Goal: Task Accomplishment & Management: Use online tool/utility

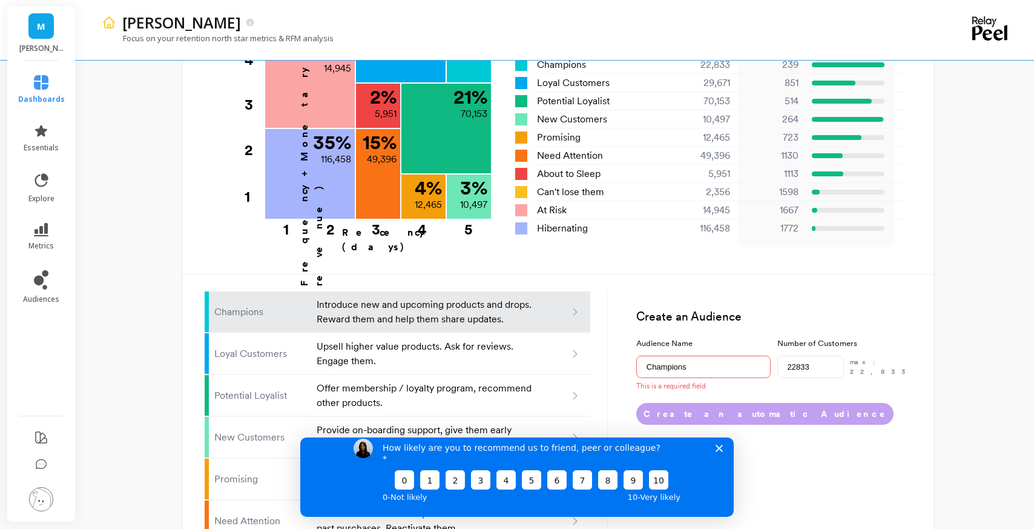
scroll to position [732, 0]
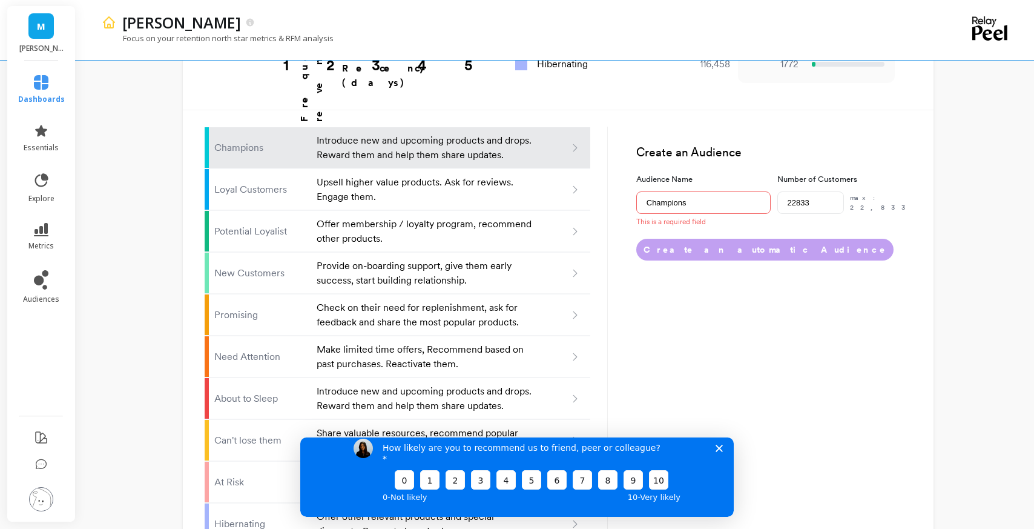
click at [721, 451] on icon "Close survey" at bounding box center [719, 447] width 7 height 7
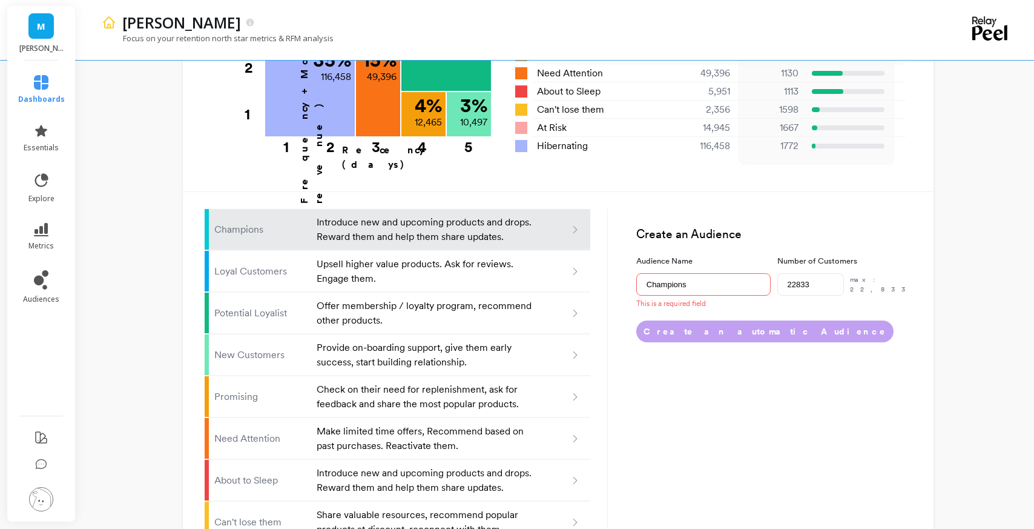
scroll to position [641, 0]
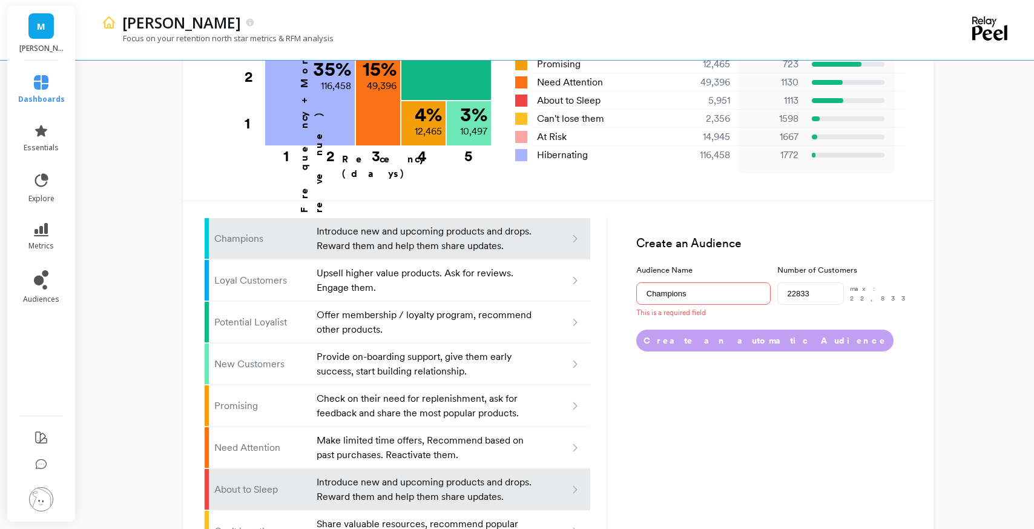
click at [265, 482] on p "About to Sleep" at bounding box center [261, 489] width 95 height 15
type input "About to sleep"
type input "5951"
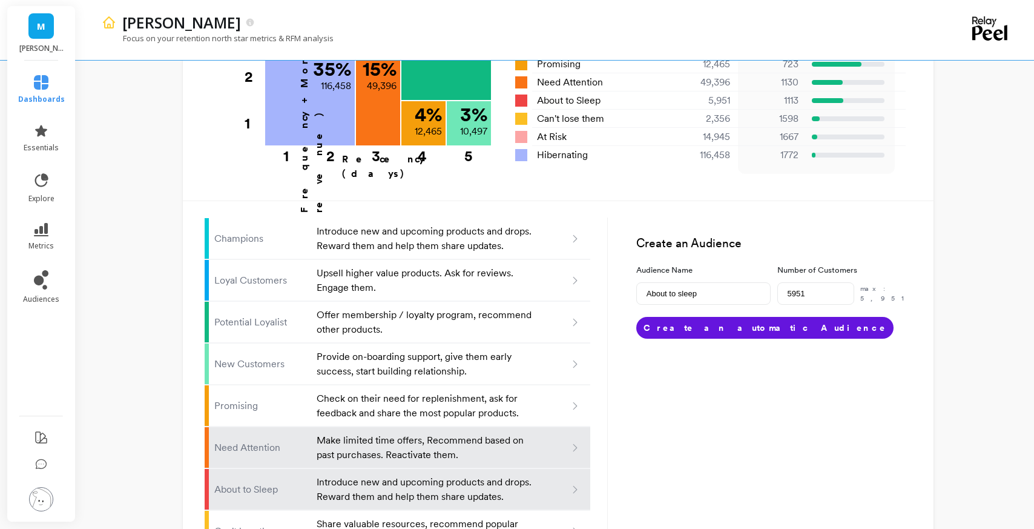
click at [255, 440] on p "Need Attention" at bounding box center [261, 447] width 95 height 15
type input "Need attention"
type input "49396"
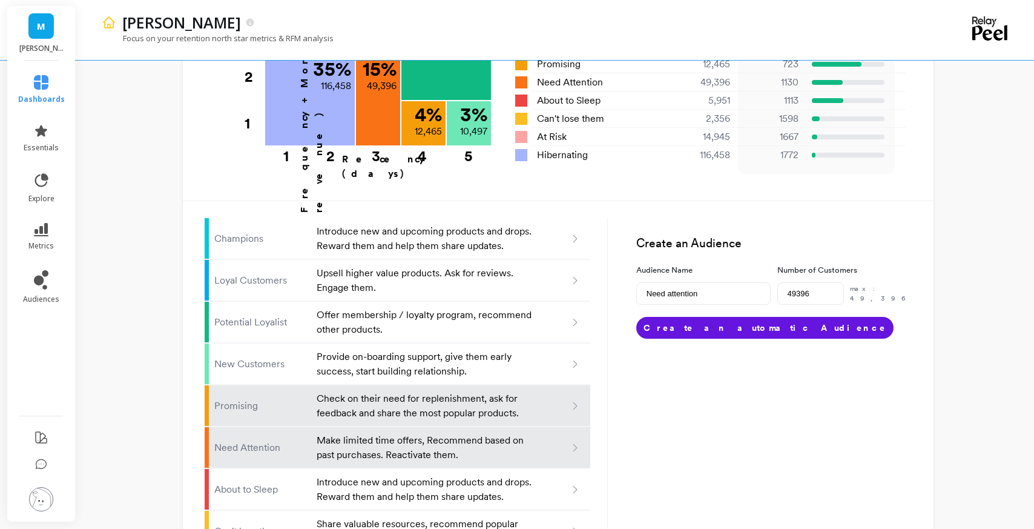
click at [249, 385] on li "Promising Check on their need for replenishment, ask for feedback and share the…" at bounding box center [398, 405] width 386 height 41
type input "Promising"
type input "12465"
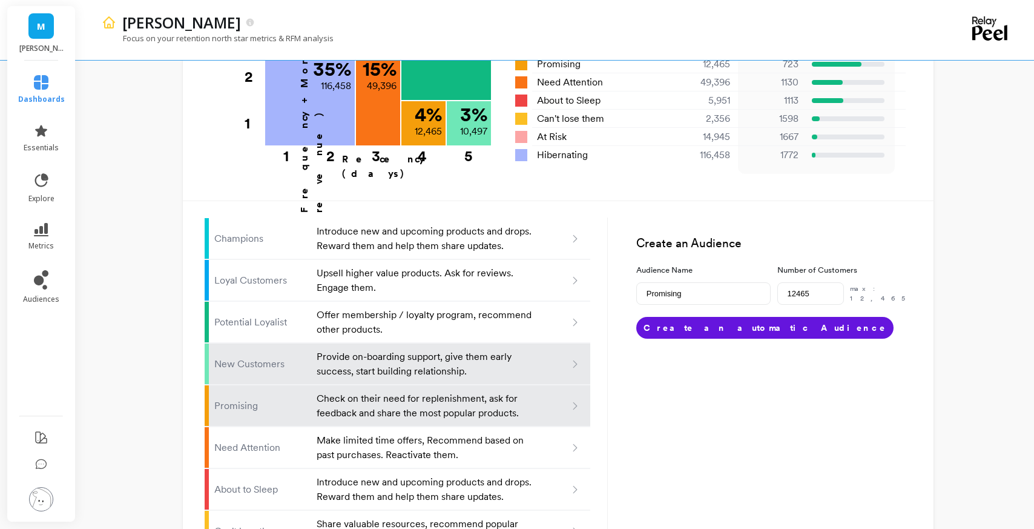
click at [226, 357] on p "New Customers" at bounding box center [261, 364] width 95 height 15
type input "New customers"
type input "10497"
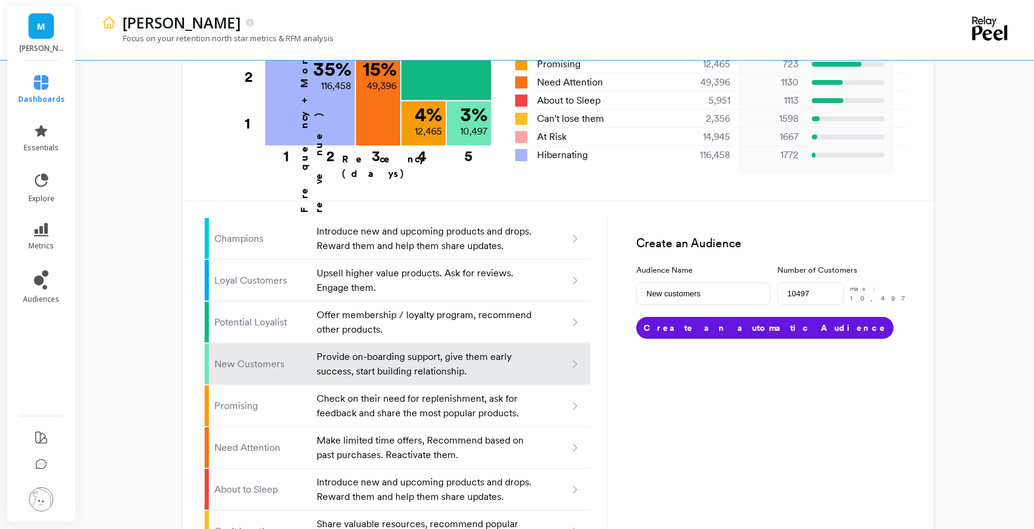
click at [137, 327] on div "maude Focus on your retention north star metrics & RFM analysis Finish Setup Ne…" at bounding box center [558, 18] width 952 height 1319
click at [39, 294] on span "audiences" at bounding box center [41, 299] width 36 height 10
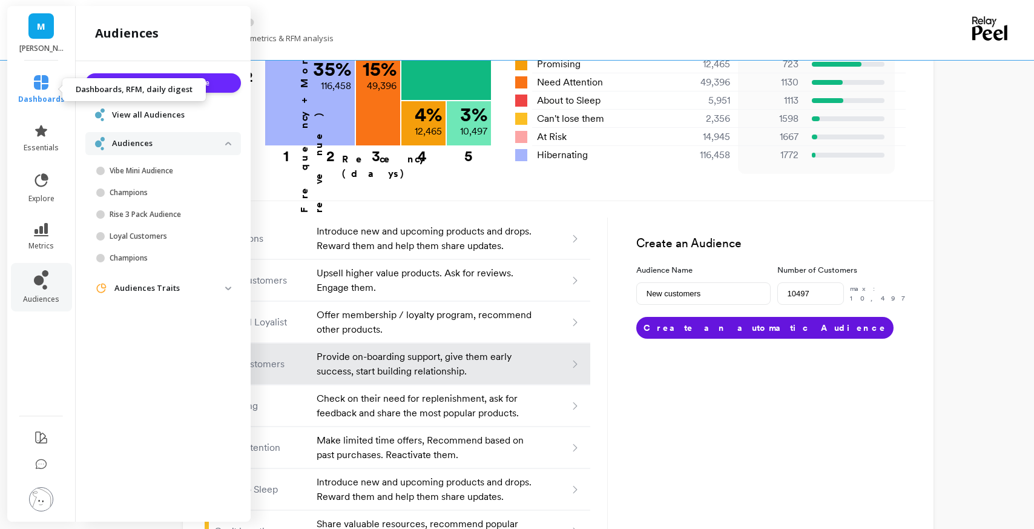
click at [37, 95] on span "dashboards" at bounding box center [41, 99] width 47 height 10
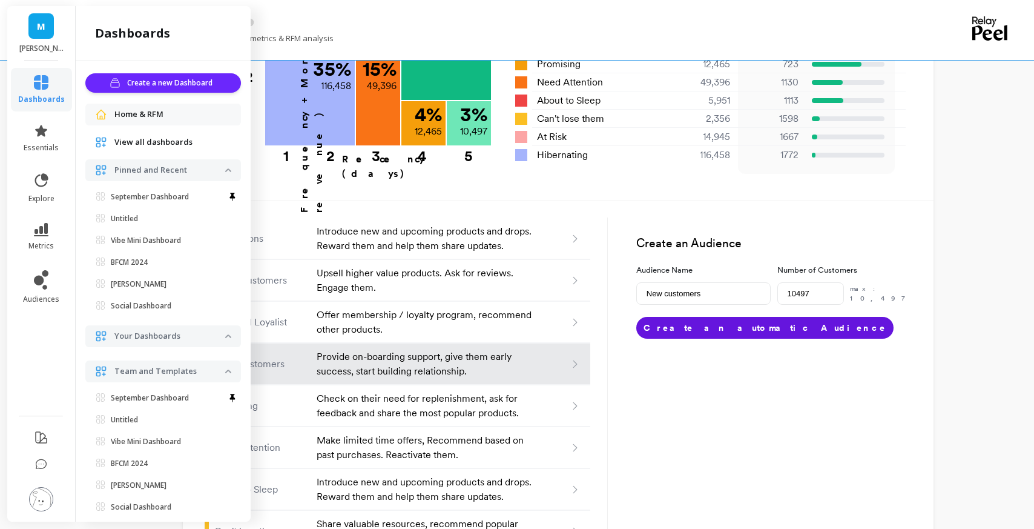
scroll to position [16, 0]
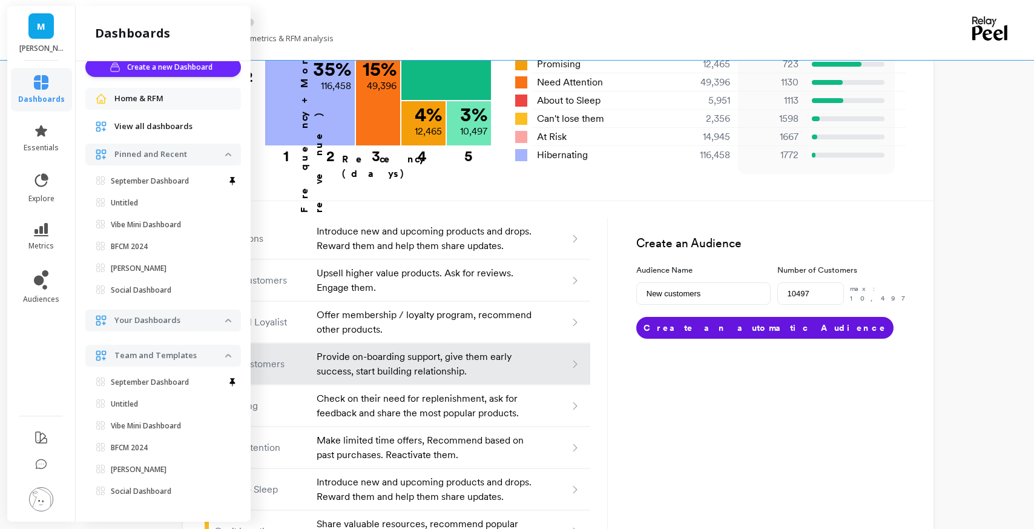
click at [228, 320] on img at bounding box center [228, 320] width 6 height 4
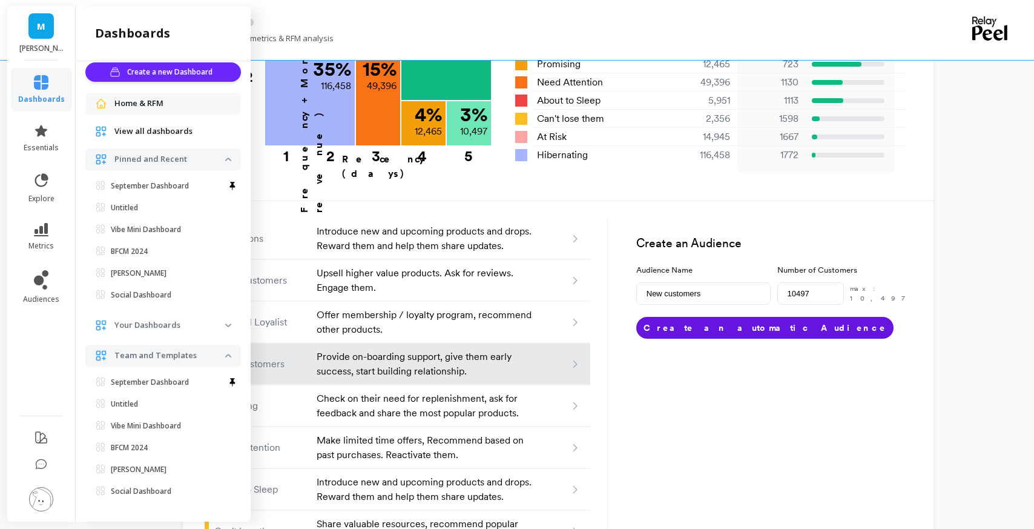
click at [228, 322] on span "Your Dashboards" at bounding box center [163, 325] width 156 height 22
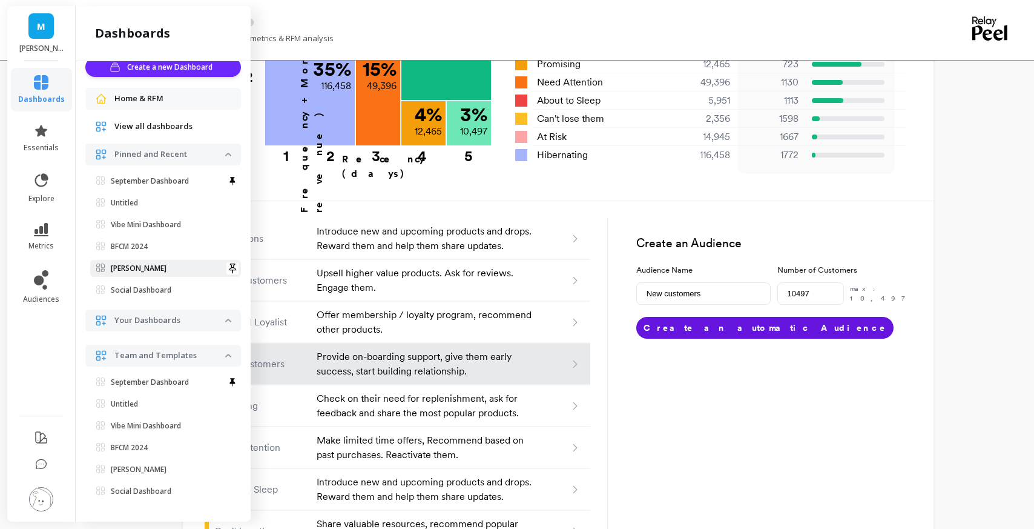
scroll to position [0, 0]
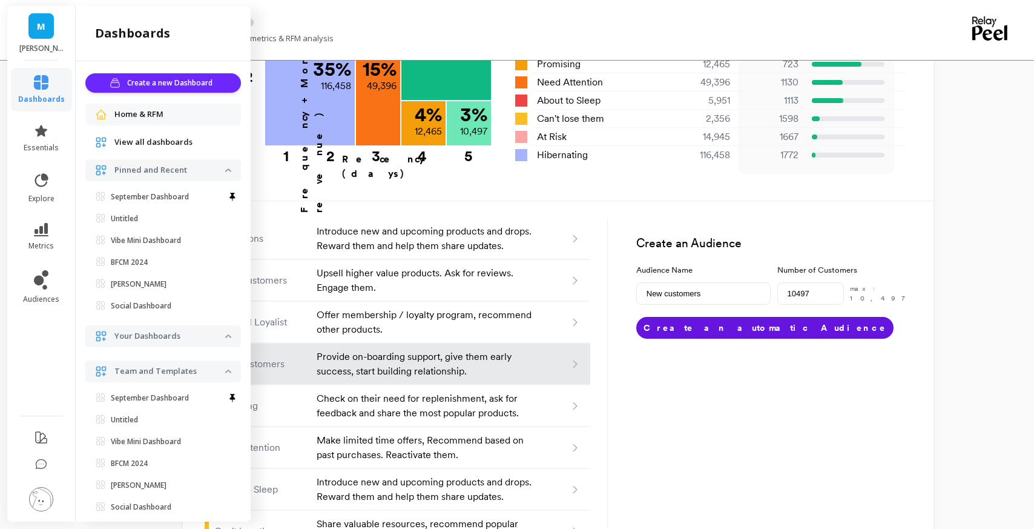
click at [988, 202] on div "maude Focus on your retention north star metrics & RFM analysis Finish Setup Ne…" at bounding box center [558, 18] width 952 height 1319
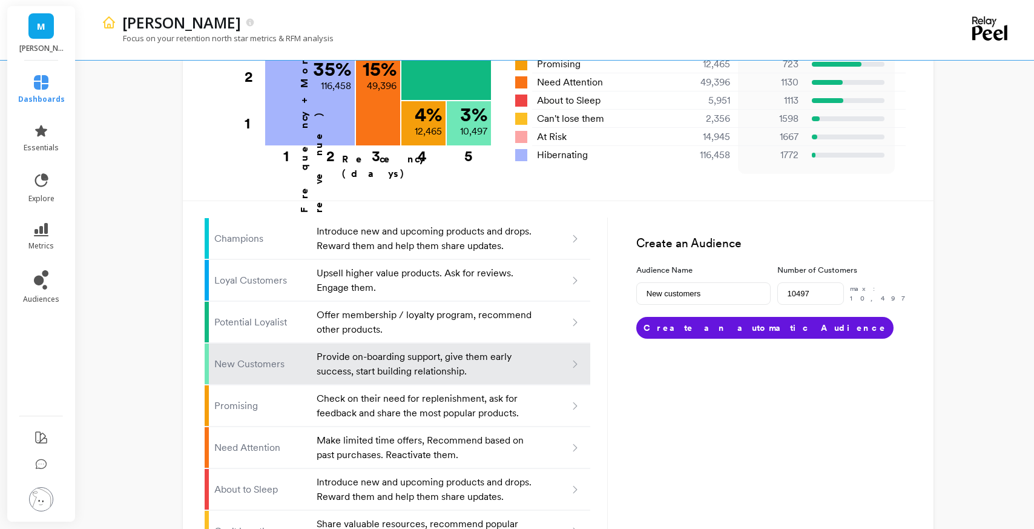
type input "Champions"
type input "22833"
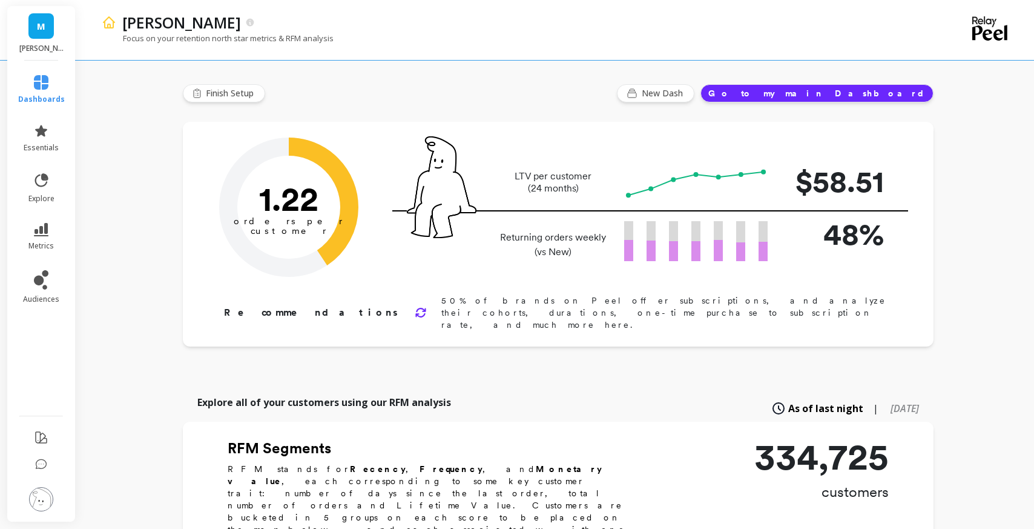
click at [34, 87] on icon at bounding box center [41, 82] width 15 height 15
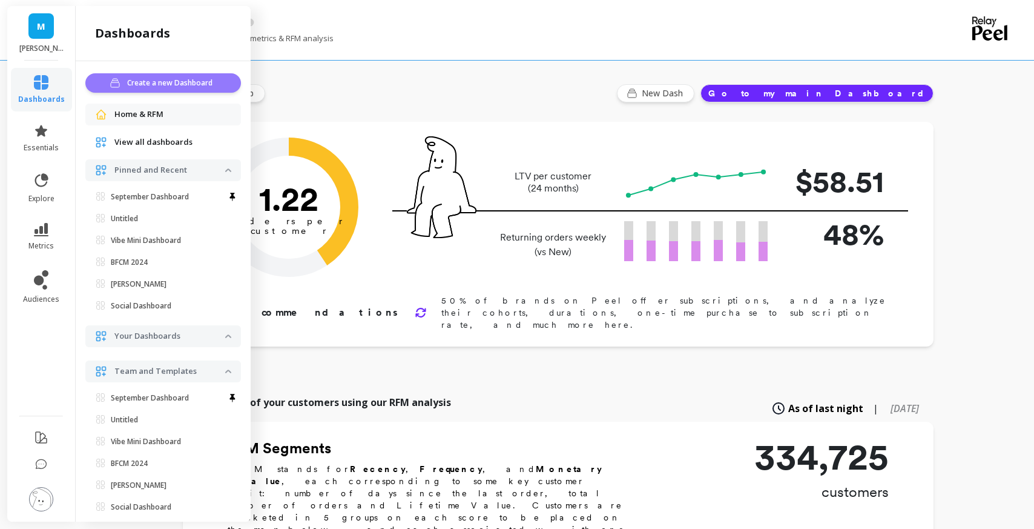
click at [156, 87] on span "Create a new Dashboard" at bounding box center [171, 83] width 89 height 12
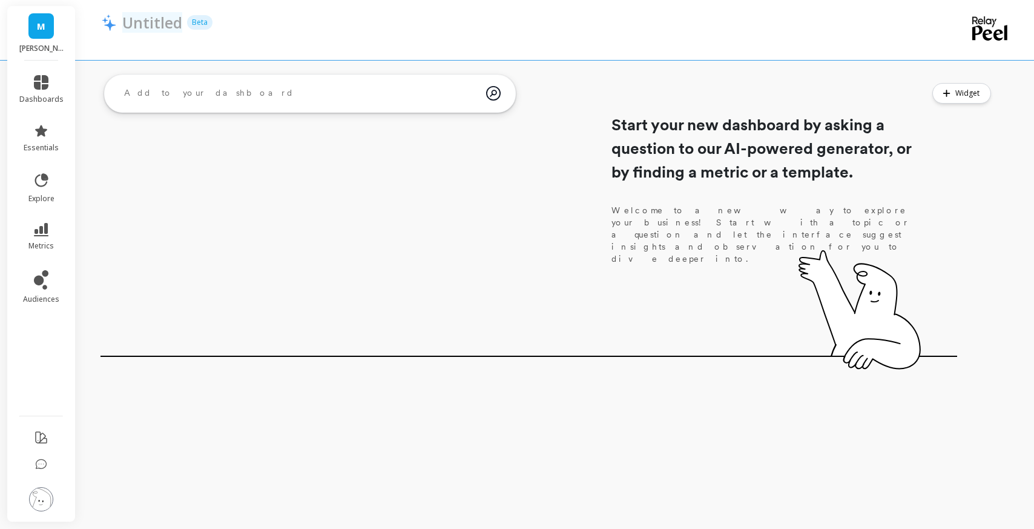
click at [137, 24] on p "Untitled" at bounding box center [152, 22] width 60 height 21
click at [137, 24] on input "Untitled" at bounding box center [197, 22] width 151 height 21
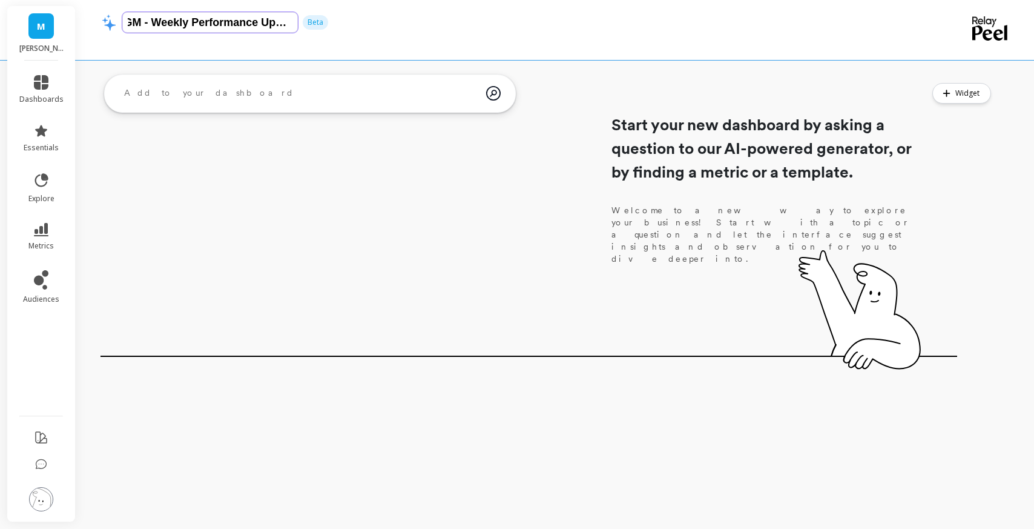
type input "GM - Weekly Performance Update"
click at [160, 100] on textarea at bounding box center [300, 93] width 372 height 33
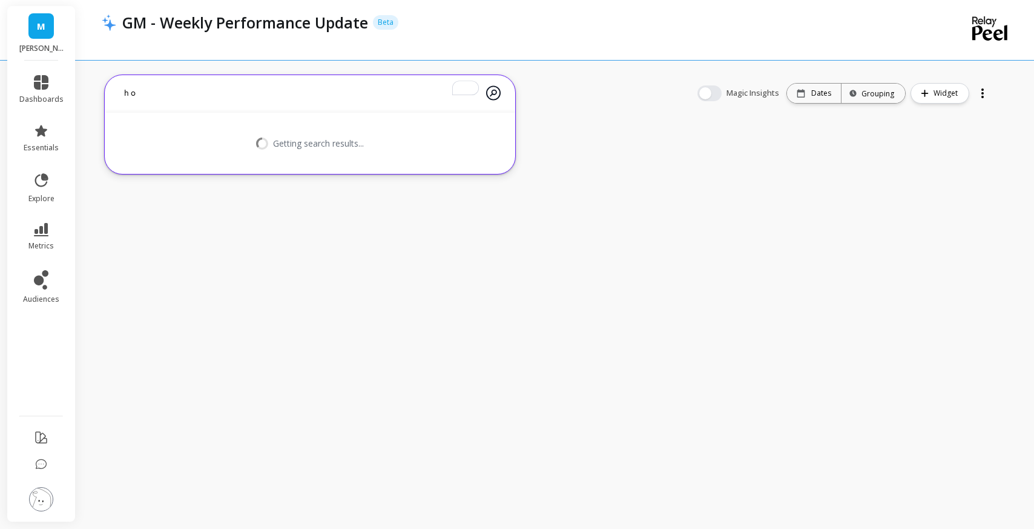
type textarea "h"
click at [159, 94] on textarea "show me revenue broken out by new and exiting customers" at bounding box center [300, 93] width 372 height 32
type textarea "show me monthly revenue broken out by new and exiting customers"
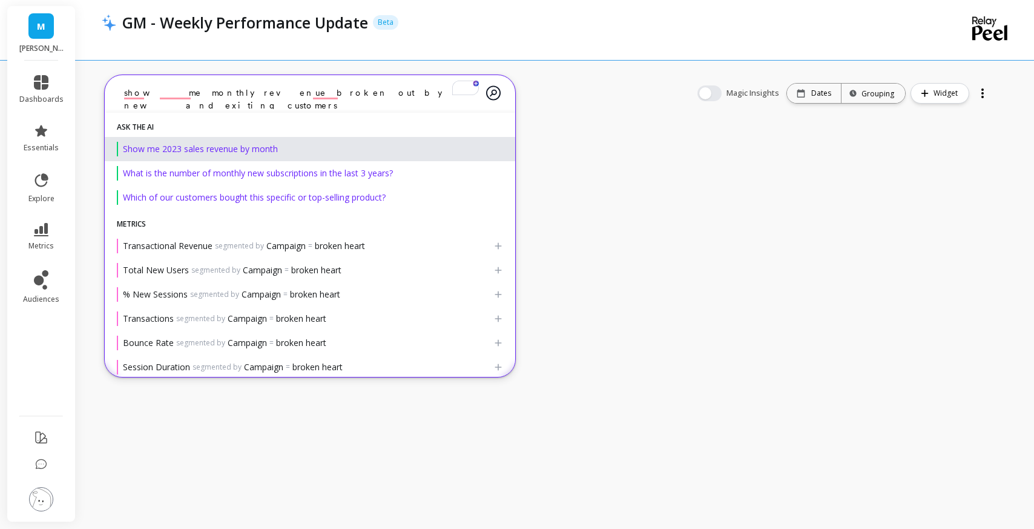
click at [220, 151] on span "Show me 2023 sales revenue by month" at bounding box center [200, 149] width 155 height 12
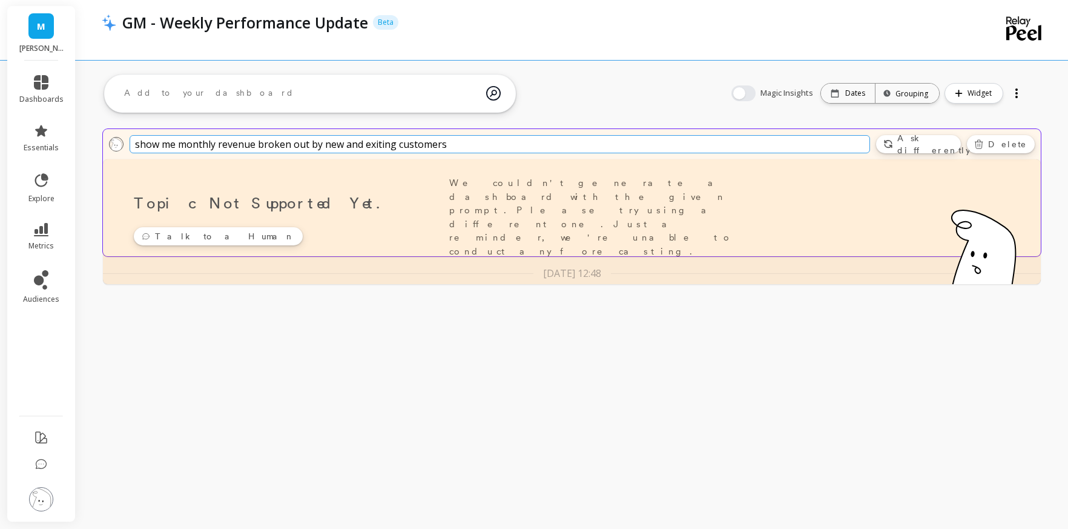
click at [1015, 146] on span "Delete" at bounding box center [1007, 144] width 39 height 12
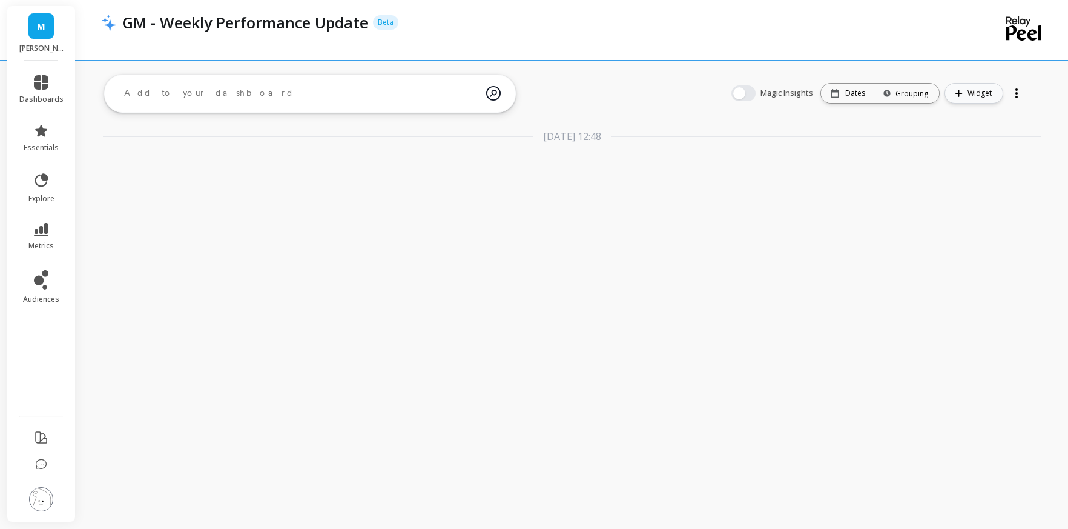
click at [982, 97] on span "Widget" at bounding box center [982, 93] width 28 height 12
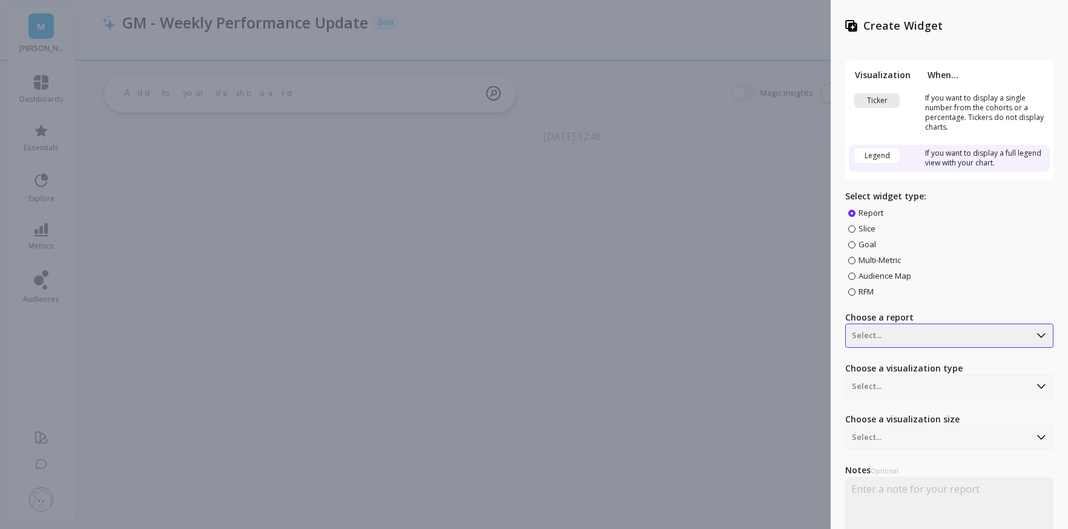
click at [891, 342] on div "Select..." at bounding box center [938, 335] width 184 height 19
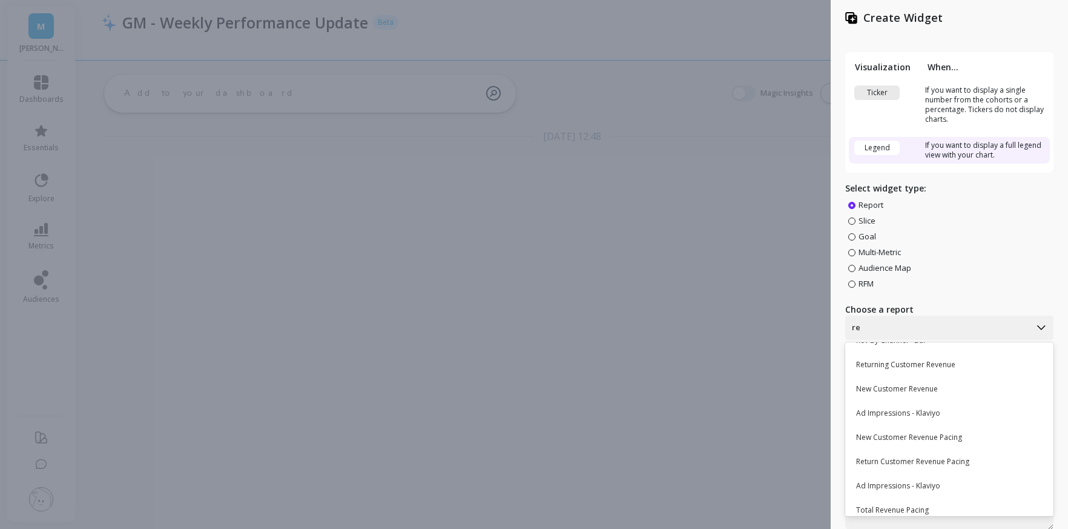
scroll to position [53, 0]
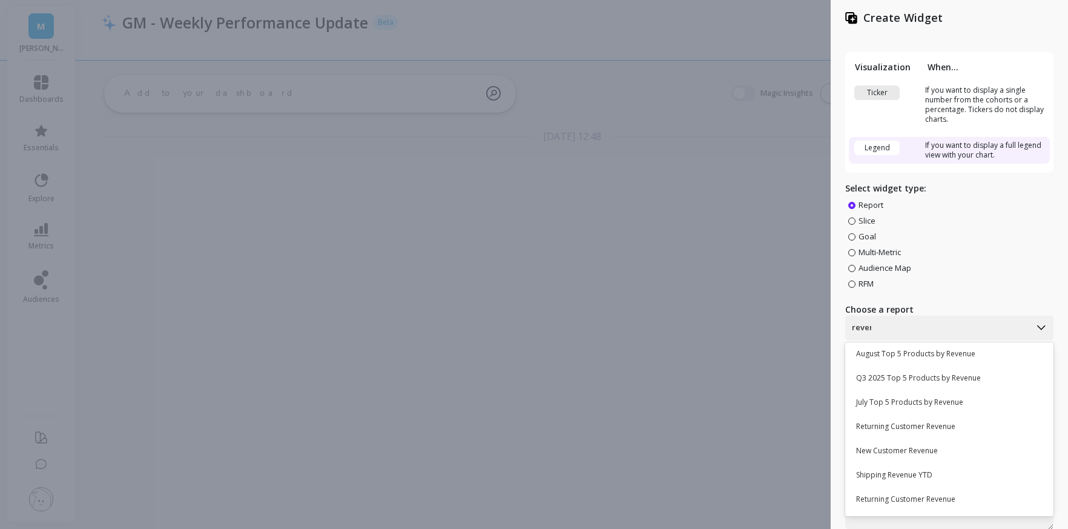
type input "revenue"
click at [927, 357] on div "New Customer Revenue" at bounding box center [948, 356] width 198 height 21
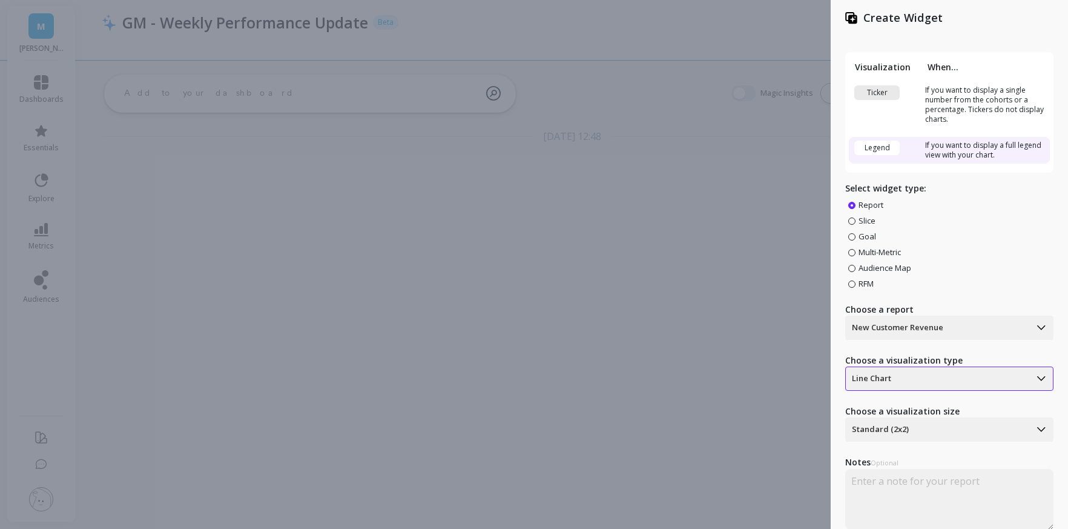
click at [931, 383] on div at bounding box center [938, 378] width 172 height 15
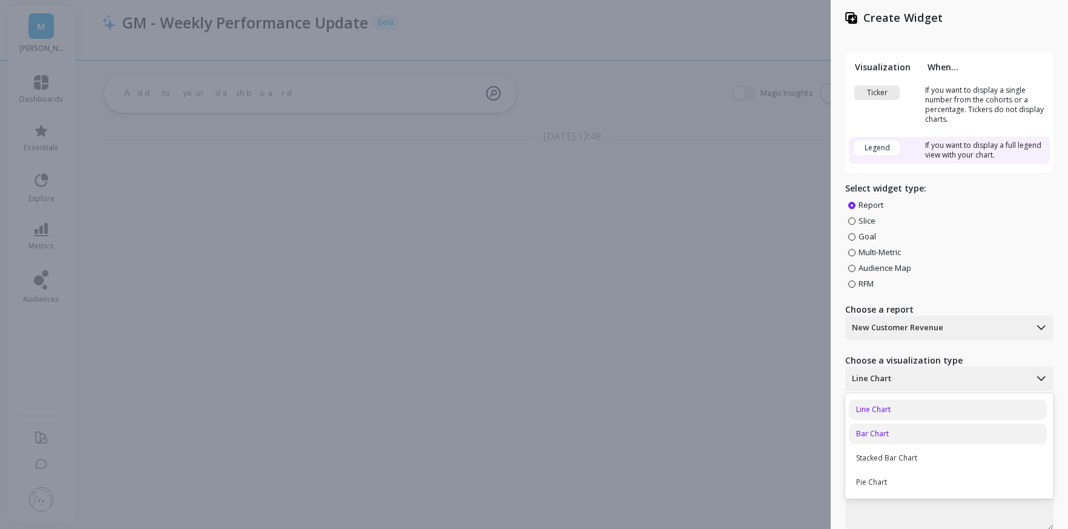
click at [915, 443] on div "Bar Chart" at bounding box center [948, 433] width 198 height 21
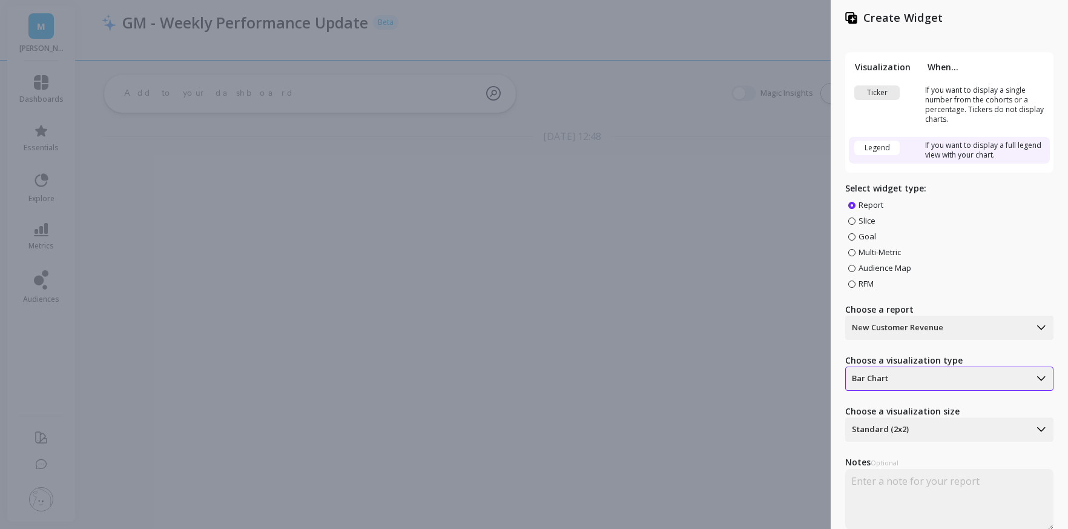
click at [910, 385] on div at bounding box center [938, 378] width 172 height 15
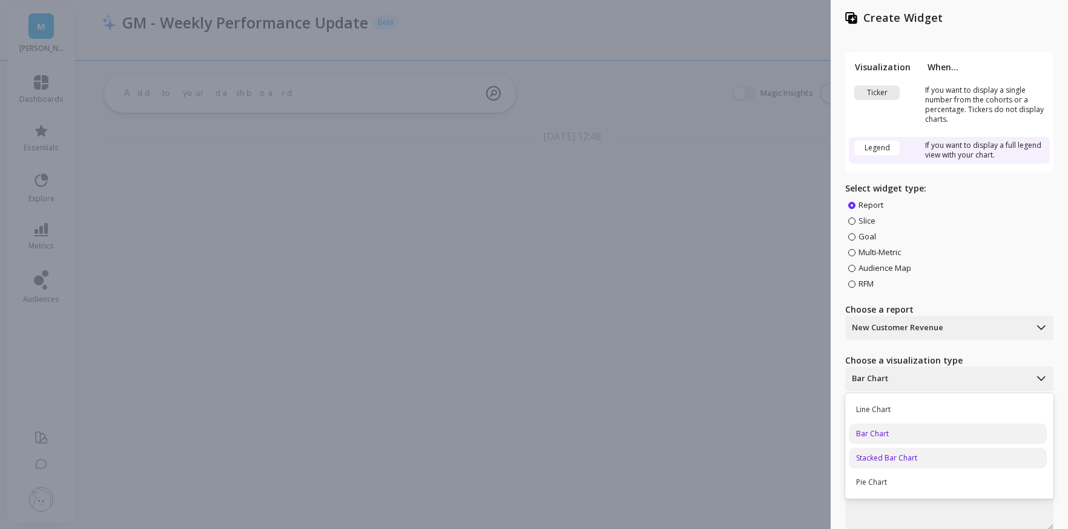
click at [908, 459] on div "Stacked Bar Chart" at bounding box center [948, 457] width 198 height 21
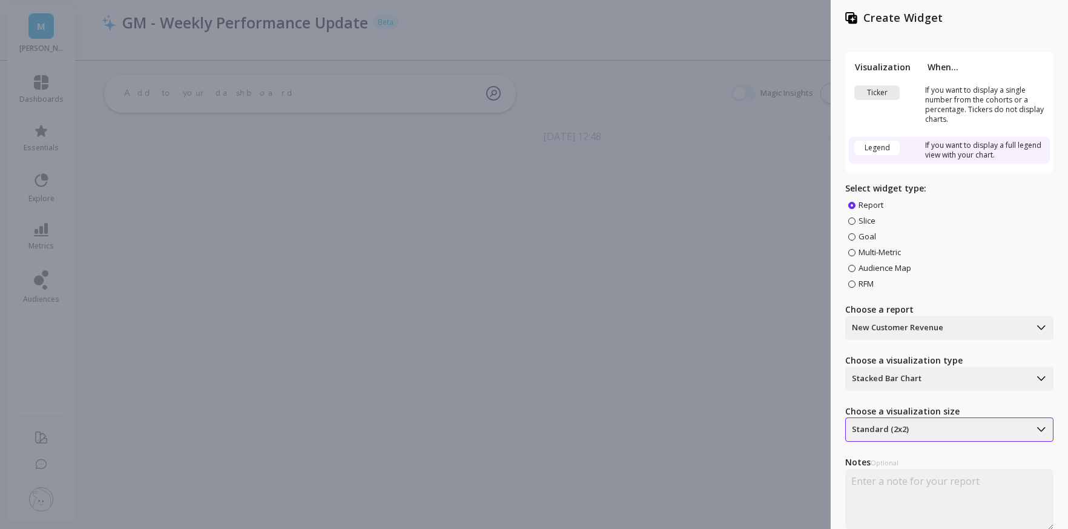
click at [914, 434] on div at bounding box center [938, 429] width 172 height 15
click at [915, 463] on div "Standard (2x2)" at bounding box center [948, 460] width 198 height 21
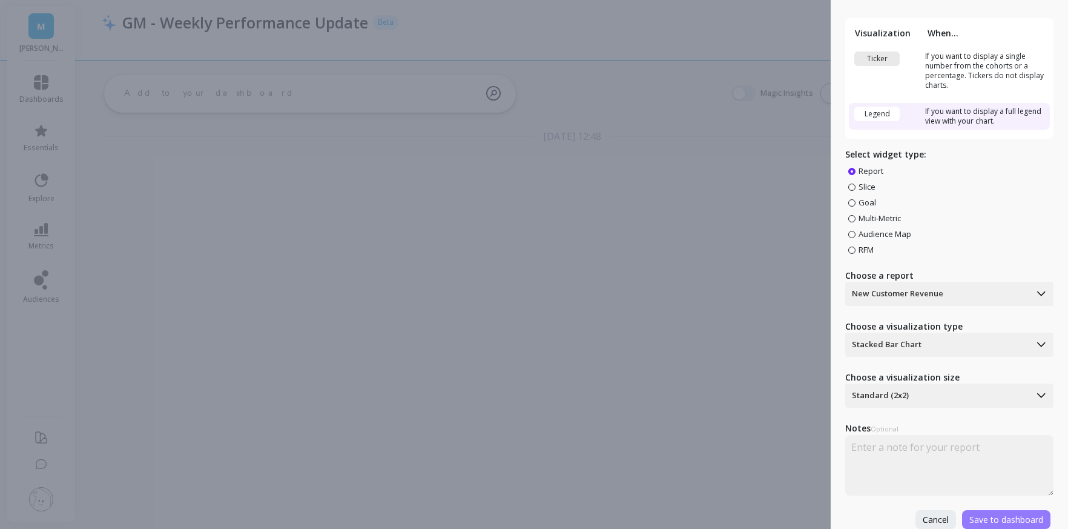
click at [1002, 518] on span "Save to dashboard" at bounding box center [1006, 519] width 74 height 12
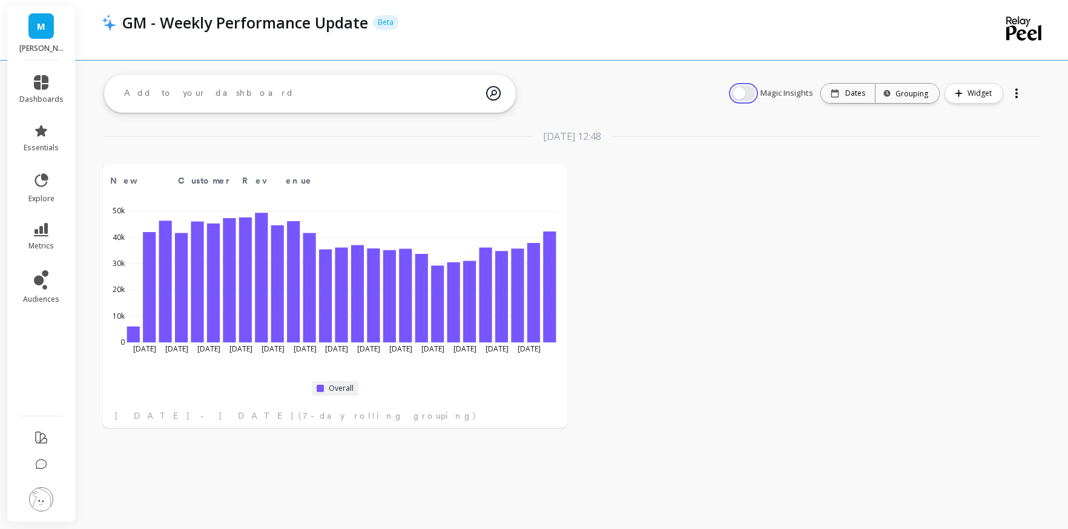
click at [741, 97] on button "button" at bounding box center [743, 93] width 24 height 16
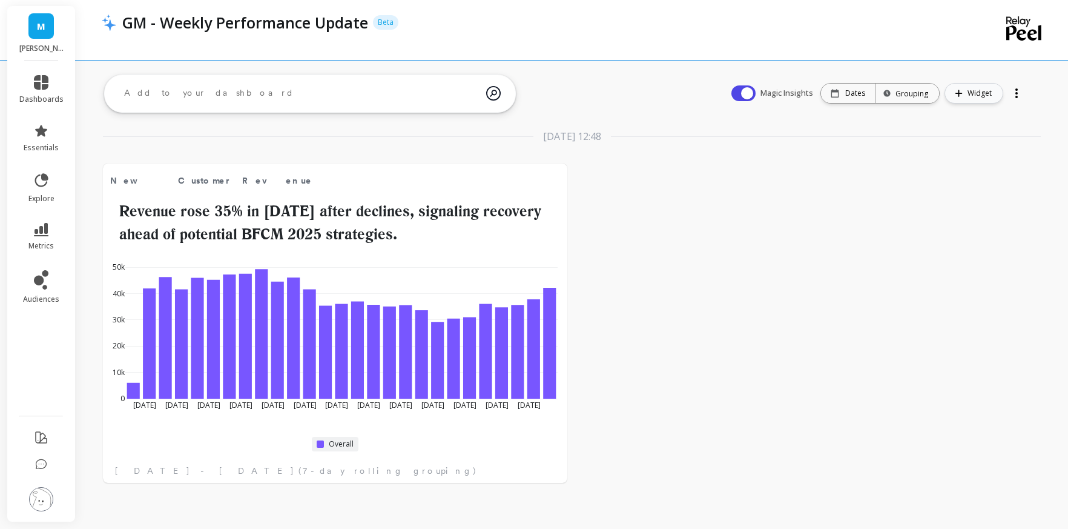
click at [969, 91] on span "Widget" at bounding box center [982, 93] width 28 height 12
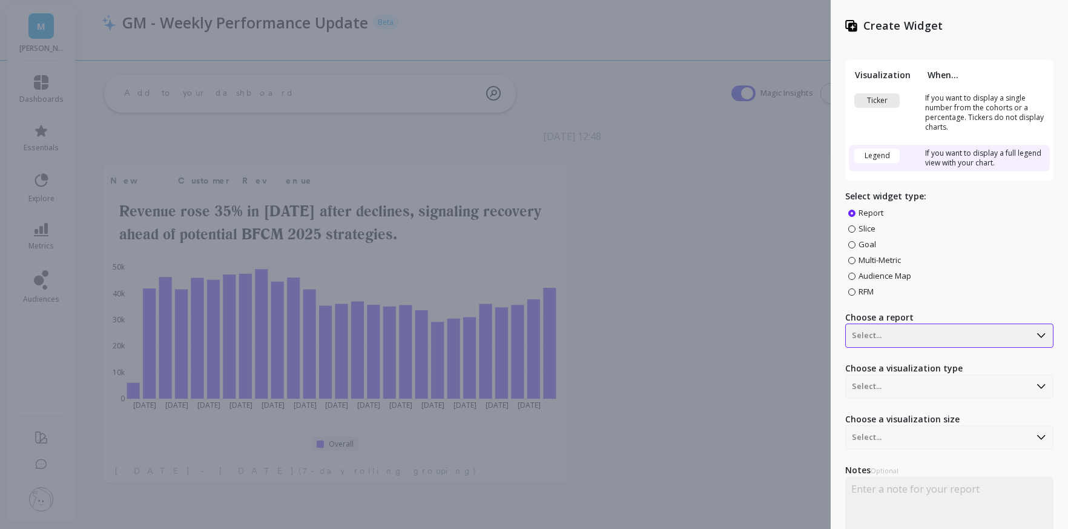
click at [1023, 334] on div at bounding box center [938, 335] width 172 height 15
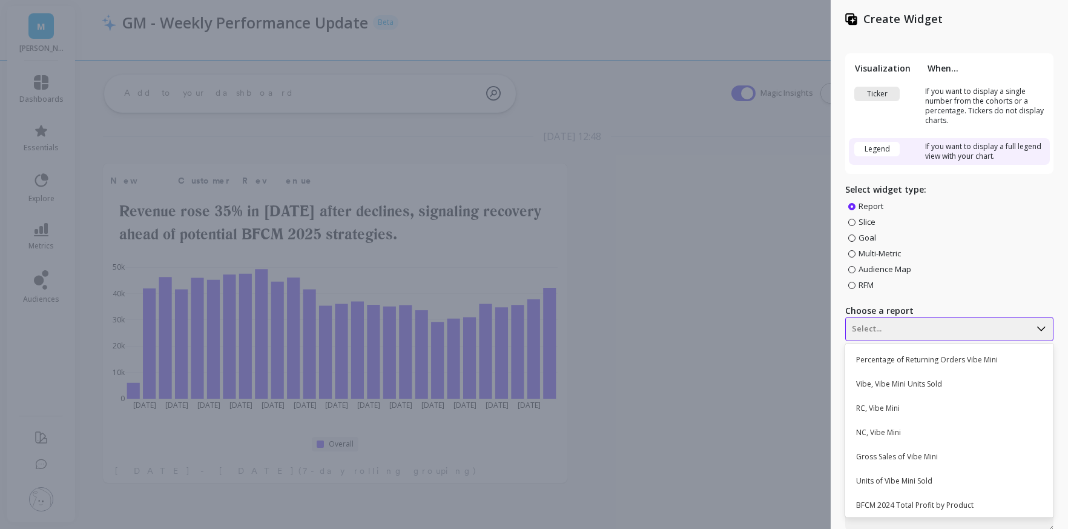
scroll to position [8, 0]
type input "revenue"
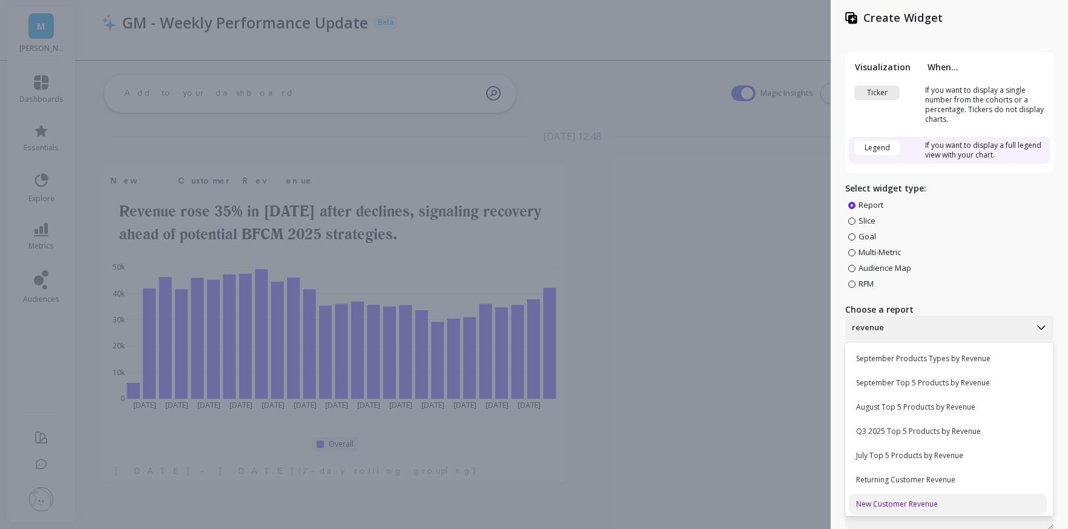
scroll to position [12, 0]
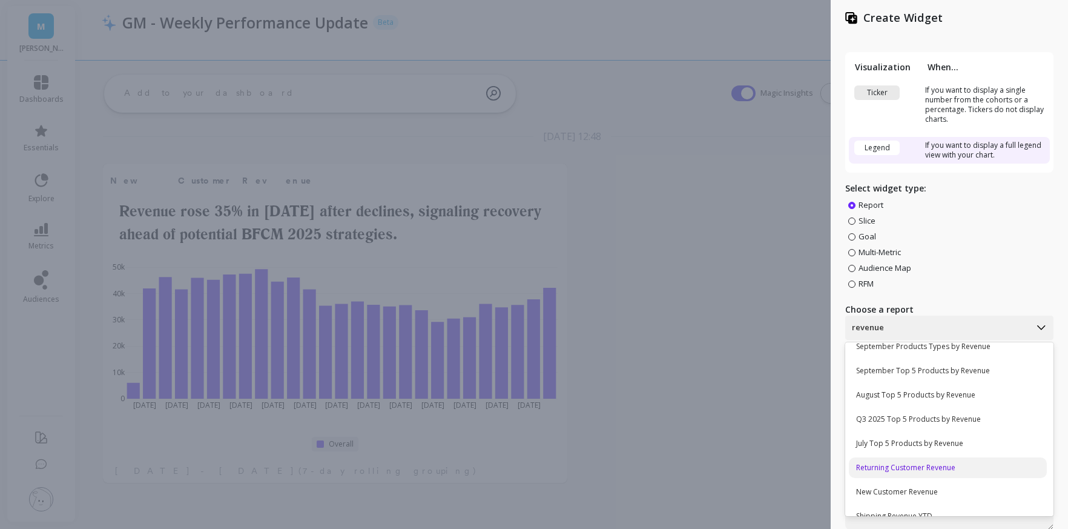
click at [908, 467] on div "Returning Customer Revenue" at bounding box center [948, 467] width 198 height 21
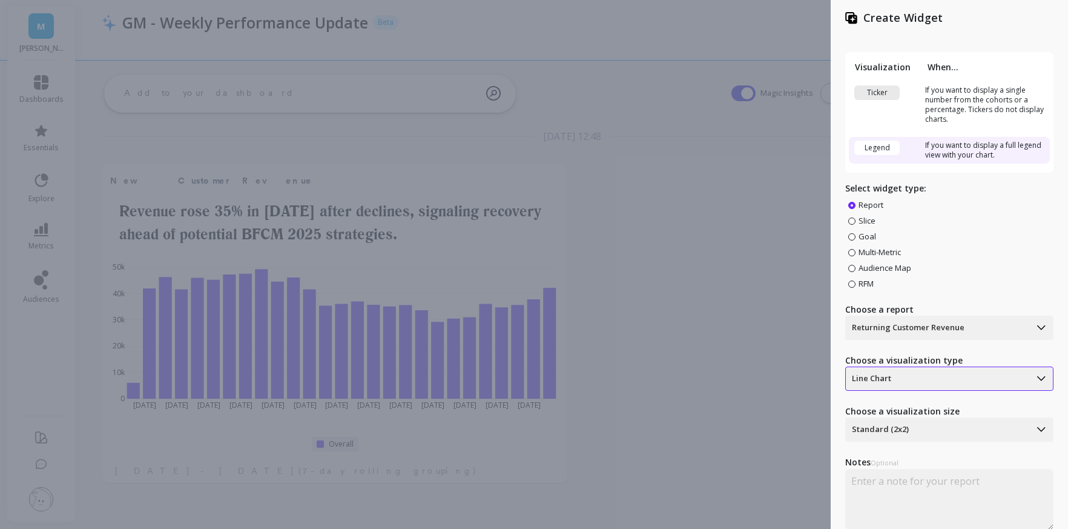
click at [928, 372] on div at bounding box center [938, 378] width 172 height 15
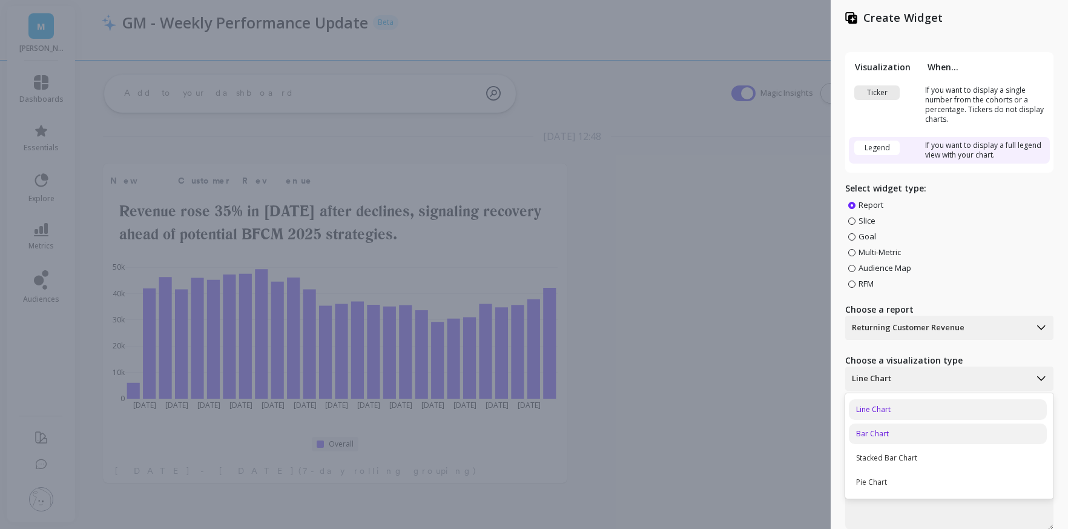
click at [907, 434] on div "Bar Chart" at bounding box center [948, 433] width 198 height 21
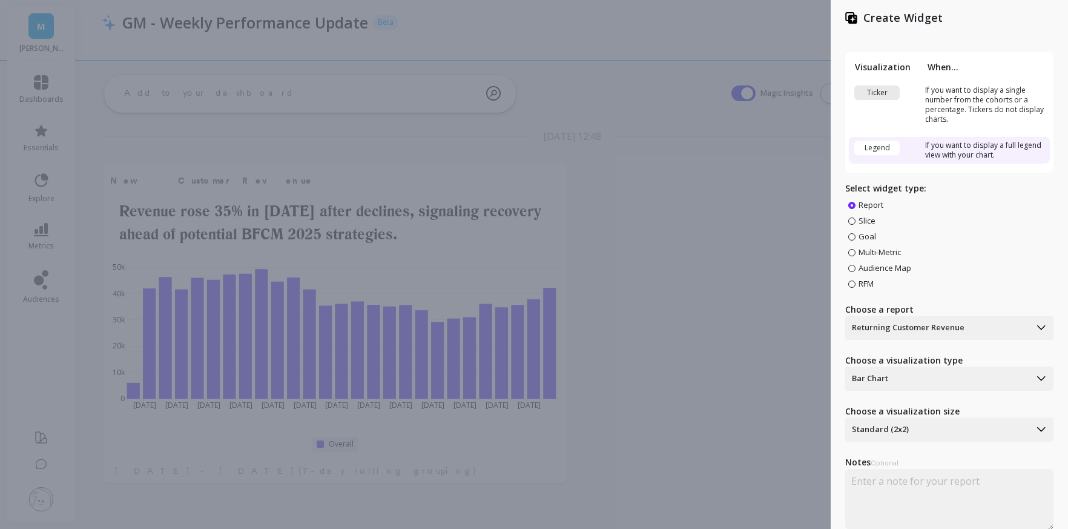
scroll to position [42, 0]
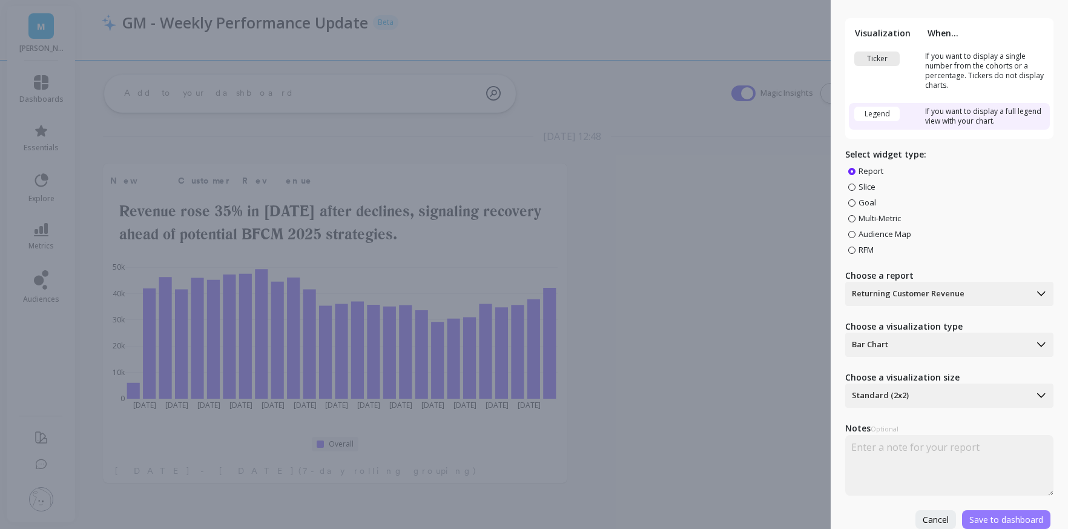
click at [1003, 522] on span "Save to dashboard" at bounding box center [1006, 519] width 74 height 12
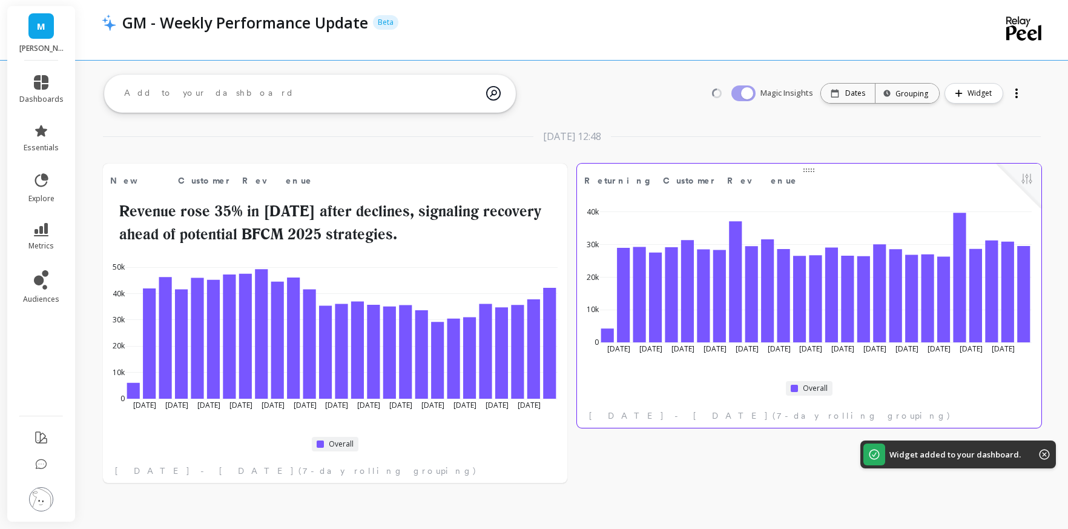
click at [755, 187] on span "Returning Customer Revenue" at bounding box center [789, 180] width 411 height 17
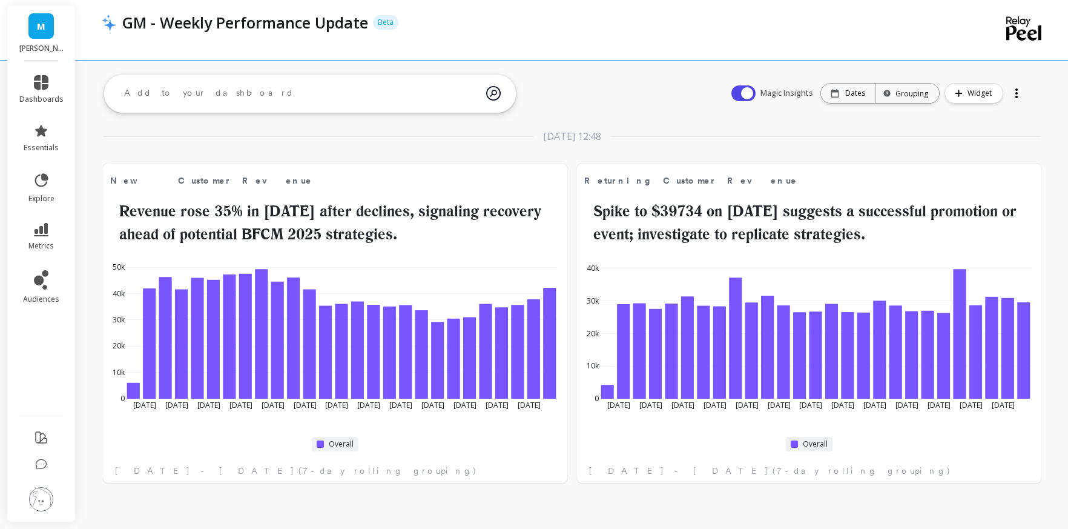
click at [605, 57] on div "GM - Weekly Performance Update Beta" at bounding box center [523, 30] width 843 height 60
click at [853, 91] on p "Dates" at bounding box center [855, 93] width 20 height 10
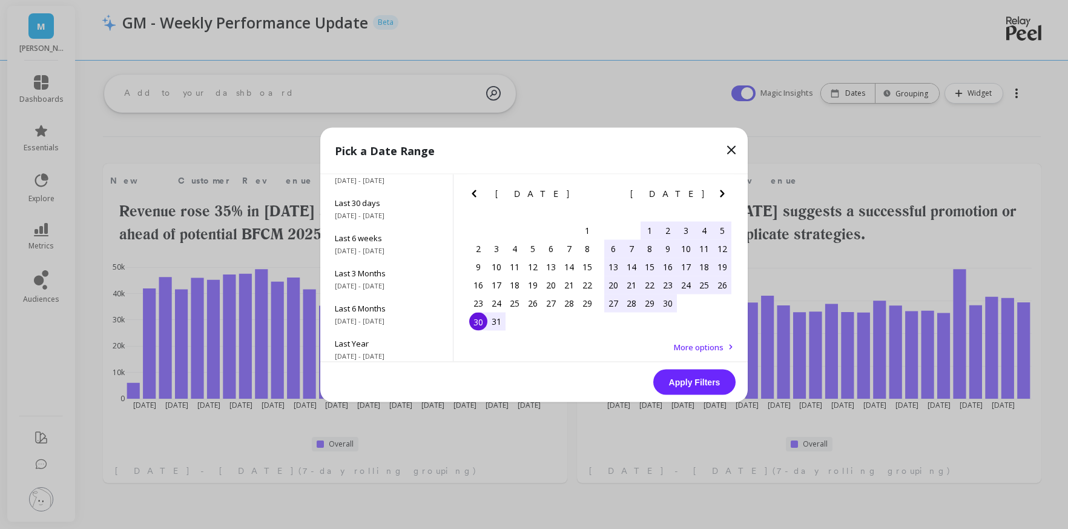
scroll to position [91, 0]
click at [371, 279] on span "7/1/2025 - 9/30/2025" at bounding box center [387, 283] width 104 height 10
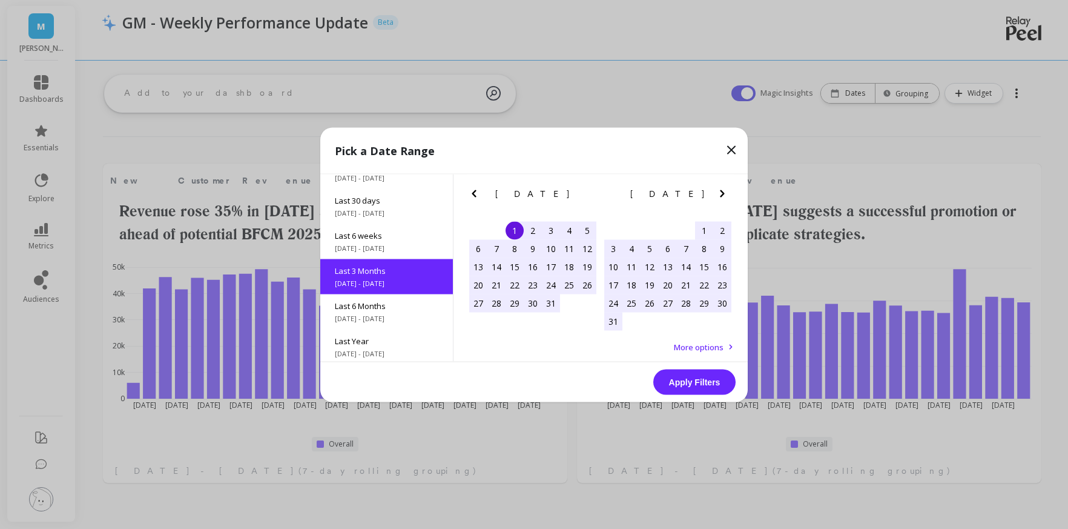
scroll to position [99, 0]
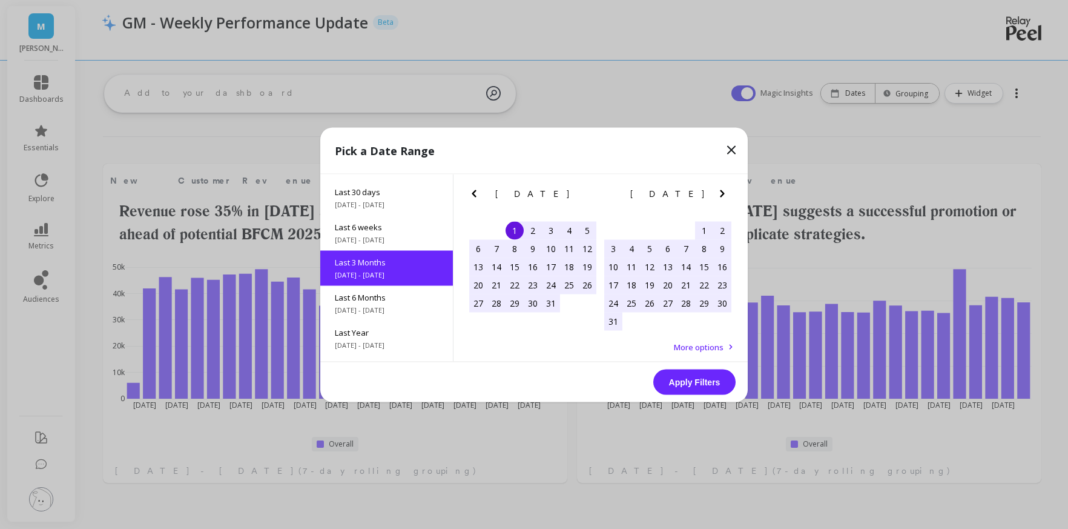
click at [694, 382] on button "Apply Filters" at bounding box center [694, 381] width 82 height 25
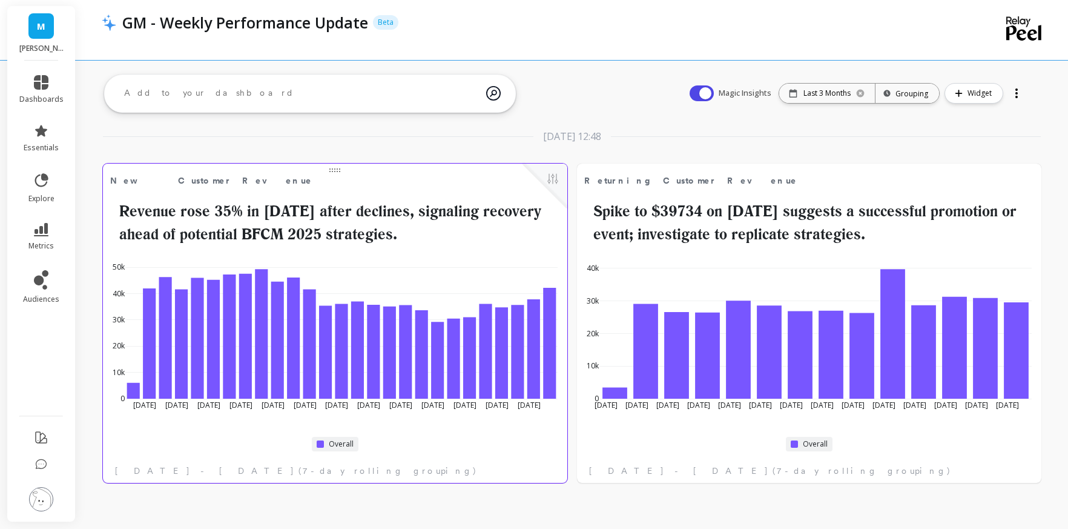
click at [354, 179] on span "New Customer Revenue" at bounding box center [315, 180] width 411 height 17
click at [926, 91] on div "Grouping" at bounding box center [907, 94] width 42 height 12
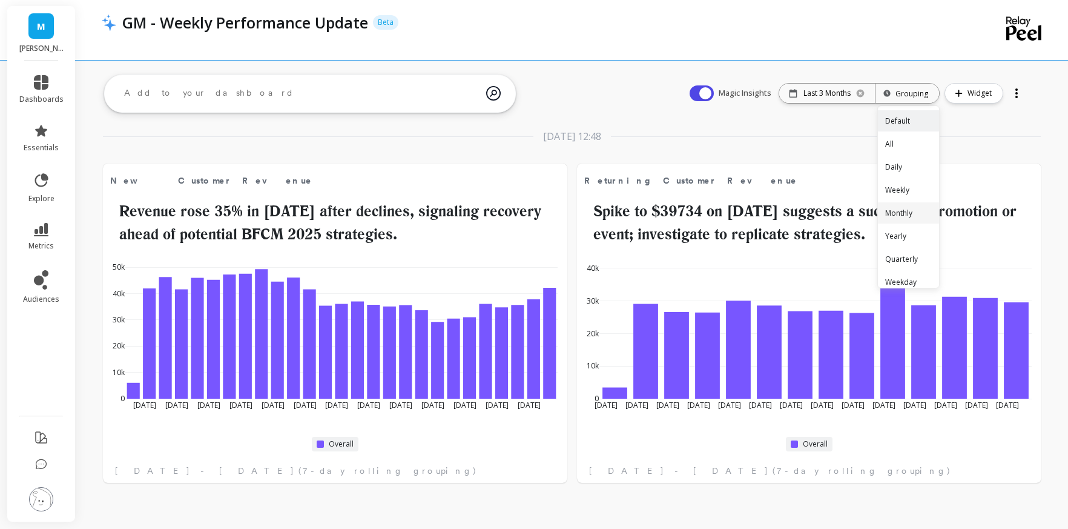
click at [912, 213] on div "Monthly" at bounding box center [908, 212] width 61 height 21
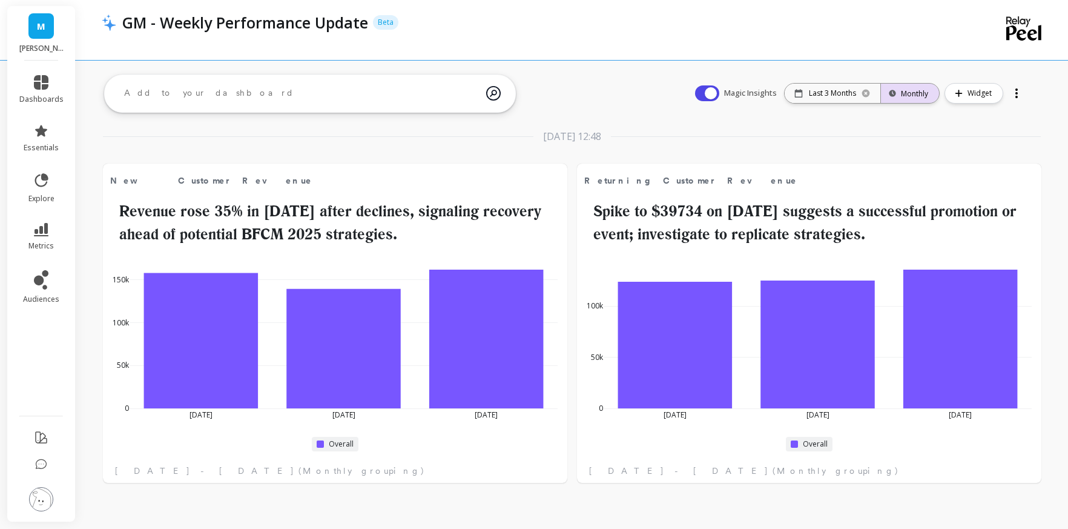
click at [924, 88] on div "Monthly" at bounding box center [910, 94] width 36 height 12
click at [908, 191] on div "Weekly" at bounding box center [911, 189] width 58 height 21
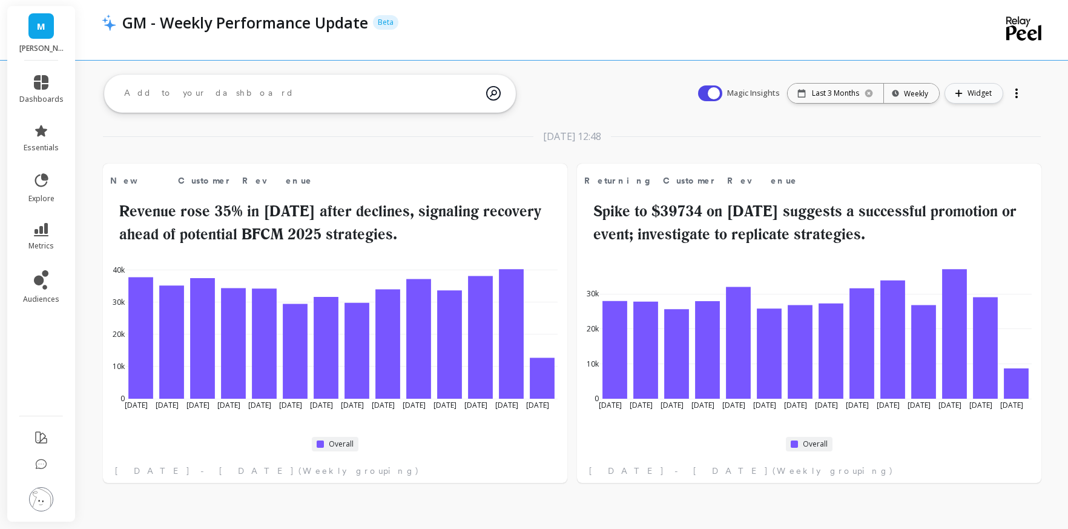
click at [995, 92] on button "Widget" at bounding box center [974, 93] width 59 height 21
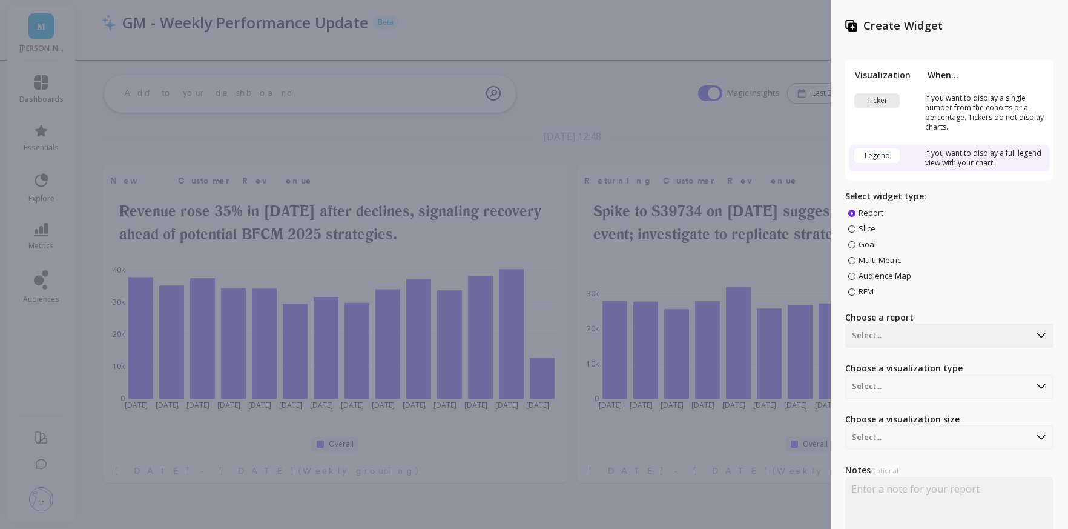
click at [869, 244] on span "Goal" at bounding box center [868, 244] width 18 height 11
click at [0, 0] on input "Goal" at bounding box center [0, 0] width 0 height 0
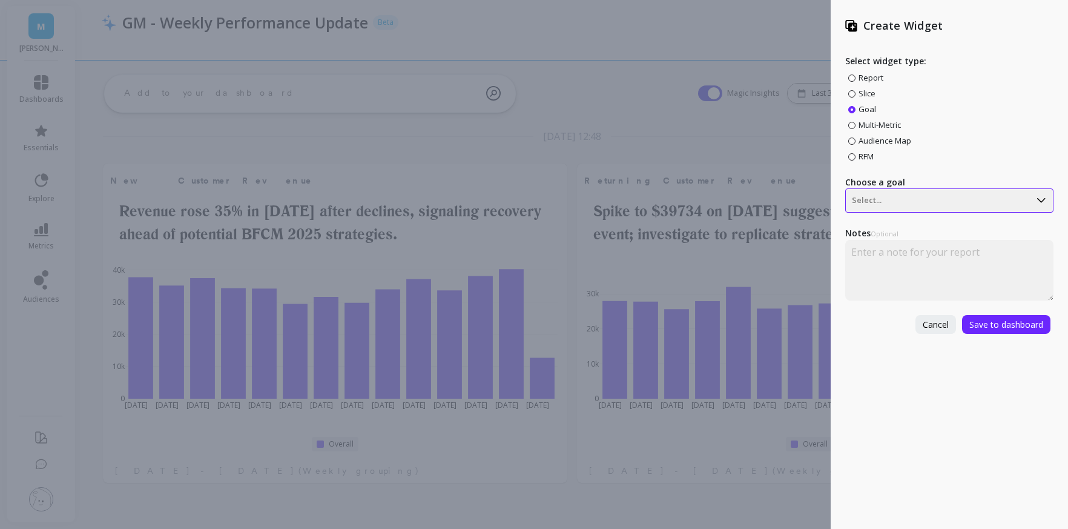
click at [901, 200] on div at bounding box center [938, 200] width 172 height 15
type input "c"
click at [877, 206] on div at bounding box center [938, 200] width 172 height 15
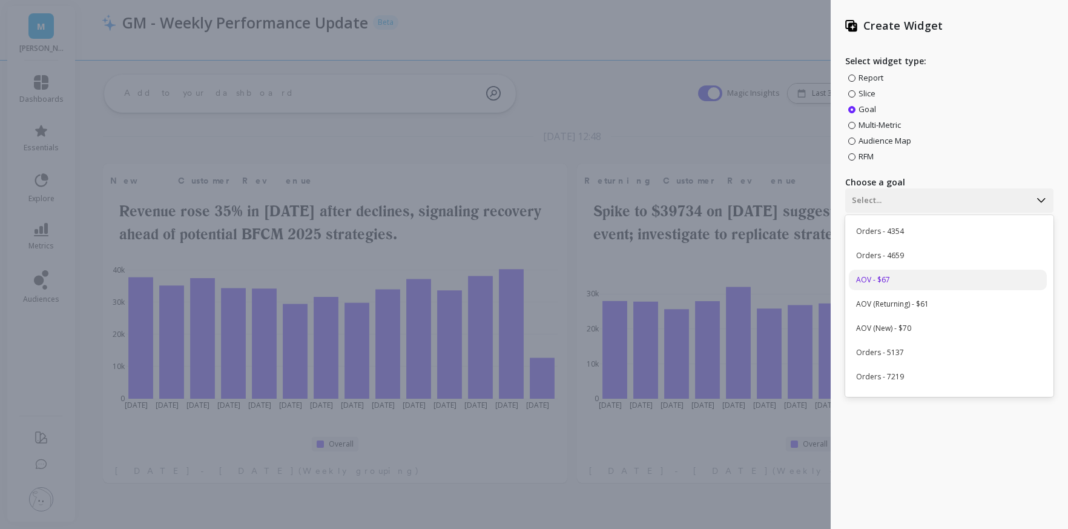
click at [903, 277] on div "AOV - $67" at bounding box center [948, 279] width 198 height 21
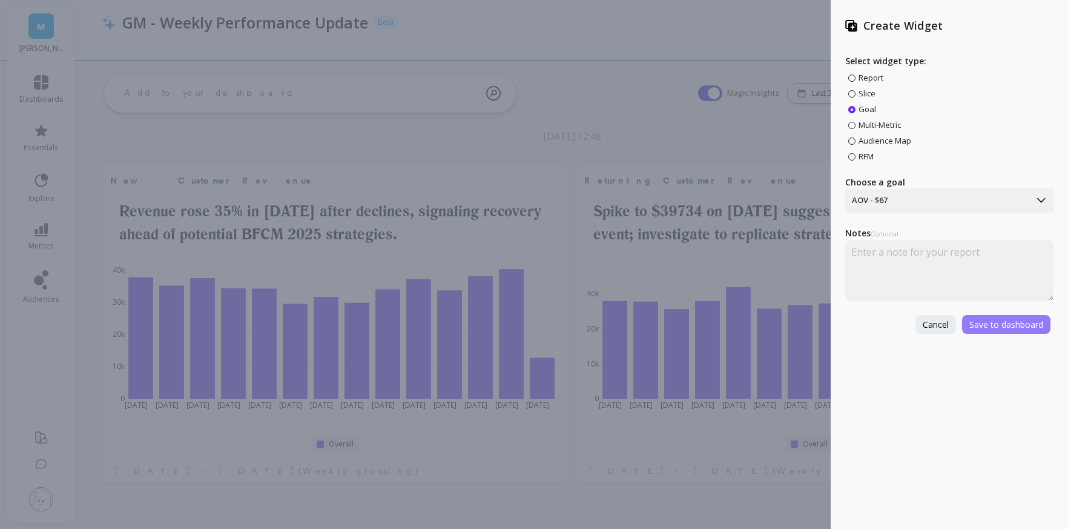
click at [1000, 326] on span "Save to dashboard" at bounding box center [1006, 324] width 74 height 12
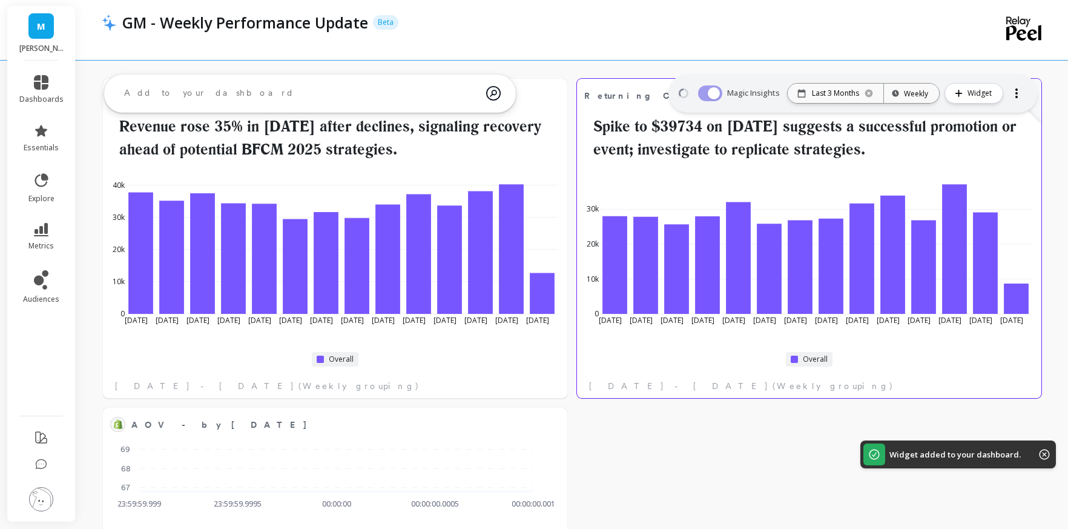
scroll to position [110, 0]
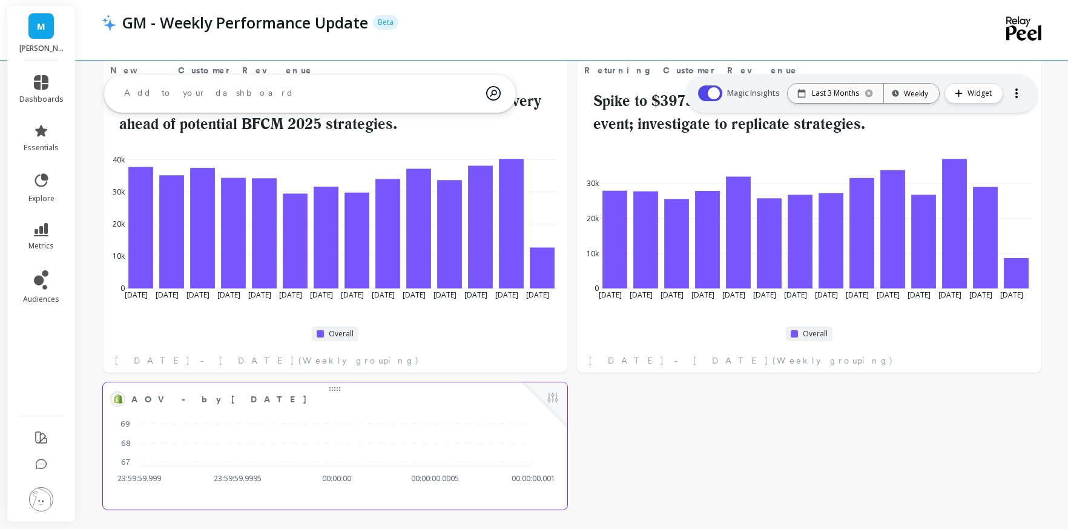
click at [289, 501] on div "AOV - by Dec 31, 2025 Edit Widget & Insights AOV Goal 23:59:59.999 Sep 29, 2025…" at bounding box center [335, 445] width 464 height 127
drag, startPoint x: 756, startPoint y: 430, endPoint x: 717, endPoint y: 429, distance: 39.4
click at [756, 430] on div "Oct 1, 2025 at 12:48 New Customer Revenue Edit Widget & Insights Revenue rose 3…" at bounding box center [572, 264] width 992 height 530
click at [556, 395] on button at bounding box center [553, 398] width 15 height 17
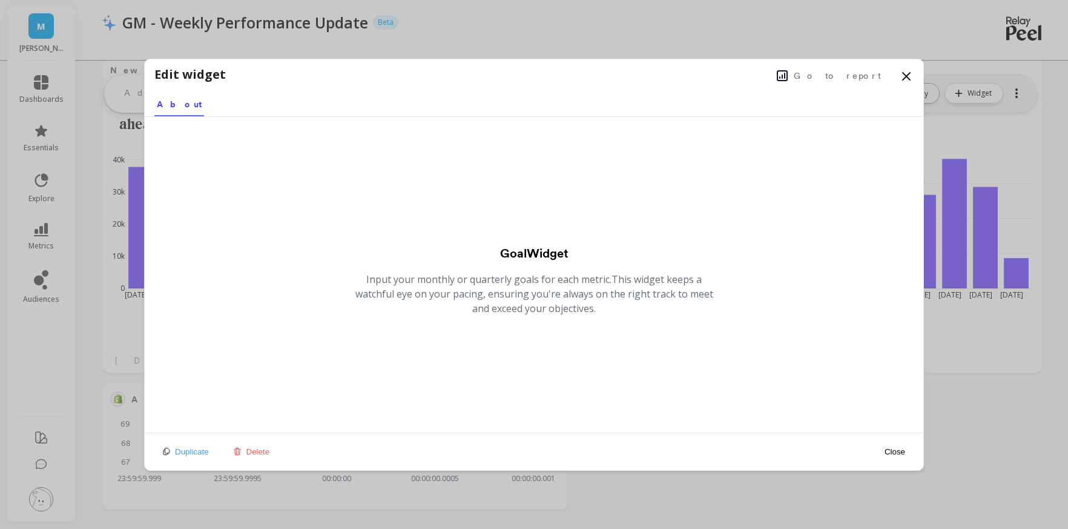
click at [245, 451] on button "Delete" at bounding box center [251, 451] width 44 height 10
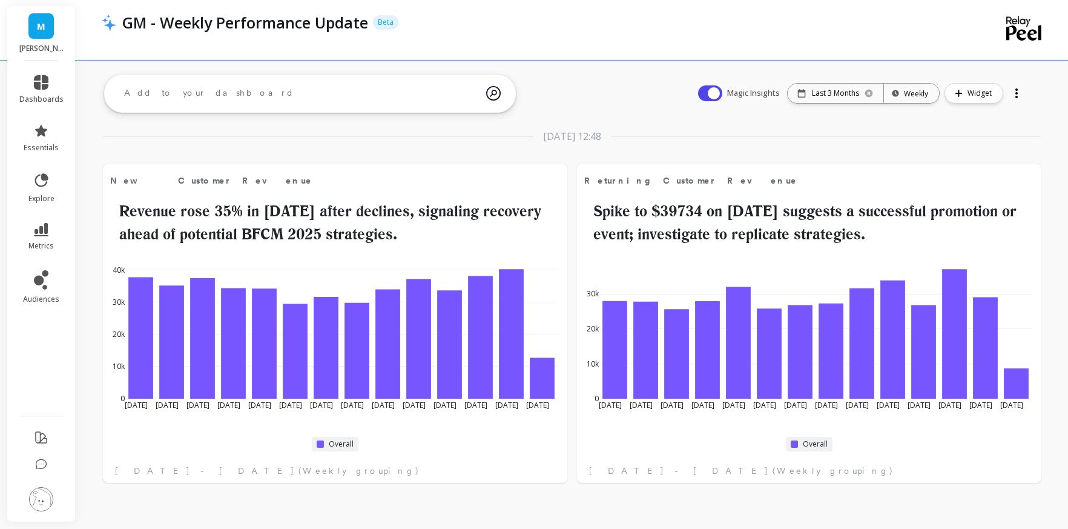
scroll to position [0, 0]
click at [969, 92] on span "Widget" at bounding box center [982, 93] width 28 height 12
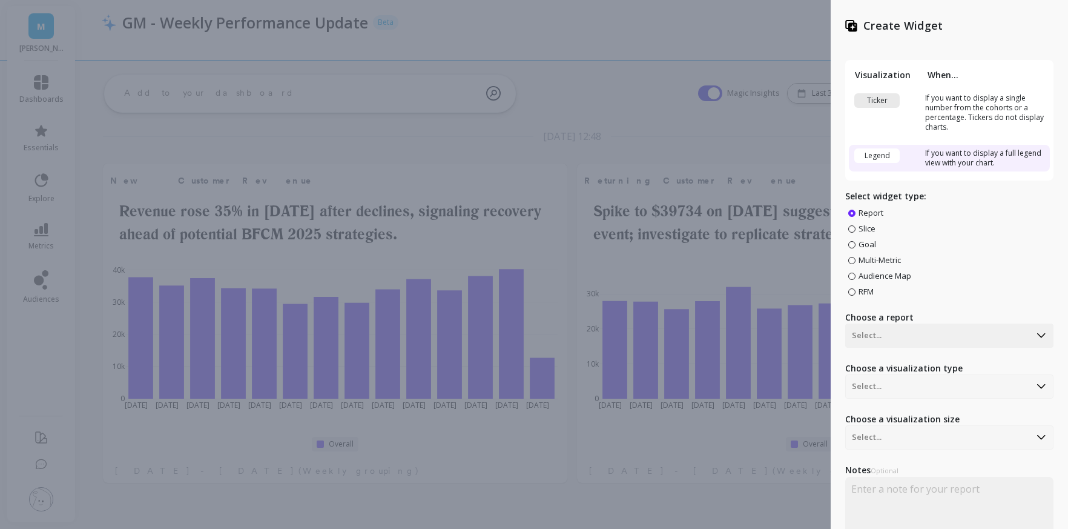
click at [864, 260] on span "Multi-Metric" at bounding box center [880, 259] width 42 height 11
click at [0, 0] on input "Multi-Metric" at bounding box center [0, 0] width 0 height 0
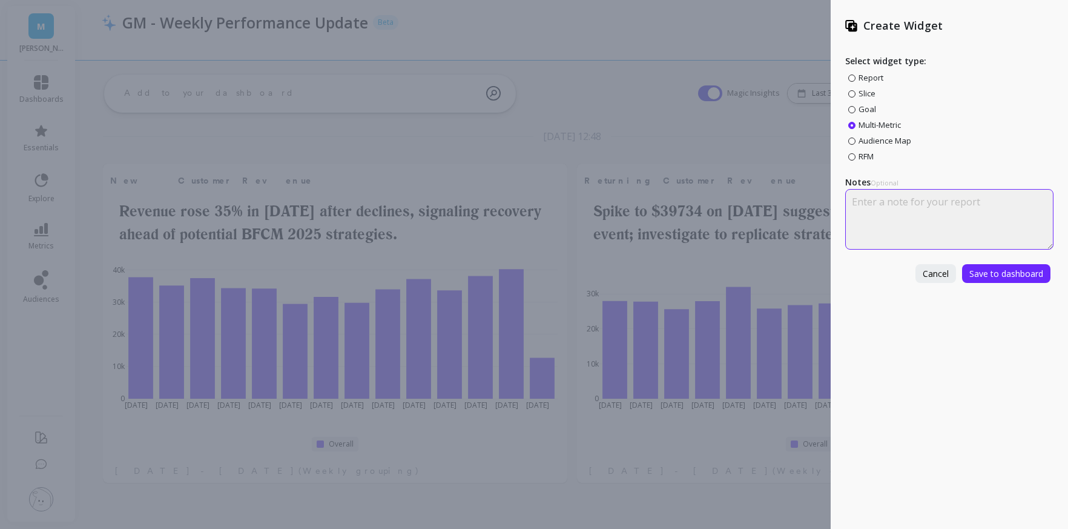
click at [871, 205] on textarea at bounding box center [949, 219] width 208 height 61
click at [999, 277] on span "Save to dashboard" at bounding box center [1006, 274] width 74 height 12
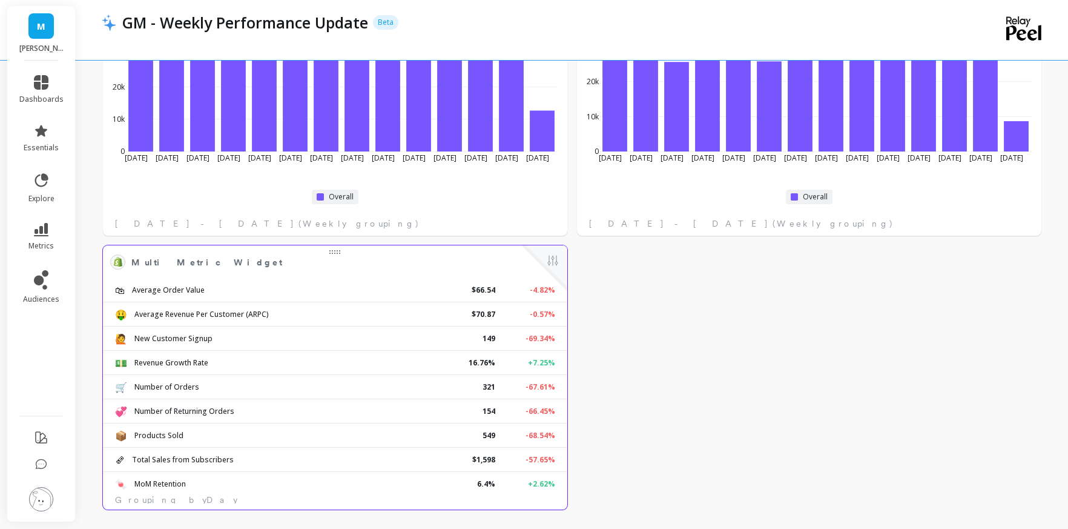
scroll to position [102, 0]
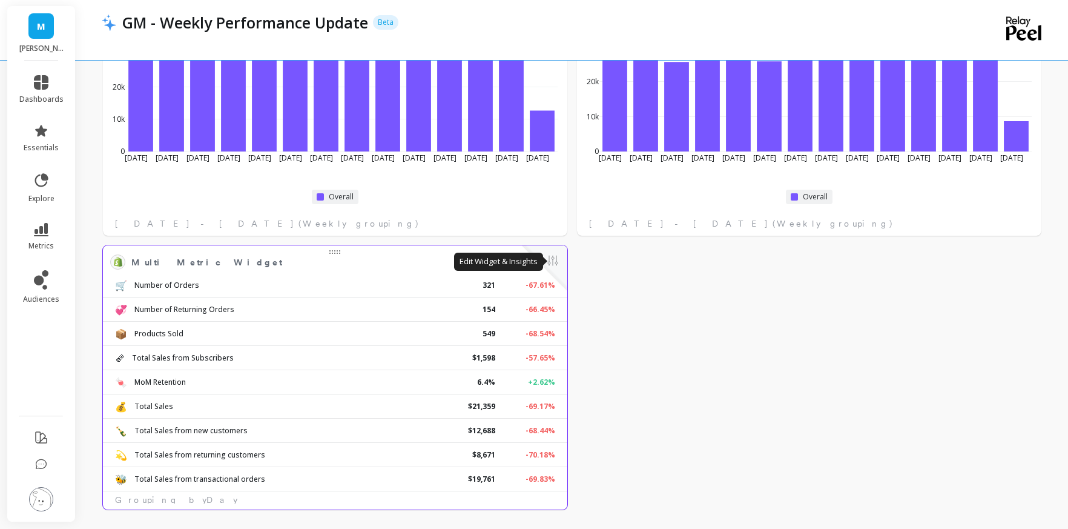
click at [548, 262] on button at bounding box center [553, 261] width 15 height 17
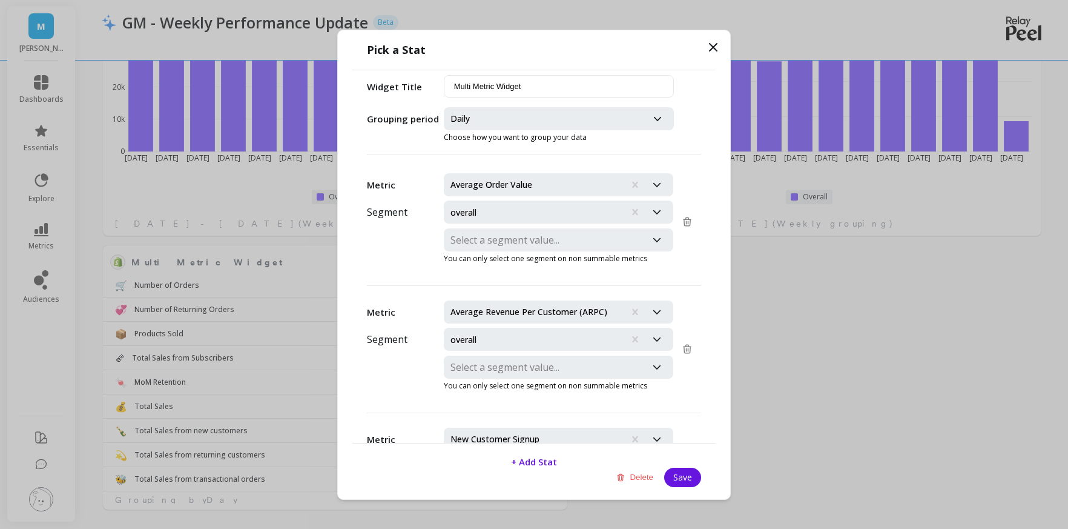
click at [487, 113] on div at bounding box center [545, 118] width 190 height 17
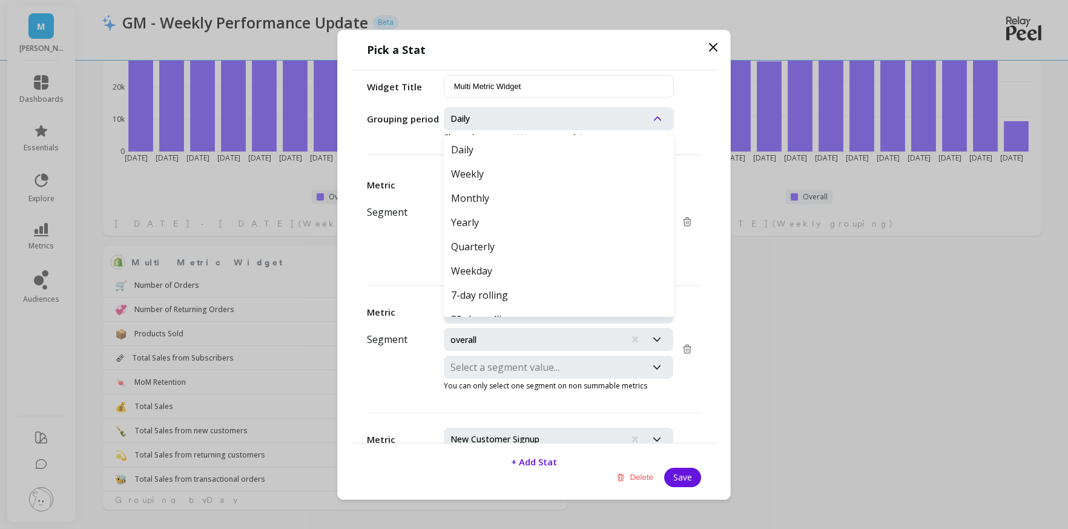
click at [605, 54] on p "Pick a Stat" at bounding box center [534, 49] width 334 height 15
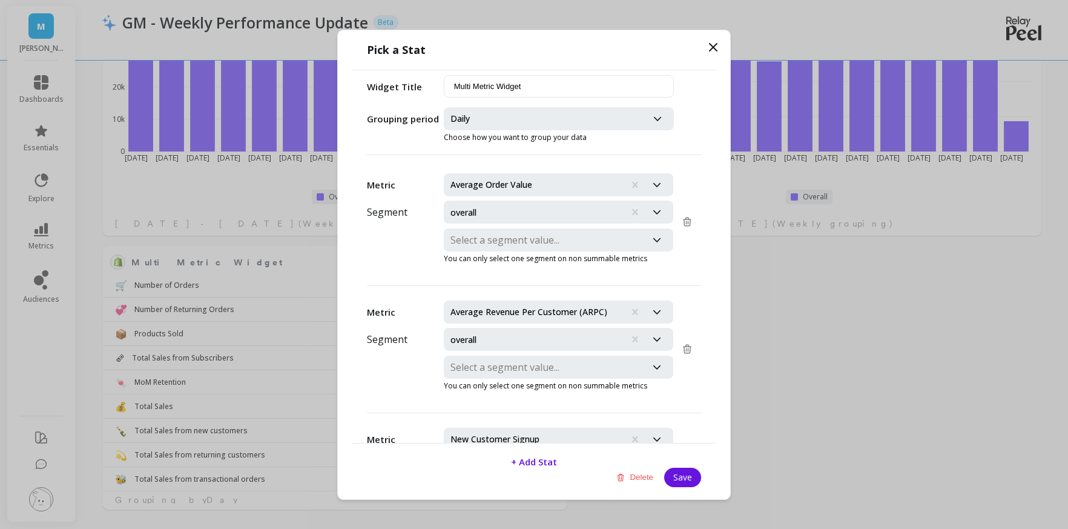
scroll to position [88, 0]
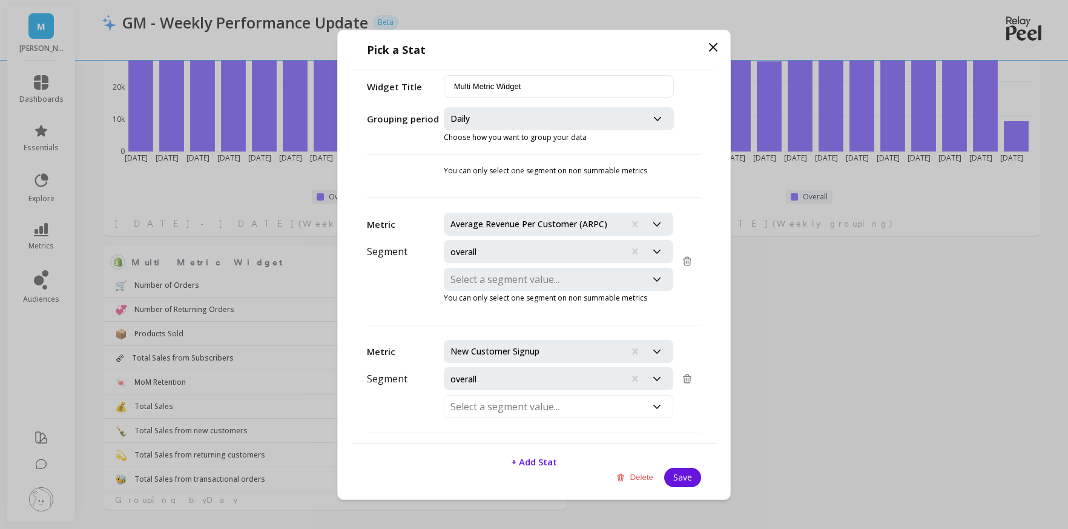
click at [521, 280] on div at bounding box center [545, 279] width 190 height 17
click at [519, 280] on div at bounding box center [545, 279] width 190 height 17
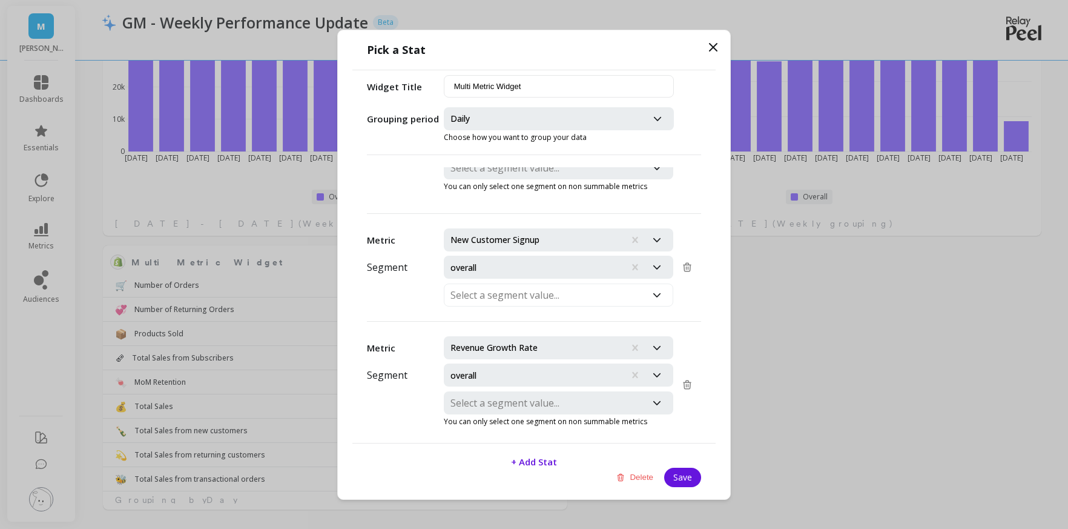
scroll to position [203, 0]
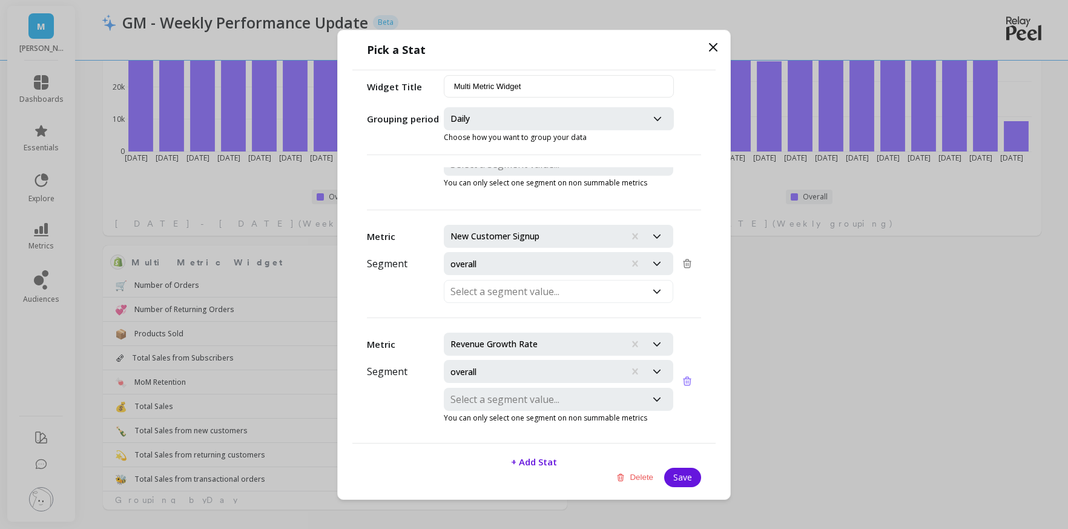
click at [688, 380] on icon at bounding box center [687, 380] width 11 height 11
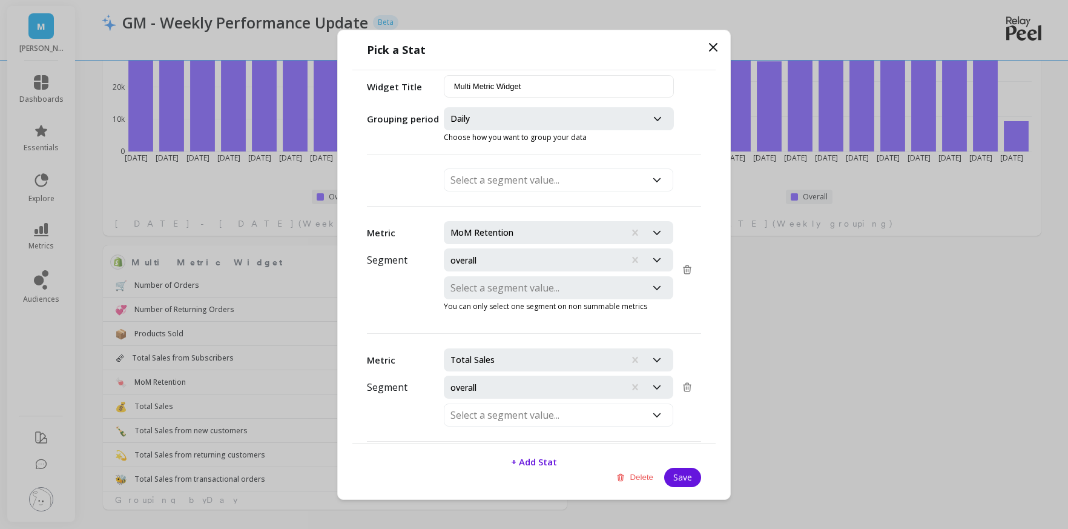
scroll to position [740, 0]
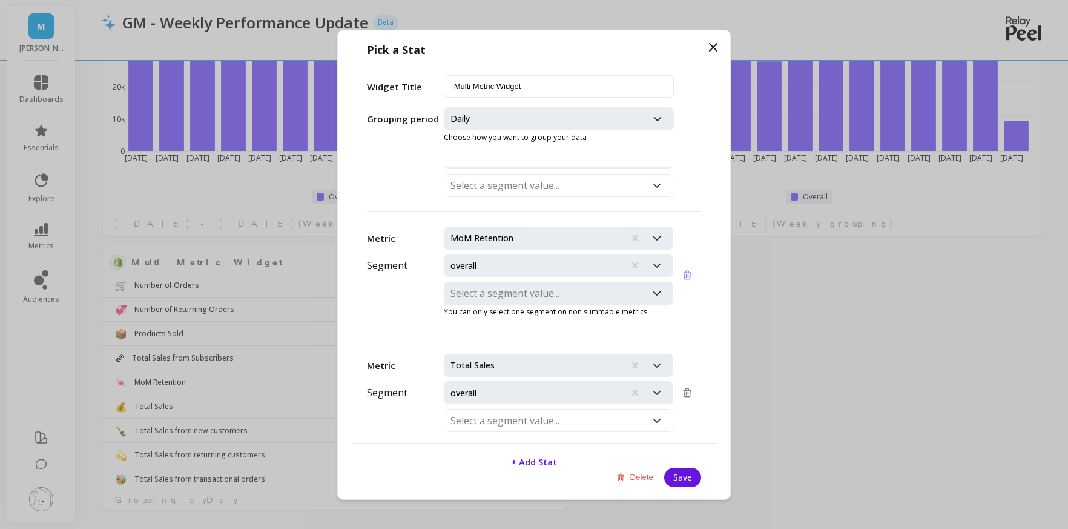
click at [688, 272] on icon at bounding box center [687, 275] width 7 height 8
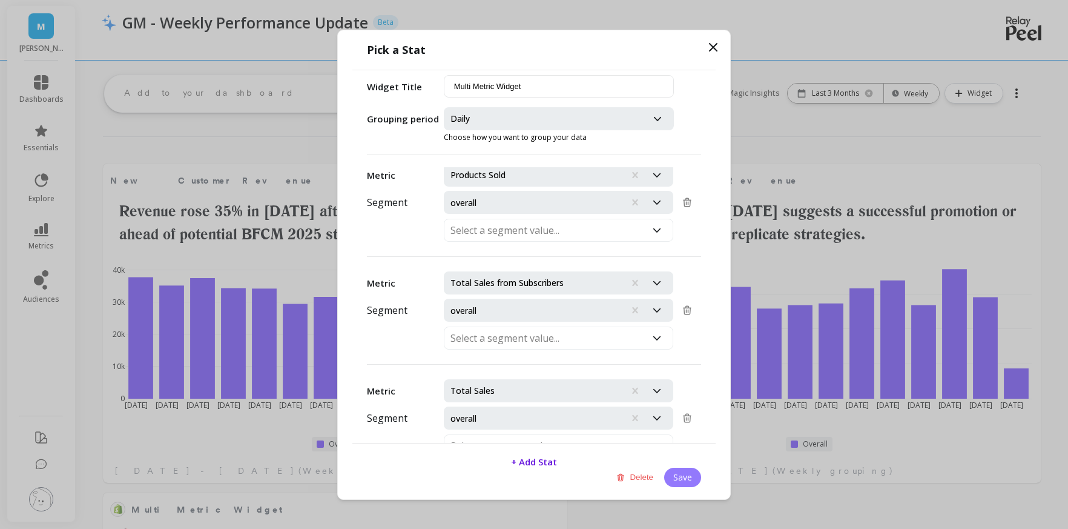
scroll to position [99, 0]
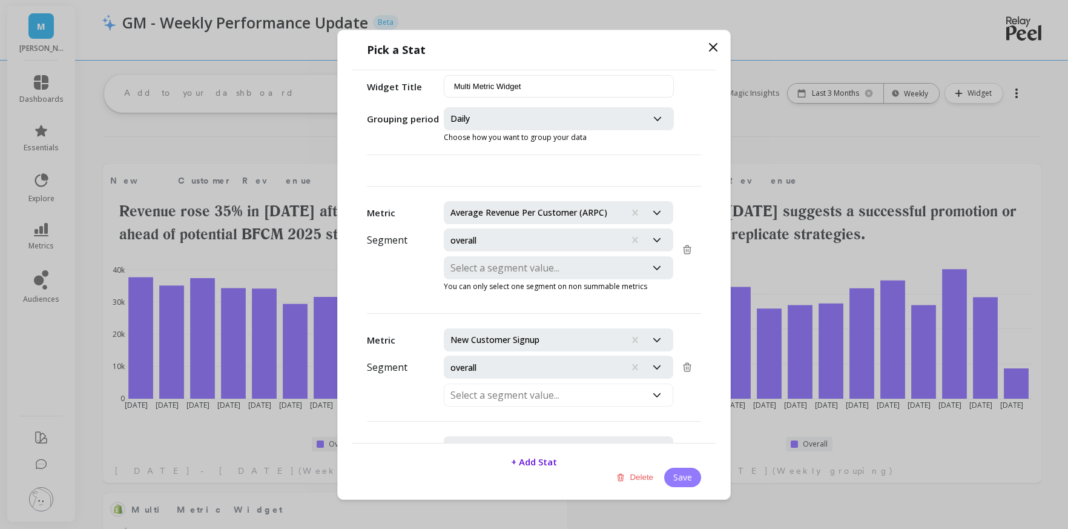
click at [682, 478] on button "Save" at bounding box center [682, 476] width 37 height 19
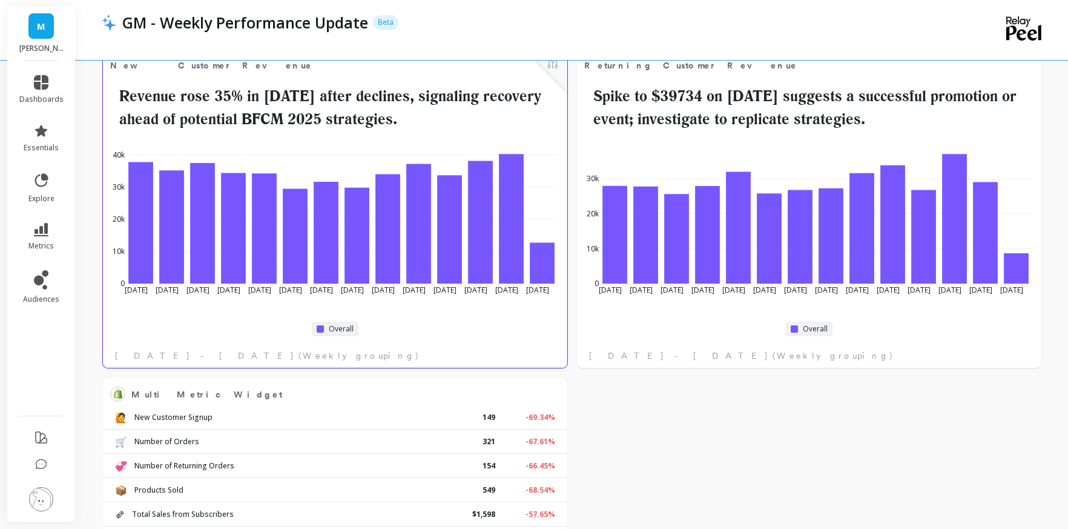
scroll to position [247, 0]
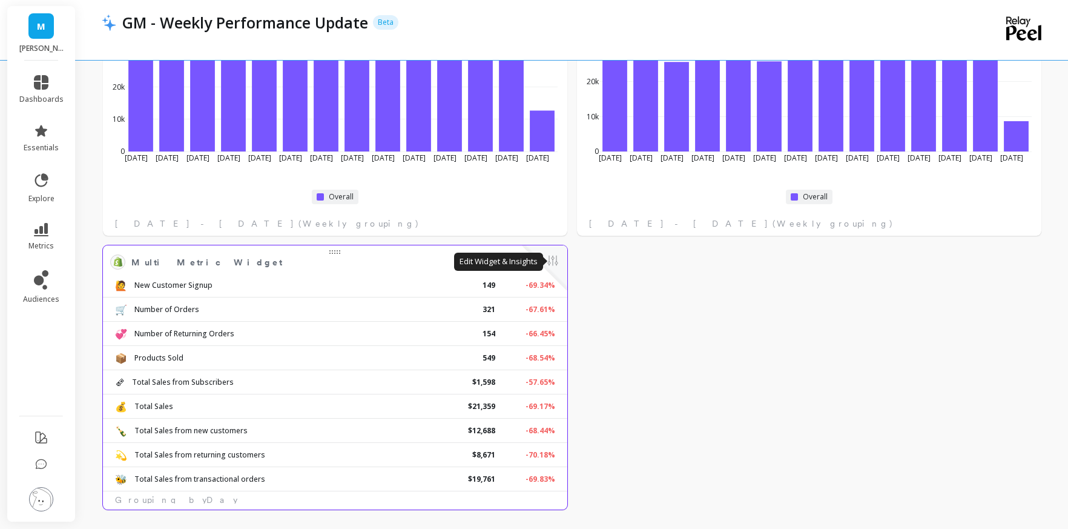
click at [555, 256] on button at bounding box center [553, 261] width 15 height 17
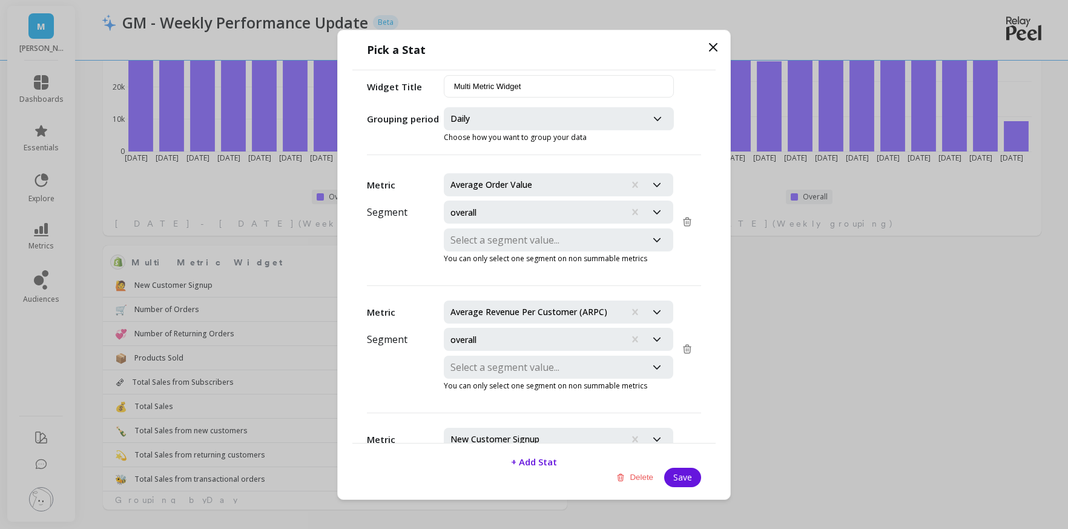
click at [513, 120] on div at bounding box center [545, 118] width 190 height 17
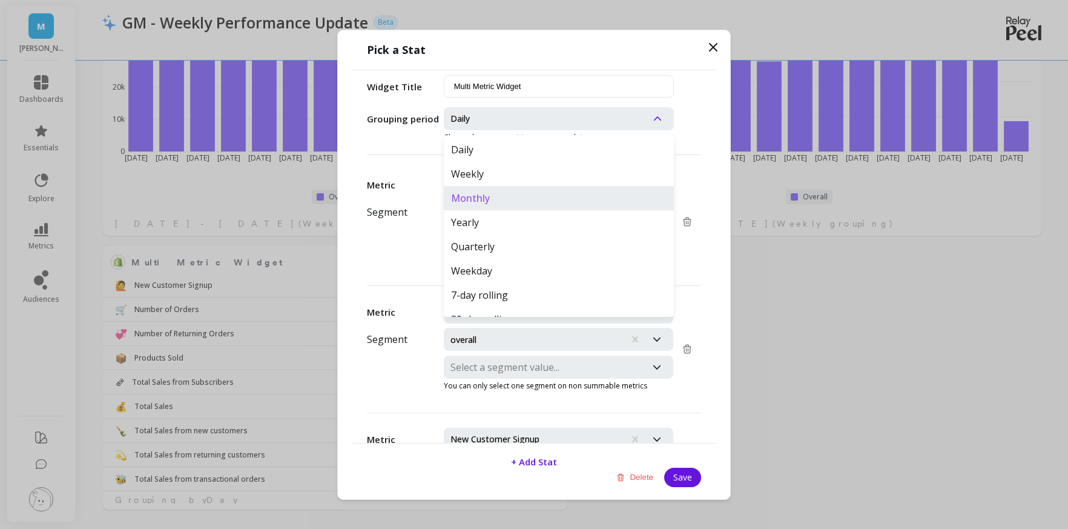
click at [488, 202] on div "Monthly" at bounding box center [559, 198] width 230 height 24
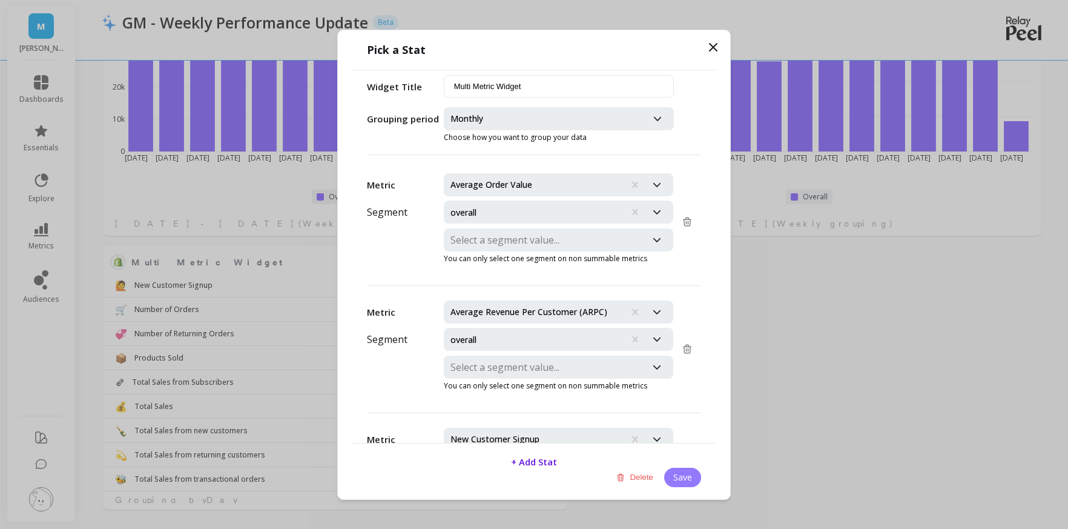
click at [687, 475] on button "Save" at bounding box center [682, 476] width 37 height 19
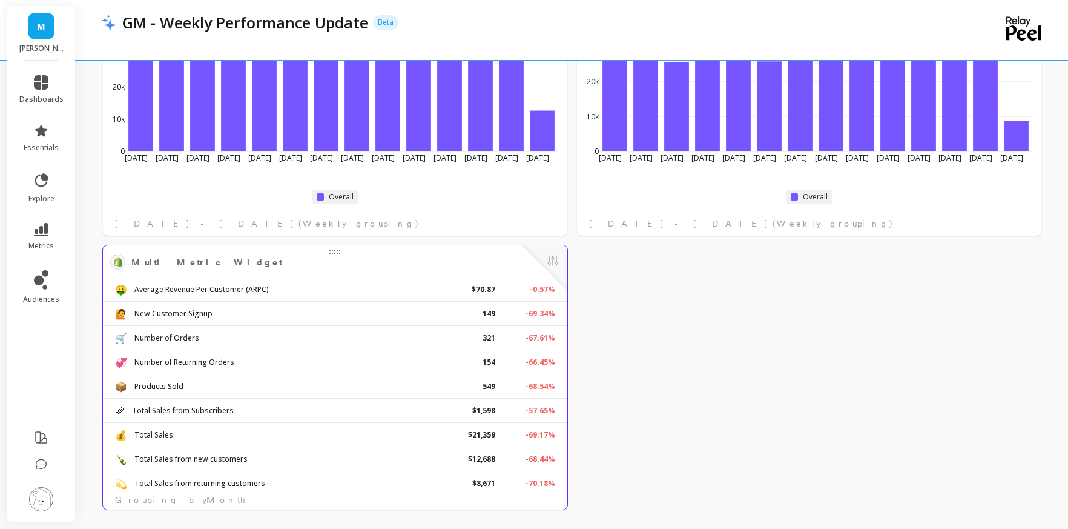
scroll to position [0, 0]
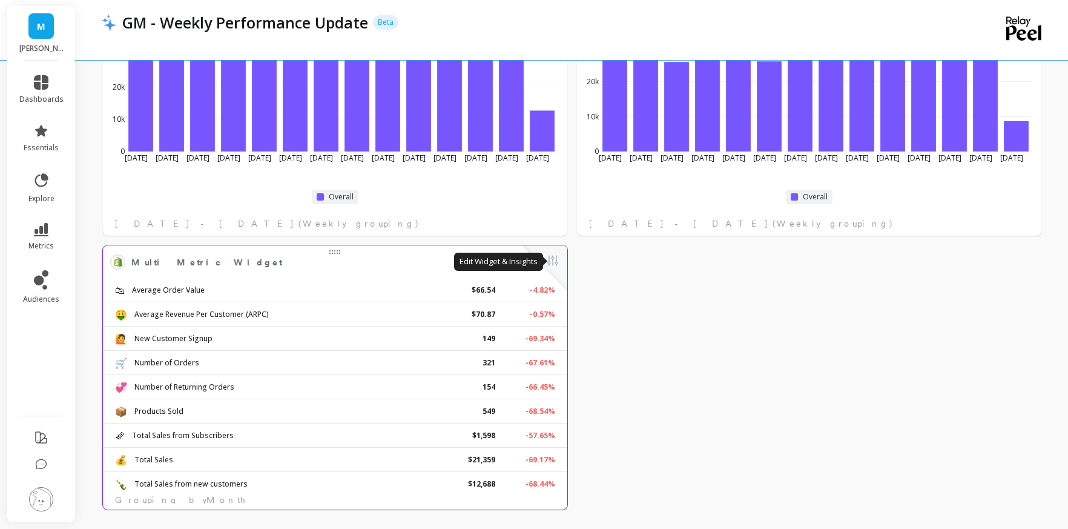
click at [555, 258] on button at bounding box center [553, 261] width 15 height 17
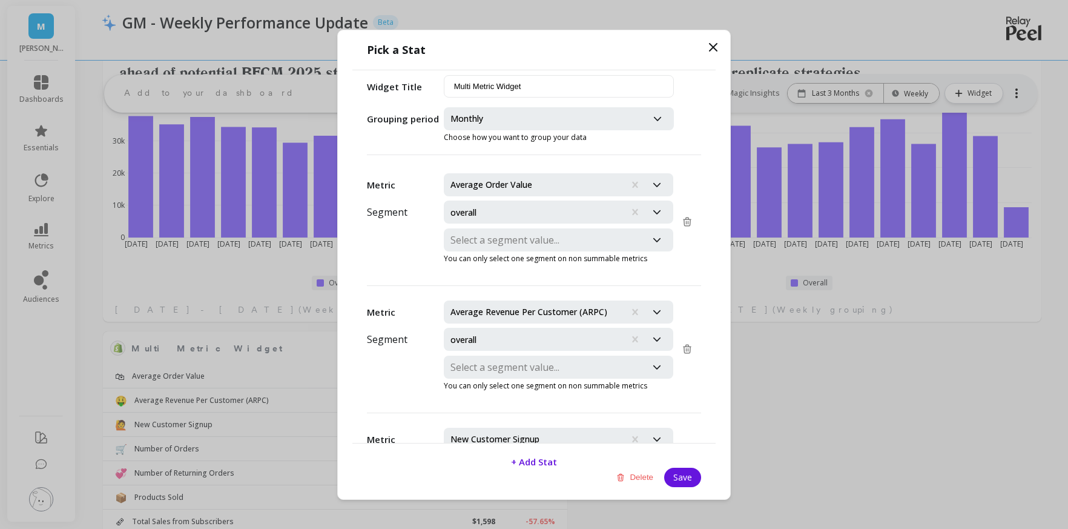
scroll to position [6, 0]
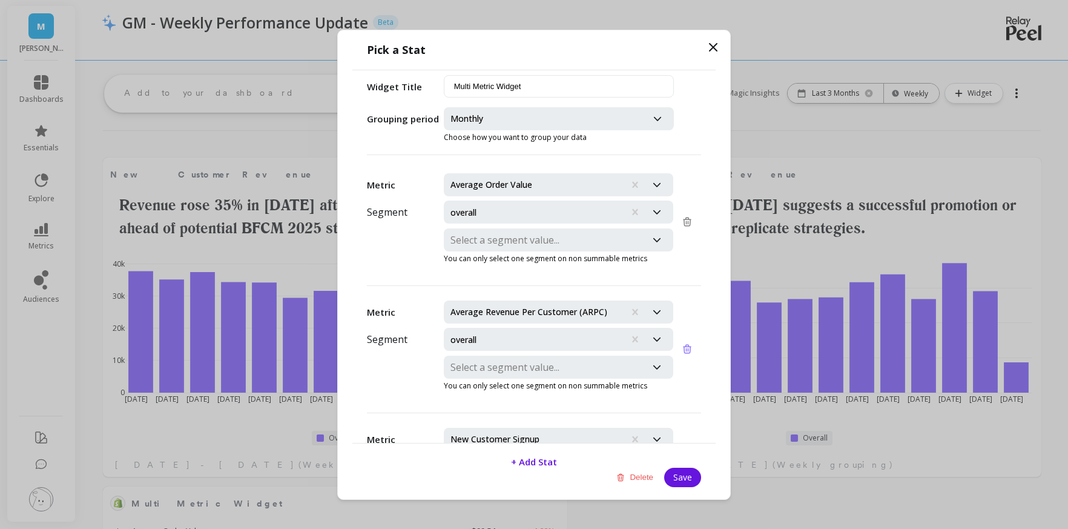
click at [688, 349] on icon at bounding box center [687, 349] width 7 height 8
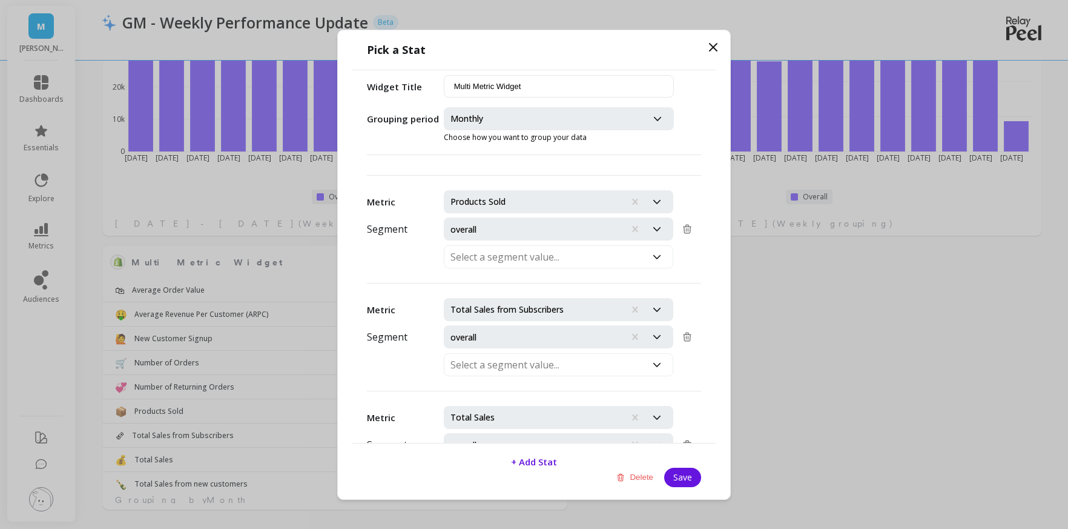
scroll to position [434, 0]
click at [688, 339] on icon at bounding box center [687, 336] width 11 height 11
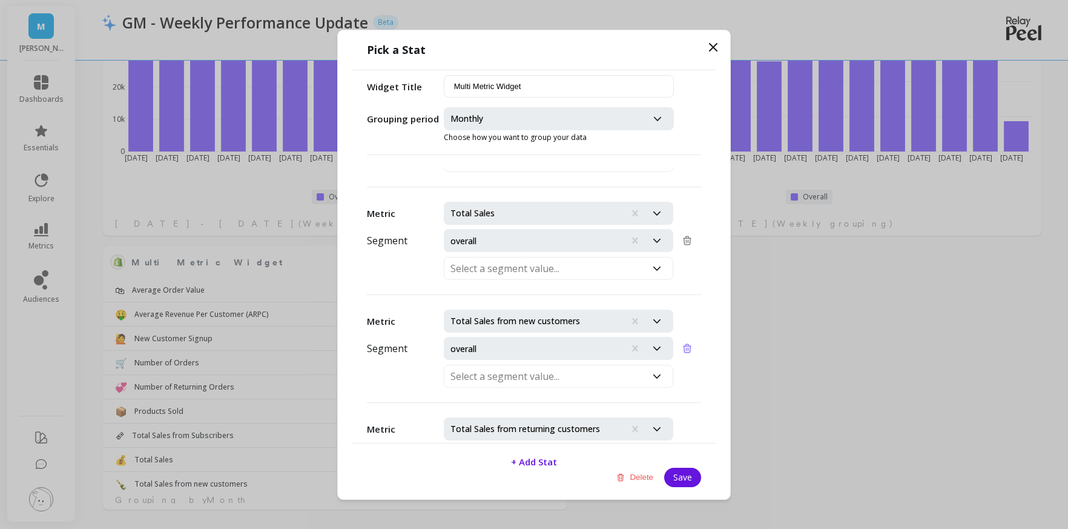
scroll to position [533, 0]
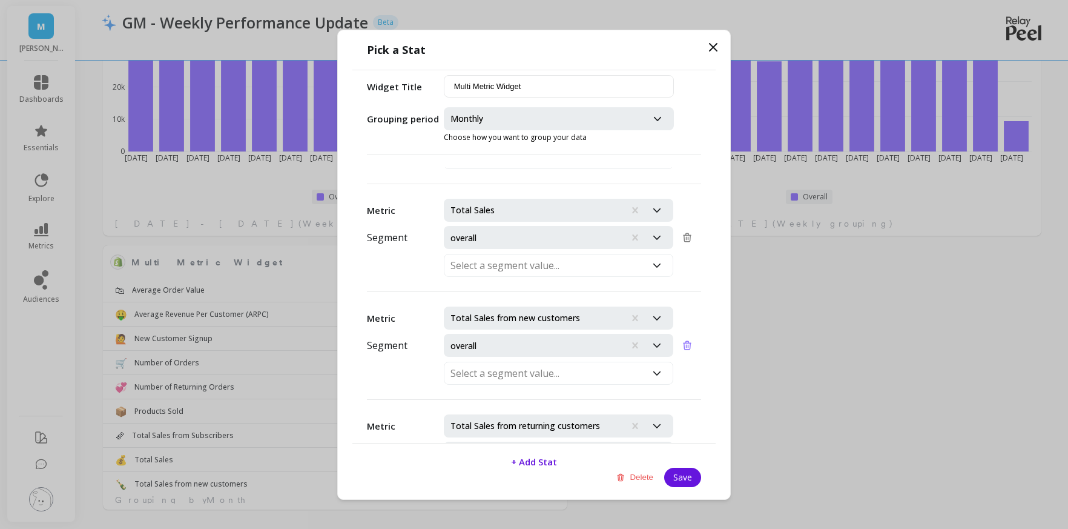
click at [687, 346] on icon at bounding box center [687, 345] width 11 height 11
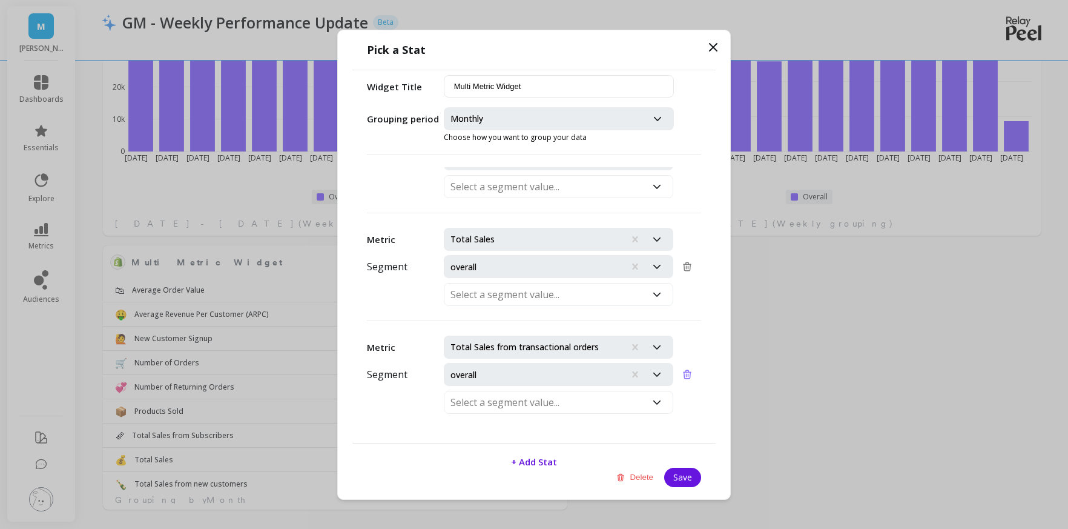
scroll to position [504, 0]
click at [683, 373] on icon at bounding box center [687, 374] width 11 height 11
click at [684, 476] on button "Save" at bounding box center [682, 476] width 37 height 19
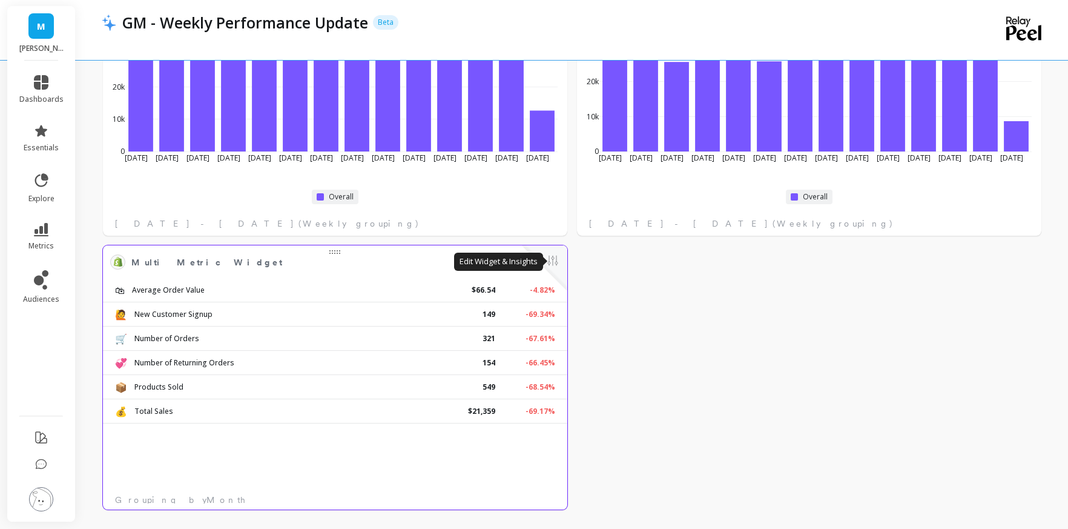
click at [554, 262] on button at bounding box center [553, 261] width 15 height 17
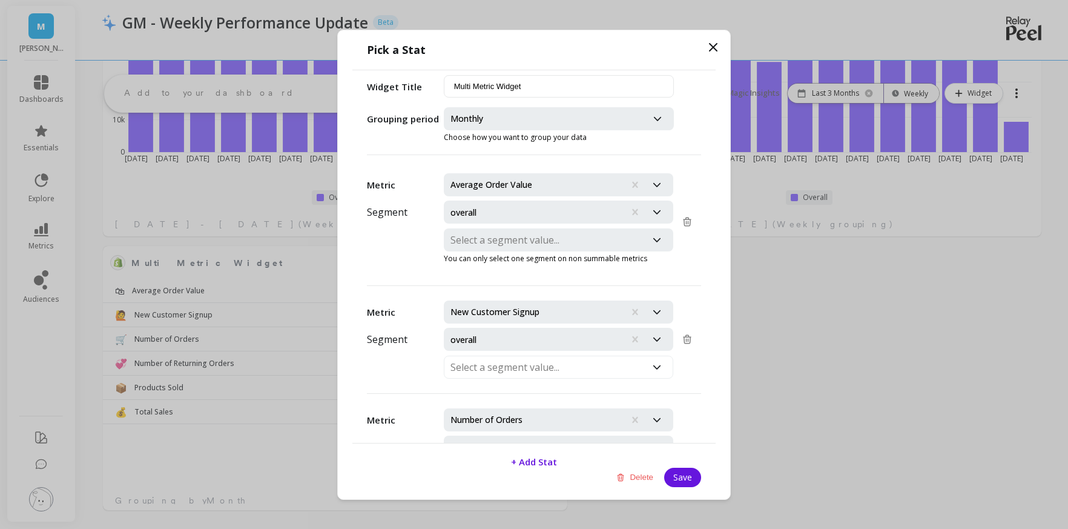
scroll to position [0, 0]
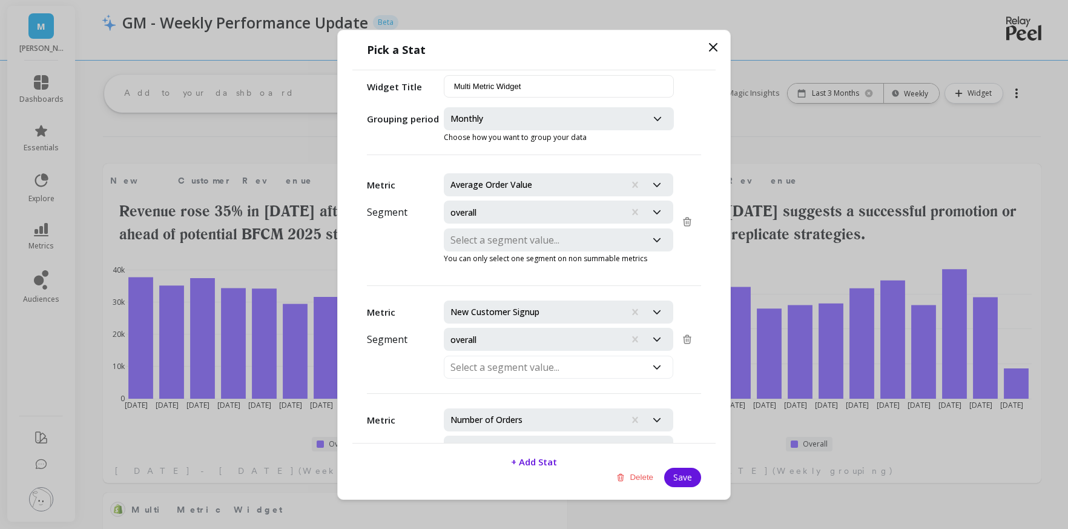
drag, startPoint x: 491, startPoint y: 110, endPoint x: 493, endPoint y: 123, distance: 12.8
click at [491, 110] on div at bounding box center [545, 118] width 190 height 17
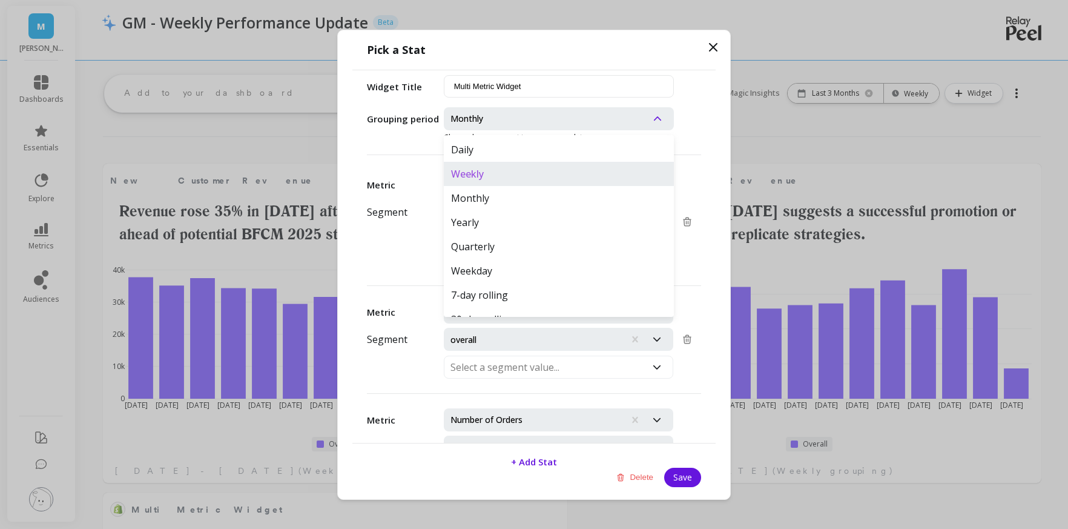
click at [530, 168] on div "Weekly" at bounding box center [559, 174] width 230 height 24
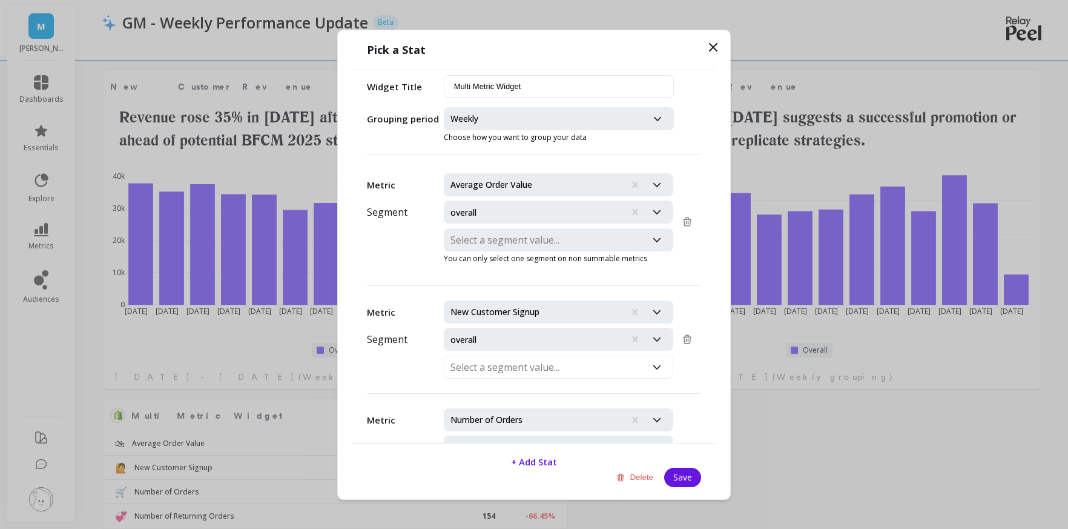
scroll to position [247, 0]
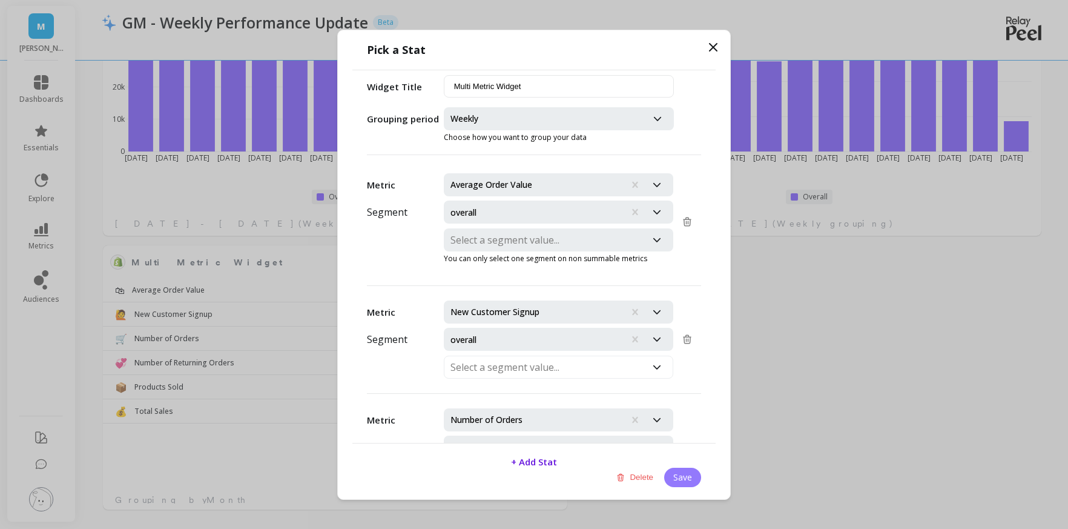
click at [687, 480] on button "Save" at bounding box center [682, 476] width 37 height 19
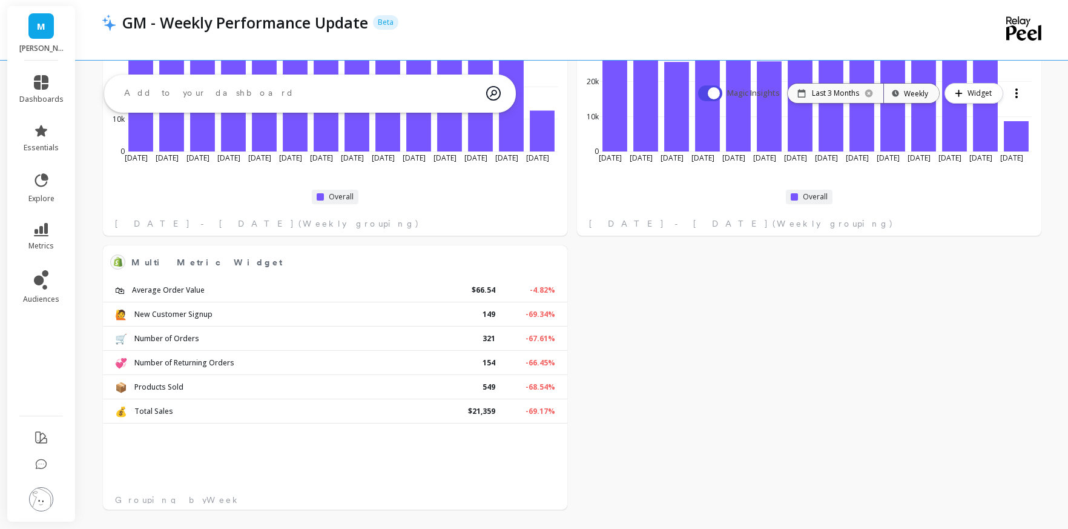
scroll to position [0, 0]
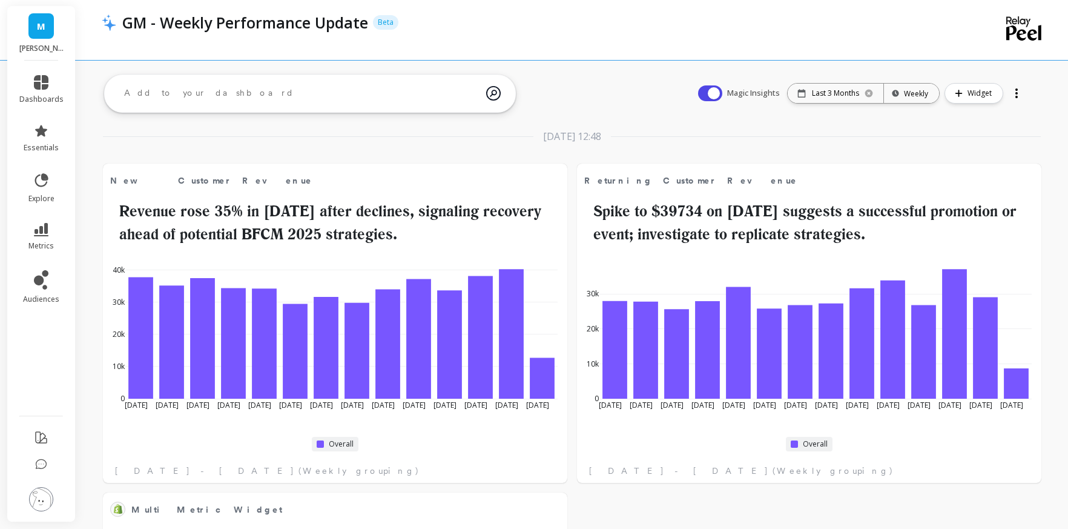
click at [982, 86] on div "Magic Insights Date: Last 3 Months Time grouping: Weekly Widget" at bounding box center [861, 93] width 352 height 39
click at [977, 94] on span "Widget" at bounding box center [982, 93] width 28 height 12
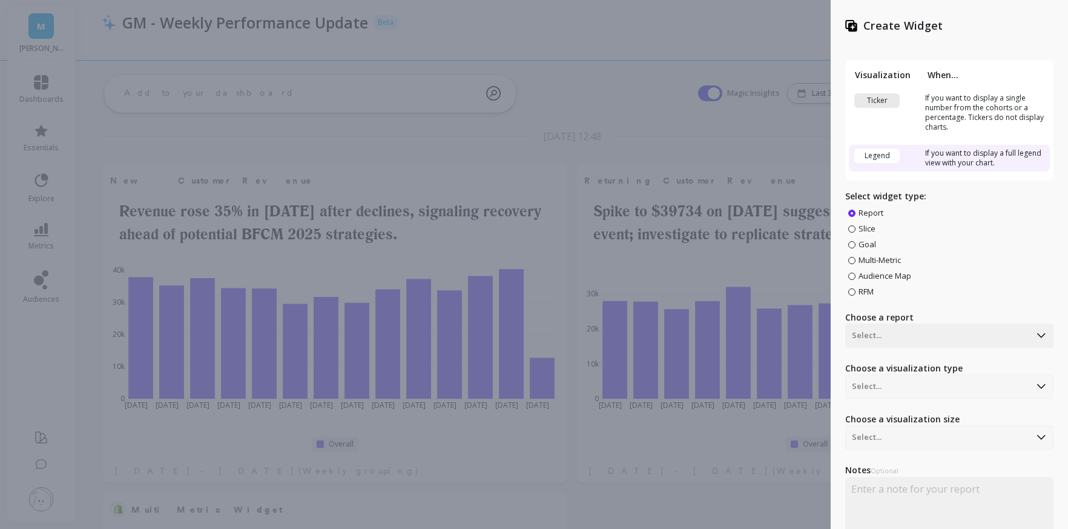
click at [886, 275] on span "Audience Map" at bounding box center [885, 275] width 53 height 11
click at [0, 0] on input "Audience Map" at bounding box center [0, 0] width 0 height 0
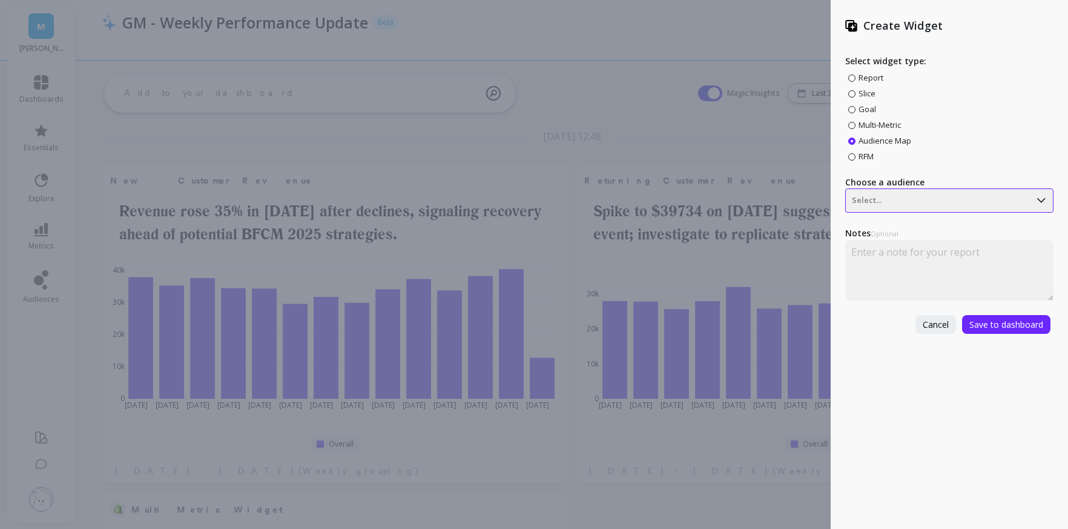
click at [907, 202] on div at bounding box center [938, 200] width 172 height 15
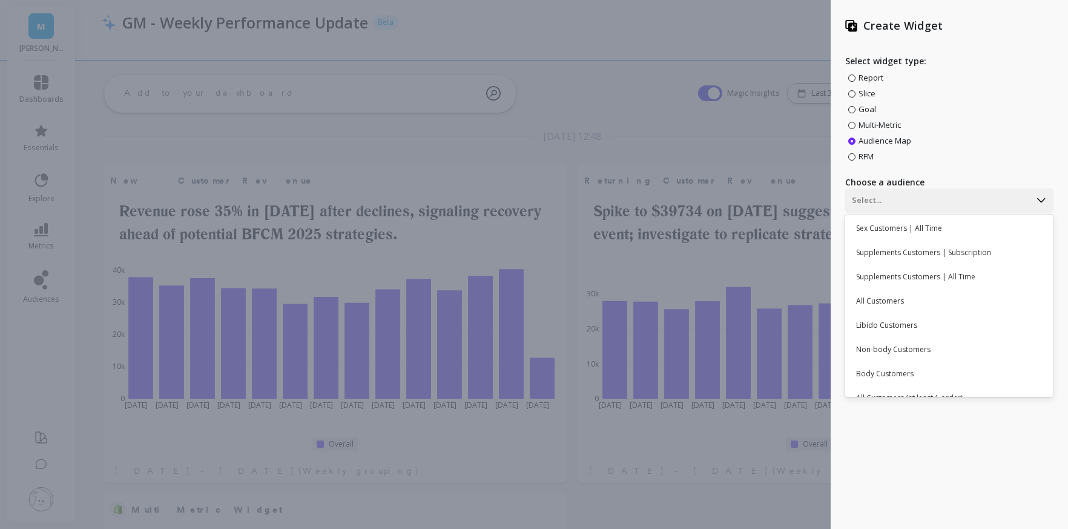
scroll to position [610, 0]
click at [891, 303] on div "All Customers" at bounding box center [948, 299] width 198 height 21
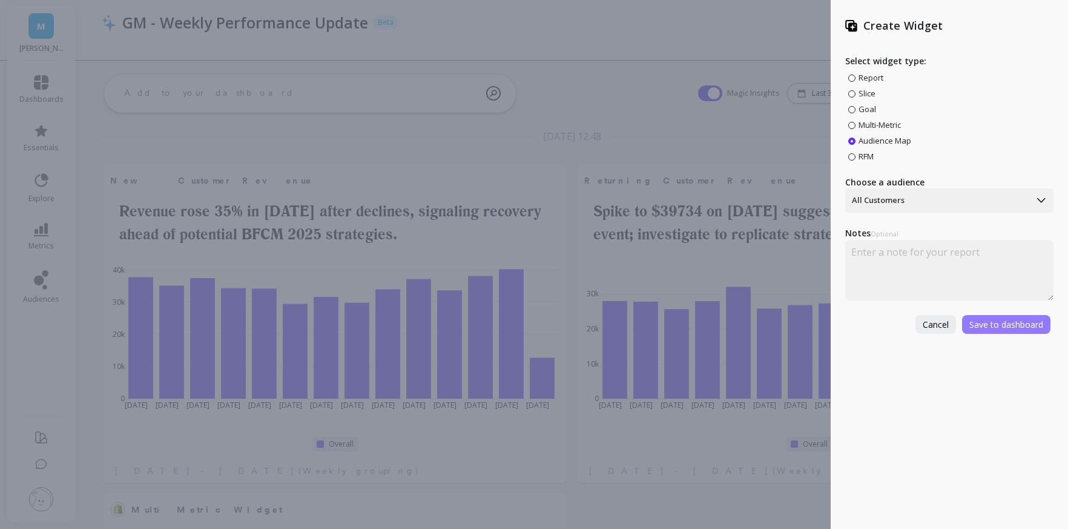
click at [1030, 325] on span "Save to dashboard" at bounding box center [1006, 324] width 74 height 12
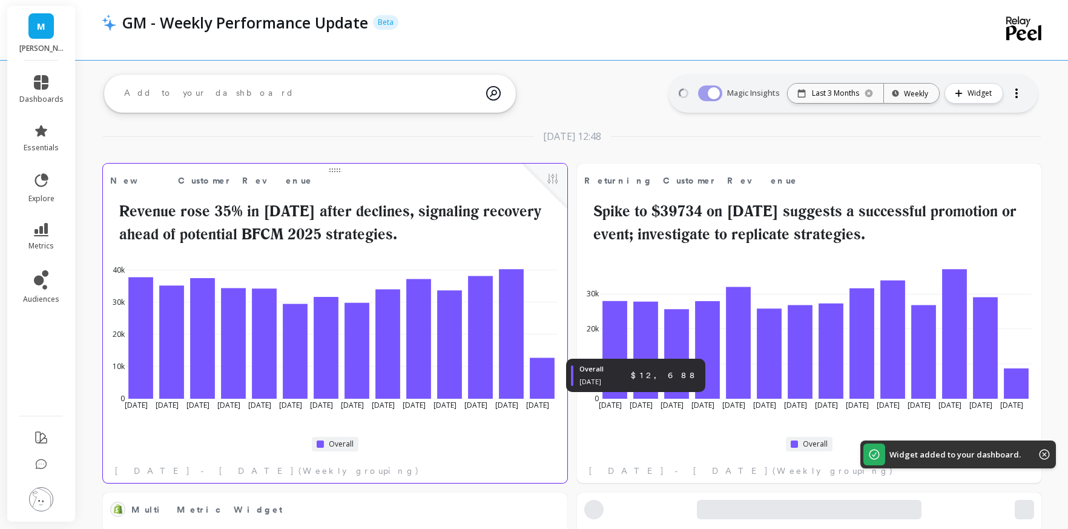
scroll to position [247, 0]
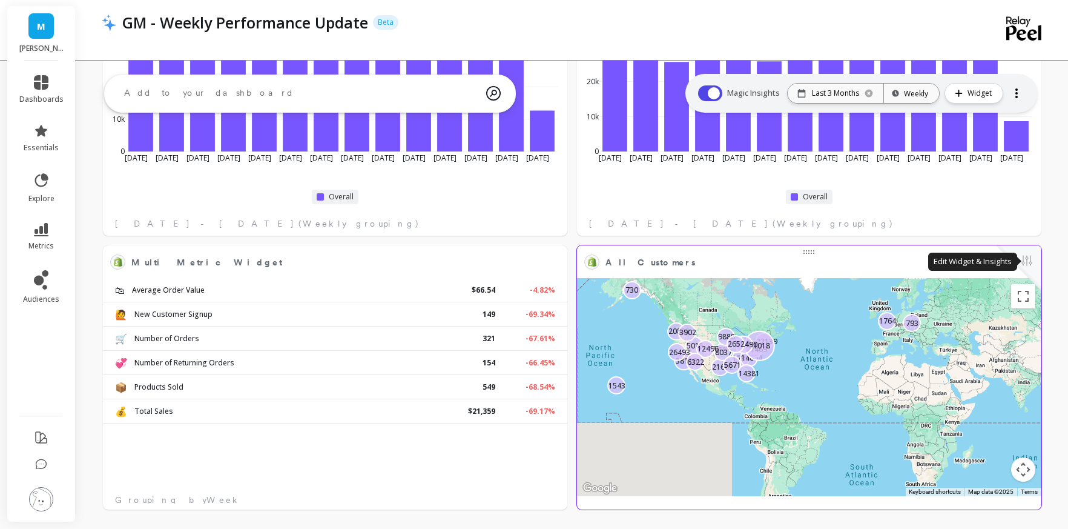
click at [1024, 260] on button at bounding box center [1027, 261] width 15 height 17
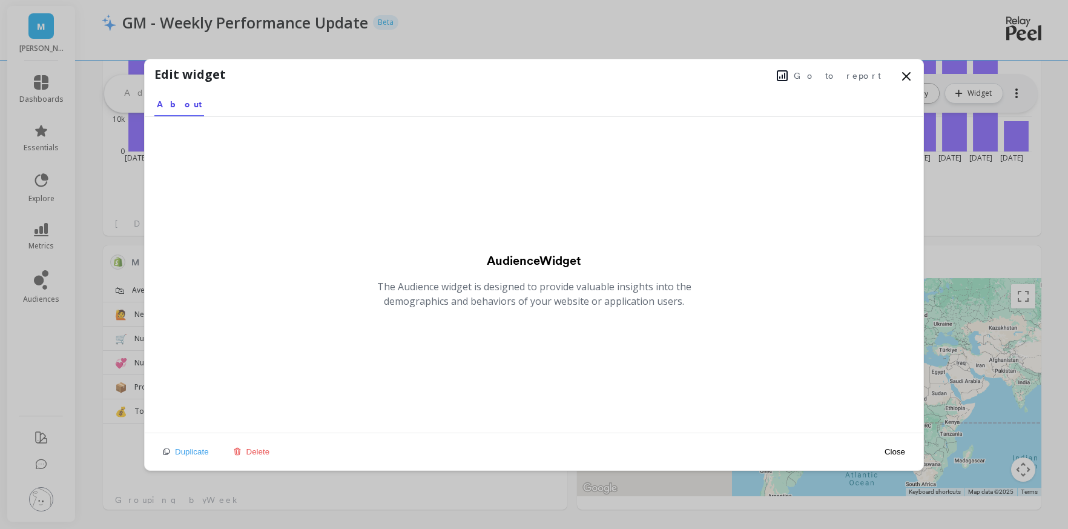
click at [248, 451] on span "Delete" at bounding box center [258, 451] width 24 height 9
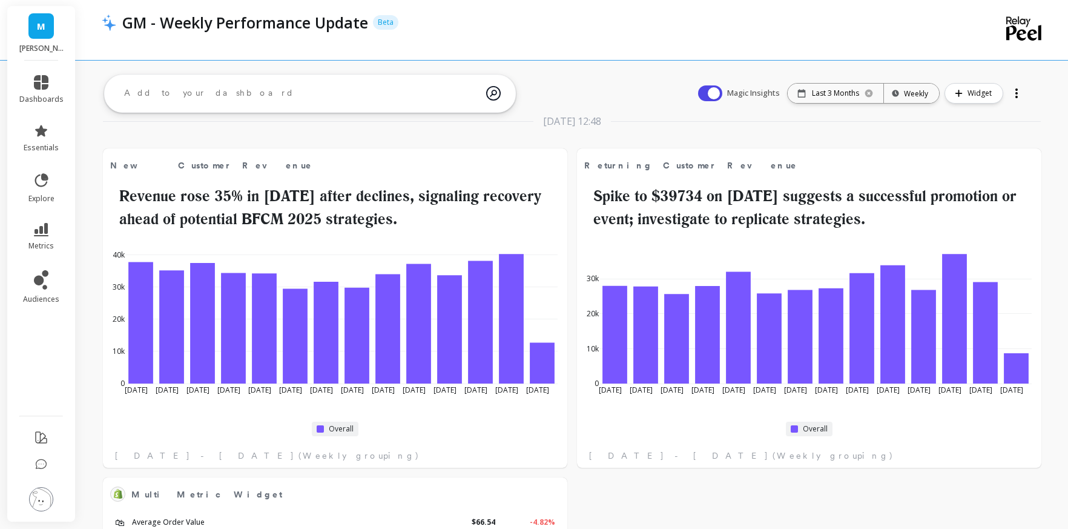
scroll to position [0, 0]
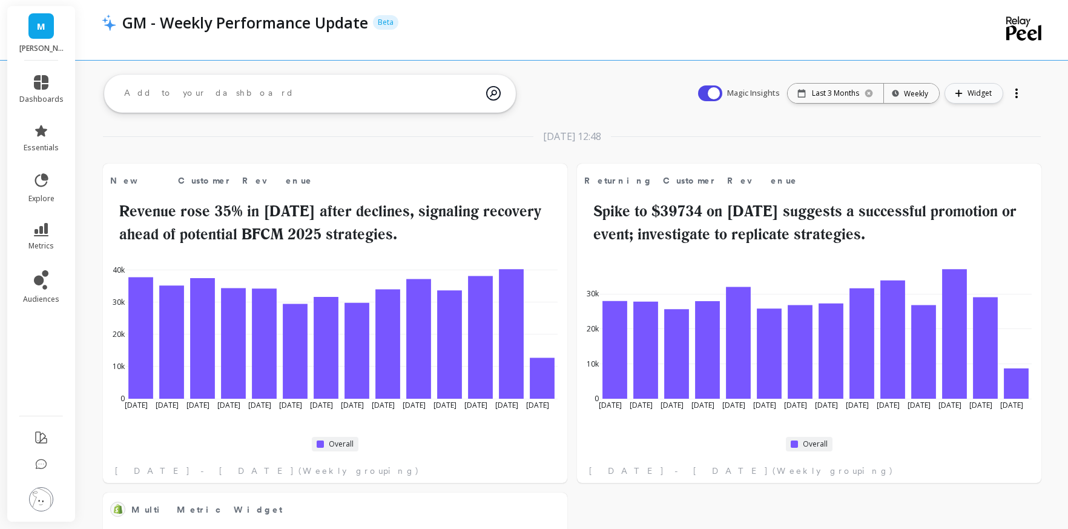
click at [992, 90] on span "Widget" at bounding box center [982, 93] width 28 height 12
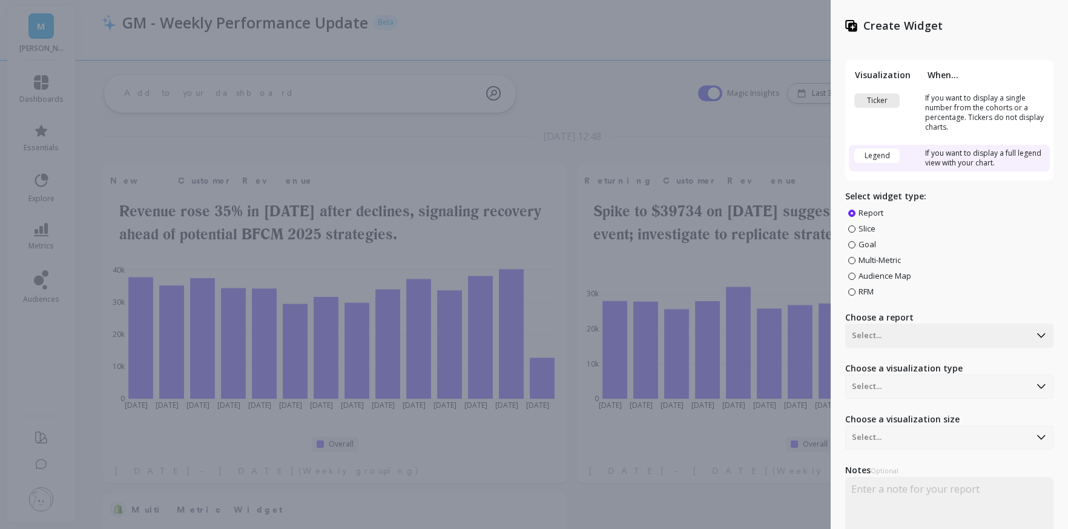
click at [875, 261] on span "Multi-Metric" at bounding box center [880, 259] width 42 height 11
click at [0, 0] on input "Multi-Metric" at bounding box center [0, 0] width 0 height 0
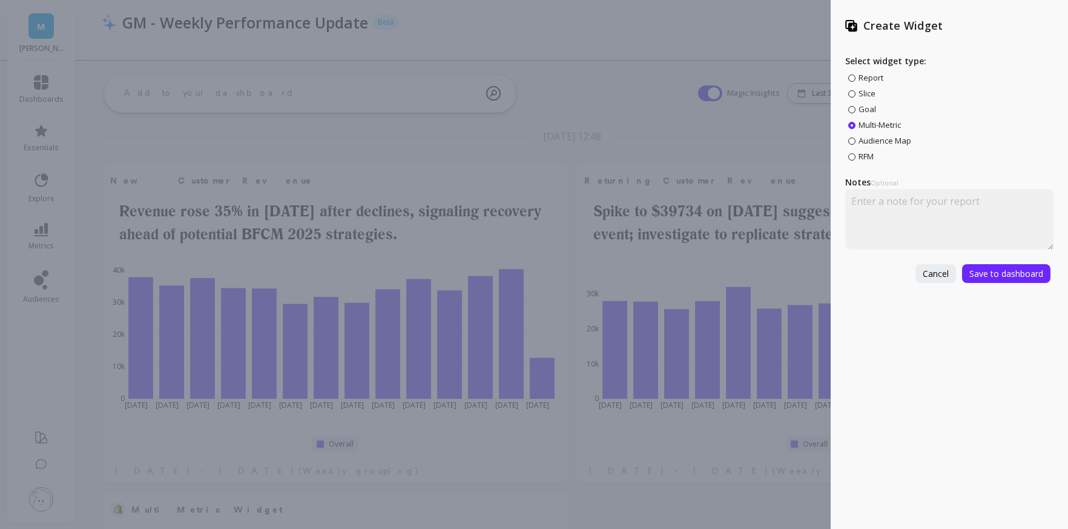
click at [859, 158] on span "RFM" at bounding box center [866, 156] width 15 height 11
click at [0, 0] on input "RFM" at bounding box center [0, 0] width 0 height 0
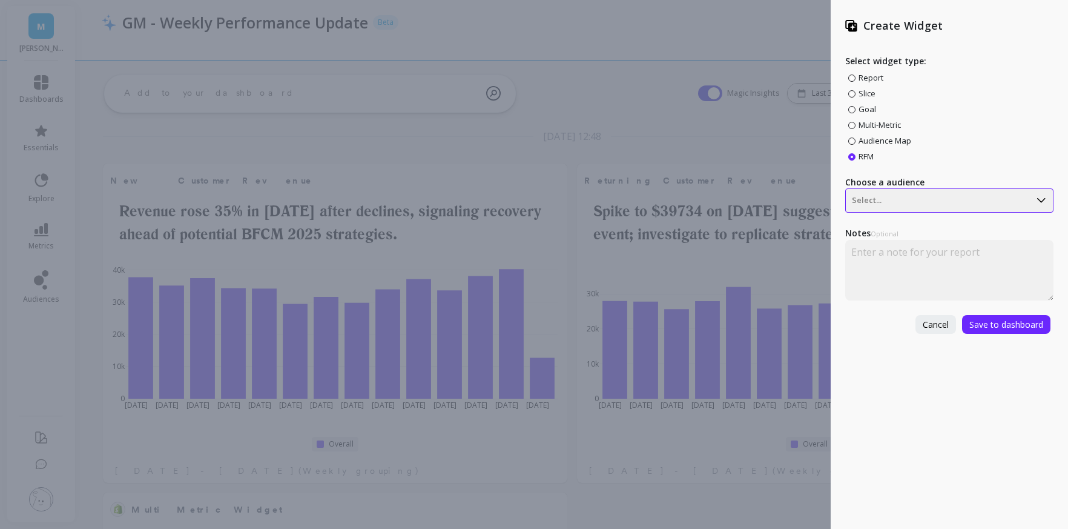
click at [894, 203] on div at bounding box center [938, 200] width 172 height 15
click at [936, 317] on button "Cancel" at bounding box center [935, 324] width 41 height 19
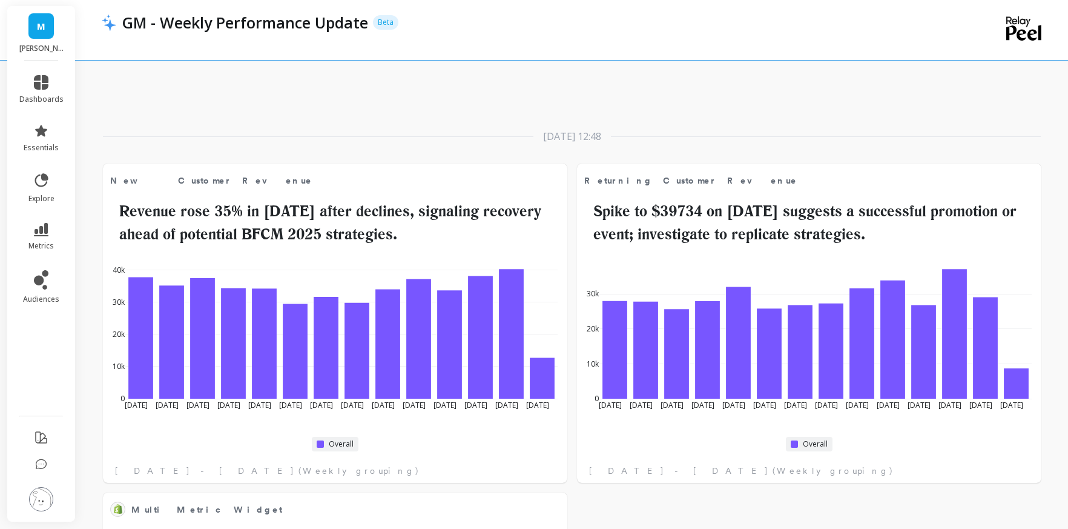
scroll to position [247, 0]
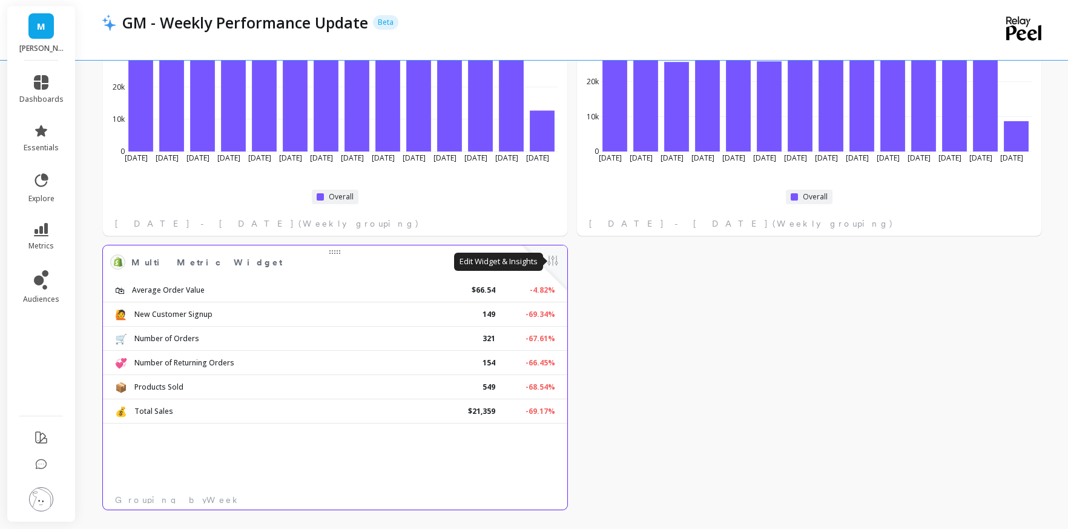
click at [552, 265] on button at bounding box center [553, 261] width 15 height 17
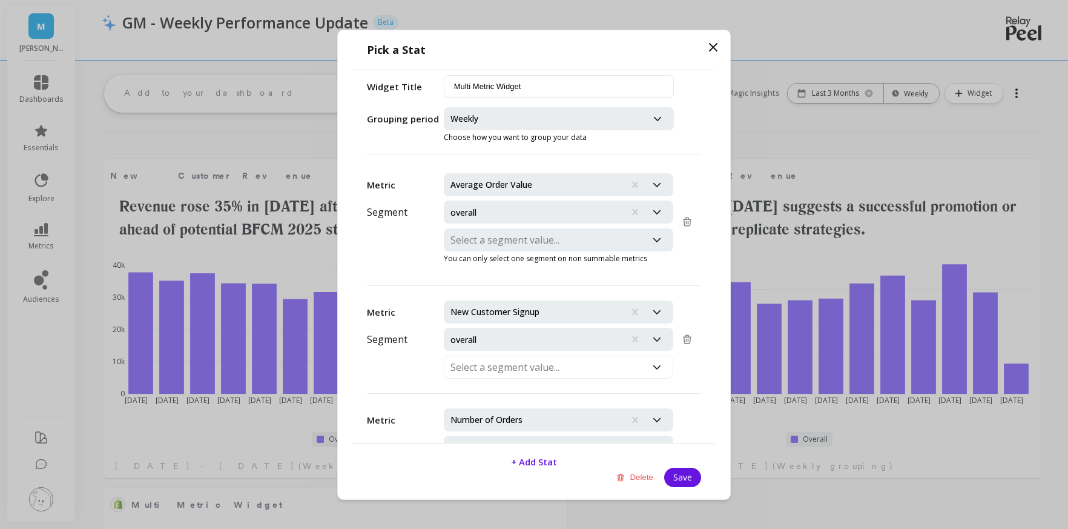
scroll to position [0, 0]
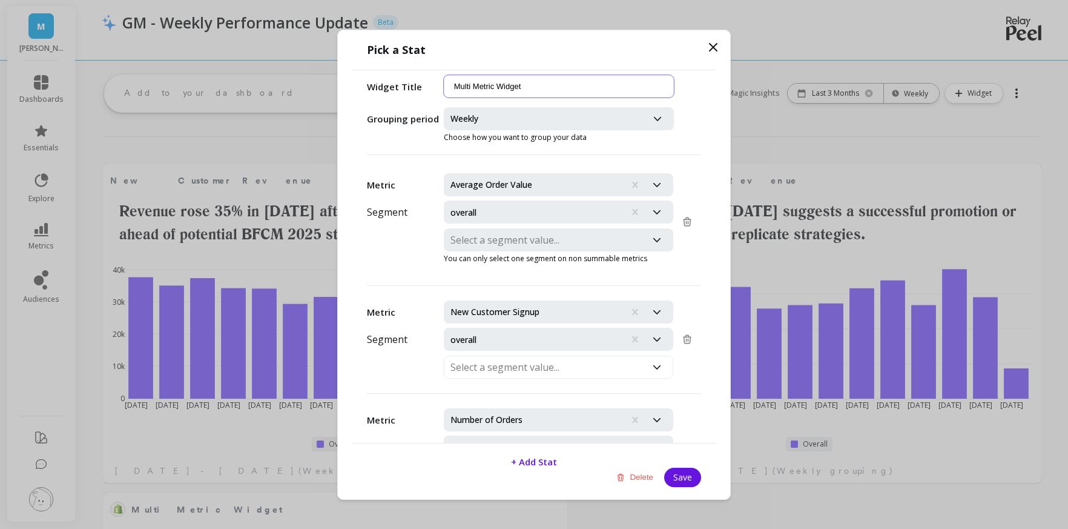
click at [488, 87] on input "Multi Metric Widget" at bounding box center [559, 86] width 230 height 22
click at [487, 119] on div at bounding box center [545, 118] width 190 height 17
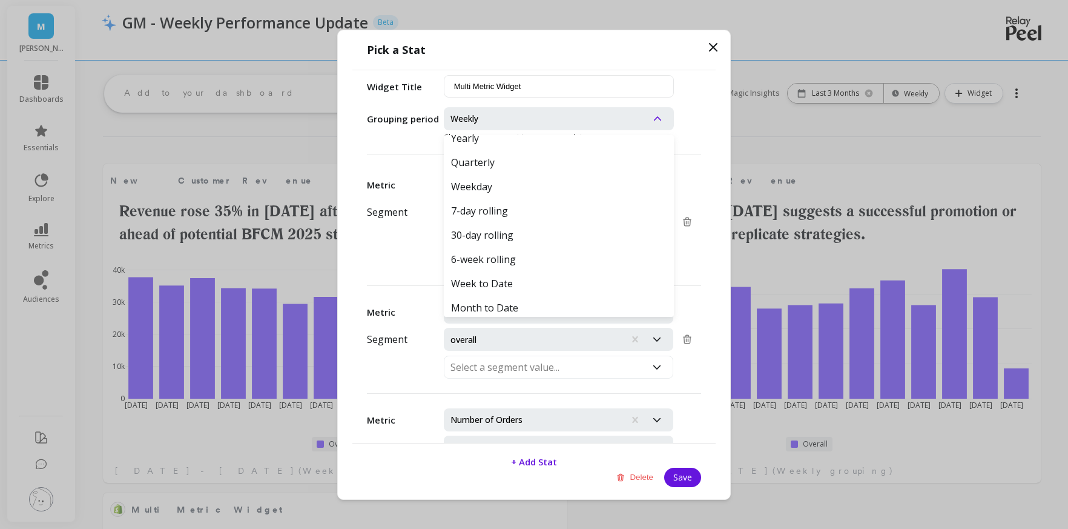
scroll to position [71, 0]
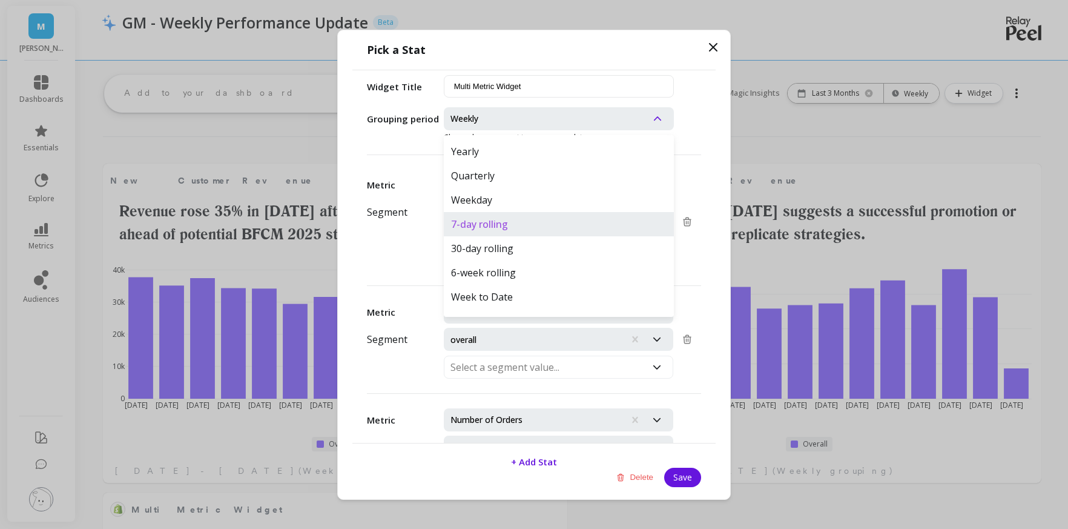
click at [472, 222] on div "7-day rolling" at bounding box center [559, 224] width 230 height 24
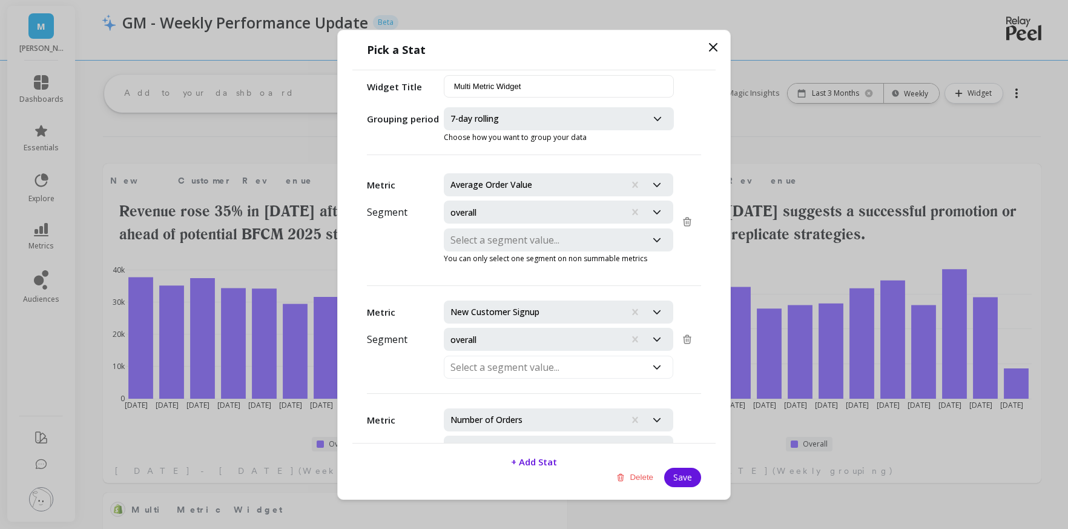
click at [509, 245] on div at bounding box center [545, 239] width 190 height 17
click at [490, 208] on div at bounding box center [534, 211] width 168 height 17
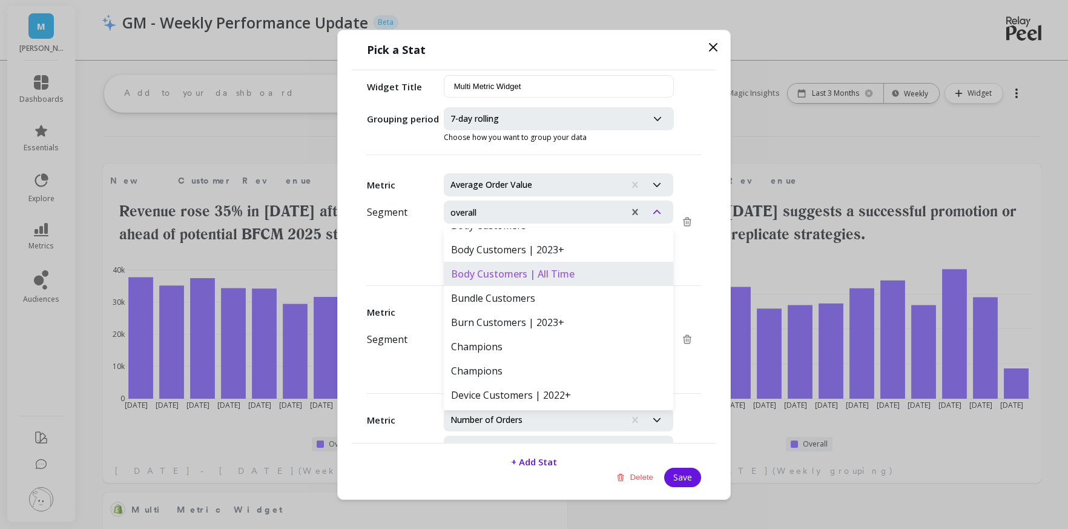
scroll to position [0, 0]
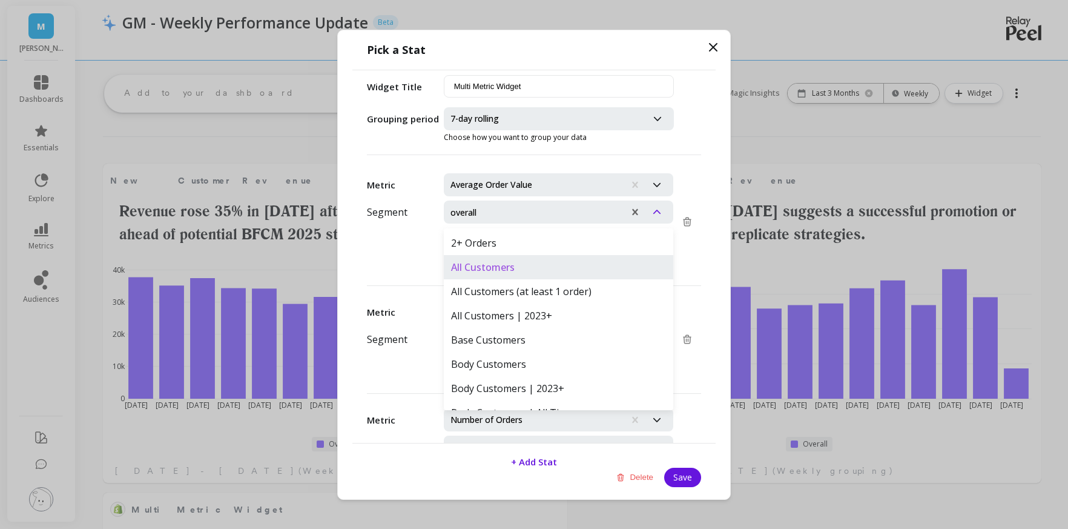
click at [493, 266] on div "All Customers" at bounding box center [559, 267] width 230 height 24
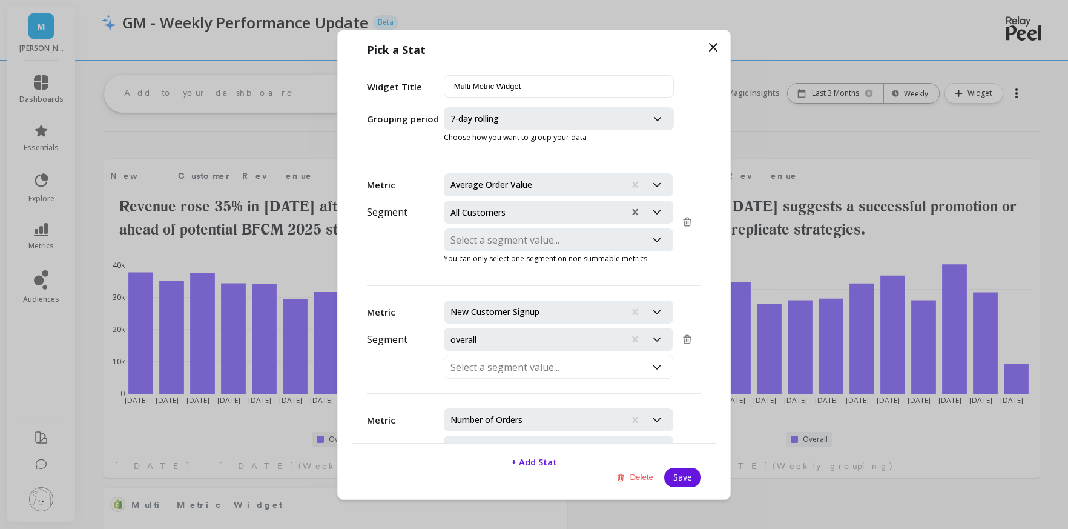
click at [521, 342] on div at bounding box center [534, 339] width 168 height 17
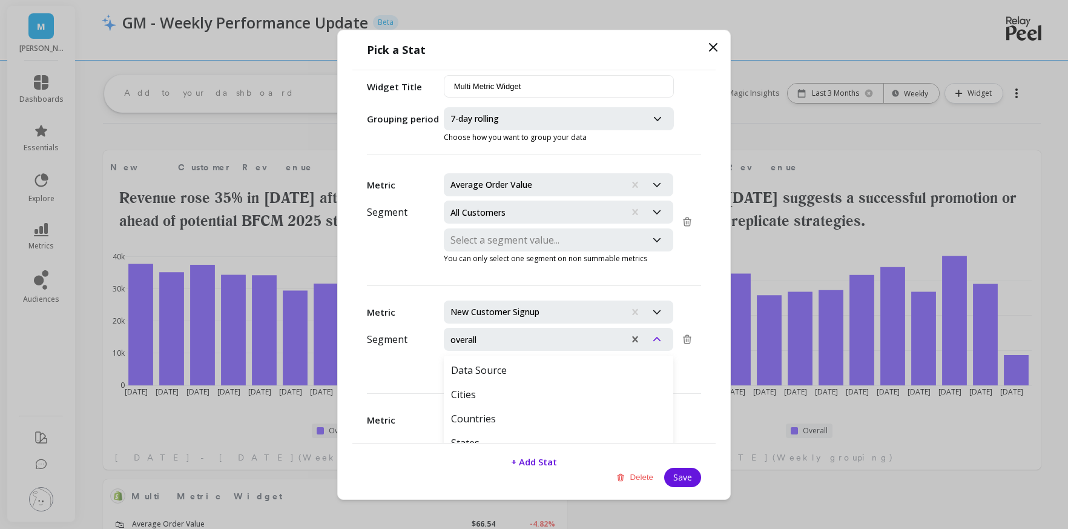
scroll to position [13, 0]
click at [712, 359] on div "Metric Average Order Value Segment All Customers Select a segment value... You …" at bounding box center [533, 304] width 363 height 275
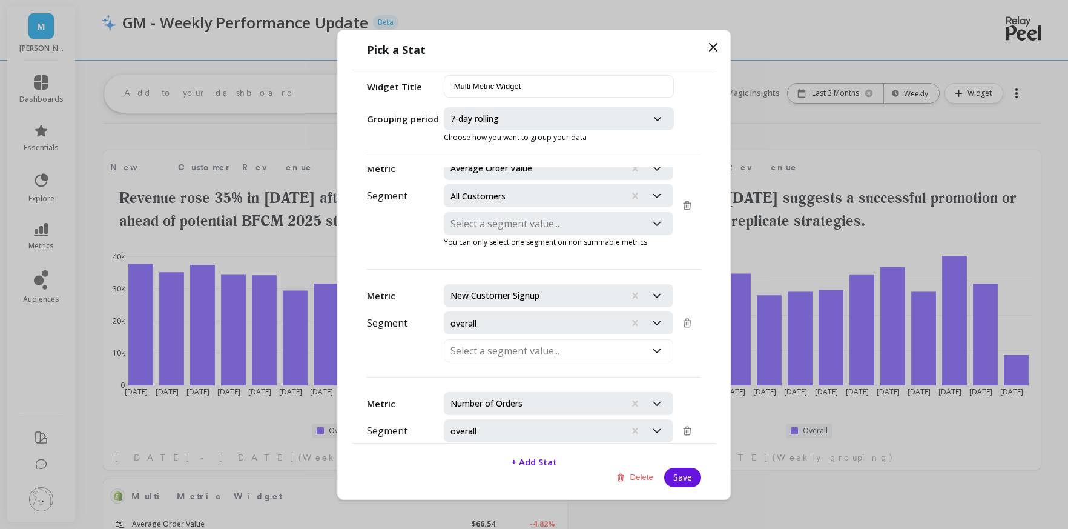
scroll to position [17, 0]
click at [682, 480] on button "Save" at bounding box center [682, 476] width 37 height 19
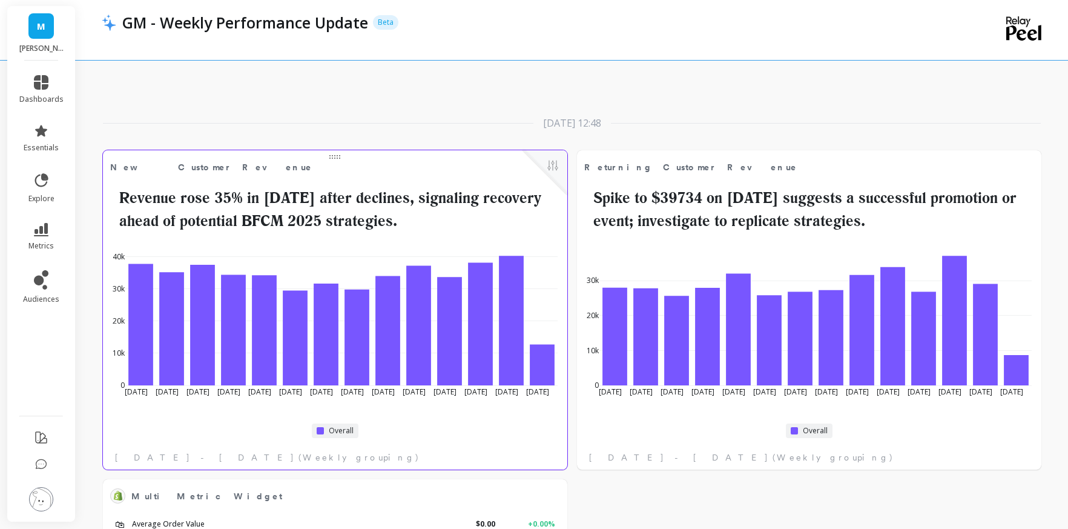
scroll to position [247, 0]
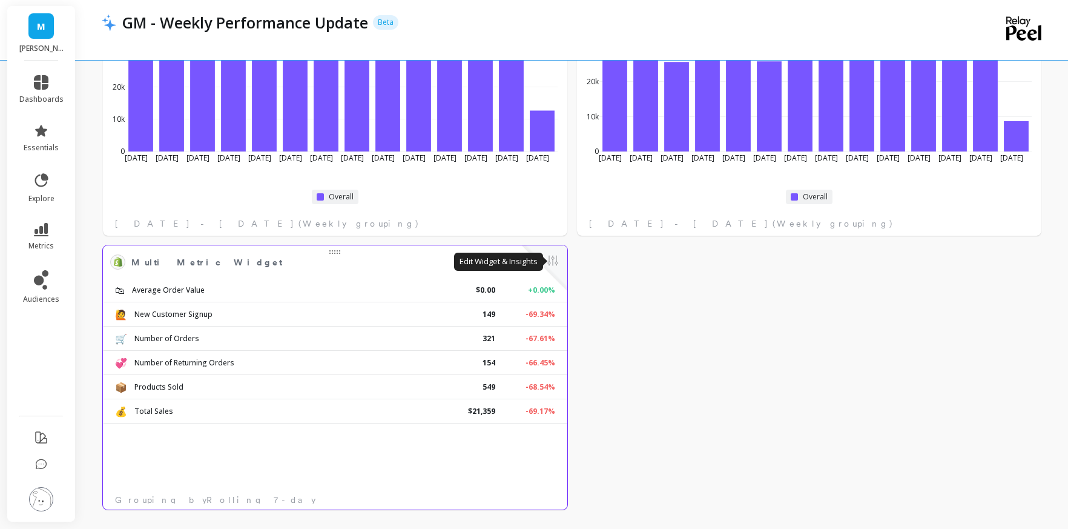
click at [555, 259] on button at bounding box center [553, 261] width 15 height 17
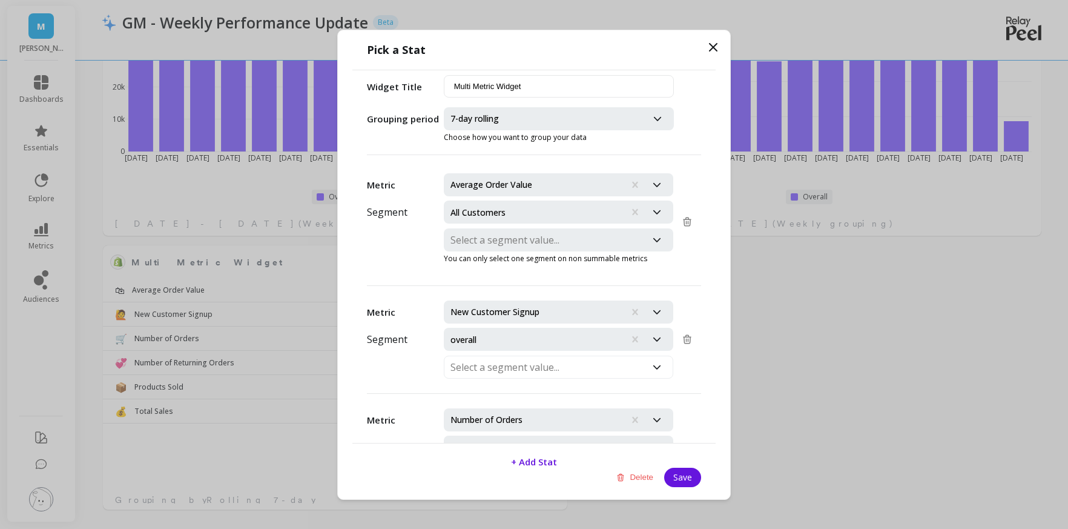
click at [501, 211] on div at bounding box center [534, 211] width 168 height 17
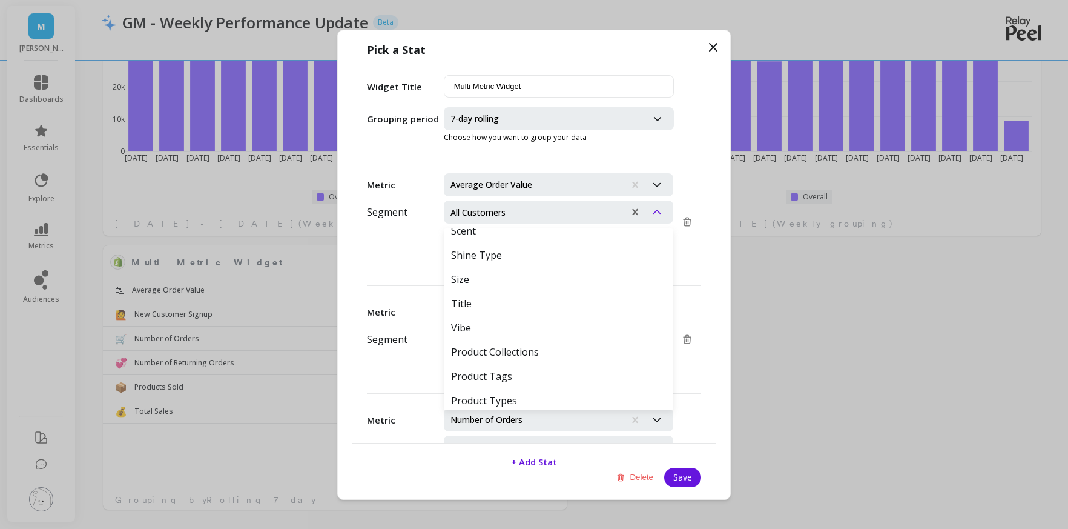
scroll to position [1585, 0]
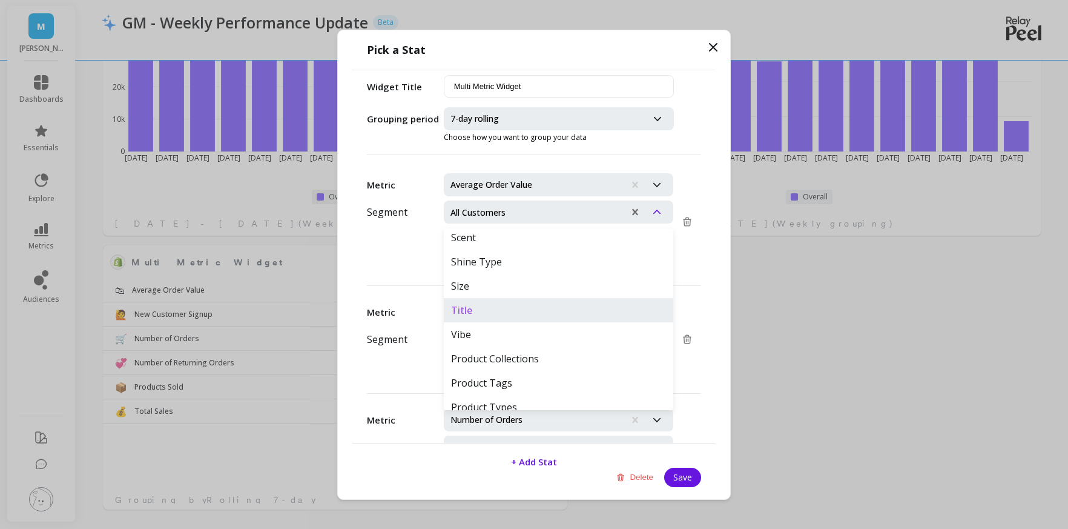
click at [515, 315] on div "Title" at bounding box center [559, 310] width 230 height 24
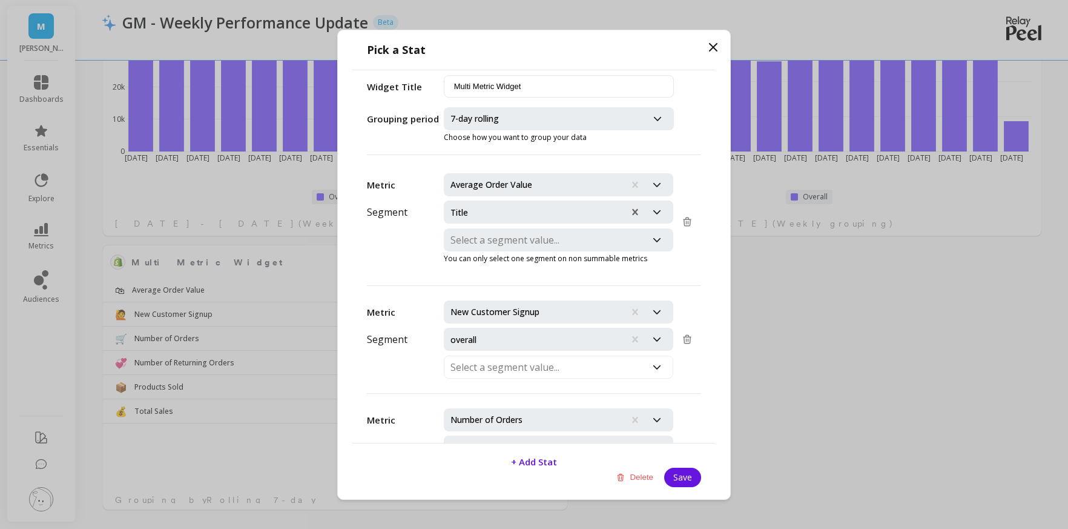
click at [513, 242] on div at bounding box center [545, 239] width 190 height 17
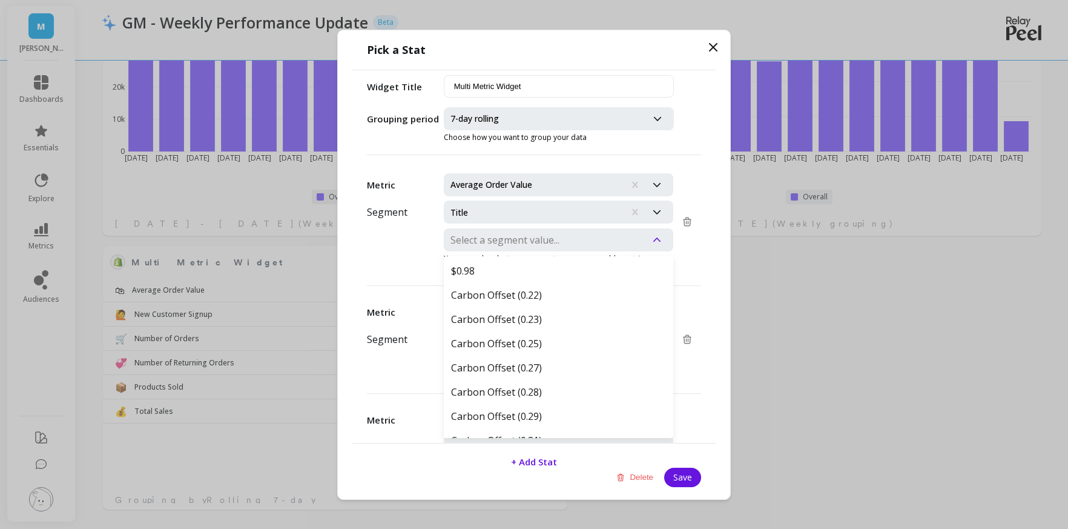
click at [511, 206] on div at bounding box center [534, 211] width 168 height 17
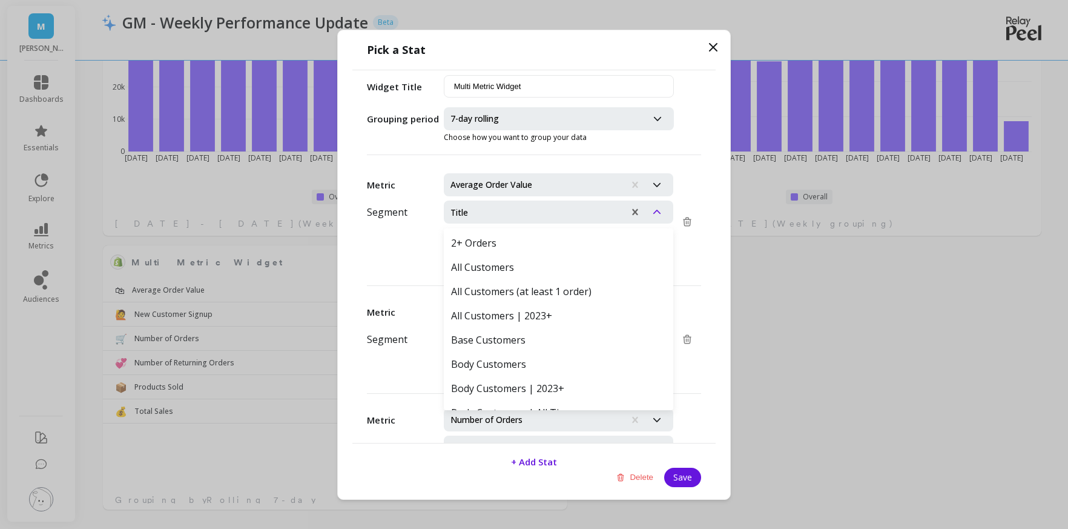
click at [713, 244] on div "Metric Average Order Value Segment 2+ Orders, 1 of 88. 88 results available. Us…" at bounding box center [533, 304] width 363 height 275
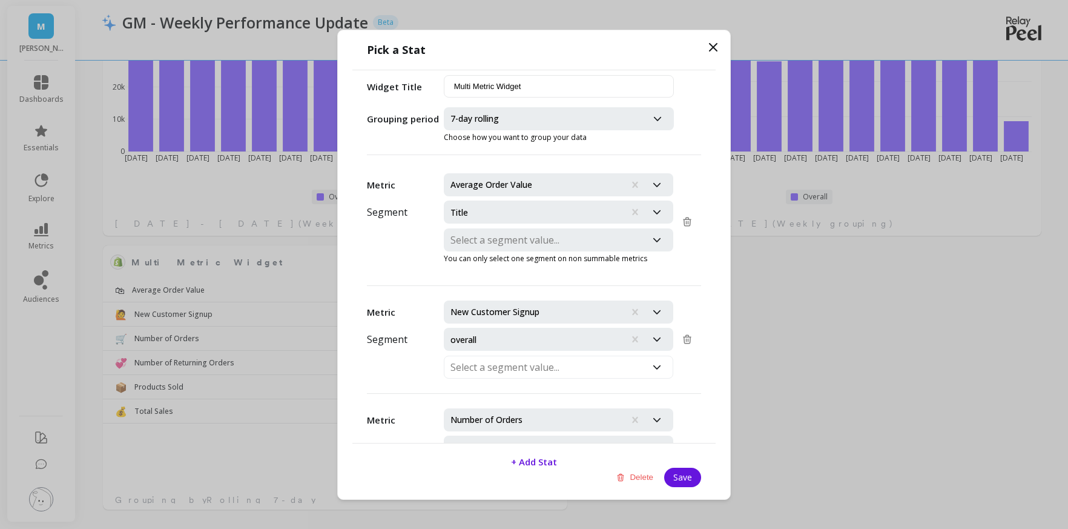
click at [709, 42] on icon at bounding box center [713, 47] width 15 height 15
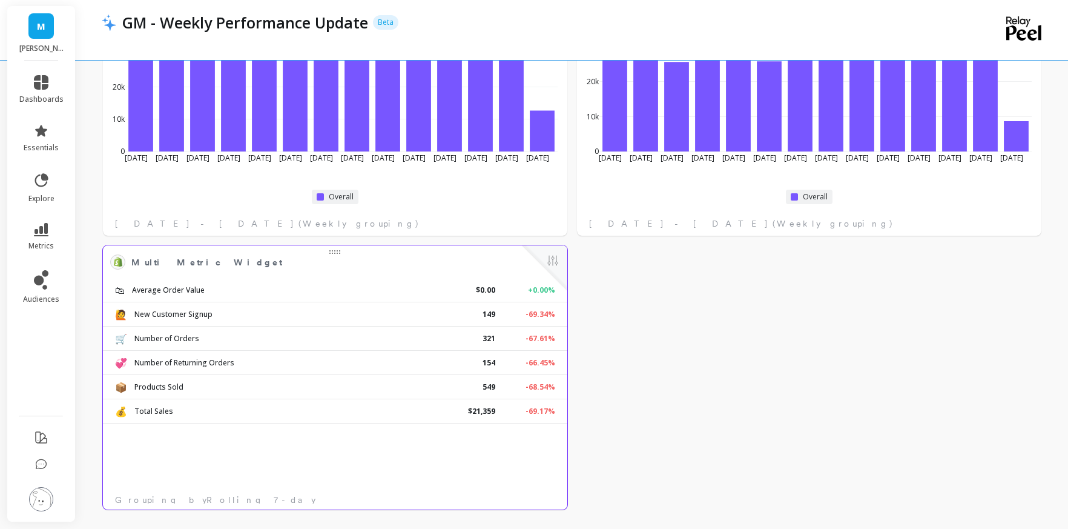
click at [561, 255] on div at bounding box center [545, 267] width 45 height 45
click at [557, 260] on button at bounding box center [553, 261] width 15 height 17
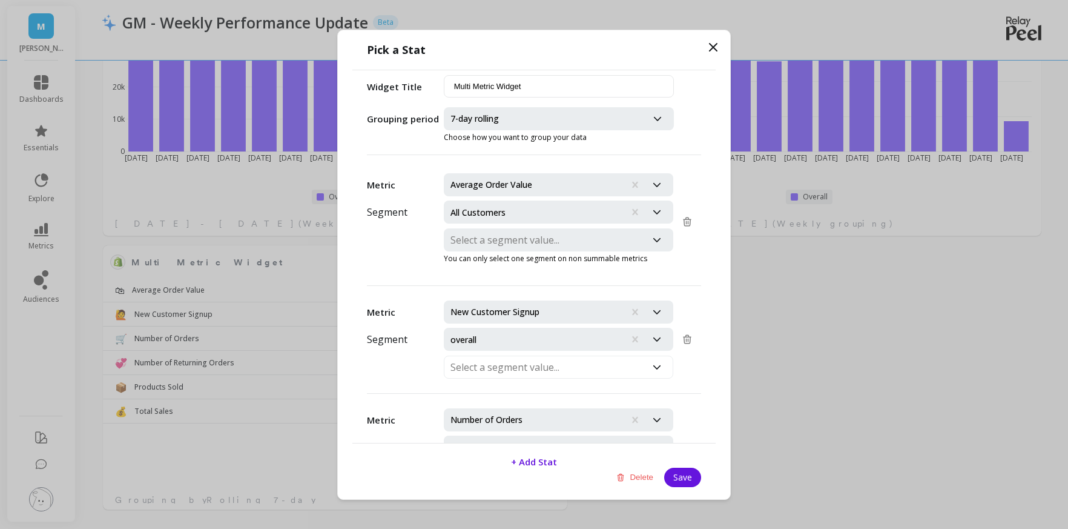
click at [510, 213] on div at bounding box center [534, 211] width 168 height 17
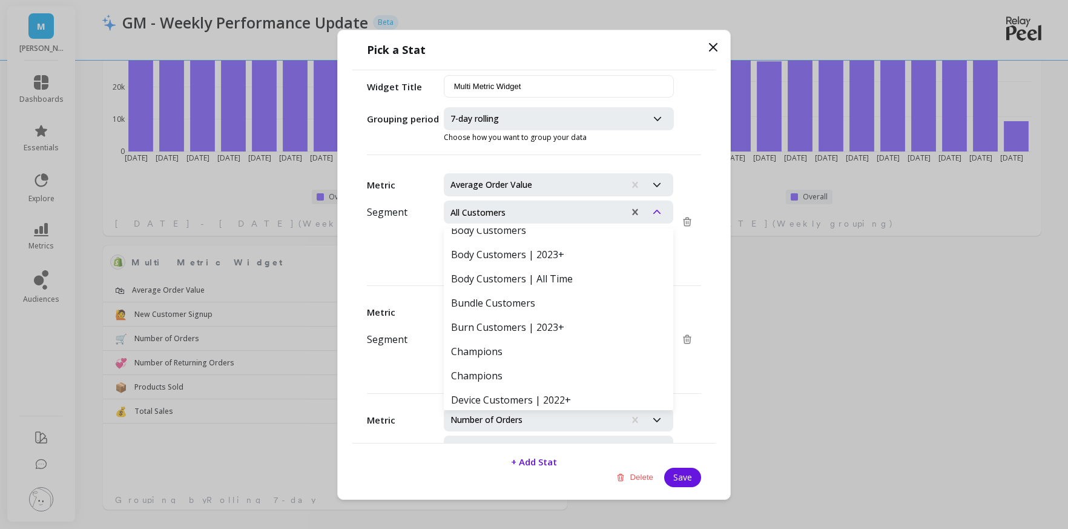
scroll to position [136, 0]
click at [711, 203] on div "Metric Average Order Value Segment Body Customers | 2023+, 7 of 88. 88 results …" at bounding box center [533, 304] width 363 height 275
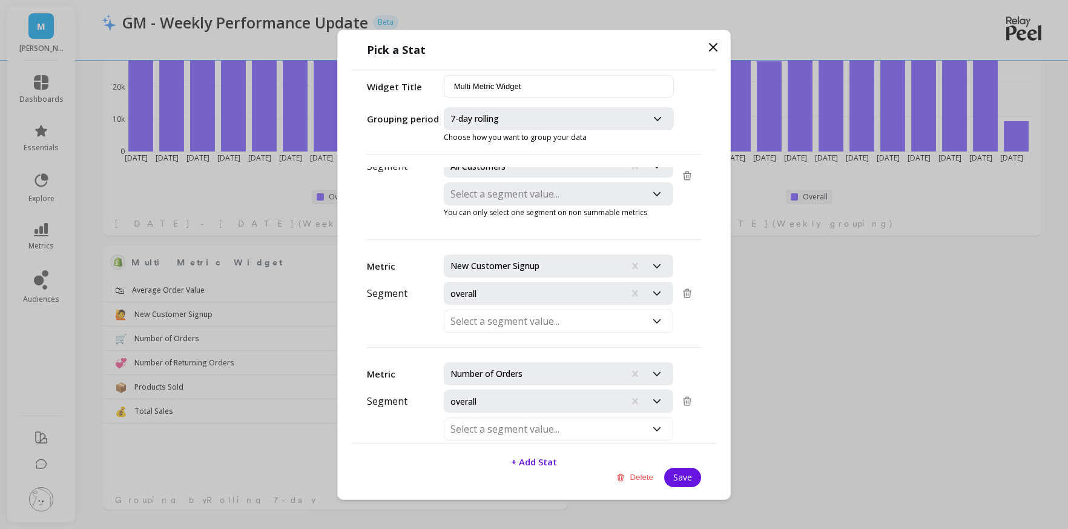
scroll to position [44, 0]
click at [506, 168] on div at bounding box center [534, 168] width 168 height 17
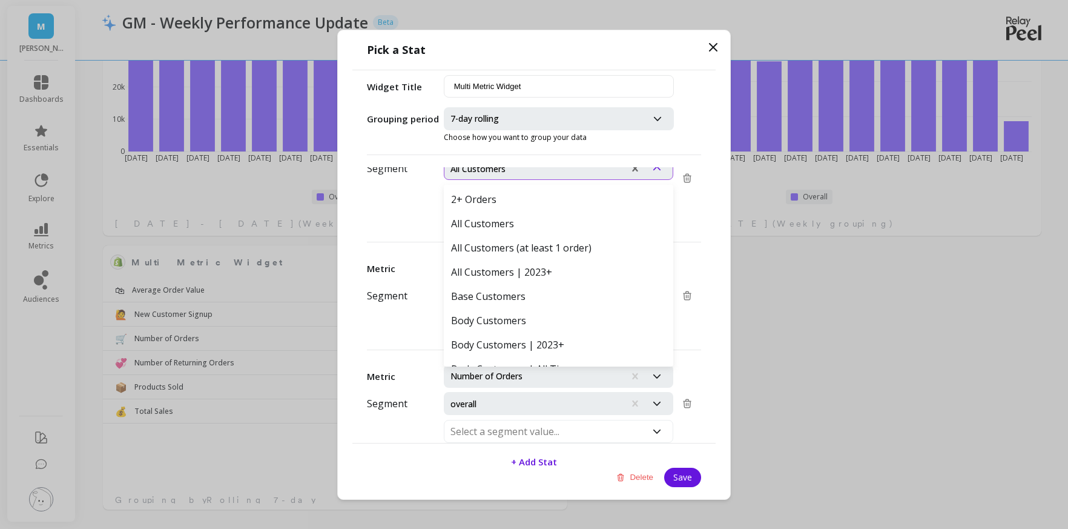
scroll to position [38, 0]
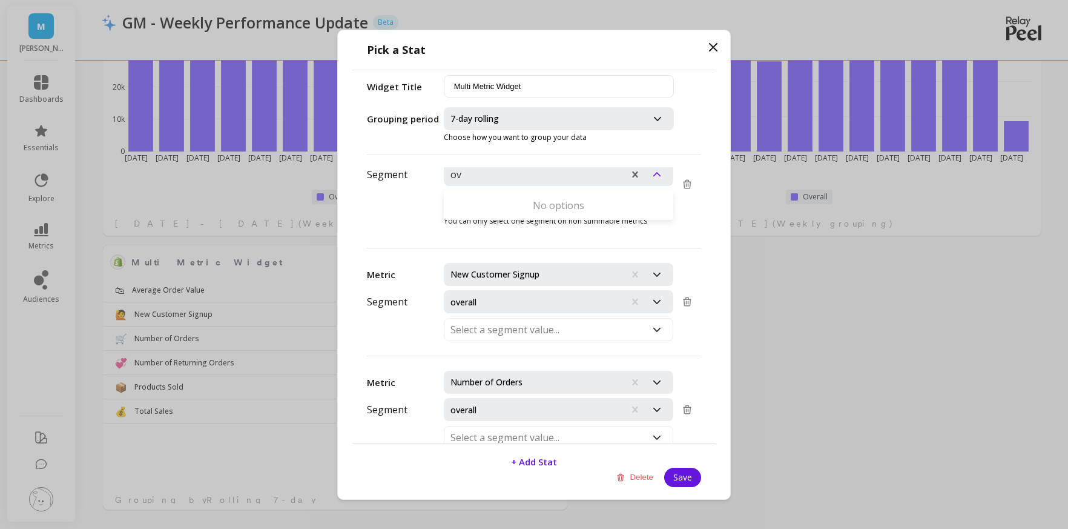
type input "o"
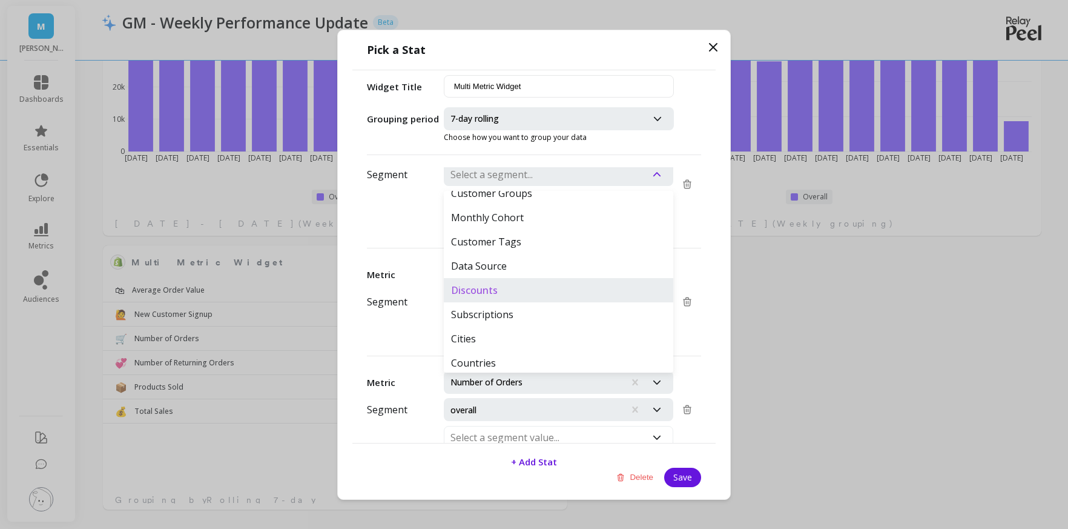
scroll to position [888, 0]
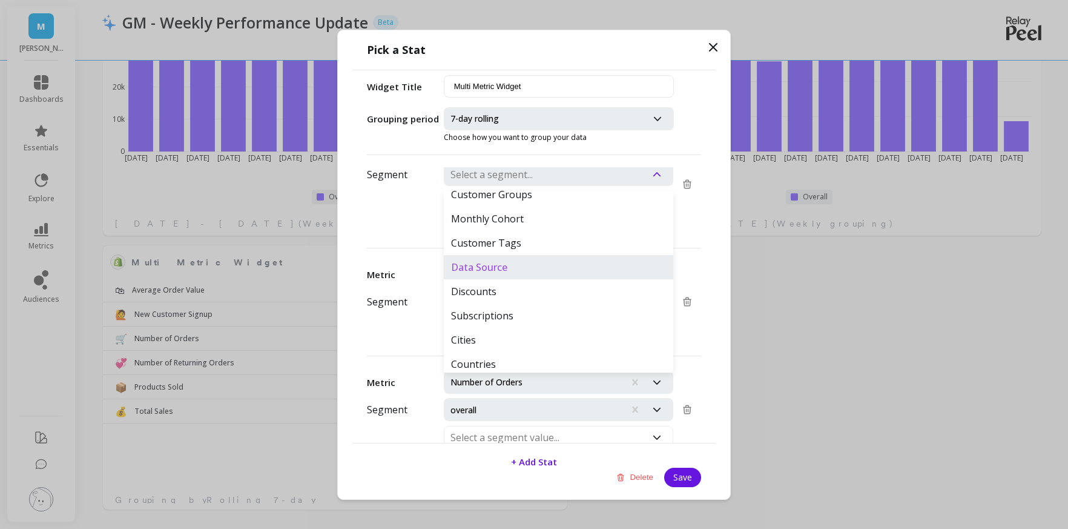
click at [494, 269] on div "Data Source" at bounding box center [559, 267] width 230 height 24
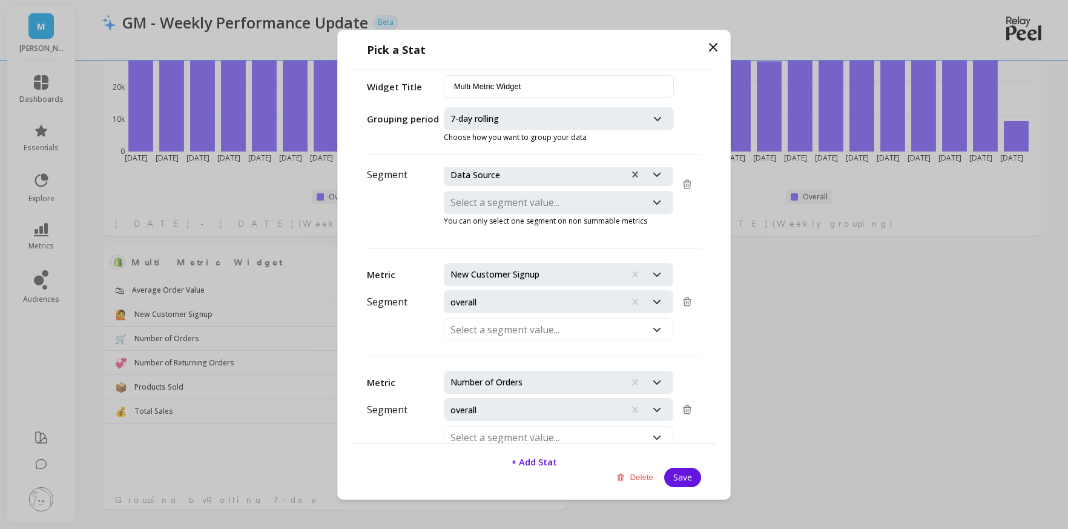
click at [496, 202] on div at bounding box center [545, 202] width 190 height 17
click at [489, 237] on div "Shopify" at bounding box center [559, 233] width 230 height 24
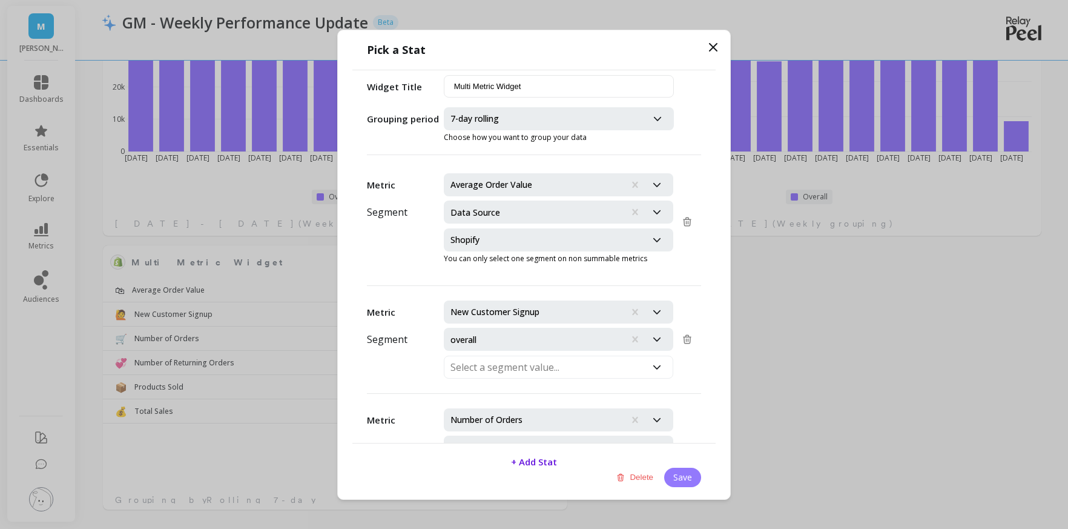
scroll to position [1, 0]
click at [676, 478] on button "Save" at bounding box center [682, 476] width 37 height 19
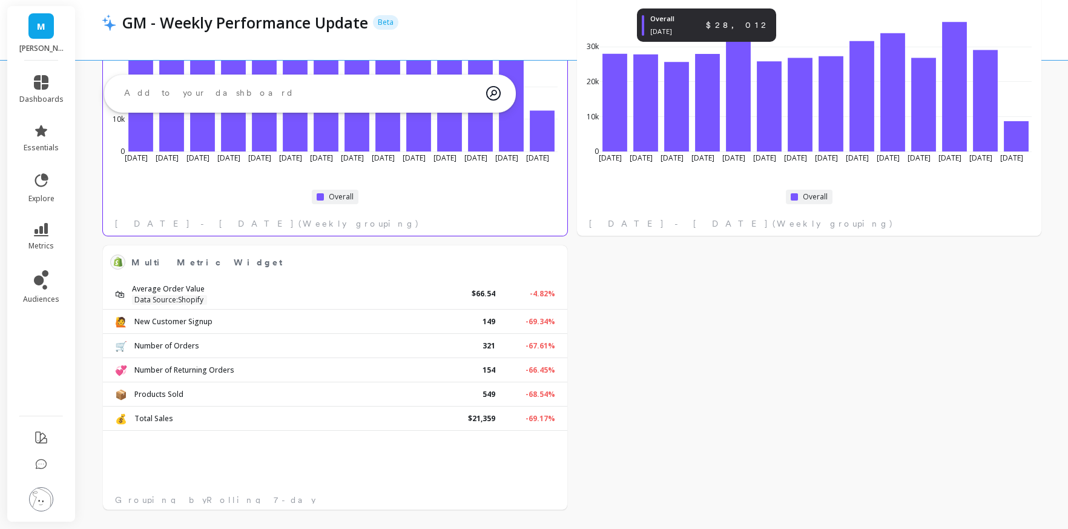
scroll to position [0, 0]
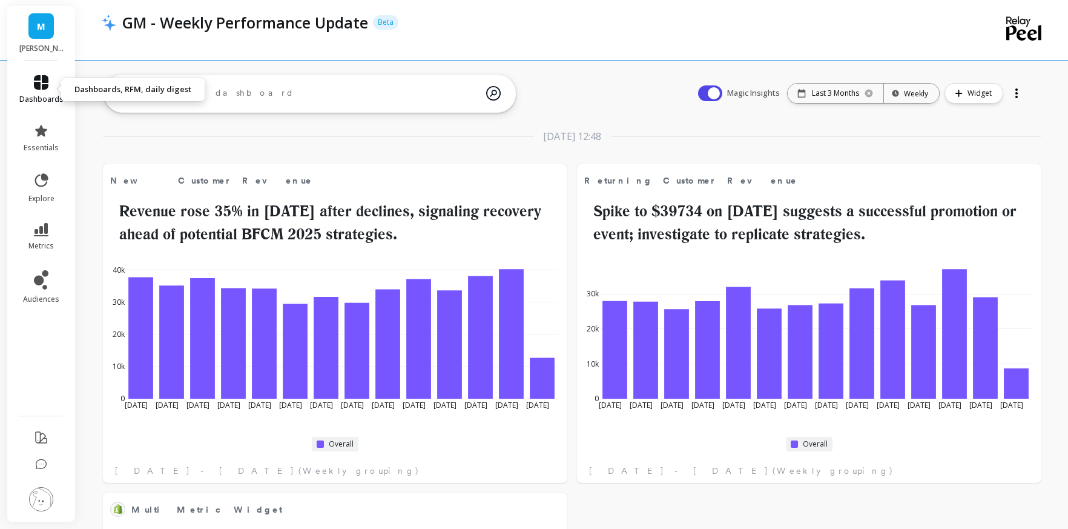
click at [39, 88] on icon at bounding box center [41, 82] width 15 height 15
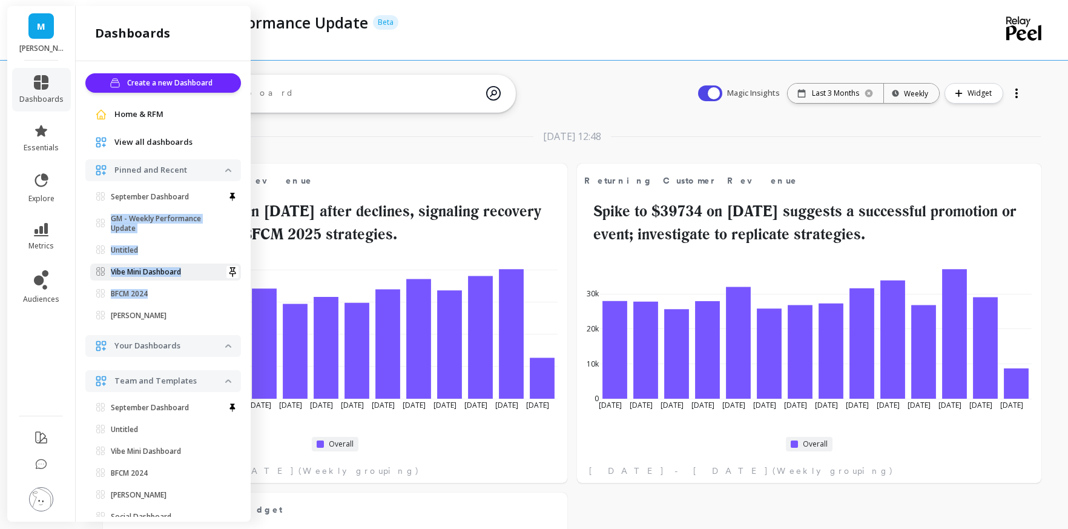
drag, startPoint x: 96, startPoint y: 220, endPoint x: 105, endPoint y: 278, distance: 58.1
click at [98, 303] on ul "September Dashboard GM - Weekly Performance Update Set as default dashboard Unt…" at bounding box center [165, 258] width 151 height 140
click at [168, 199] on p "September Dashboard" at bounding box center [150, 197] width 78 height 10
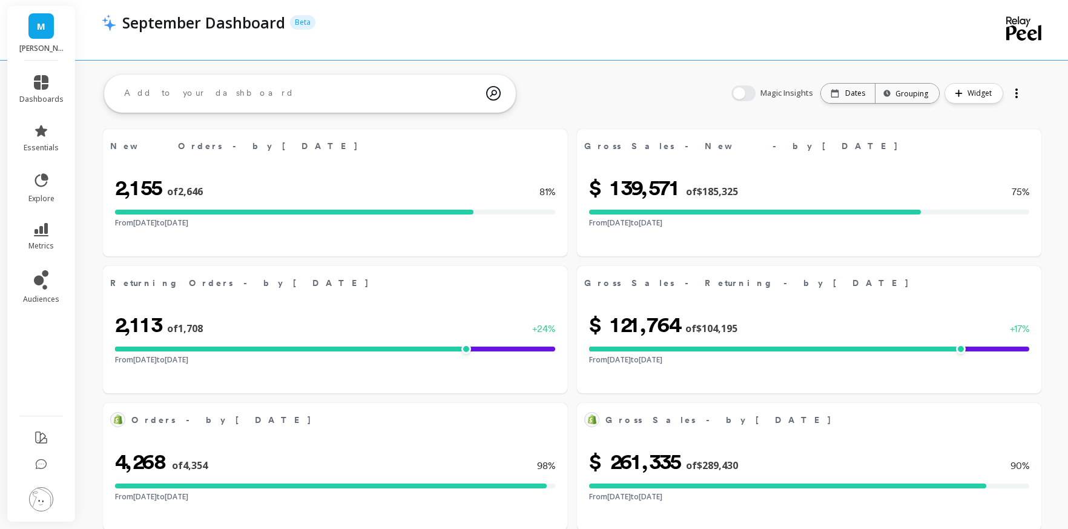
select select "sum"
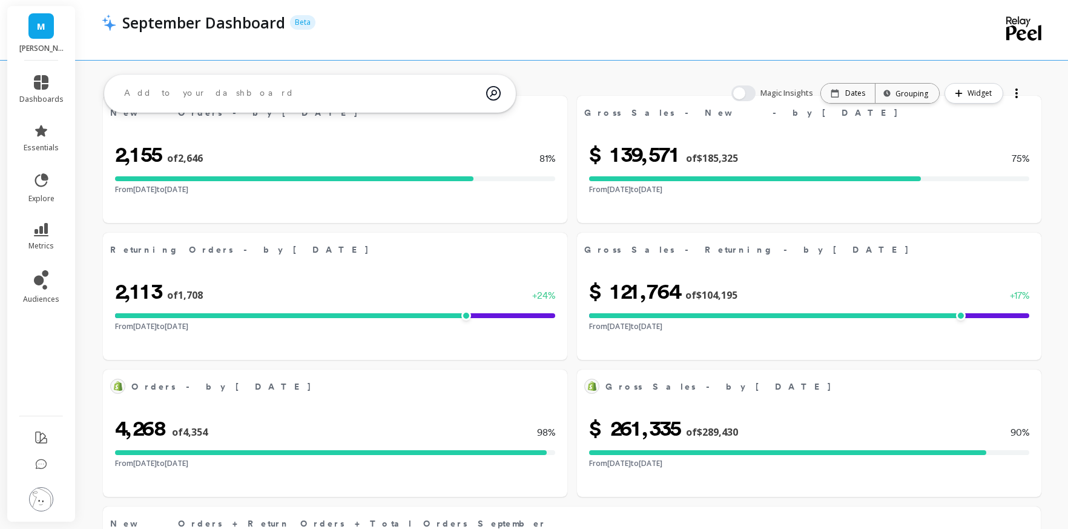
select select "sum"
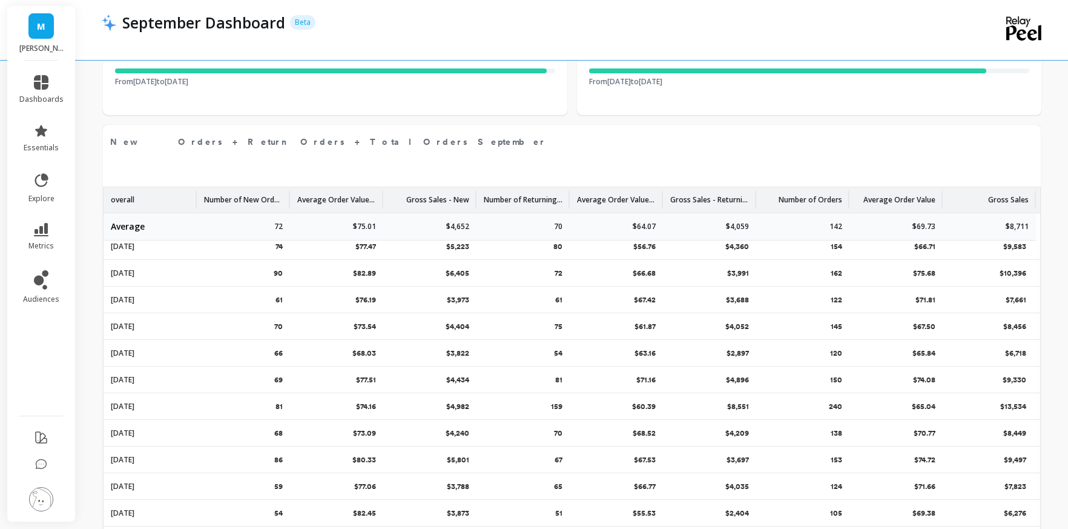
scroll to position [506, 0]
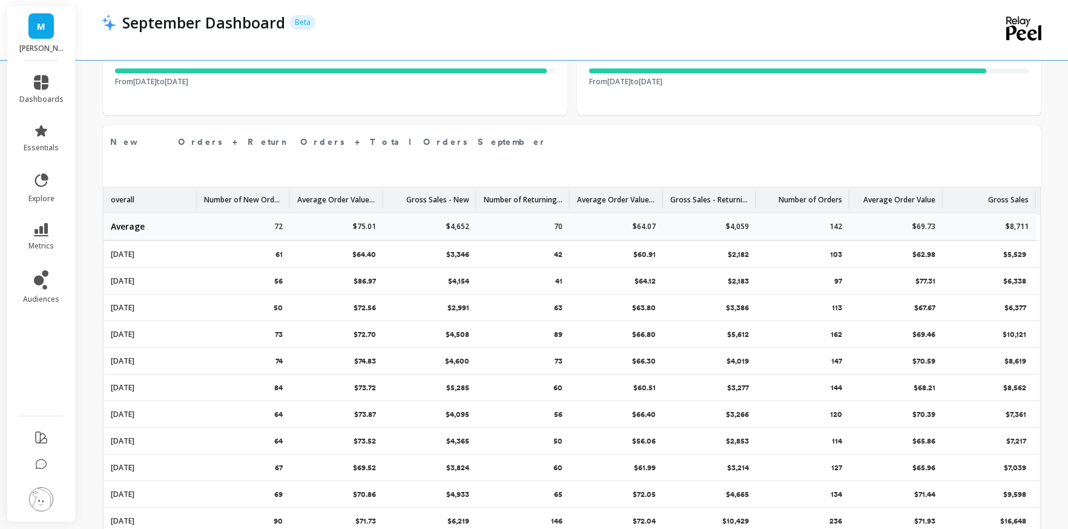
select select "sum"
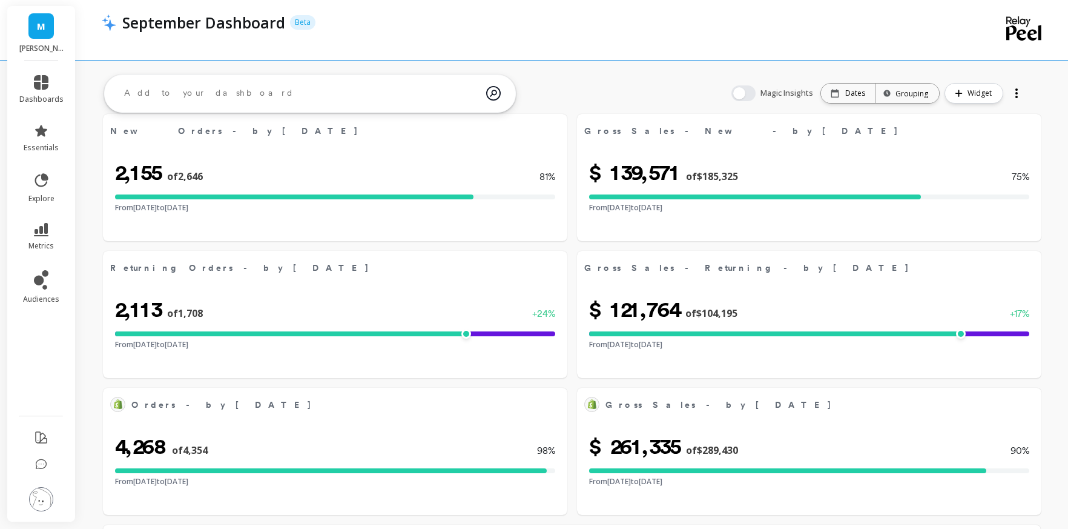
scroll to position [18, 0]
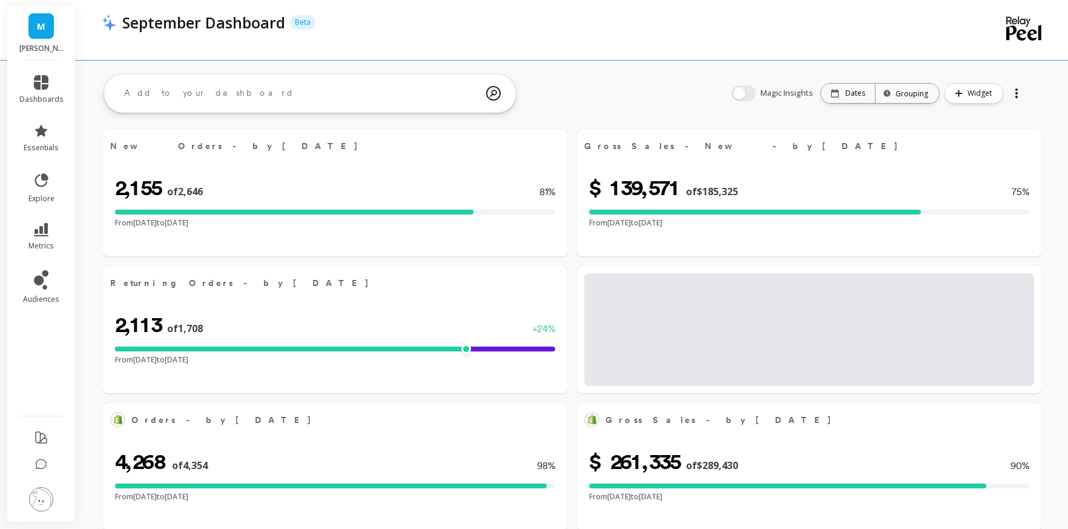
select select "sum"
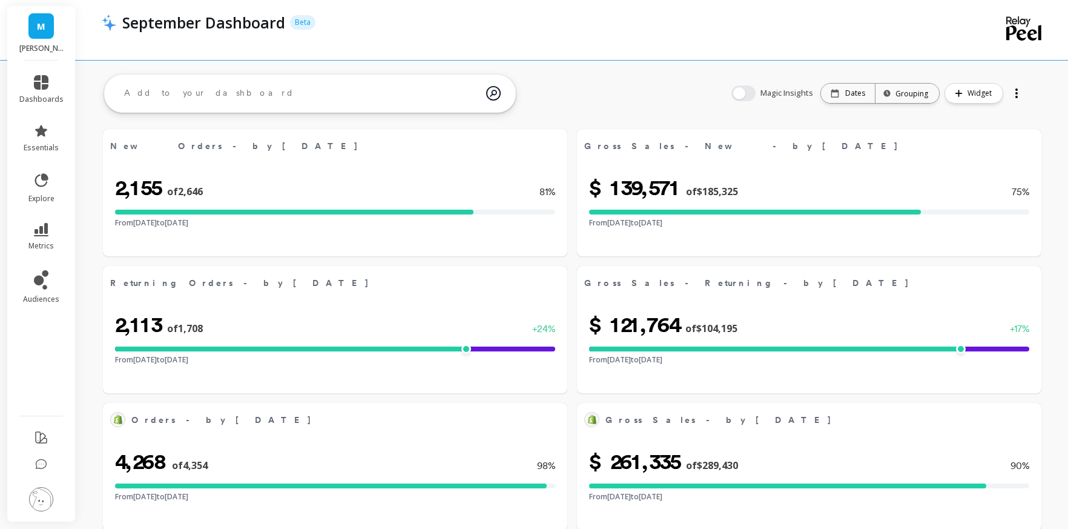
select select "sum"
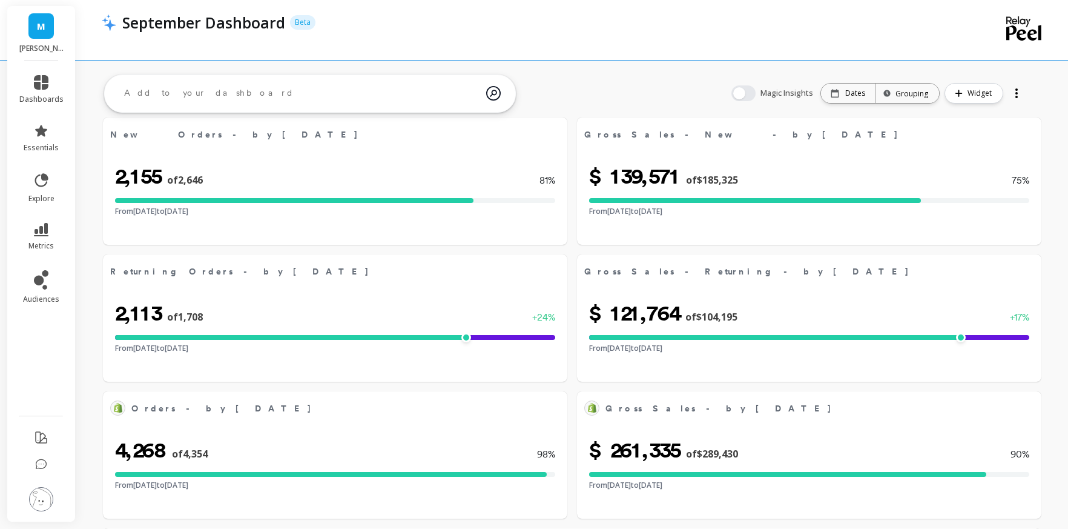
scroll to position [8, 0]
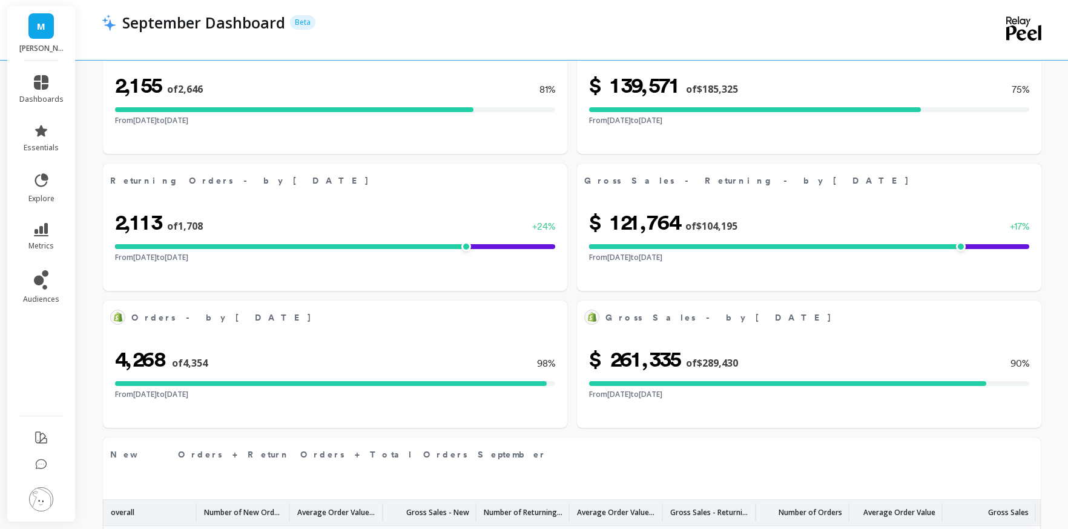
select select "sum"
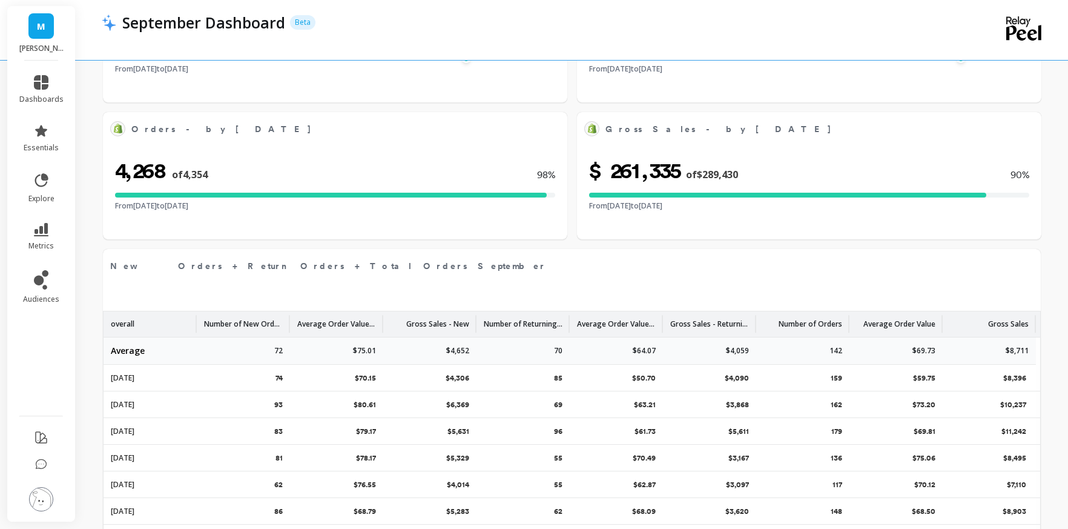
select select "sum"
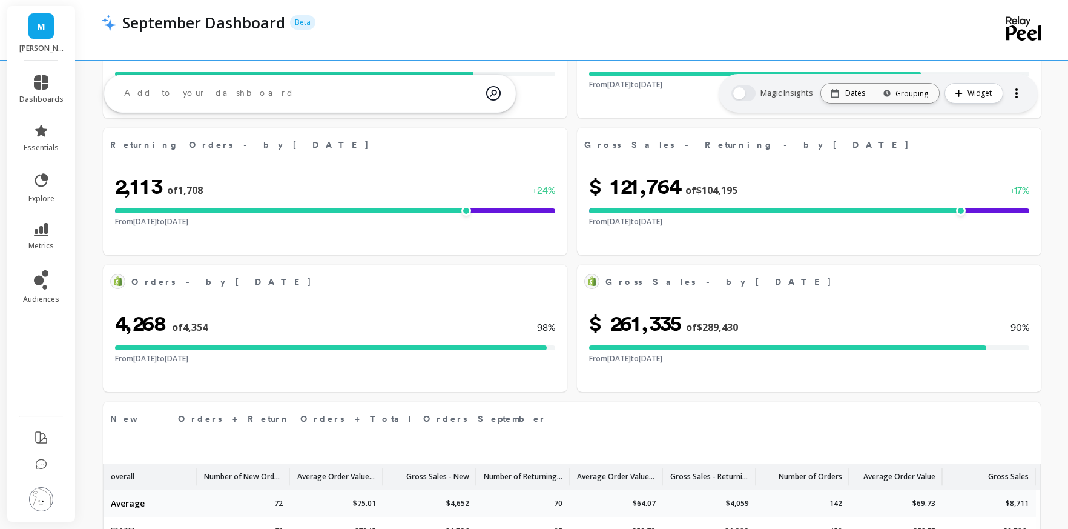
select select "sum"
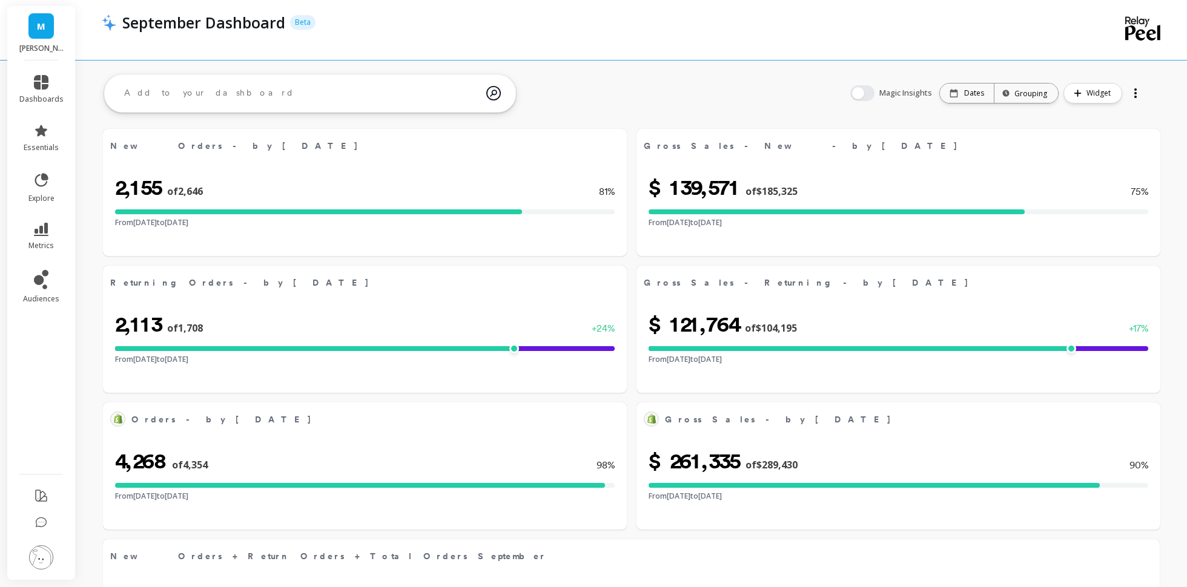
scroll to position [0, 0]
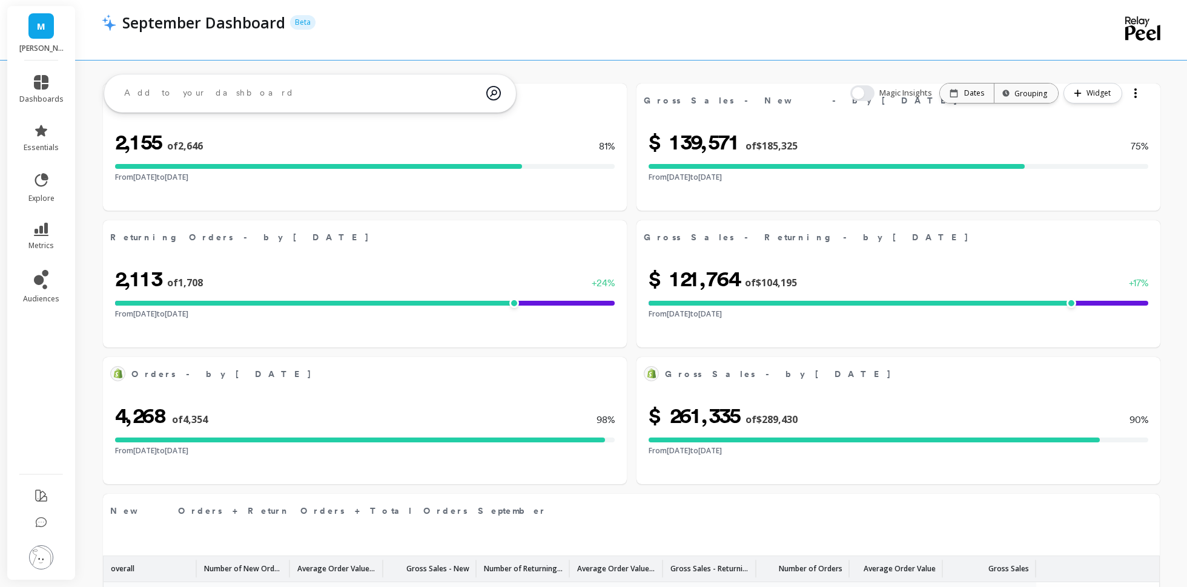
scroll to position [234, 0]
select select "sum"
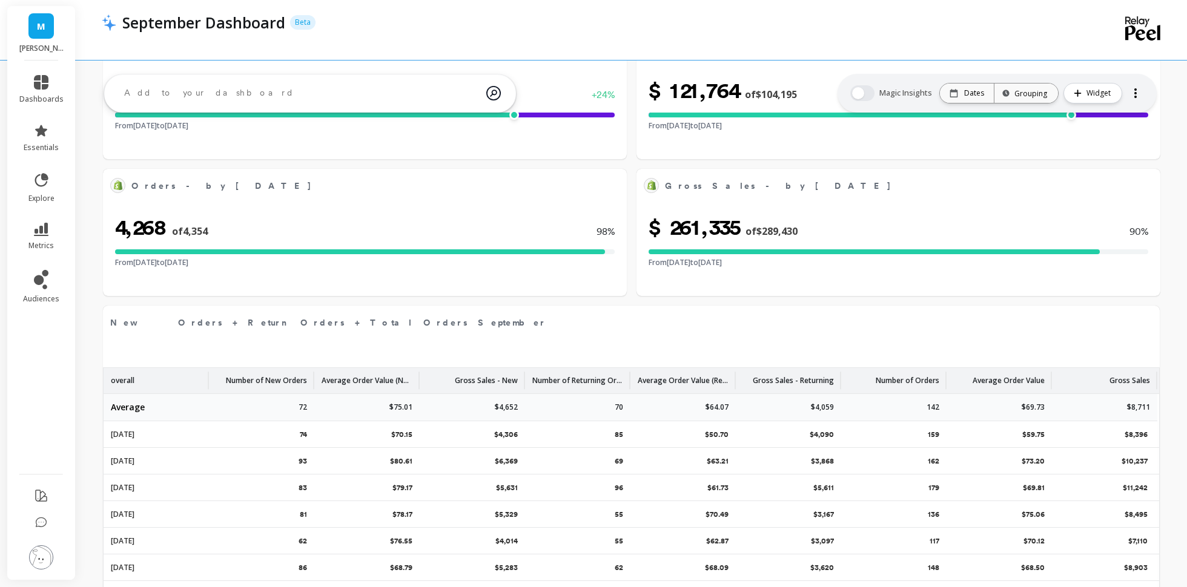
select select "sum"
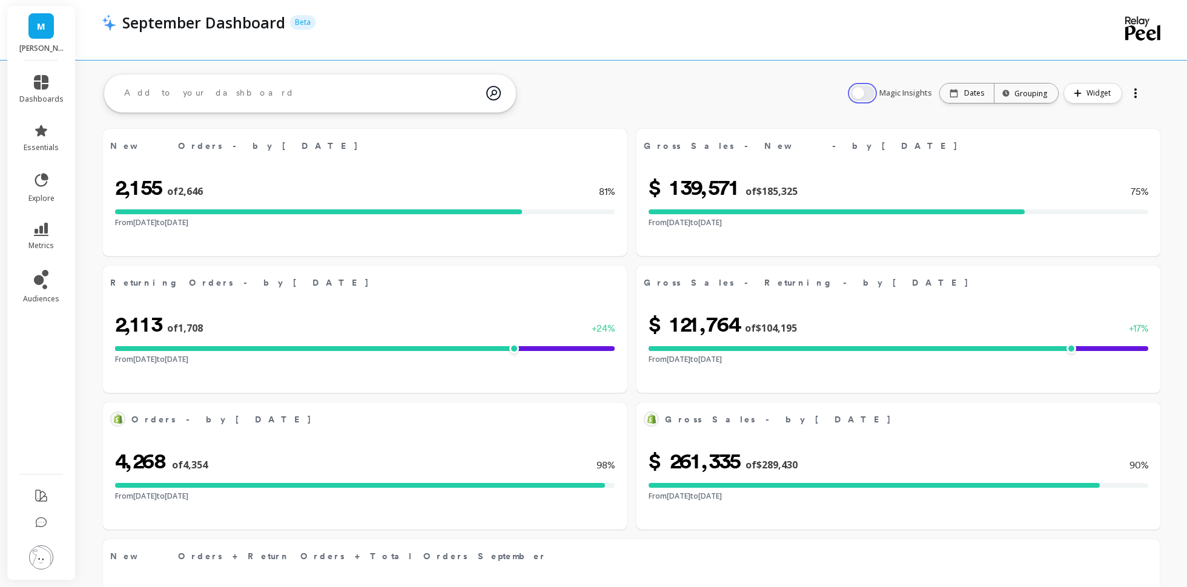
click at [865, 95] on button "button" at bounding box center [862, 93] width 24 height 16
select select "sum"
click at [866, 91] on button "button" at bounding box center [862, 93] width 24 height 16
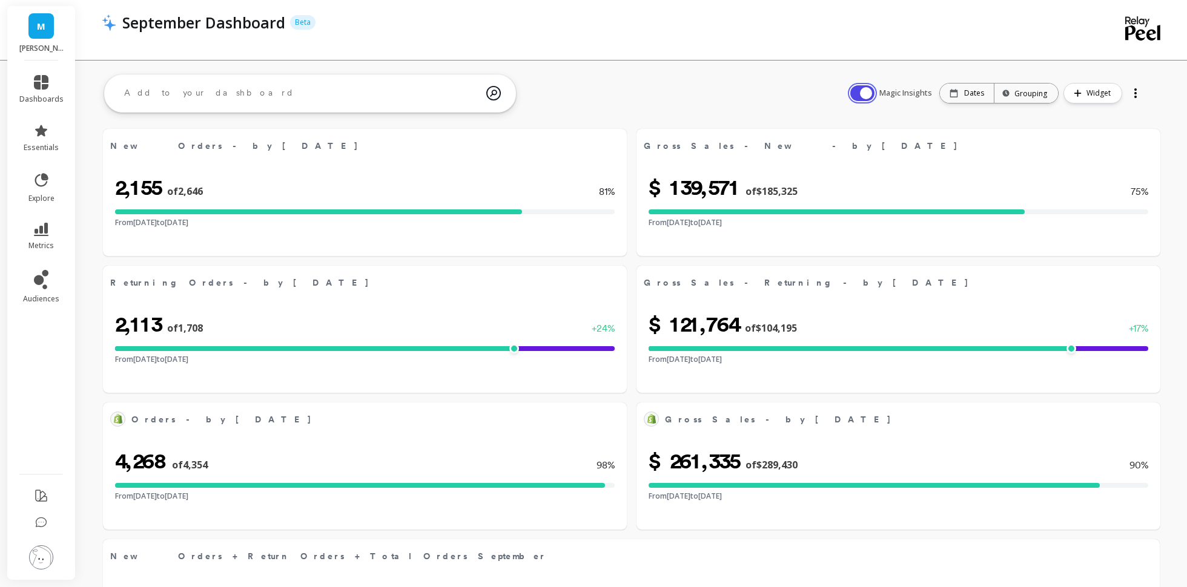
select select "sum"
click at [43, 89] on icon at bounding box center [41, 82] width 15 height 15
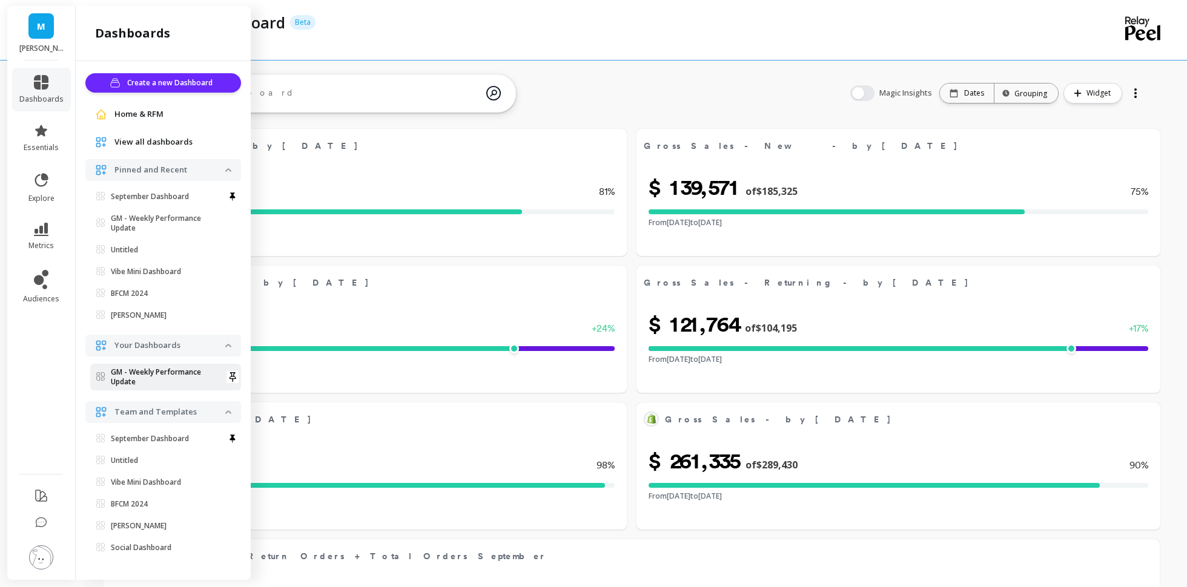
click at [156, 376] on p "GM - Weekly Performance Update" at bounding box center [168, 377] width 114 height 19
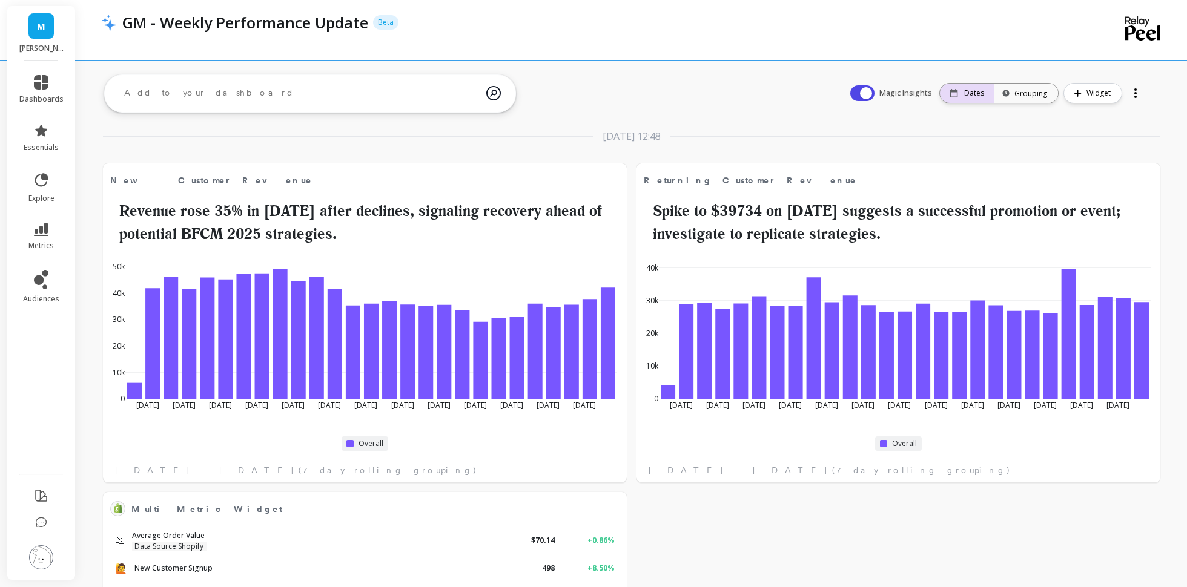
click at [968, 100] on div "Dates" at bounding box center [967, 93] width 54 height 19
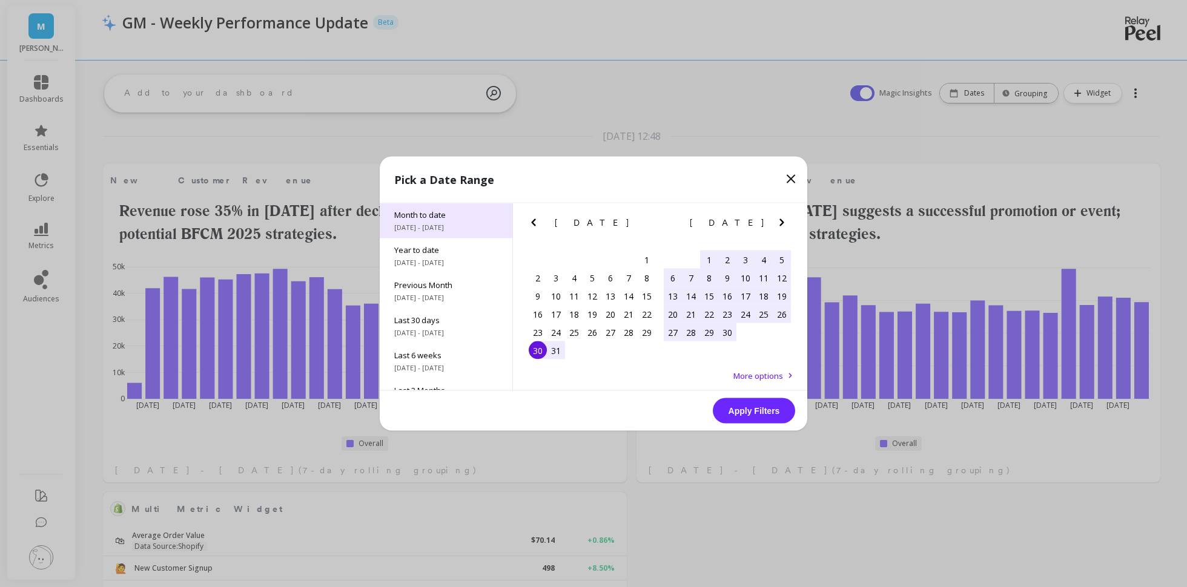
click at [448, 219] on span "Month to date" at bounding box center [446, 214] width 104 height 11
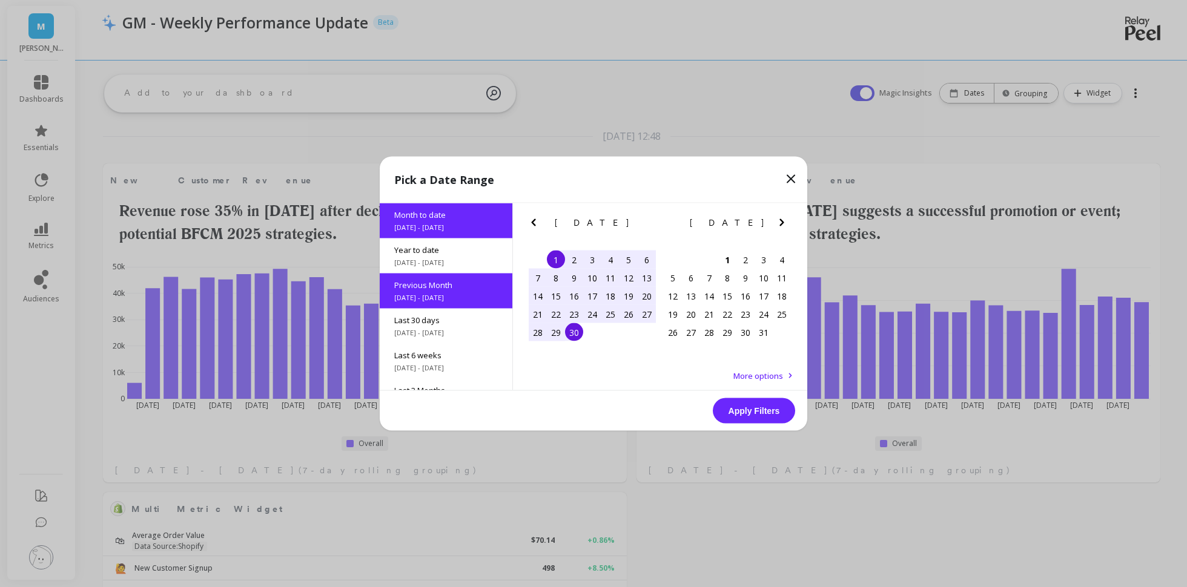
click at [756, 410] on button "Apply Filters" at bounding box center [754, 410] width 82 height 25
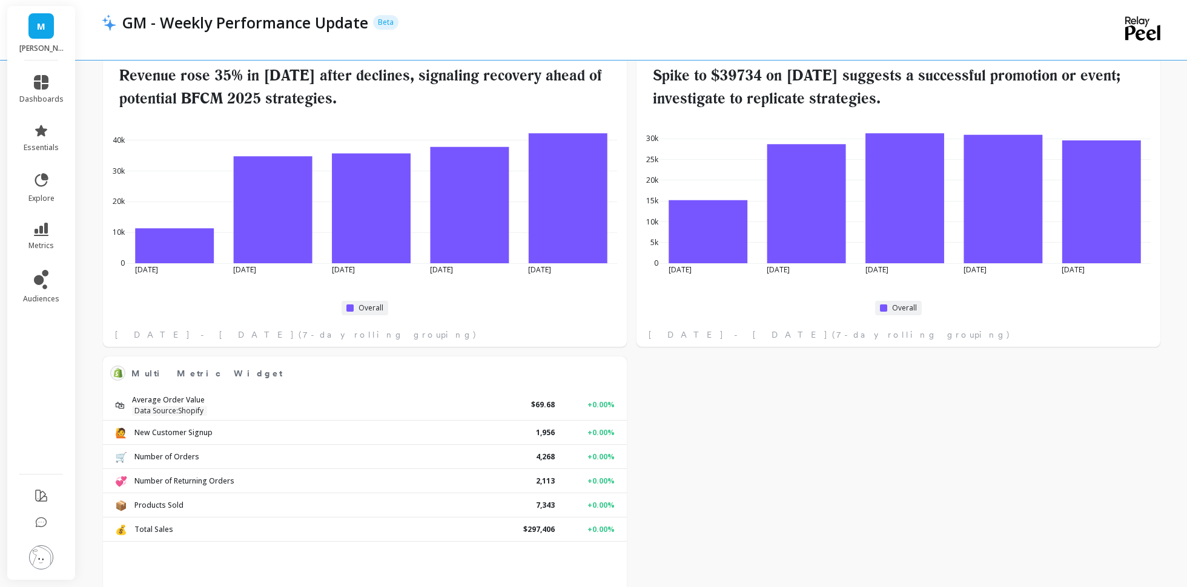
scroll to position [188, 0]
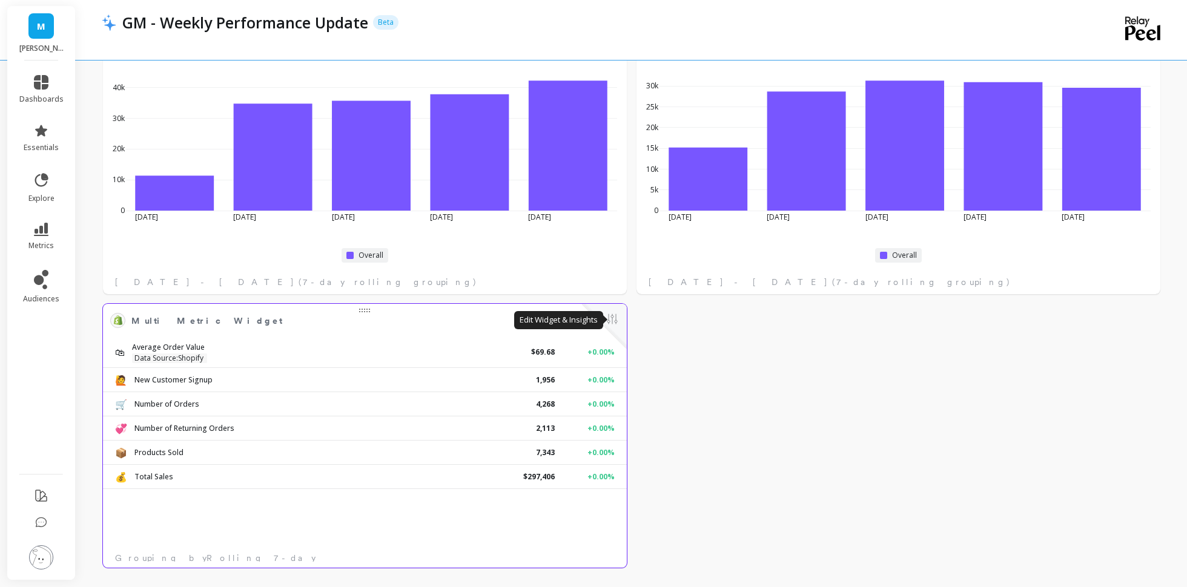
click at [614, 314] on button at bounding box center [612, 320] width 15 height 17
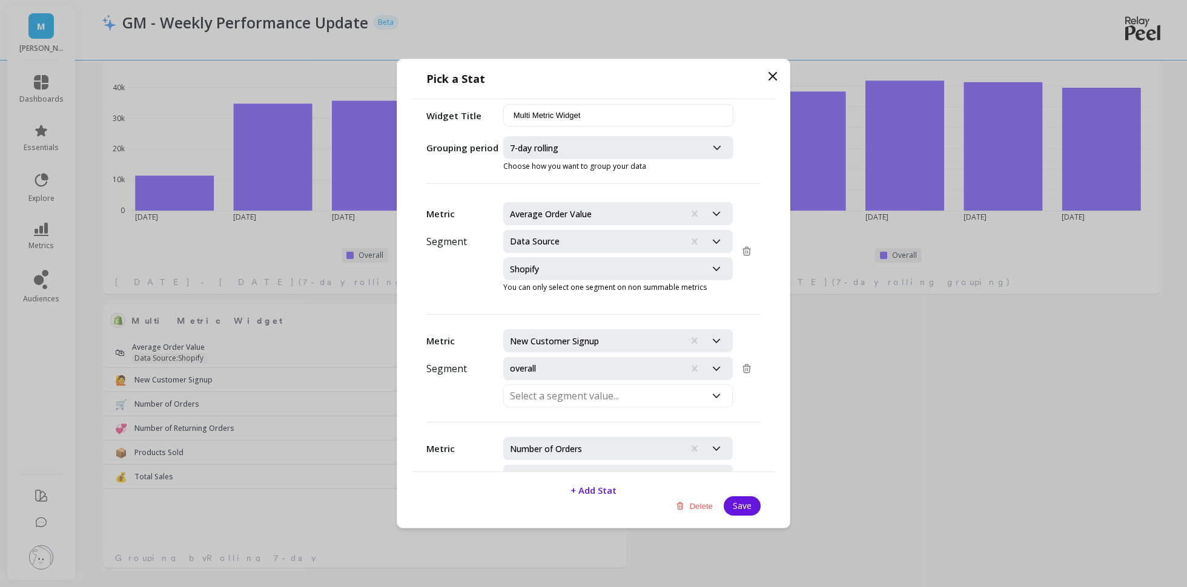
click at [686, 504] on button "Delete" at bounding box center [694, 505] width 44 height 19
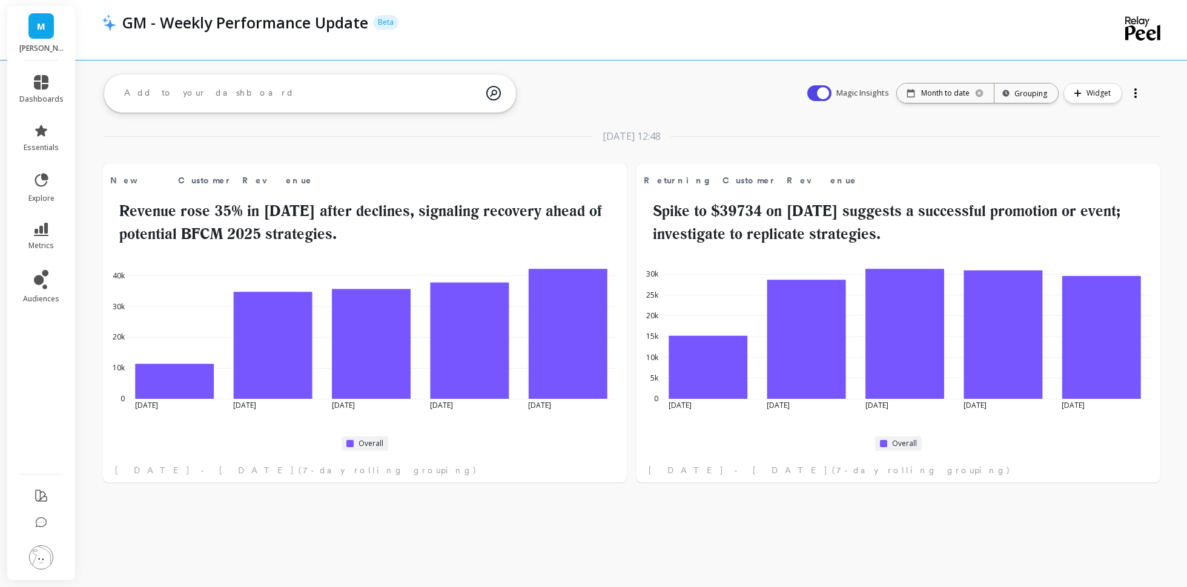
scroll to position [0, 0]
click at [1083, 96] on button "Widget" at bounding box center [1092, 93] width 59 height 21
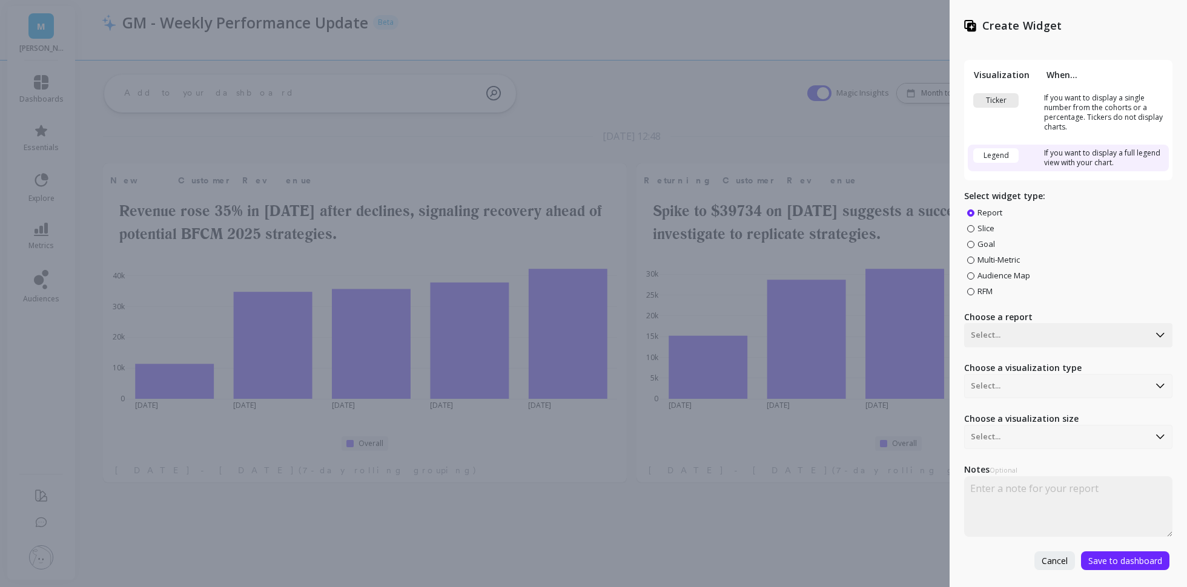
click at [1011, 259] on span "Multi-Metric" at bounding box center [998, 259] width 42 height 11
click at [0, 0] on input "Multi-Metric" at bounding box center [0, 0] width 0 height 0
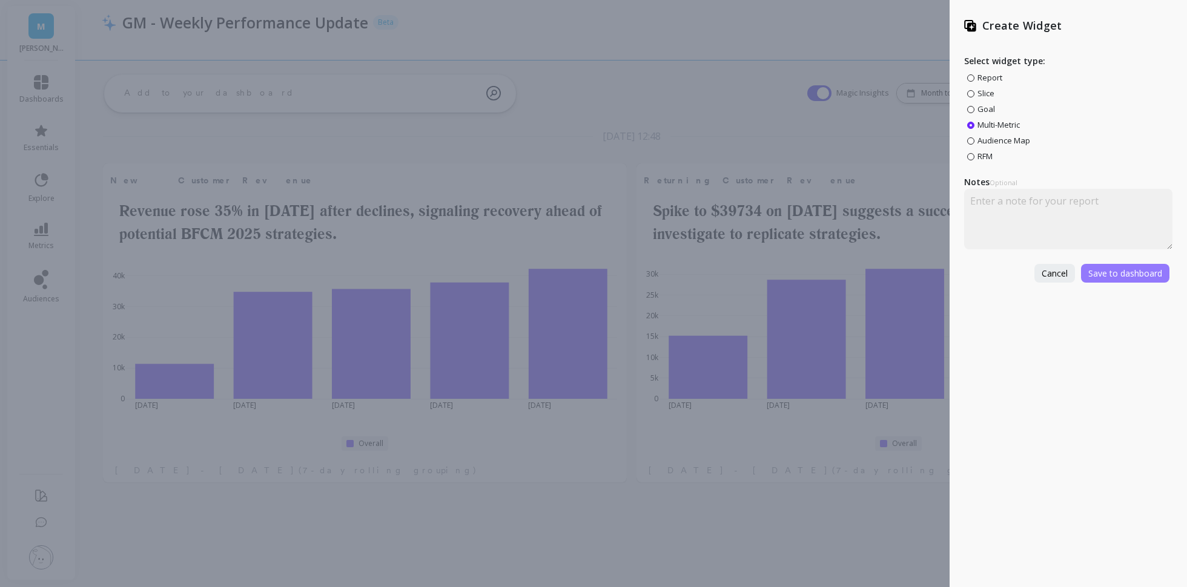
click at [1150, 271] on span "Save to dashboard" at bounding box center [1125, 274] width 74 height 12
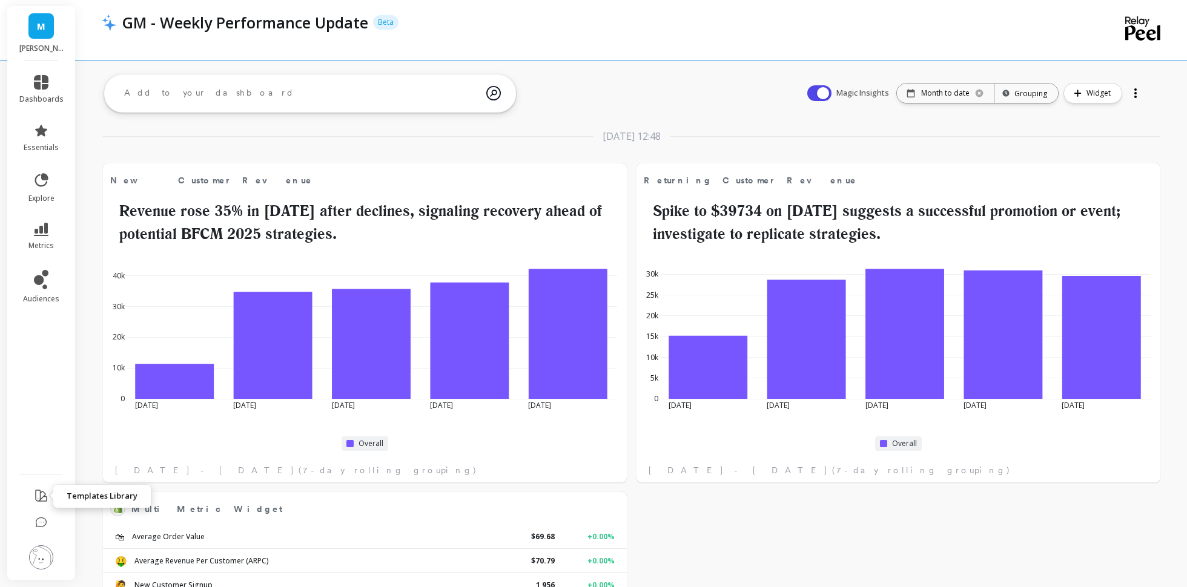
click at [38, 501] on icon at bounding box center [41, 496] width 15 height 15
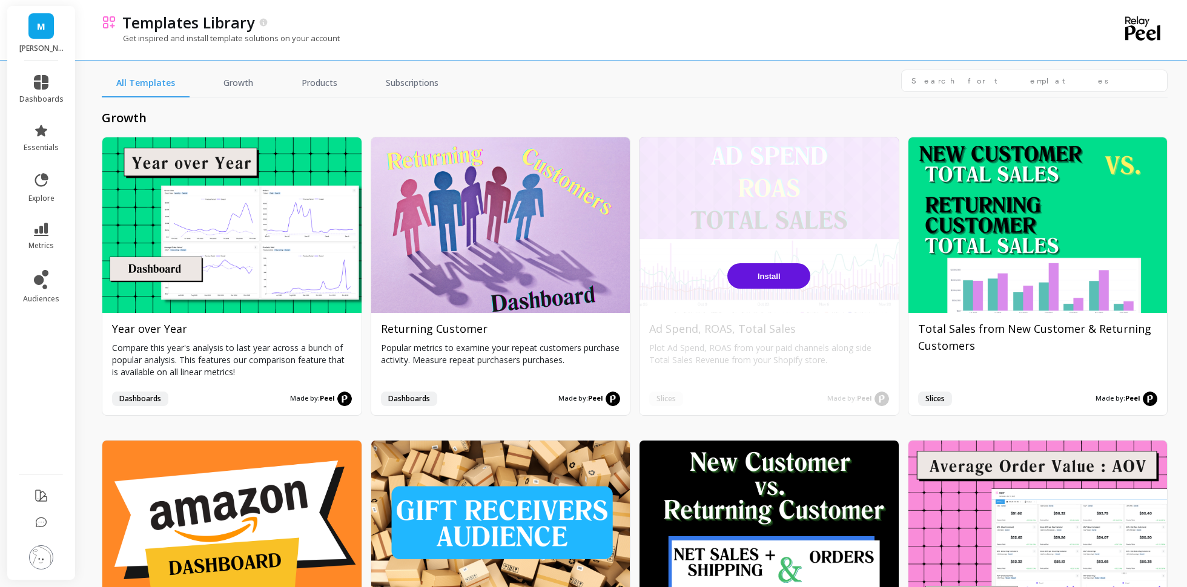
click at [775, 267] on button "Install" at bounding box center [768, 275] width 83 height 25
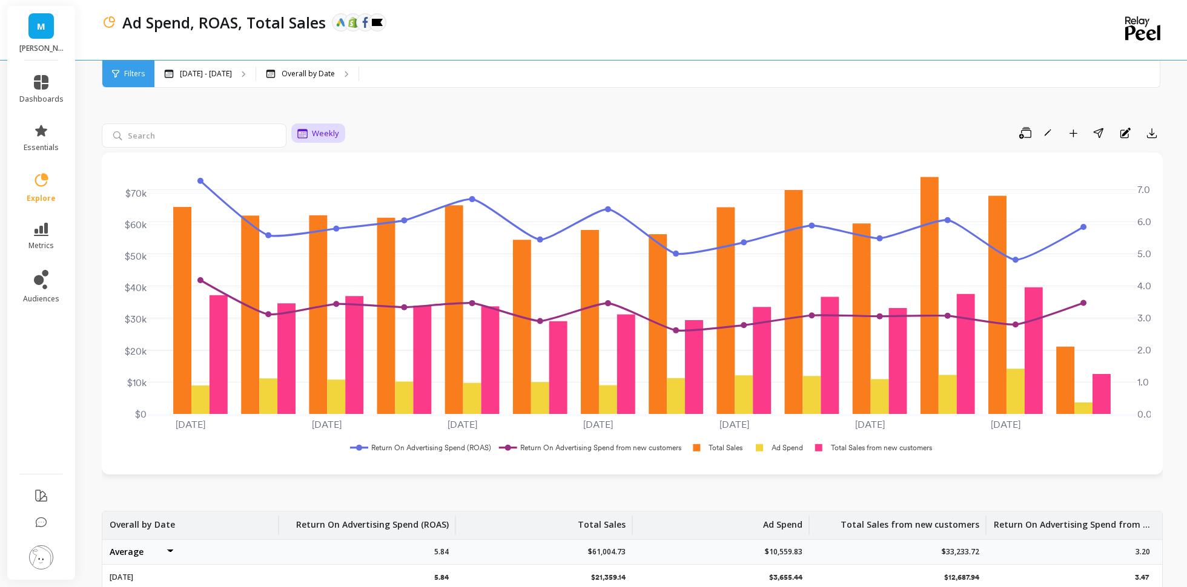
click at [335, 134] on span "Weekly" at bounding box center [325, 134] width 27 height 12
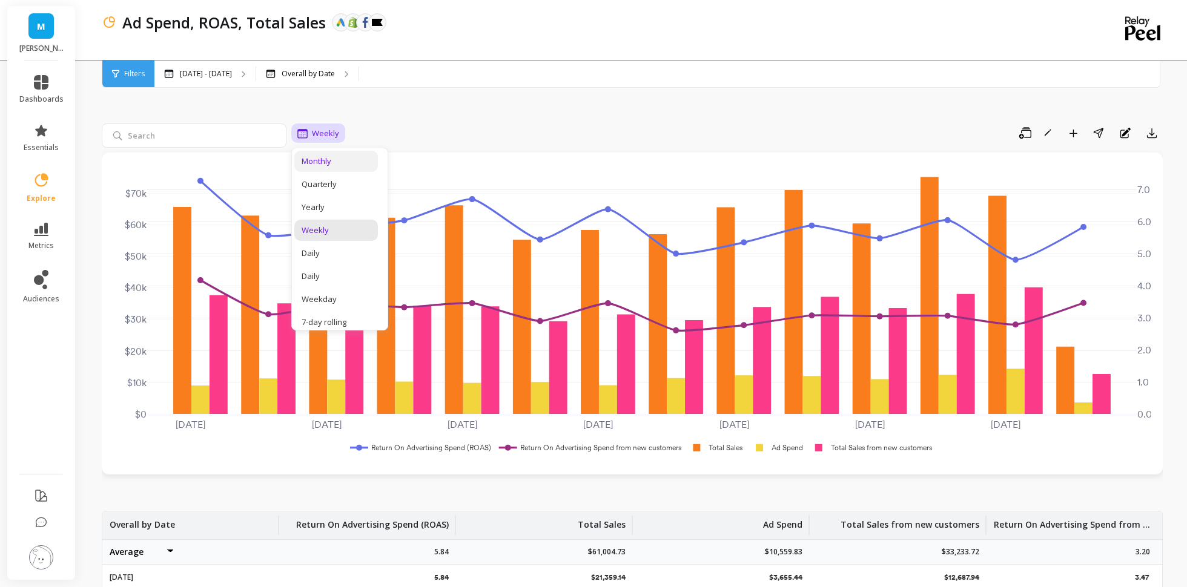
click at [331, 156] on div "Monthly" at bounding box center [336, 162] width 69 height 12
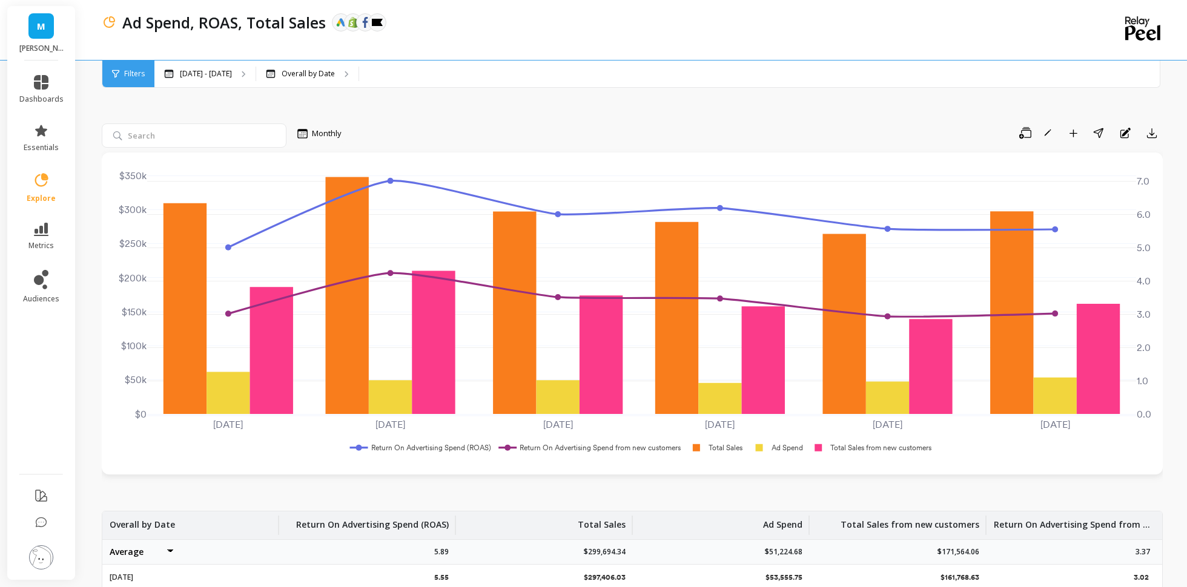
click at [888, 103] on div "option Monthly, selected. Monthly Save Rename Add to Dashboard Share Annotation…" at bounding box center [632, 485] width 1061 height 843
click at [303, 69] on p "Overall by Date" at bounding box center [308, 74] width 53 height 10
click at [1072, 136] on icon "button" at bounding box center [1073, 133] width 8 height 8
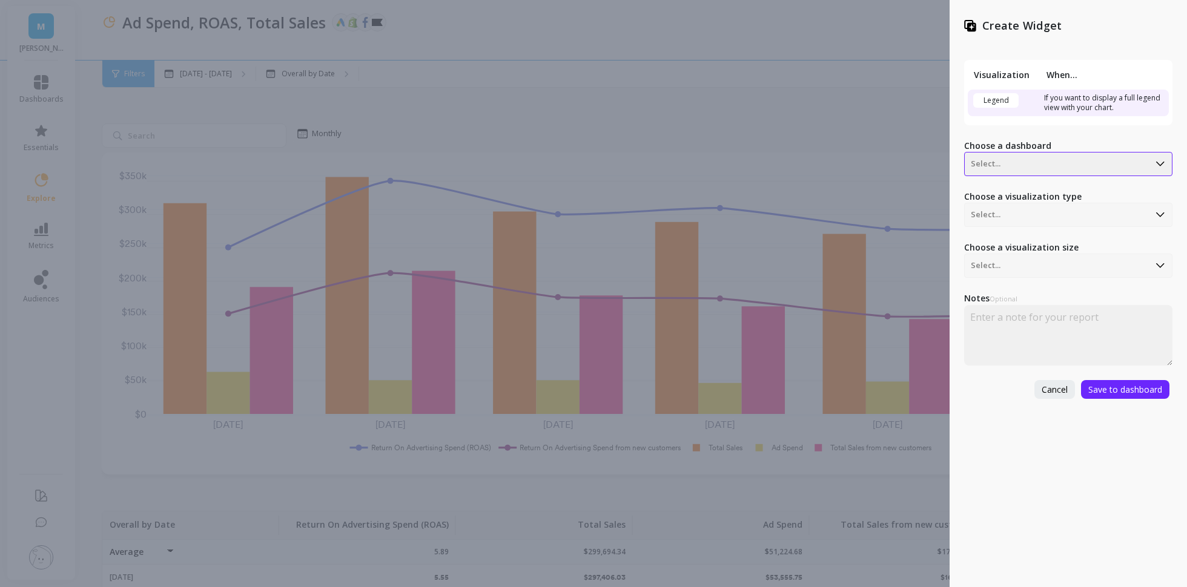
click at [1073, 154] on div "Select..." at bounding box center [1057, 163] width 184 height 19
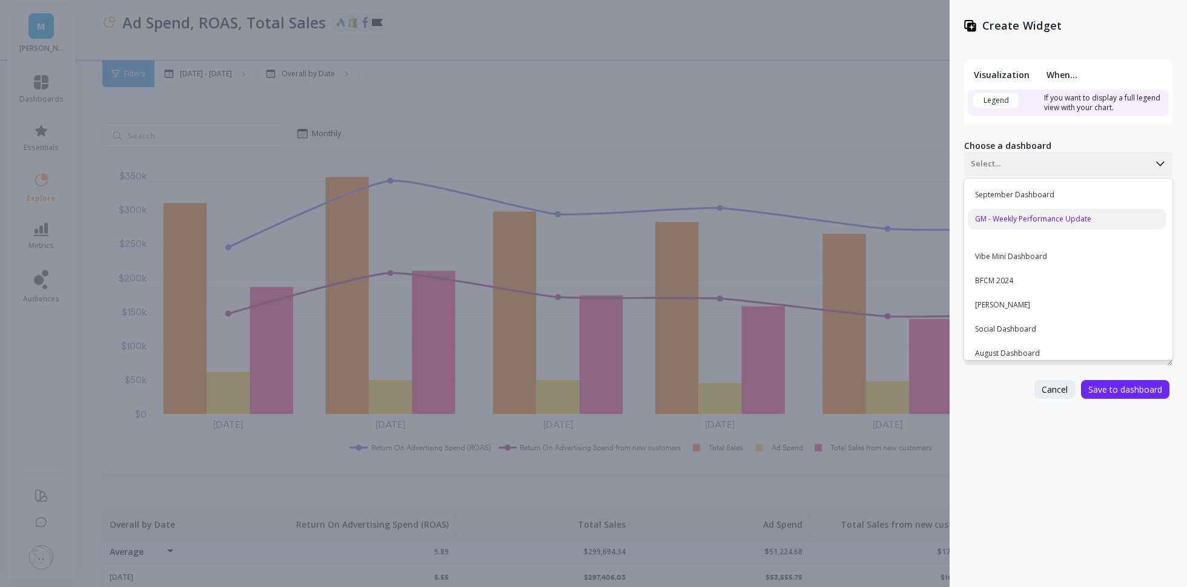
click at [1076, 222] on div "GM - Weekly Performance Update" at bounding box center [1067, 219] width 198 height 21
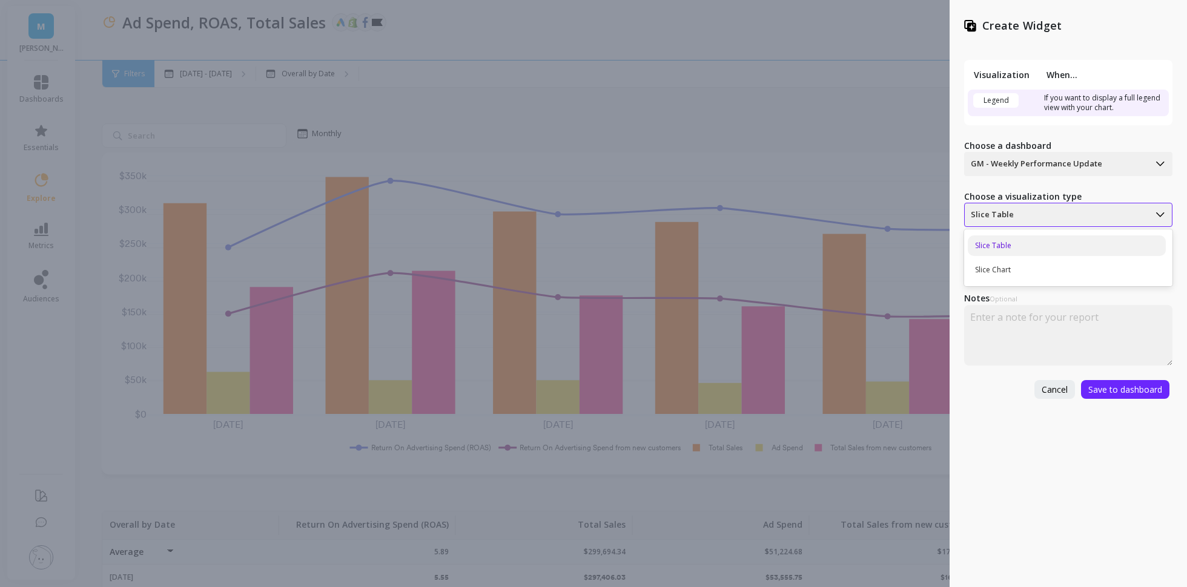
click at [1083, 208] on div at bounding box center [1057, 215] width 172 height 15
click at [1067, 186] on div "Visualization When... Legend If you want to display a full legend view with you…" at bounding box center [1068, 222] width 208 height 354
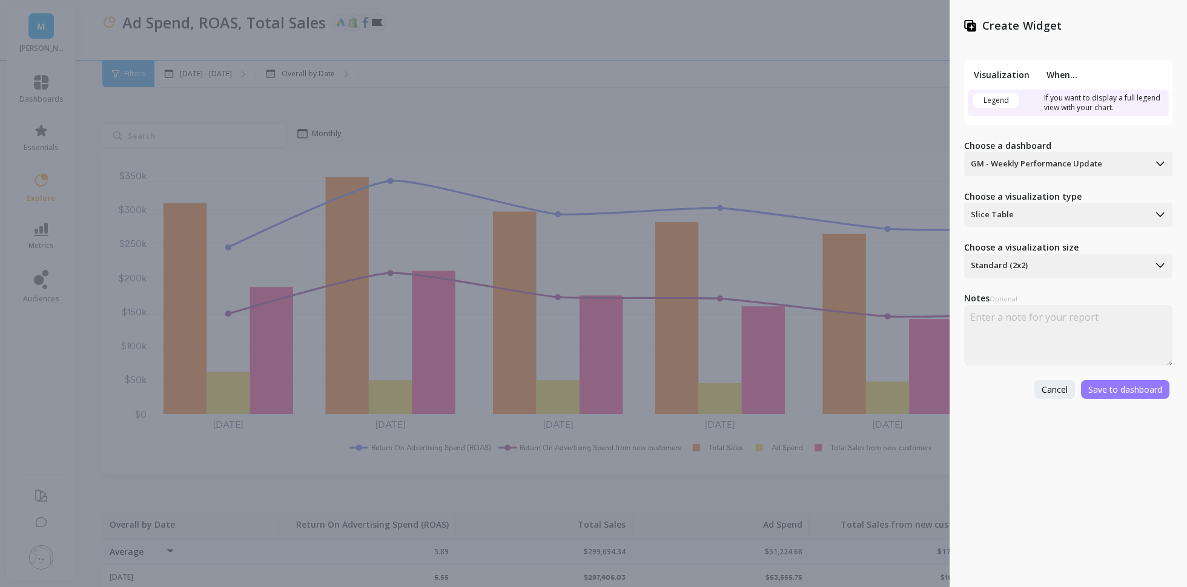
click at [1110, 384] on span "Save to dashboard" at bounding box center [1125, 390] width 74 height 12
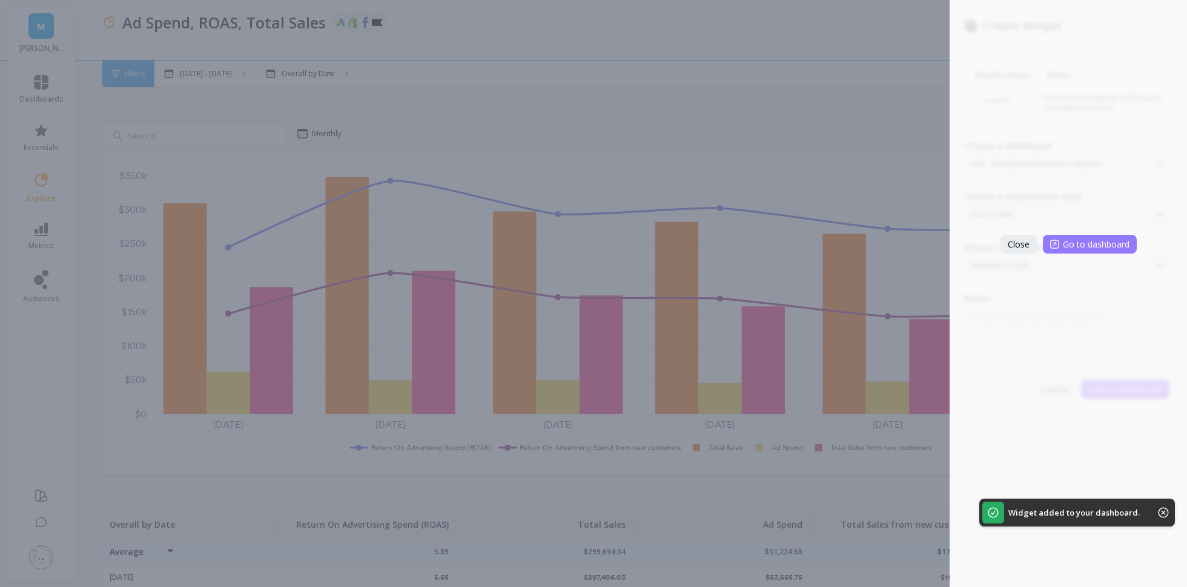
click at [1104, 236] on button "Go to dashboard" at bounding box center [1090, 244] width 94 height 19
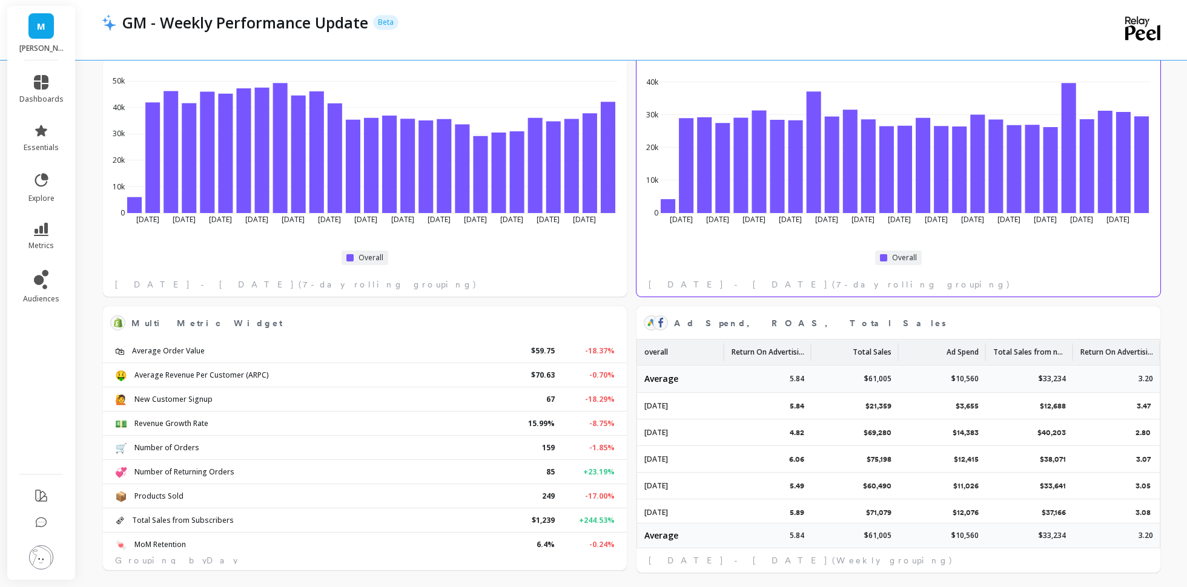
scroll to position [191, 0]
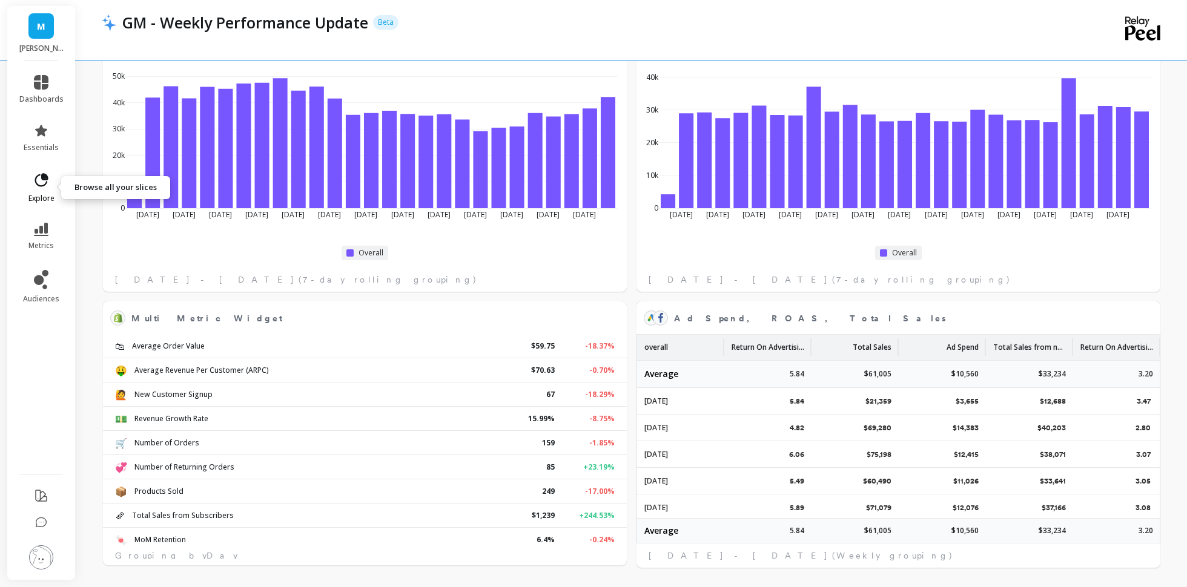
click at [36, 186] on icon at bounding box center [41, 180] width 17 height 17
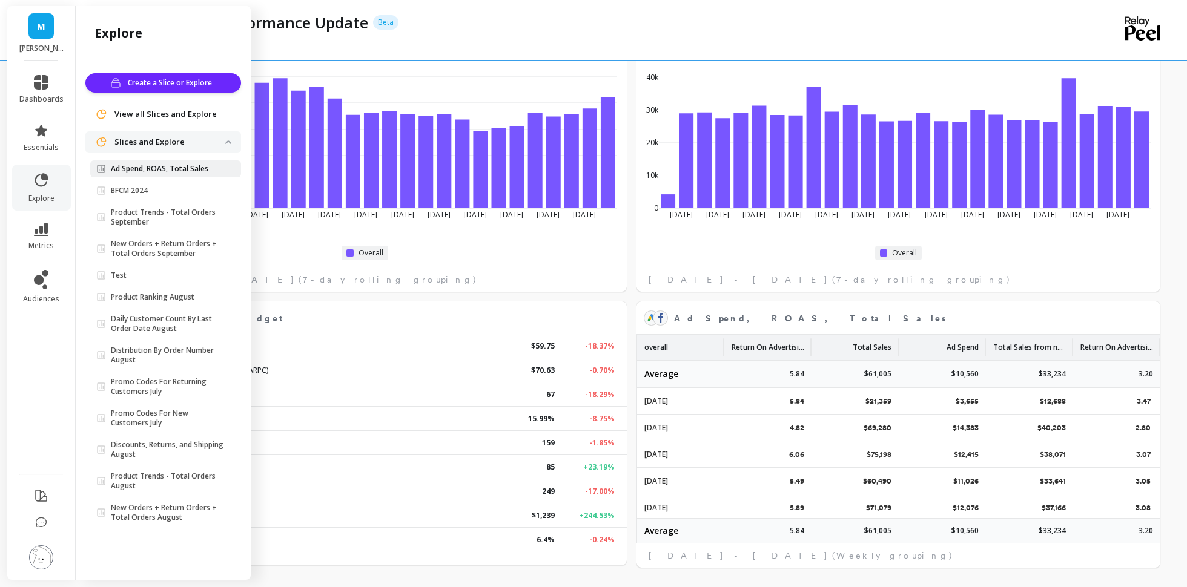
click at [136, 171] on p "Ad Spend, ROAS, Total Sales" at bounding box center [159, 169] width 97 height 10
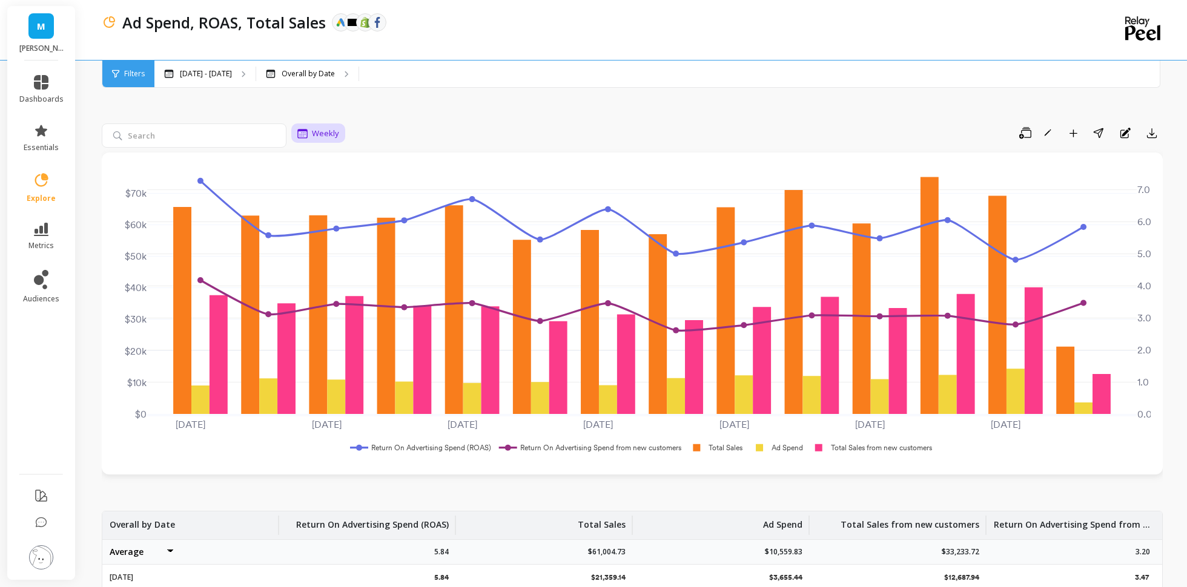
click at [308, 128] on div "Weekly" at bounding box center [318, 134] width 42 height 15
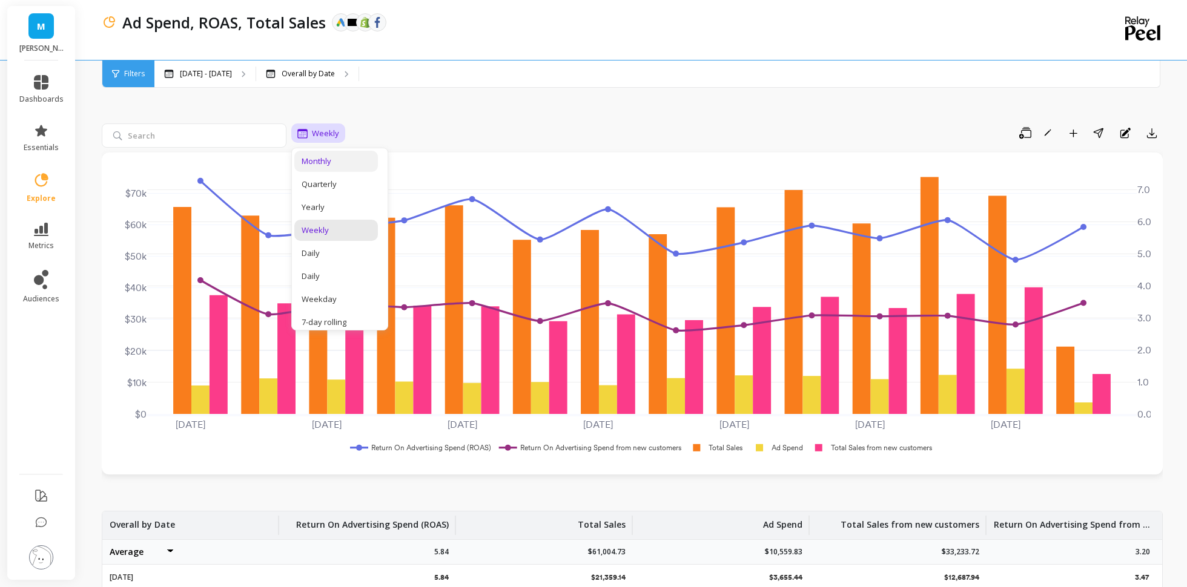
click at [333, 160] on div "Monthly" at bounding box center [336, 162] width 69 height 12
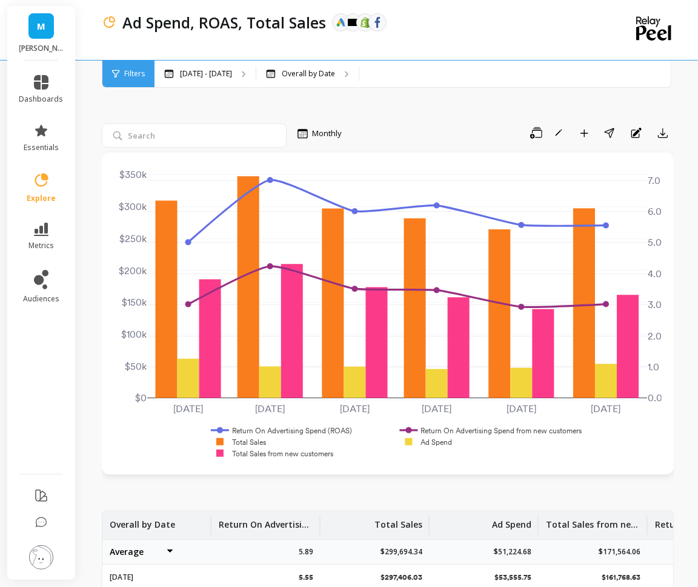
click at [259, 431] on rect at bounding box center [281, 431] width 147 height 12
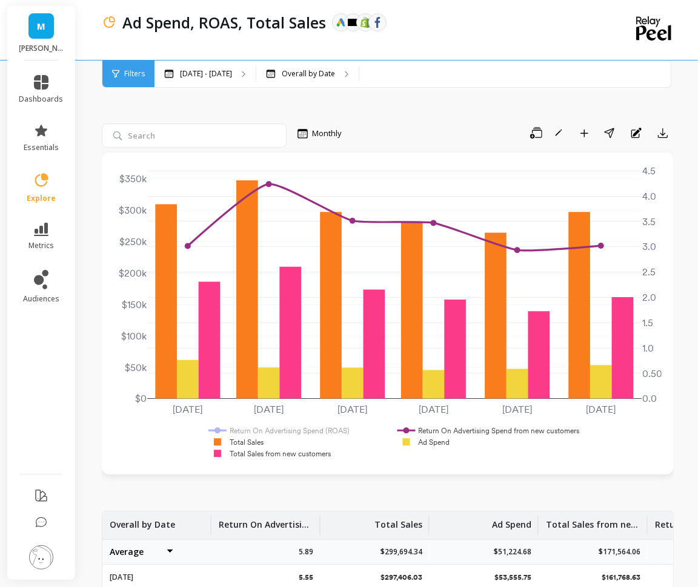
click at [258, 430] on rect at bounding box center [278, 431] width 147 height 12
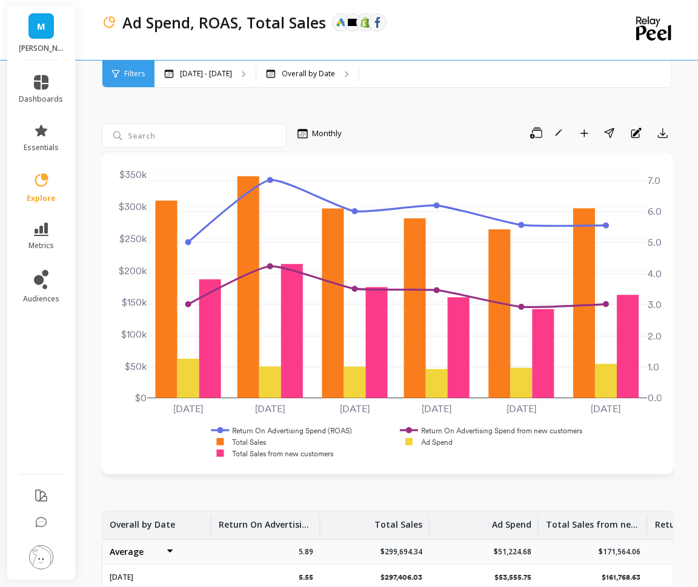
click at [258, 457] on rect at bounding box center [272, 454] width 128 height 12
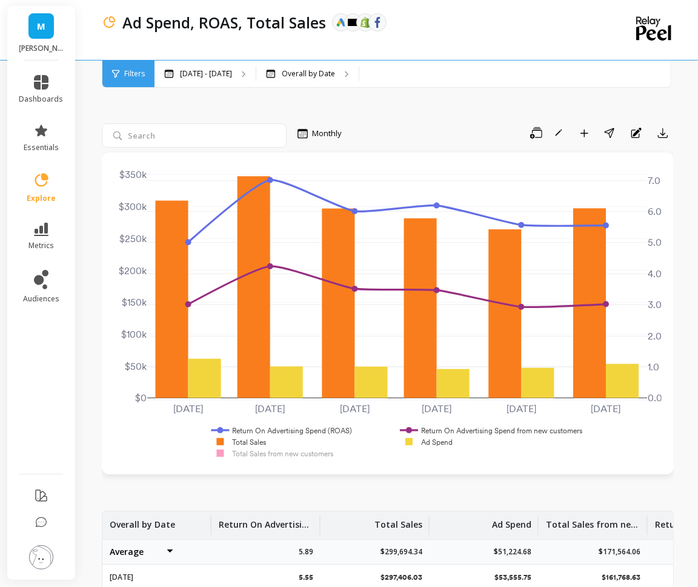
click at [495, 432] on rect at bounding box center [490, 431] width 187 height 12
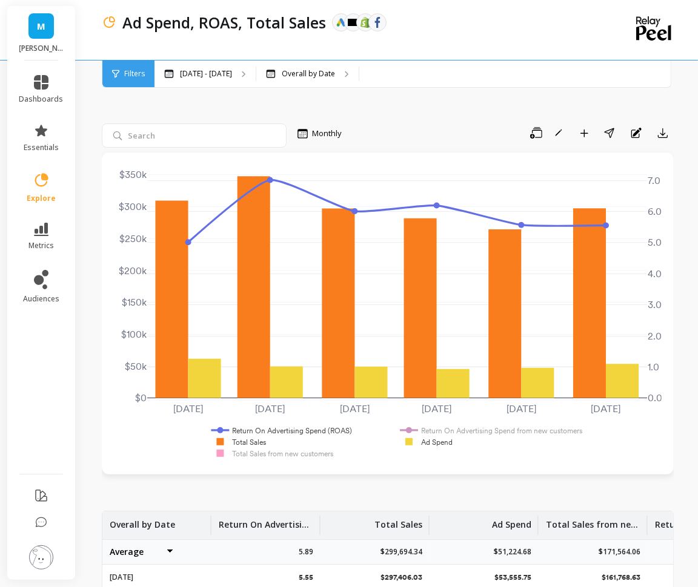
click at [695, 407] on div "Ad Spend, ROAS, Total Sales The data you are viewing comes from: Google Ads Kla…" at bounding box center [389, 461] width 615 height 922
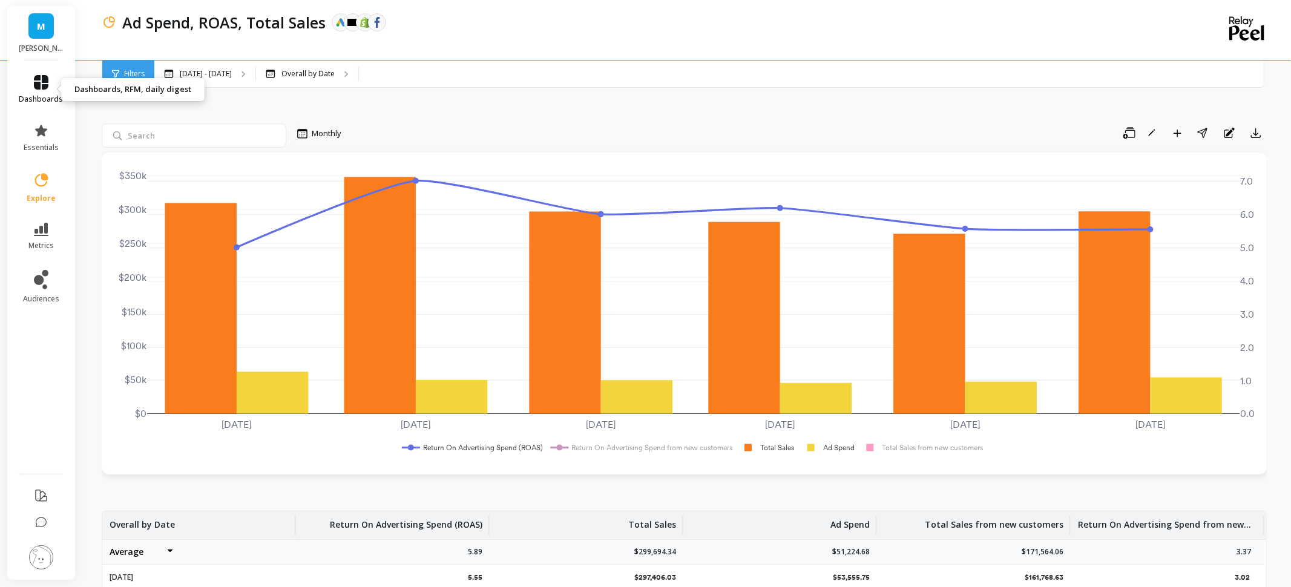
click at [42, 91] on link "dashboards" at bounding box center [41, 89] width 44 height 29
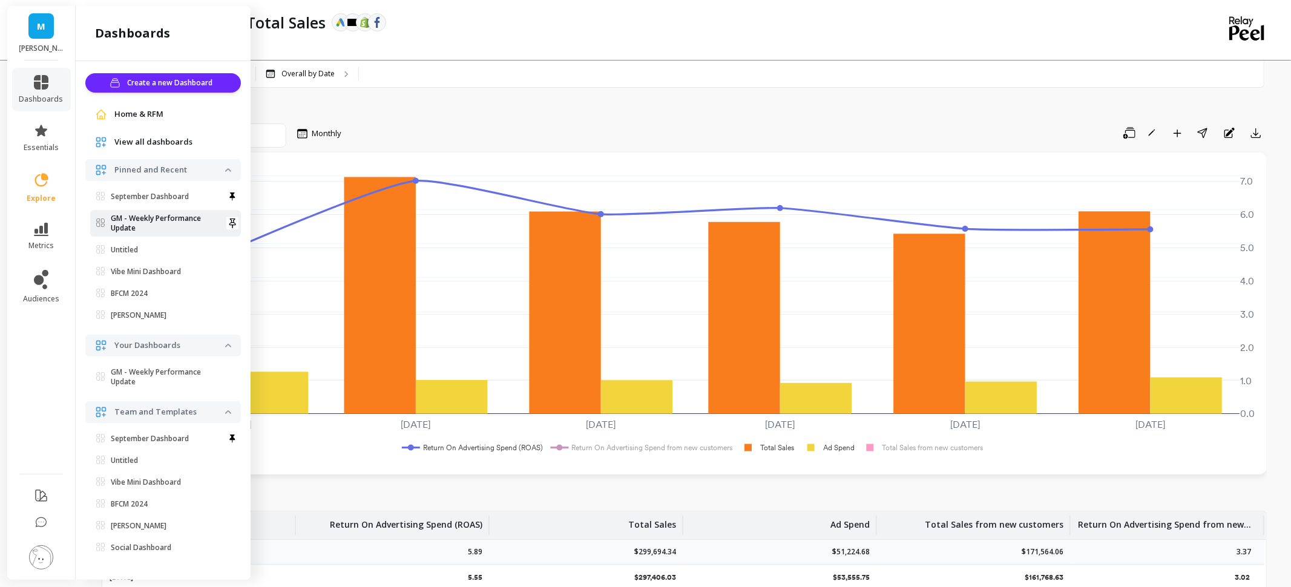
click at [142, 215] on p "GM - Weekly Performance Update" at bounding box center [168, 223] width 114 height 19
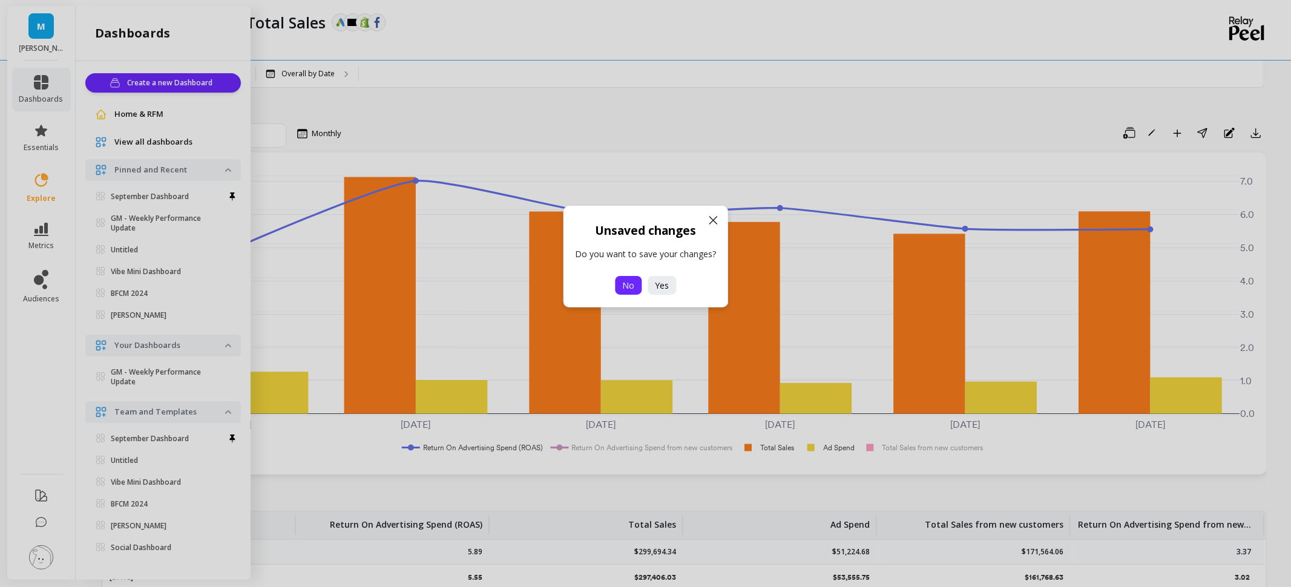
click at [626, 289] on span "No" at bounding box center [628, 286] width 12 height 12
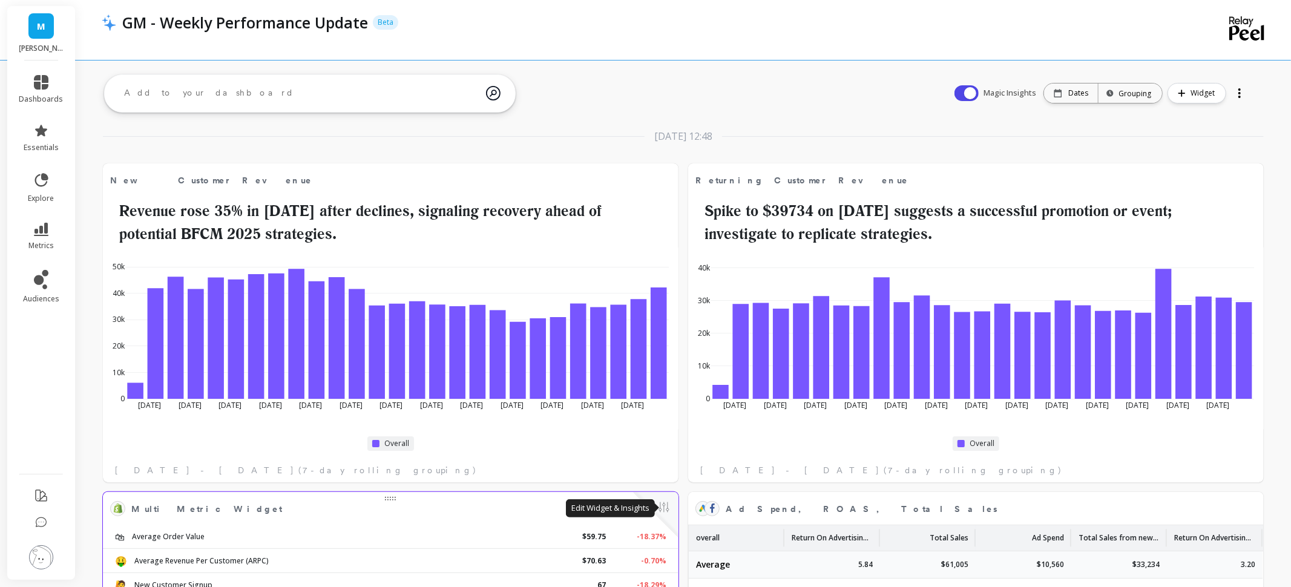
click at [669, 510] on button at bounding box center [664, 508] width 15 height 17
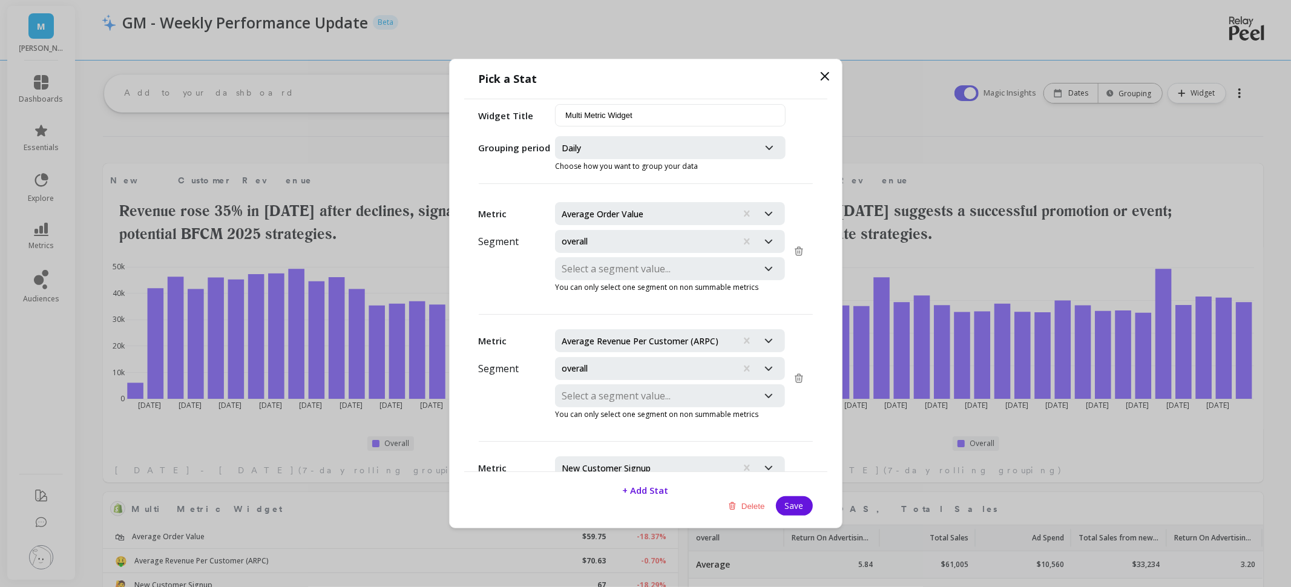
click at [745, 510] on button "Delete" at bounding box center [747, 505] width 44 height 19
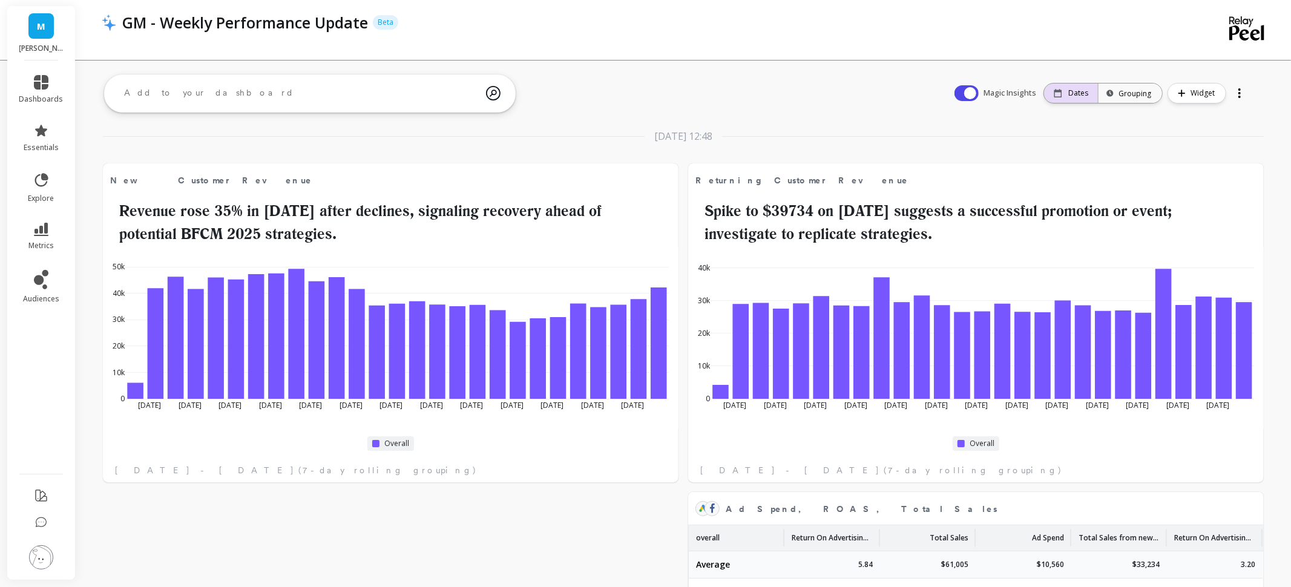
click at [1081, 96] on p "Dates" at bounding box center [1079, 93] width 20 height 10
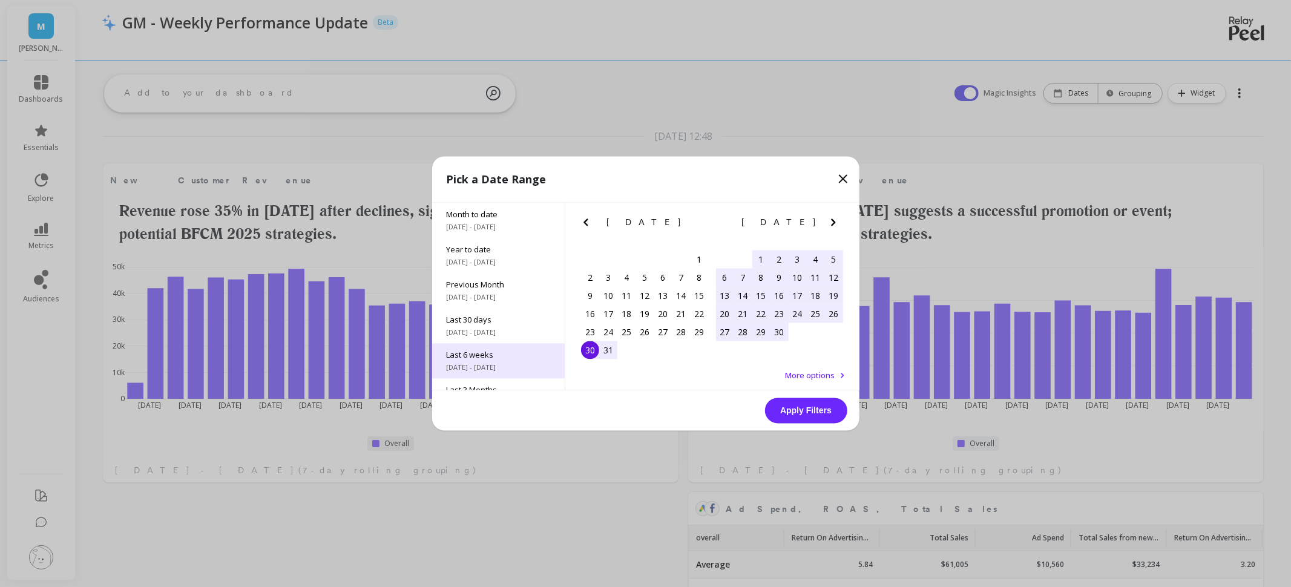
click at [489, 366] on span "[DATE] - [DATE]" at bounding box center [499, 368] width 104 height 10
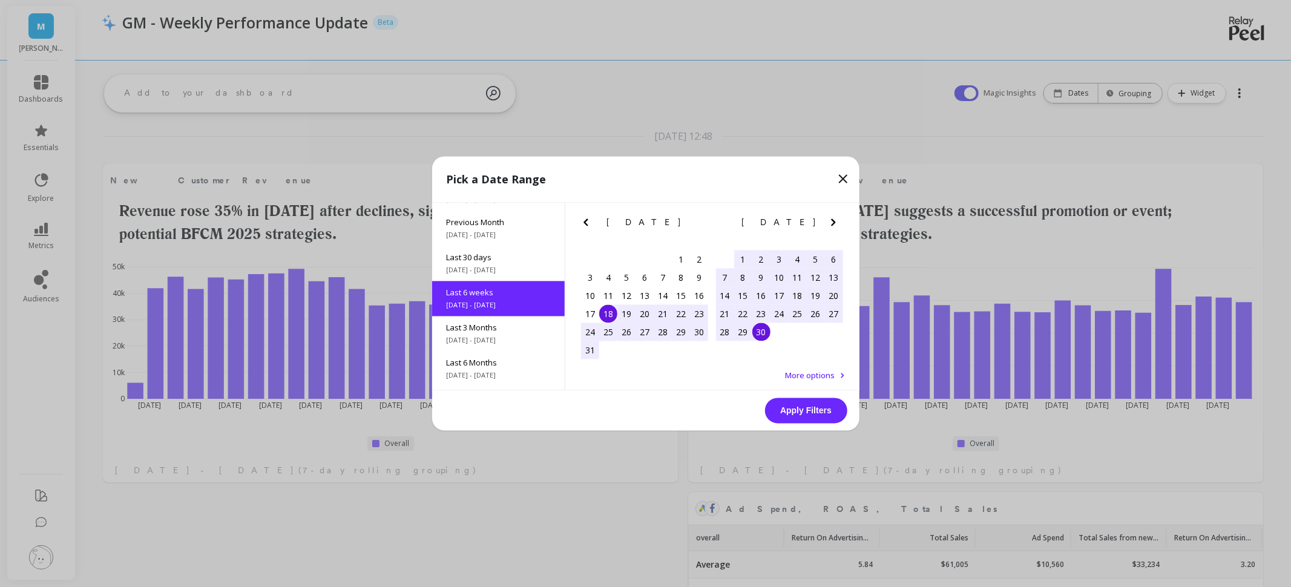
scroll to position [64, 0]
click at [770, 415] on button "Apply Filters" at bounding box center [806, 410] width 82 height 25
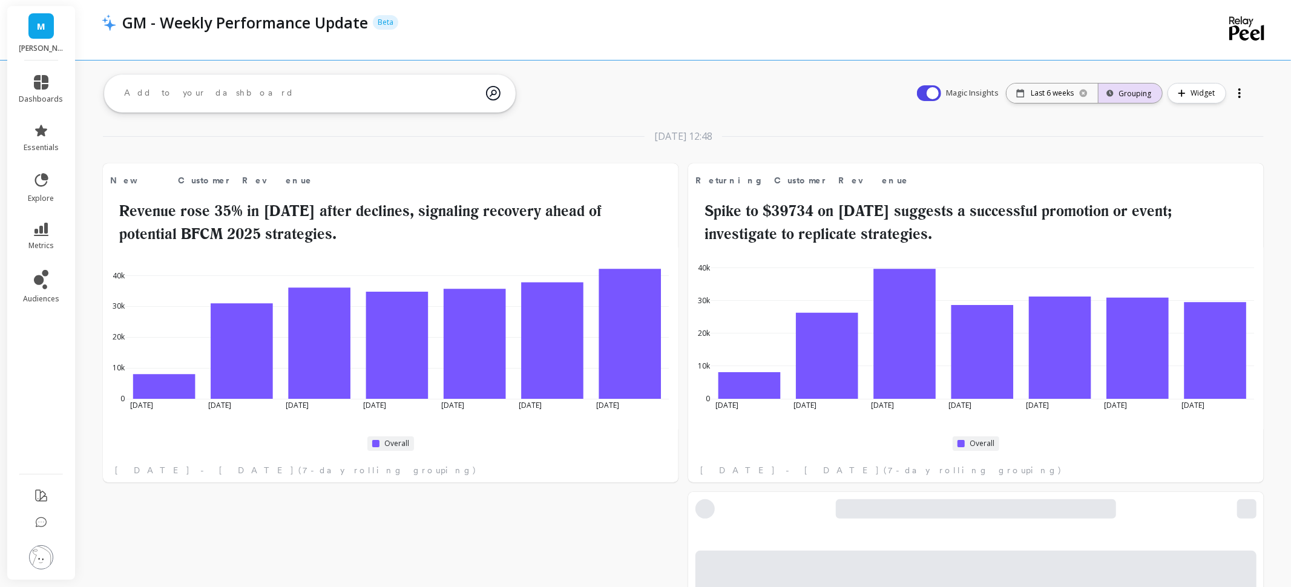
click at [1119, 97] on div "Grouping" at bounding box center [1131, 94] width 42 height 12
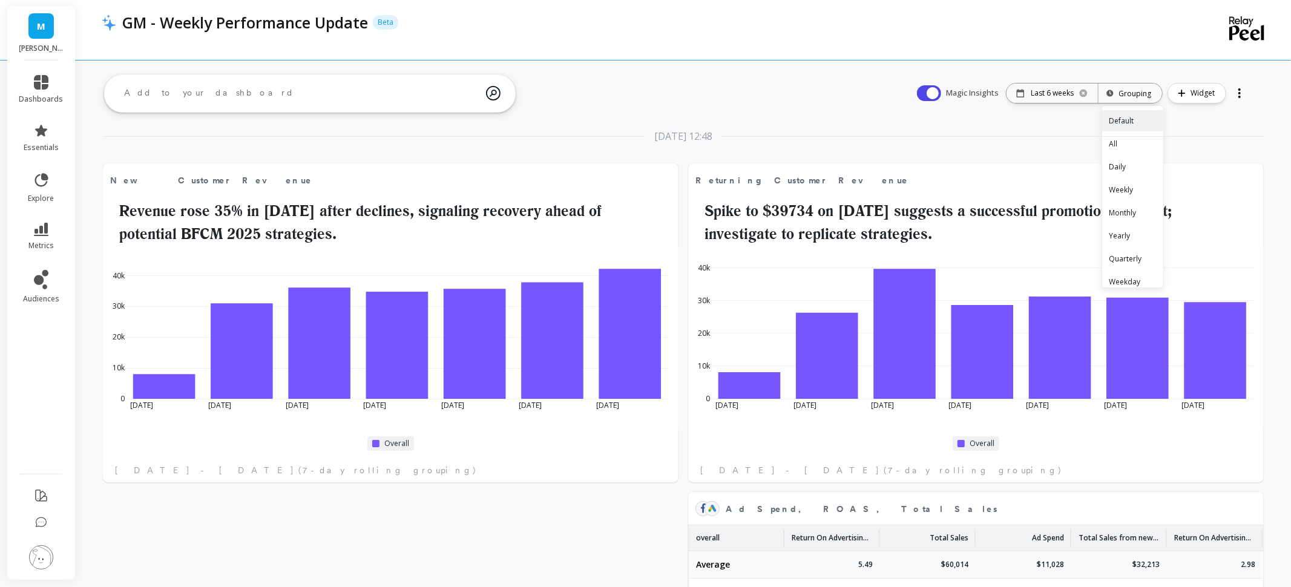
click at [996, 141] on div "[DATE] 12:48" at bounding box center [683, 136] width 1161 height 15
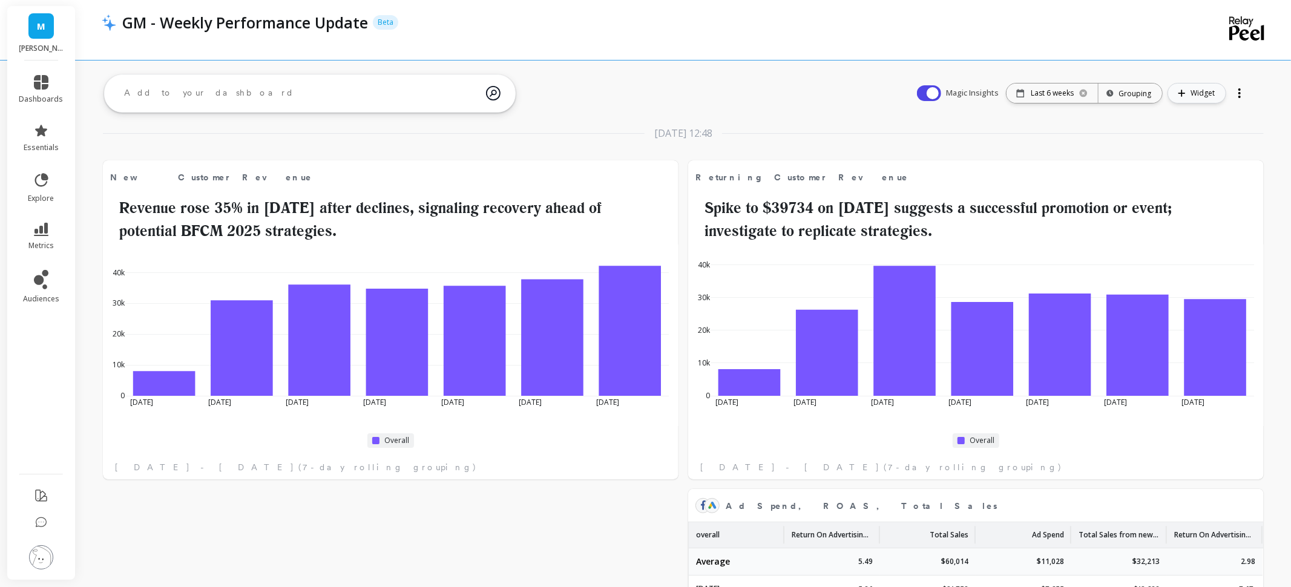
click at [1205, 88] on span "Widget" at bounding box center [1205, 93] width 28 height 12
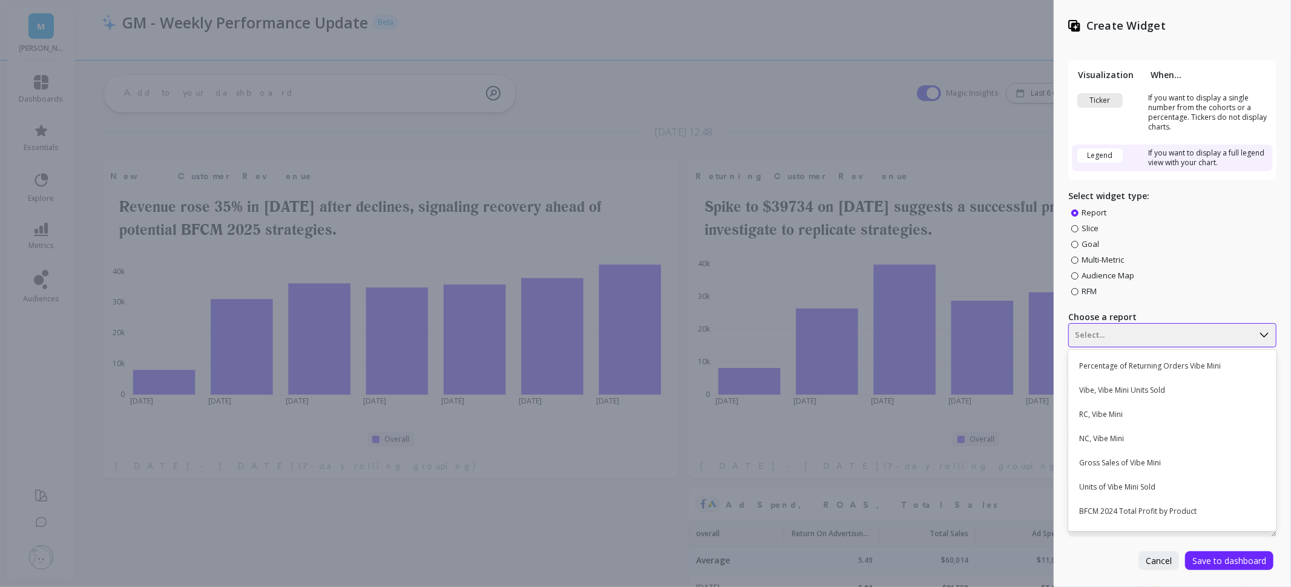
click at [1153, 326] on div "Select..." at bounding box center [1161, 335] width 184 height 19
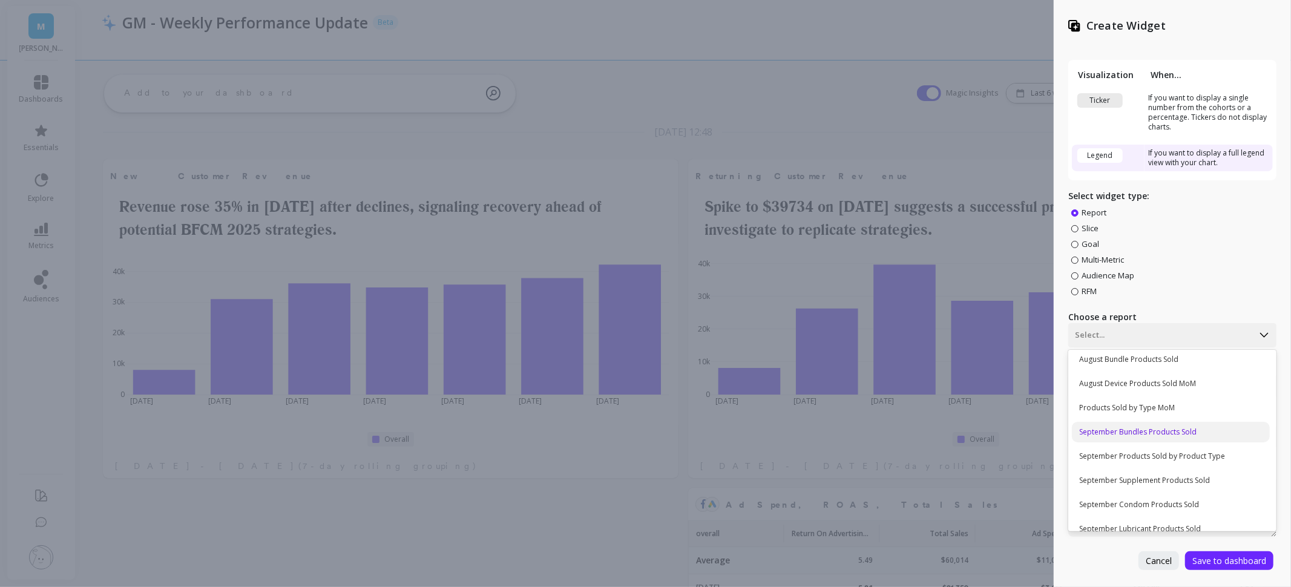
scroll to position [371, 0]
click at [1174, 432] on div "September Bundles Products Sold" at bounding box center [1171, 431] width 198 height 21
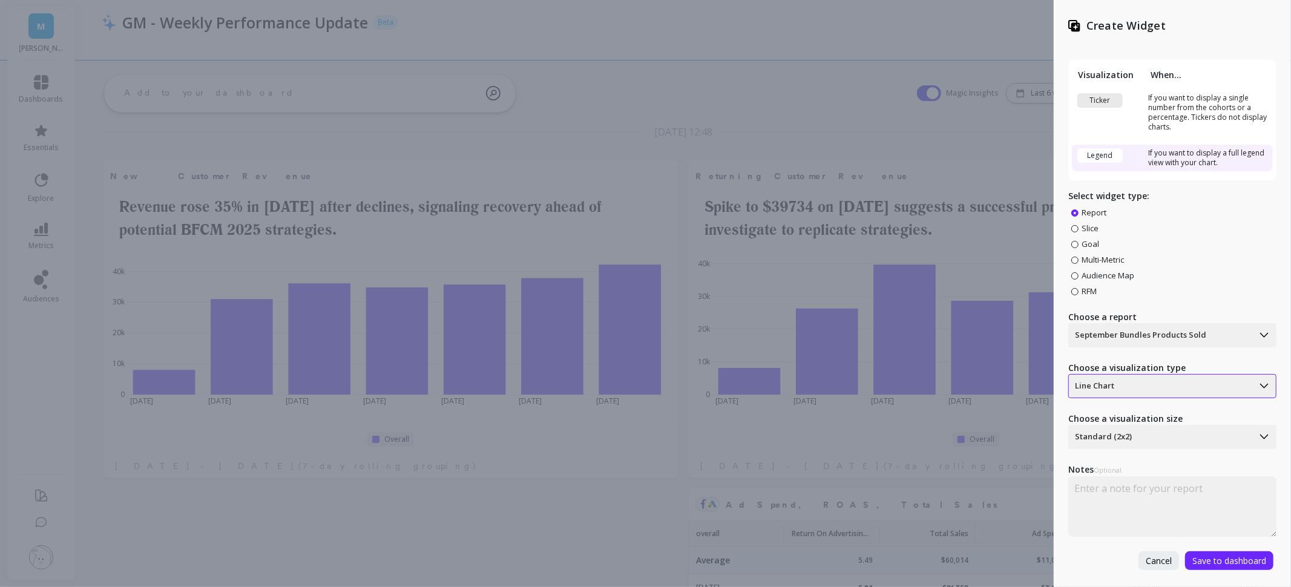
click at [1126, 389] on div at bounding box center [1161, 386] width 172 height 15
click at [1122, 443] on div "Bar Chart" at bounding box center [1171, 441] width 198 height 21
click at [1115, 444] on div "Standard (2x2)" at bounding box center [1161, 436] width 184 height 19
click at [1126, 390] on div at bounding box center [1161, 386] width 172 height 15
click at [1106, 486] on div "Pie Chart" at bounding box center [1171, 490] width 198 height 21
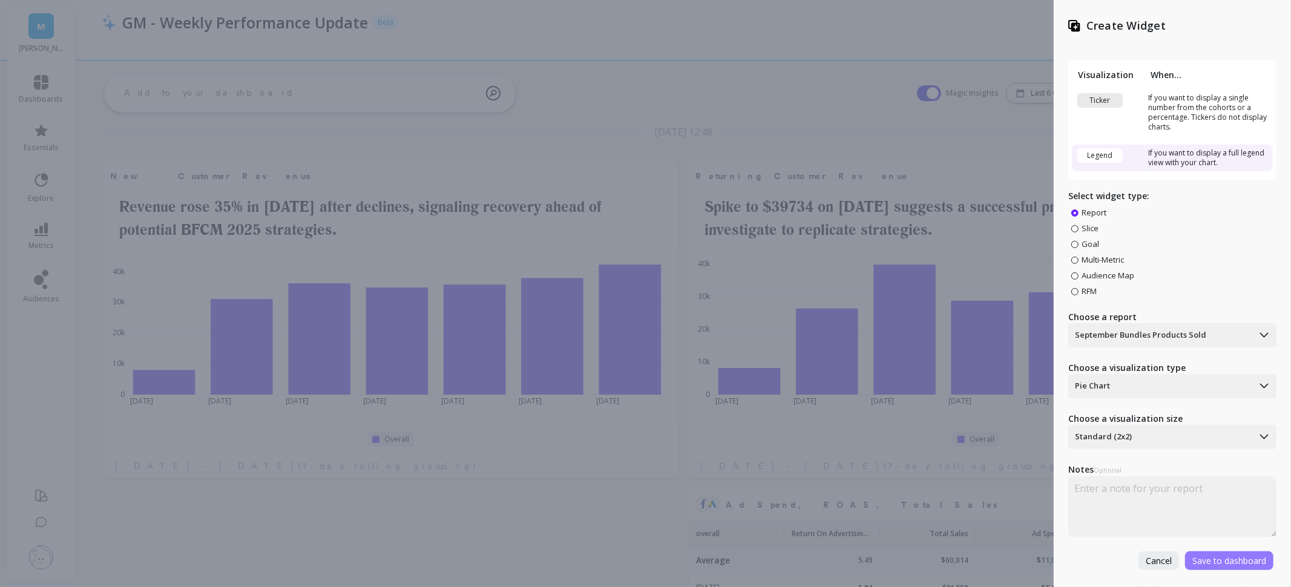
click at [1230, 559] on span "Save to dashboard" at bounding box center [1230, 561] width 74 height 12
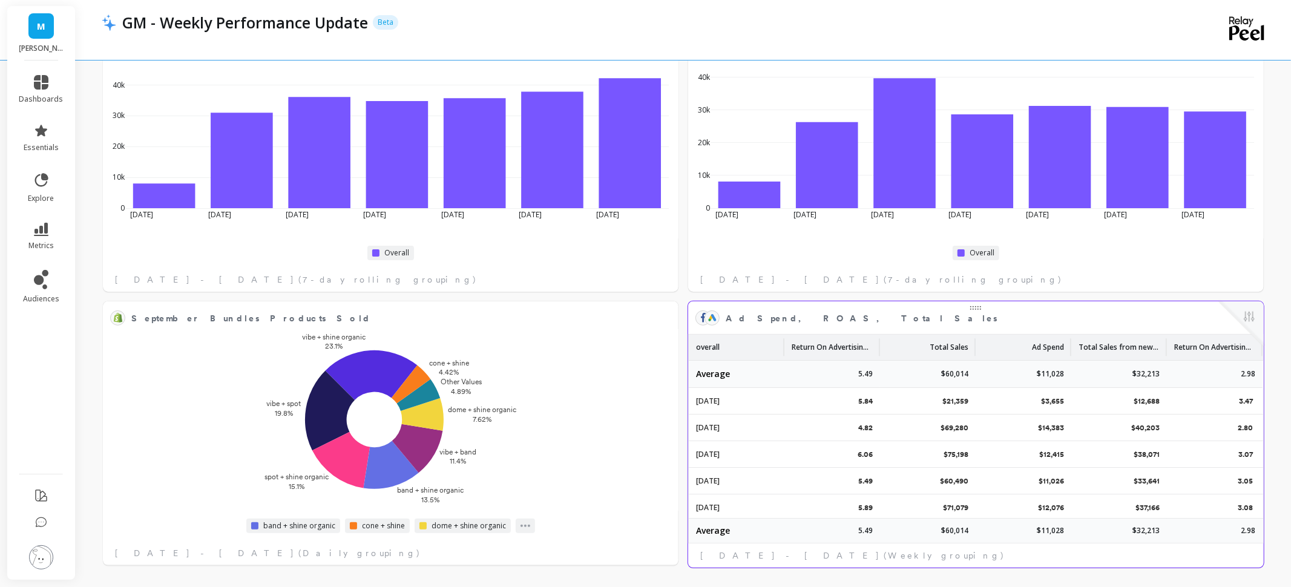
scroll to position [53, 0]
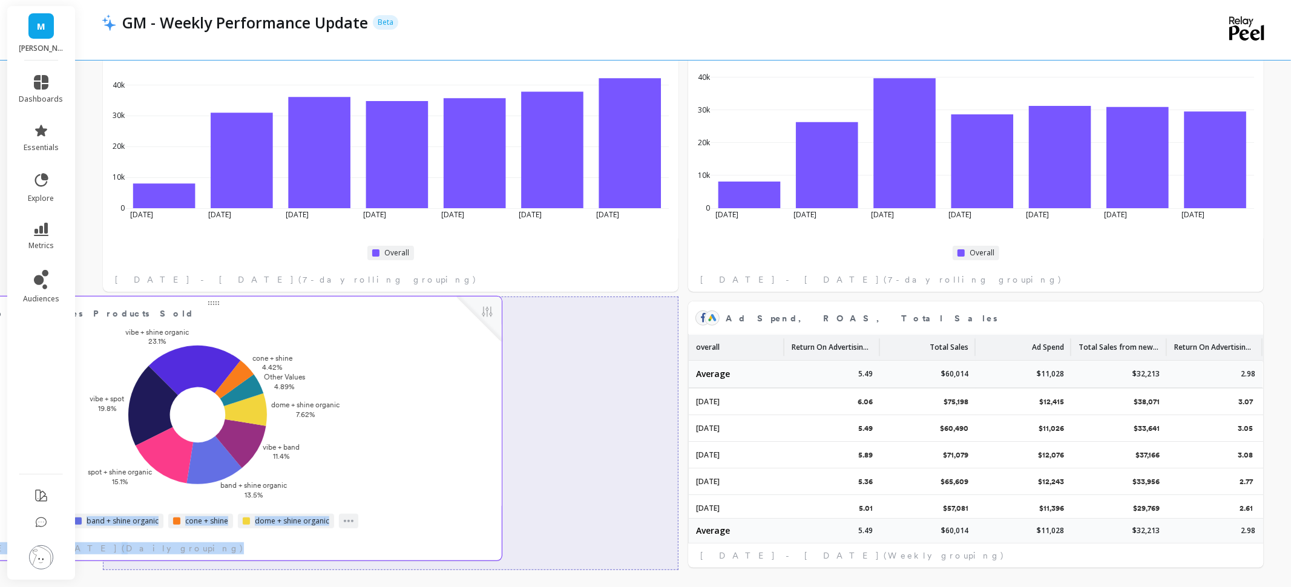
drag, startPoint x: 677, startPoint y: 437, endPoint x: 505, endPoint y: 432, distance: 172.0
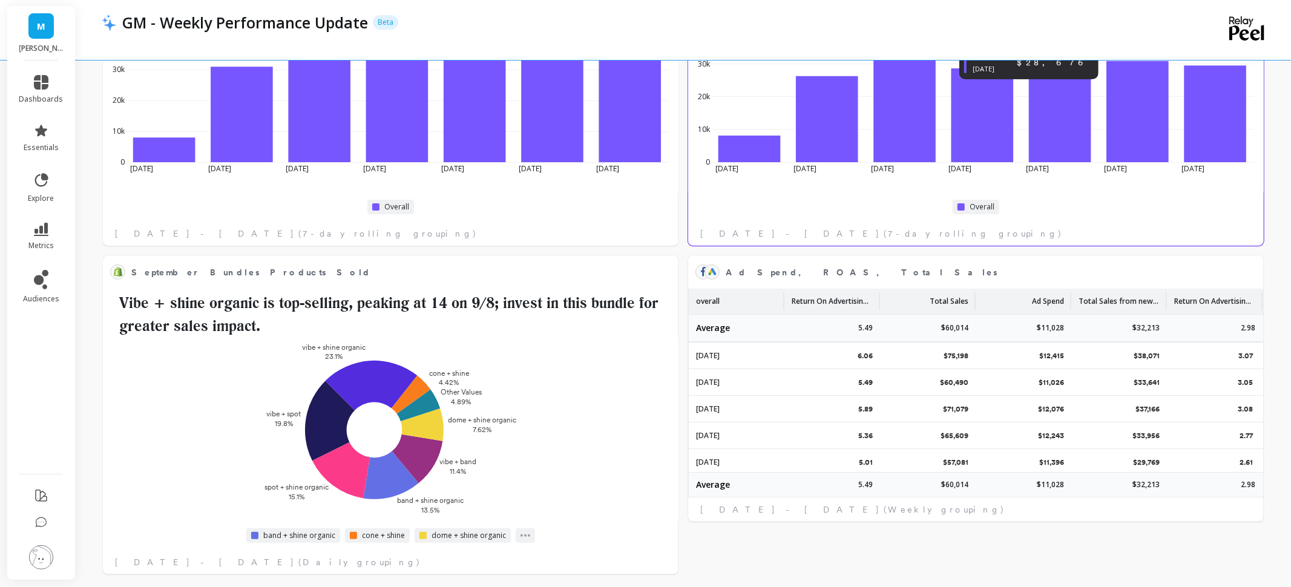
scroll to position [243, 0]
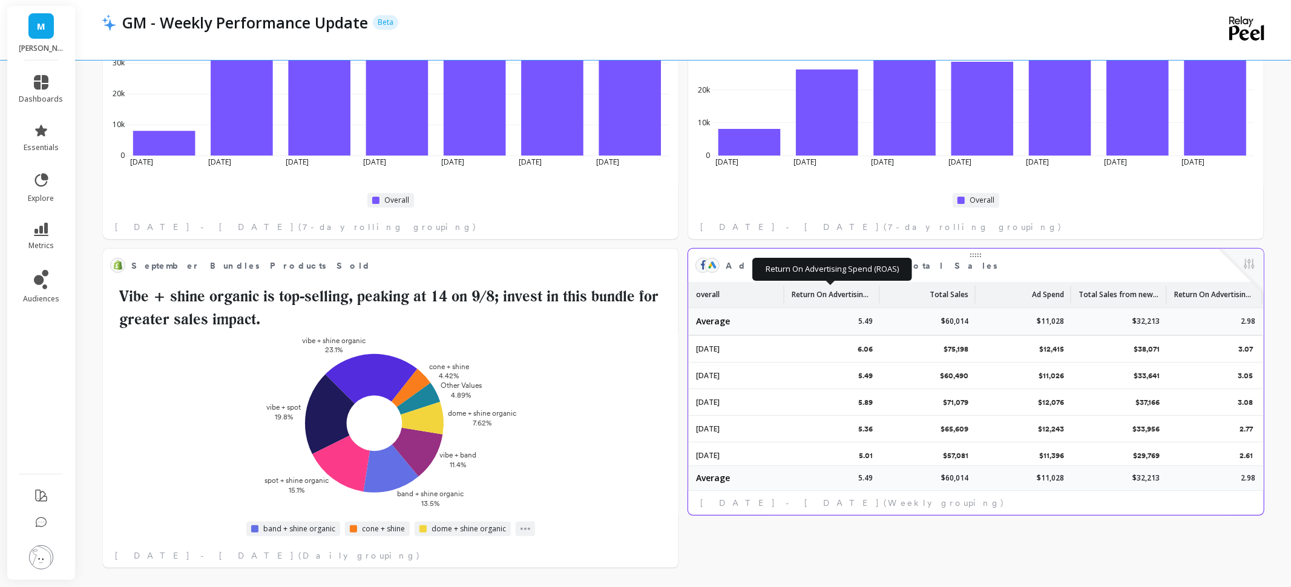
click at [839, 296] on p "Return On Advertising Spend (ROAS)" at bounding box center [832, 291] width 81 height 18
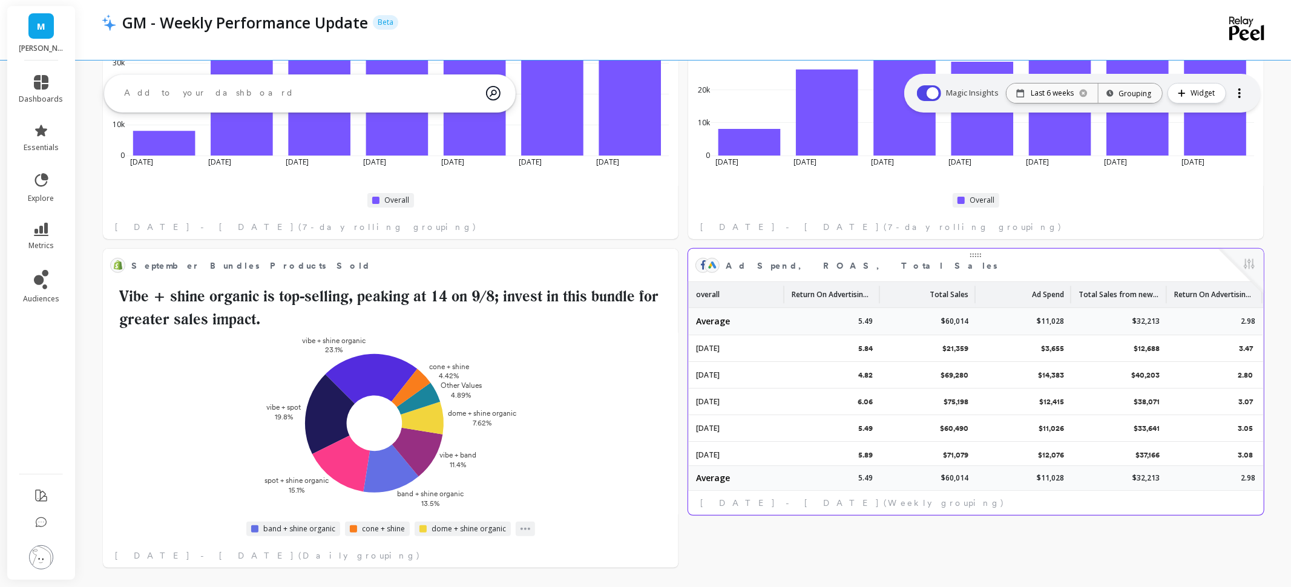
scroll to position [0, 0]
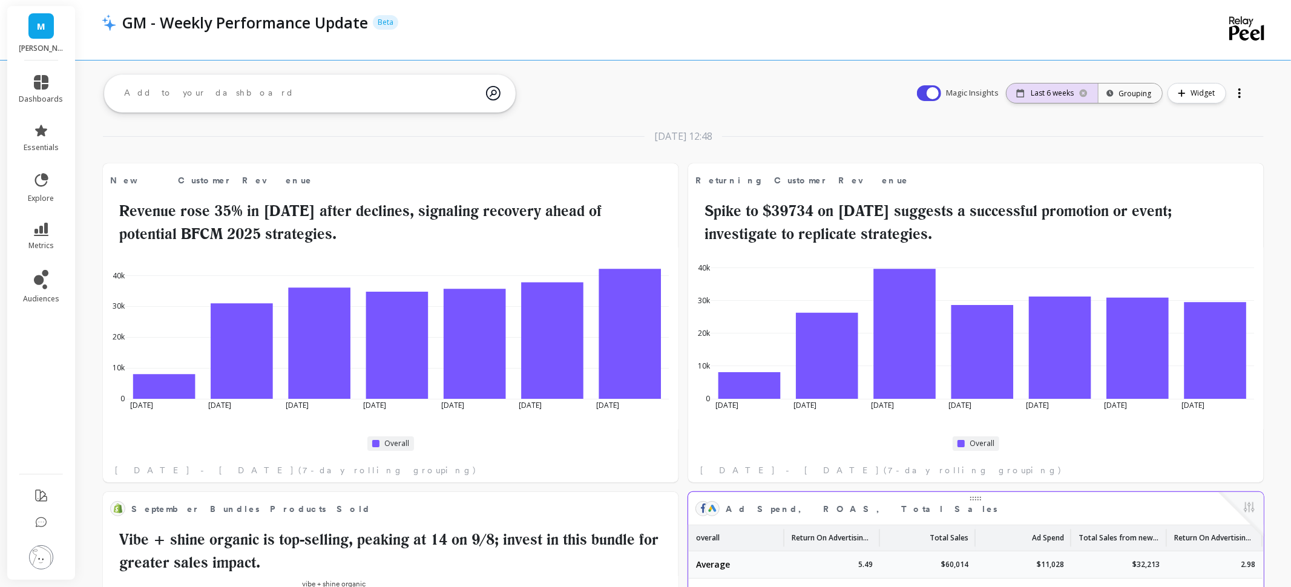
click at [1047, 91] on p "Last 6 weeks" at bounding box center [1052, 93] width 43 height 10
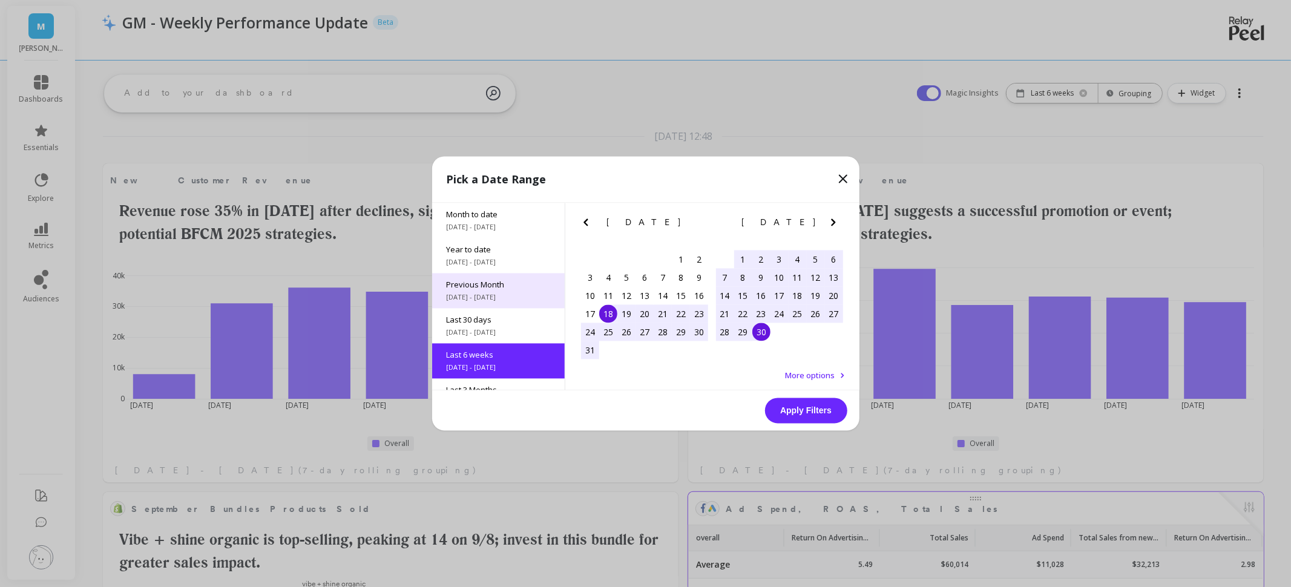
click at [490, 289] on span "Previous Month" at bounding box center [499, 285] width 104 height 11
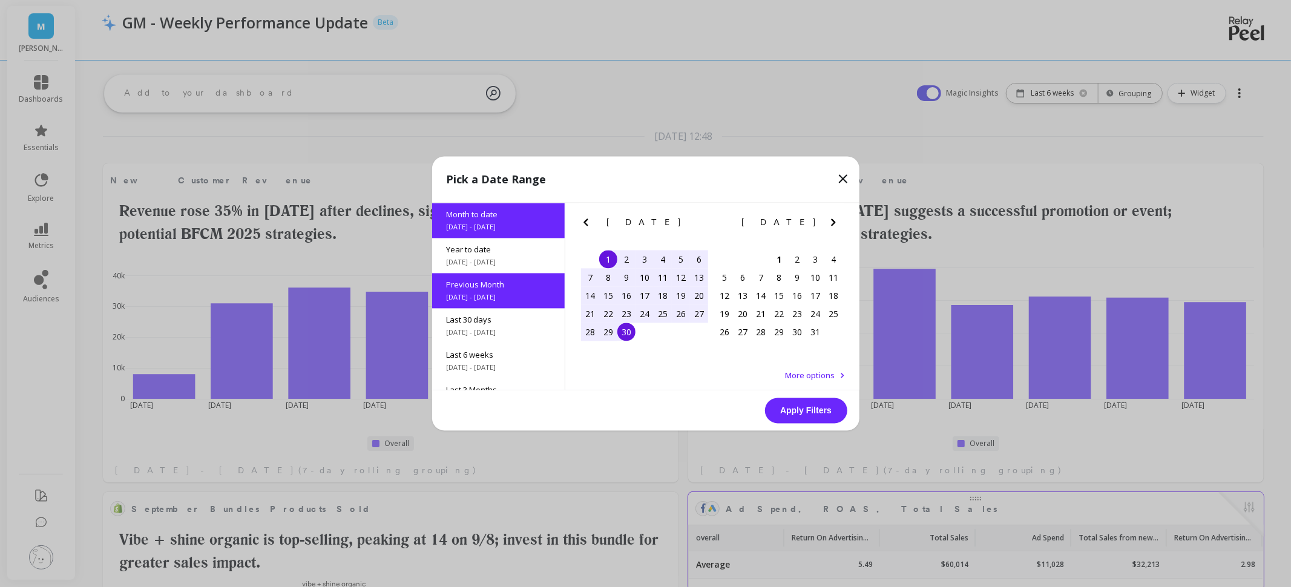
click at [831, 413] on button "Apply Filters" at bounding box center [806, 410] width 82 height 25
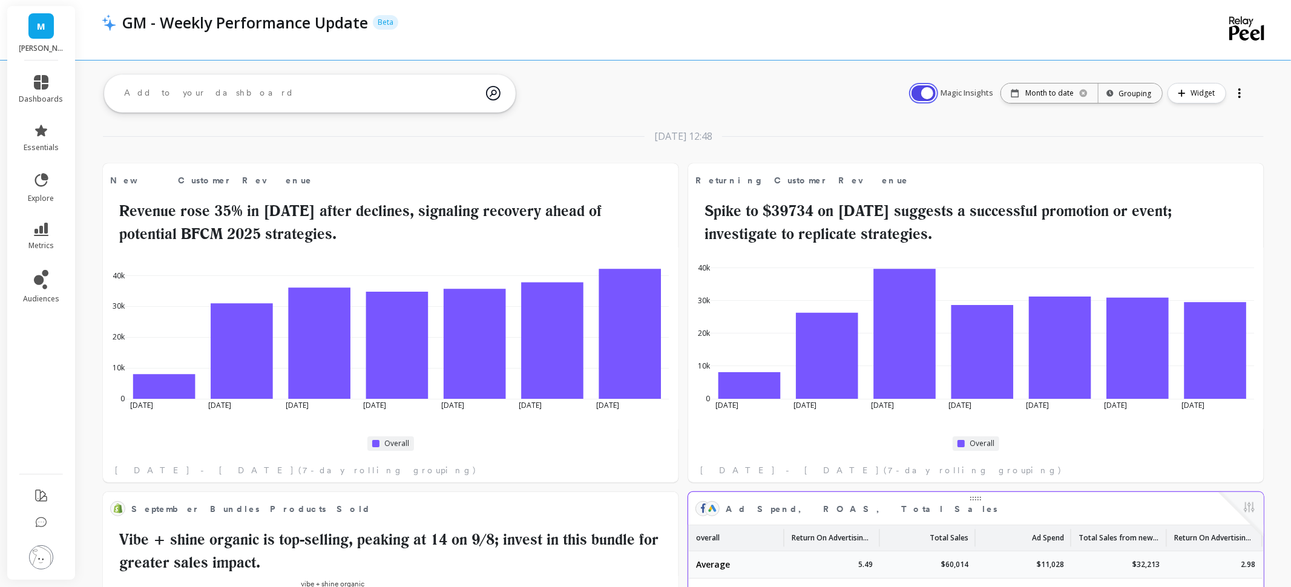
click at [928, 90] on button "button" at bounding box center [924, 93] width 24 height 16
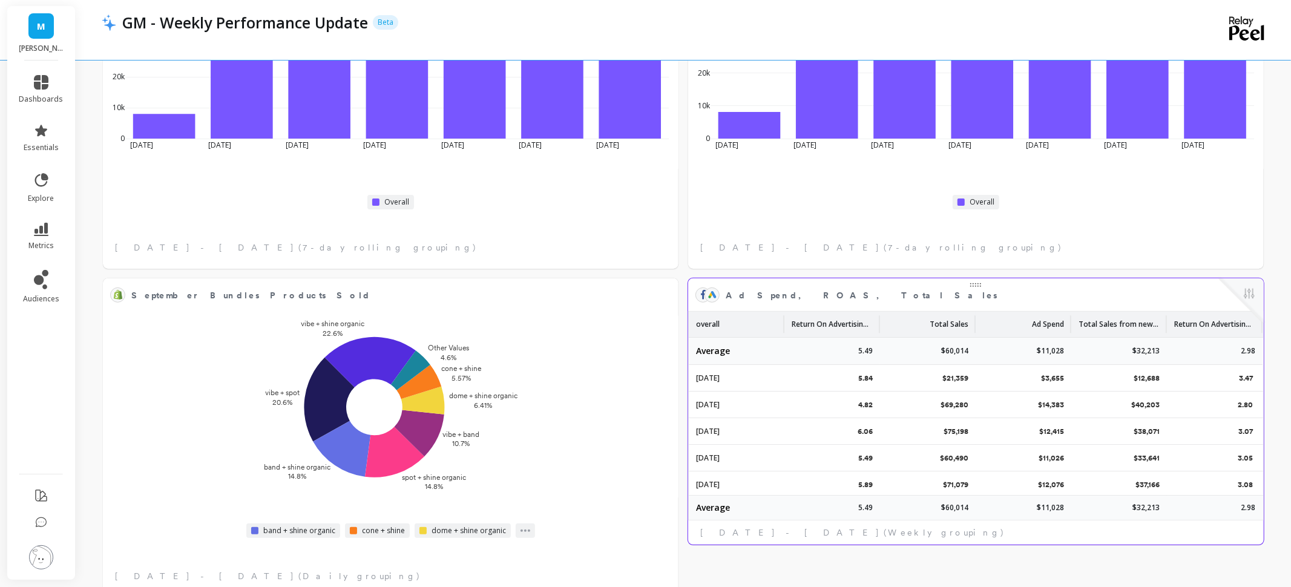
scroll to position [243, 0]
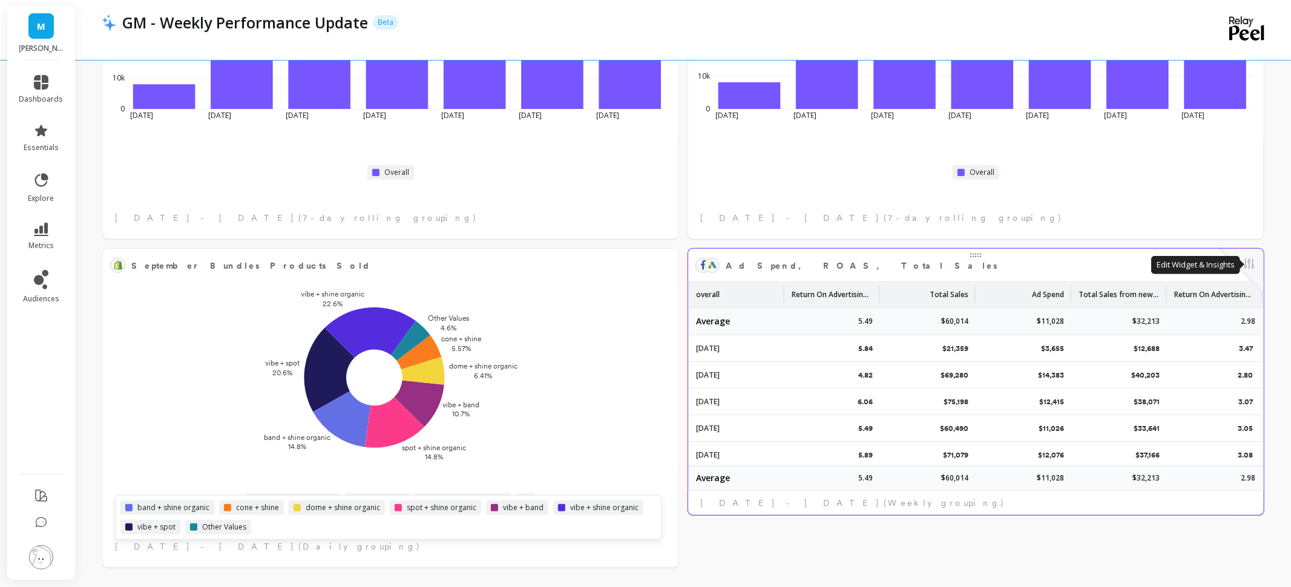
click at [1250, 263] on button at bounding box center [1249, 265] width 15 height 17
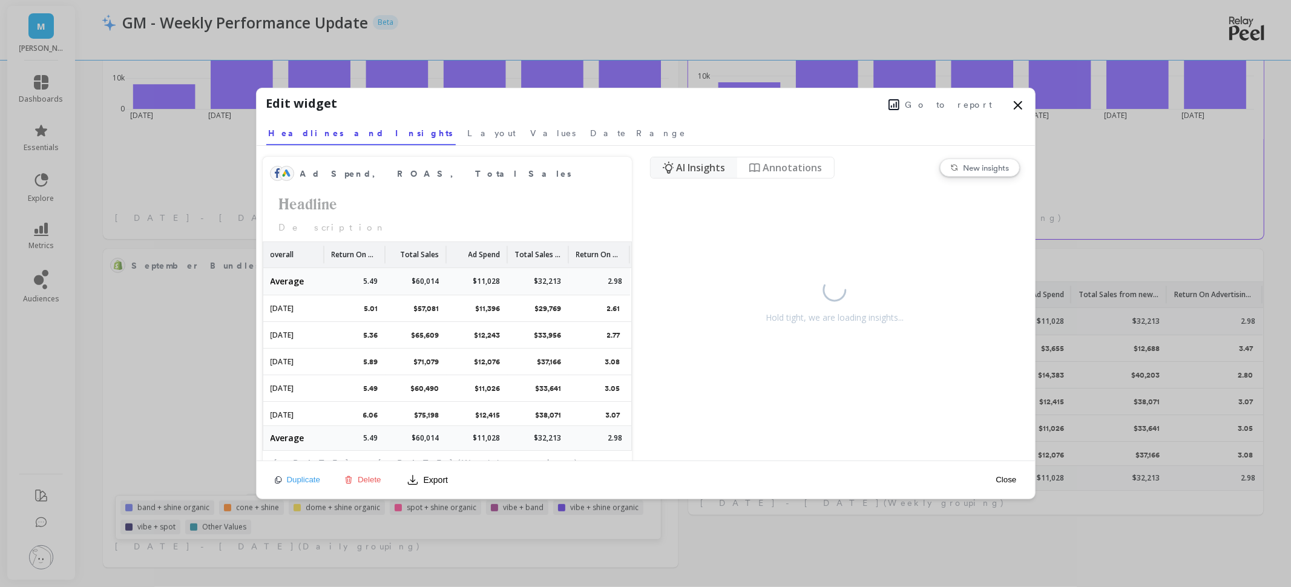
click at [1021, 106] on icon at bounding box center [1018, 105] width 15 height 15
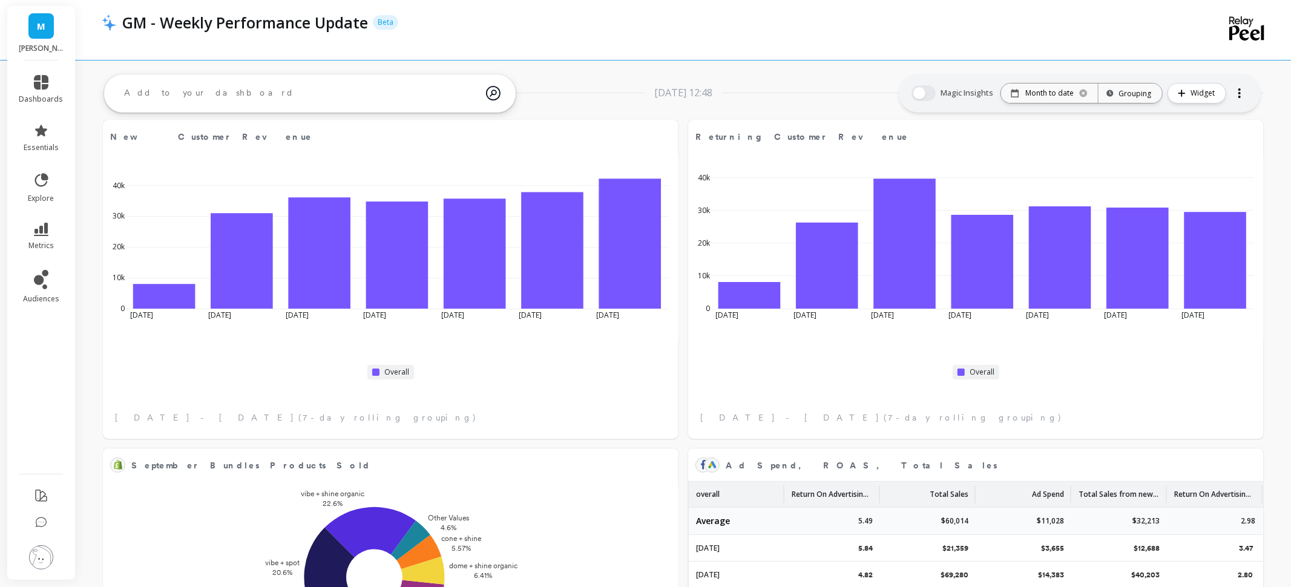
scroll to position [0, 0]
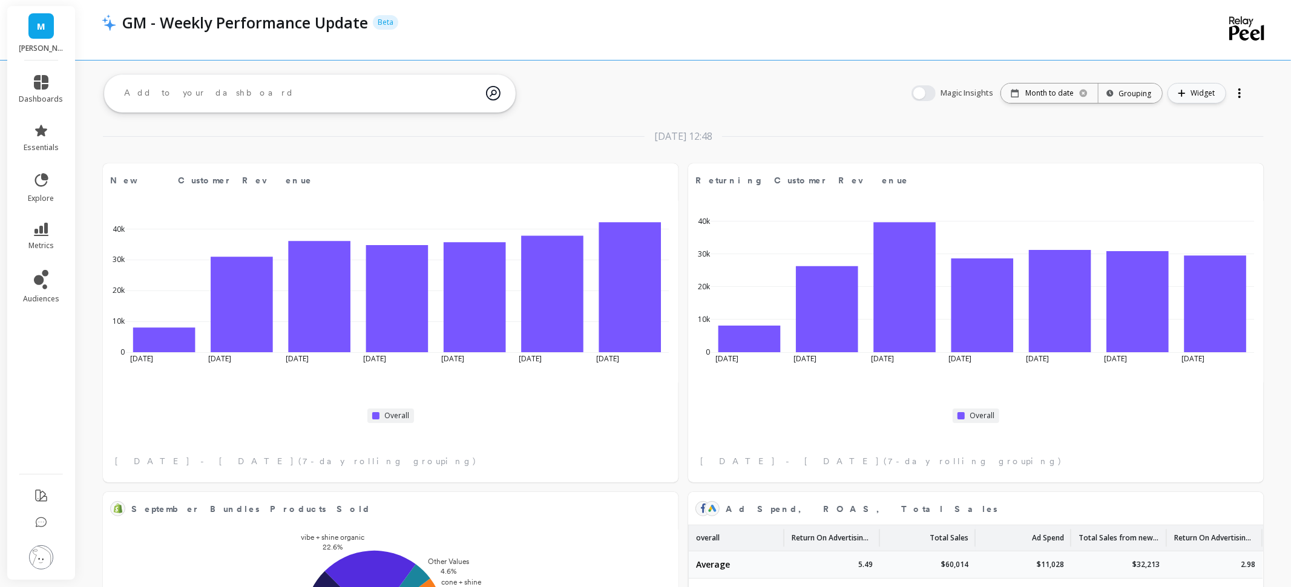
click at [1199, 93] on span "Widget" at bounding box center [1205, 93] width 28 height 12
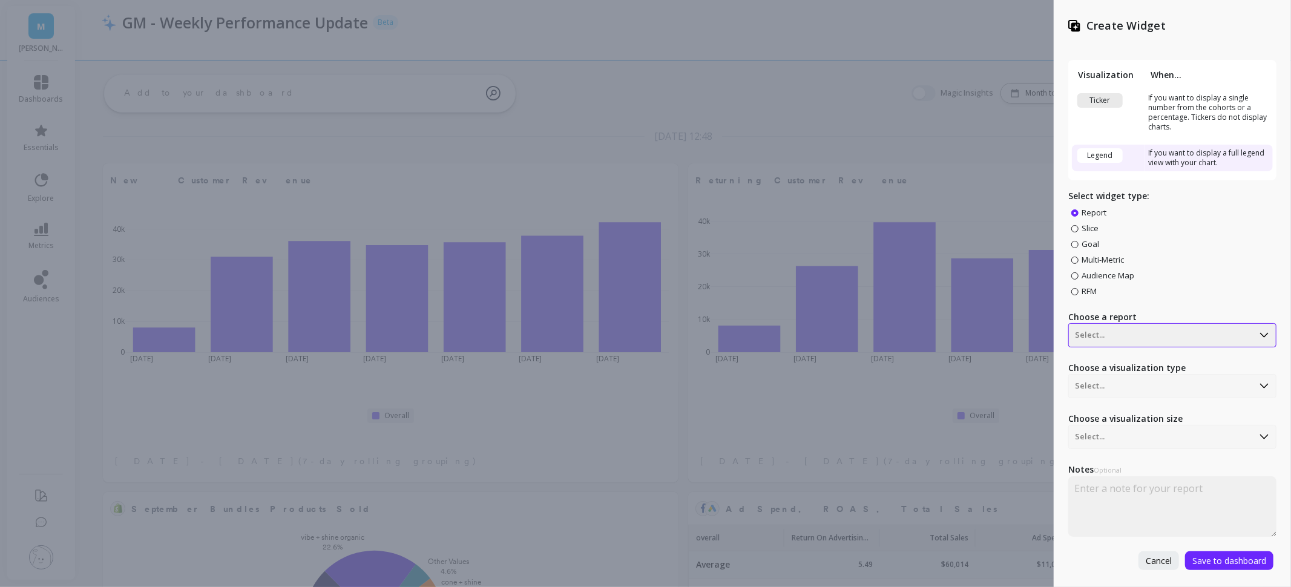
click at [1167, 337] on div at bounding box center [1161, 335] width 172 height 15
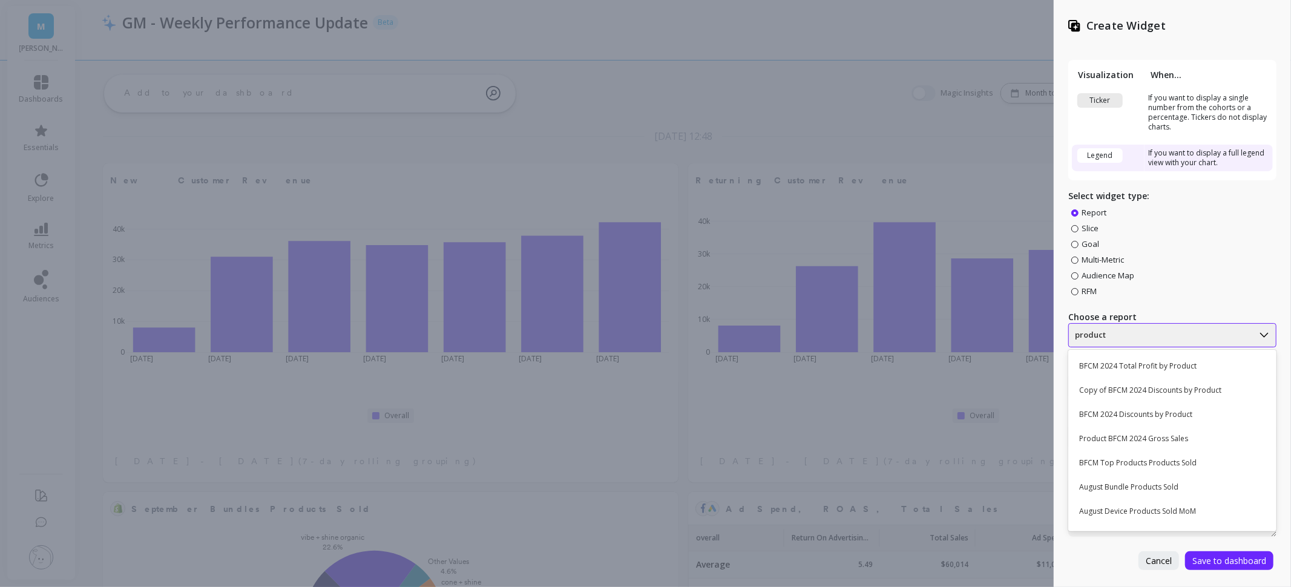
type input "products"
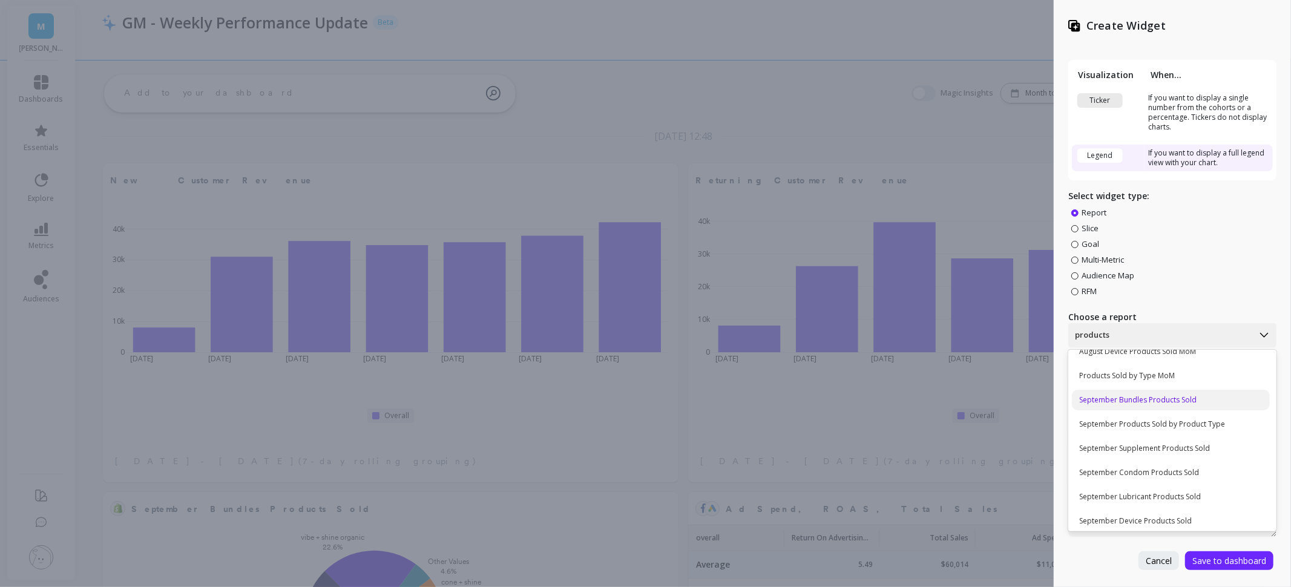
scroll to position [65, 0]
click at [1218, 427] on div "September Products Sold by Product Type" at bounding box center [1171, 422] width 198 height 21
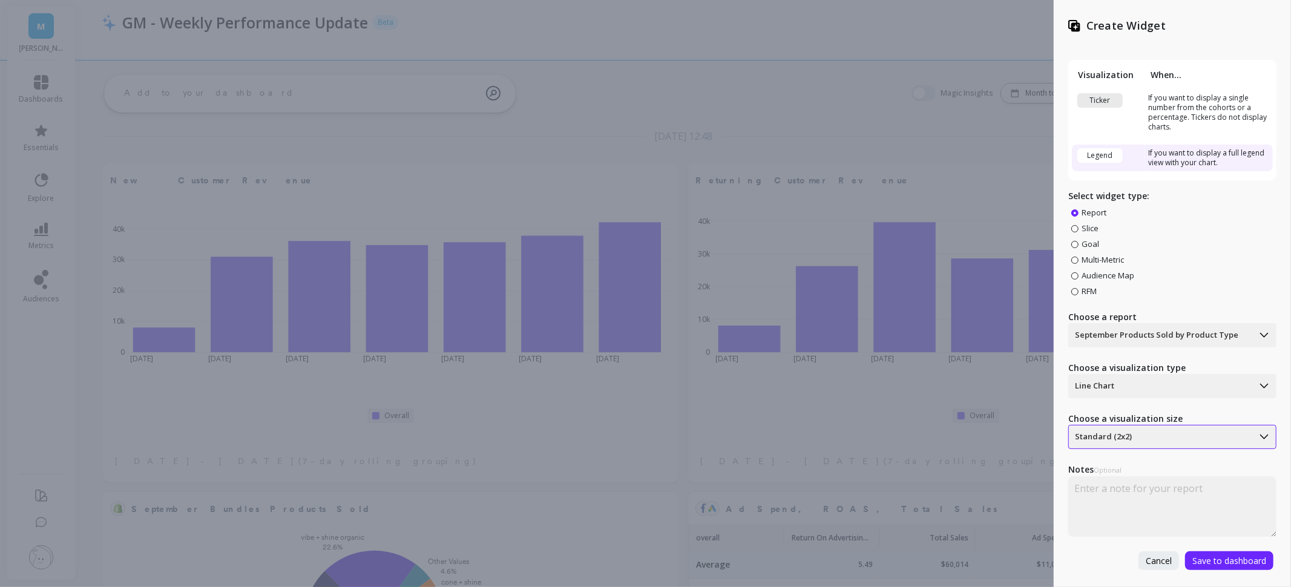
click at [1139, 437] on div at bounding box center [1161, 437] width 172 height 15
click at [1157, 385] on div at bounding box center [1161, 386] width 172 height 15
click at [1118, 491] on div "Pie Chart" at bounding box center [1171, 490] width 198 height 21
click at [1257, 558] on span "Save to dashboard" at bounding box center [1230, 561] width 74 height 12
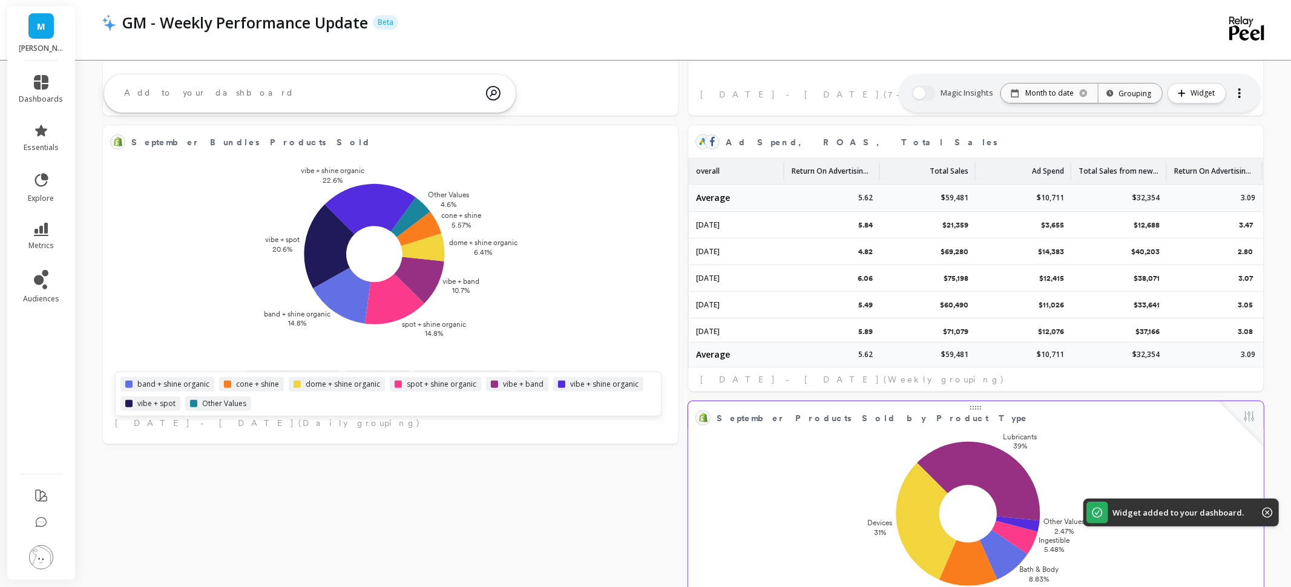
scroll to position [364, 0]
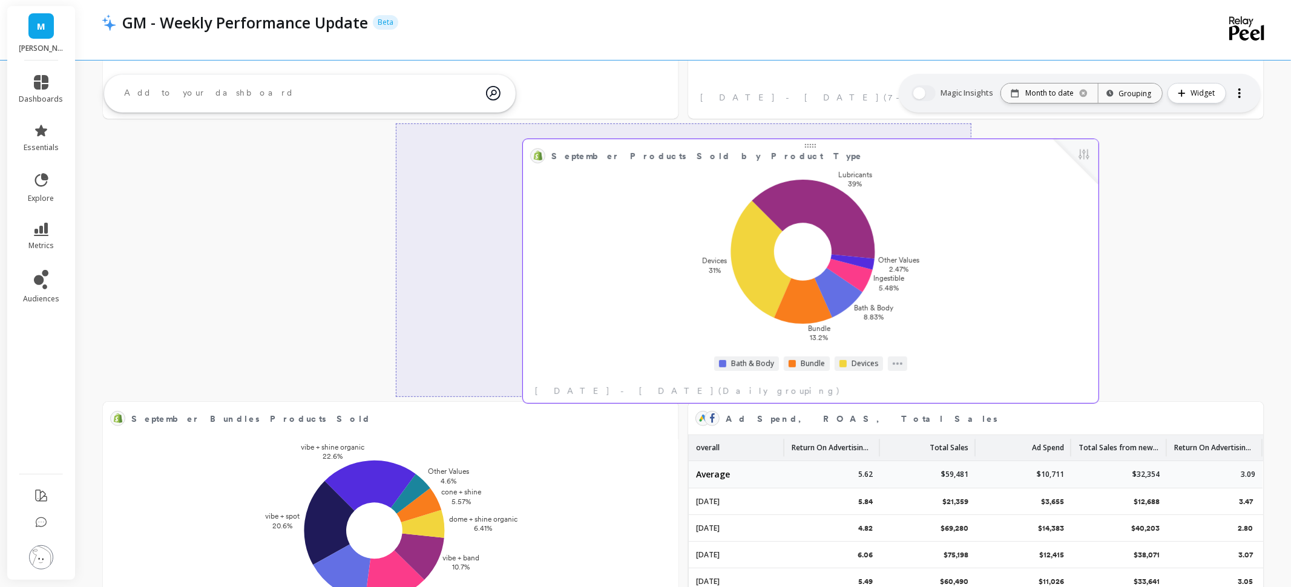
drag, startPoint x: 1103, startPoint y: 368, endPoint x: 983, endPoint y: 186, distance: 218.0
click at [983, 186] on div "Lubricants 39% Devices 31% Bundle 13.2% Bath & Body 8.83% Ingestible 5.48% Othe…" at bounding box center [811, 256] width 569 height 178
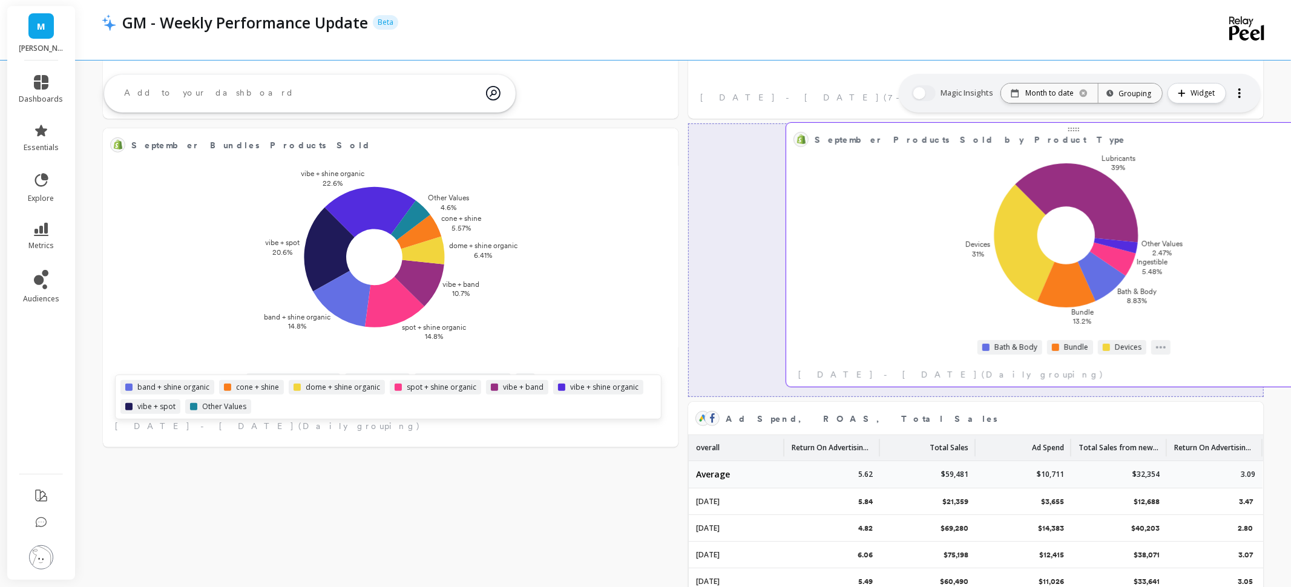
drag, startPoint x: 444, startPoint y: 207, endPoint x: 782, endPoint y: 208, distance: 338.5
click at [790, 208] on div "Lubricants 39% Devices 31% Bundle 13.2% Bath & Body 8.83% Ingestible 5.48% Othe…" at bounding box center [1074, 240] width 569 height 178
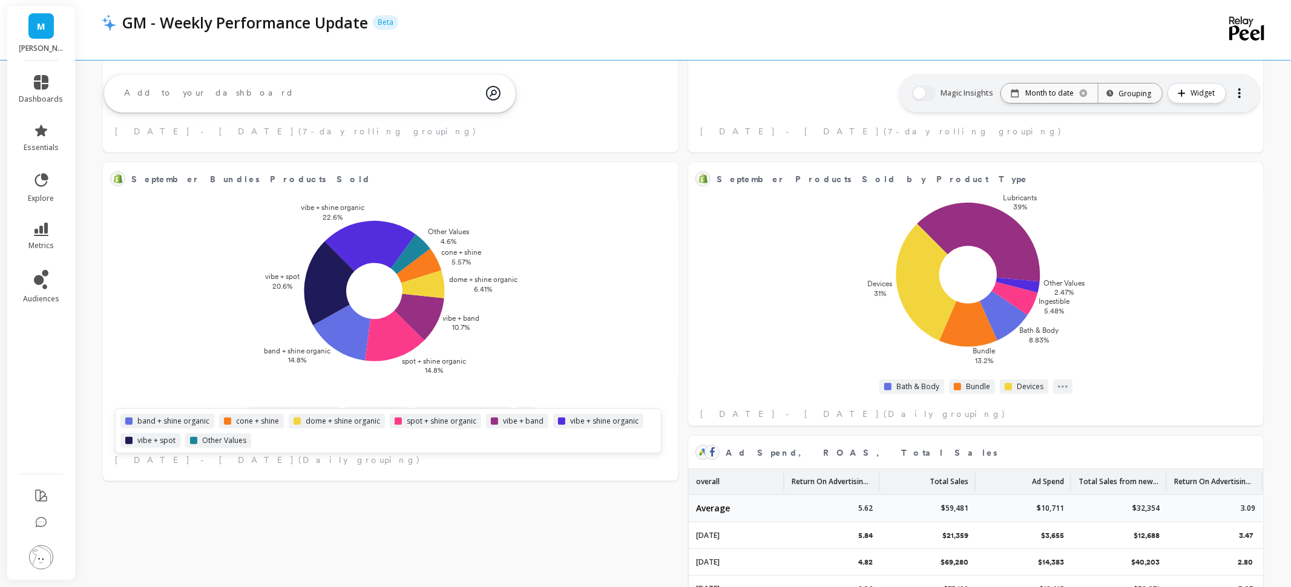
scroll to position [335, 0]
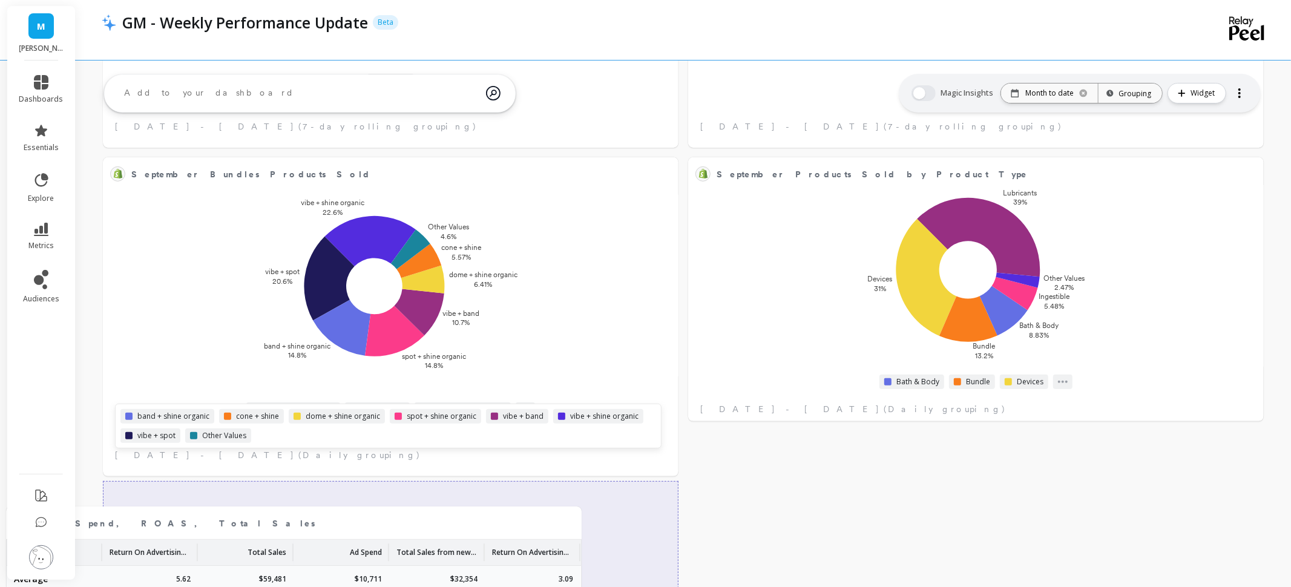
drag, startPoint x: 920, startPoint y: 442, endPoint x: 238, endPoint y: 518, distance: 686.6
click at [238, 518] on span "Ad Spend, ROAS, Total Sales" at bounding box center [290, 523] width 492 height 17
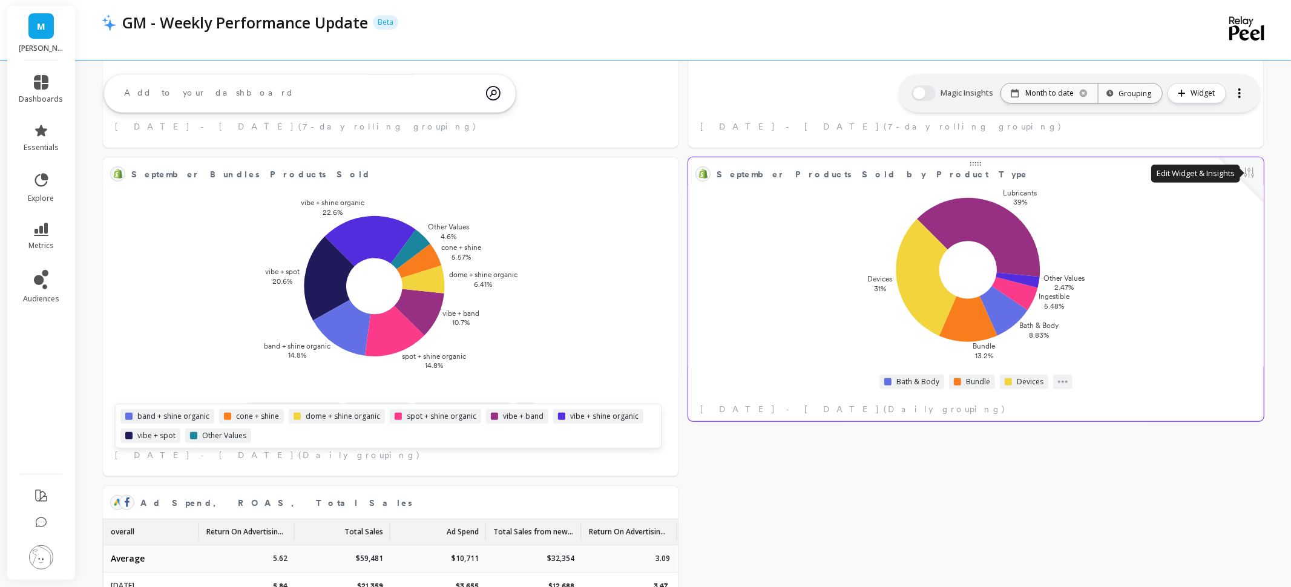
click at [1247, 170] on button at bounding box center [1249, 173] width 15 height 17
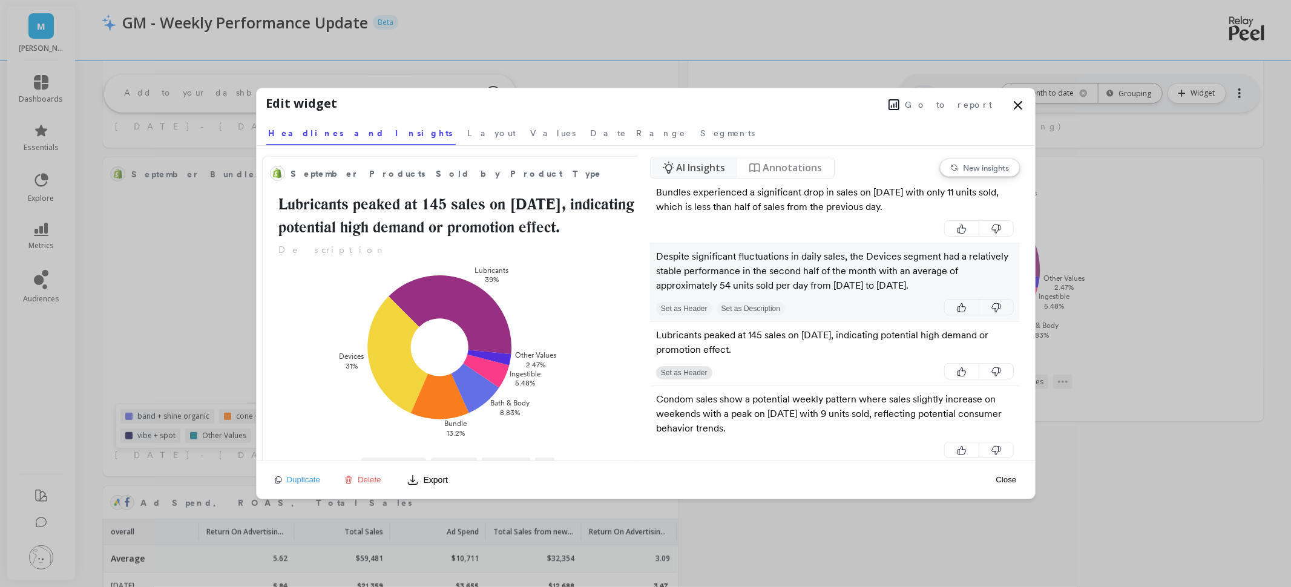
scroll to position [0, 0]
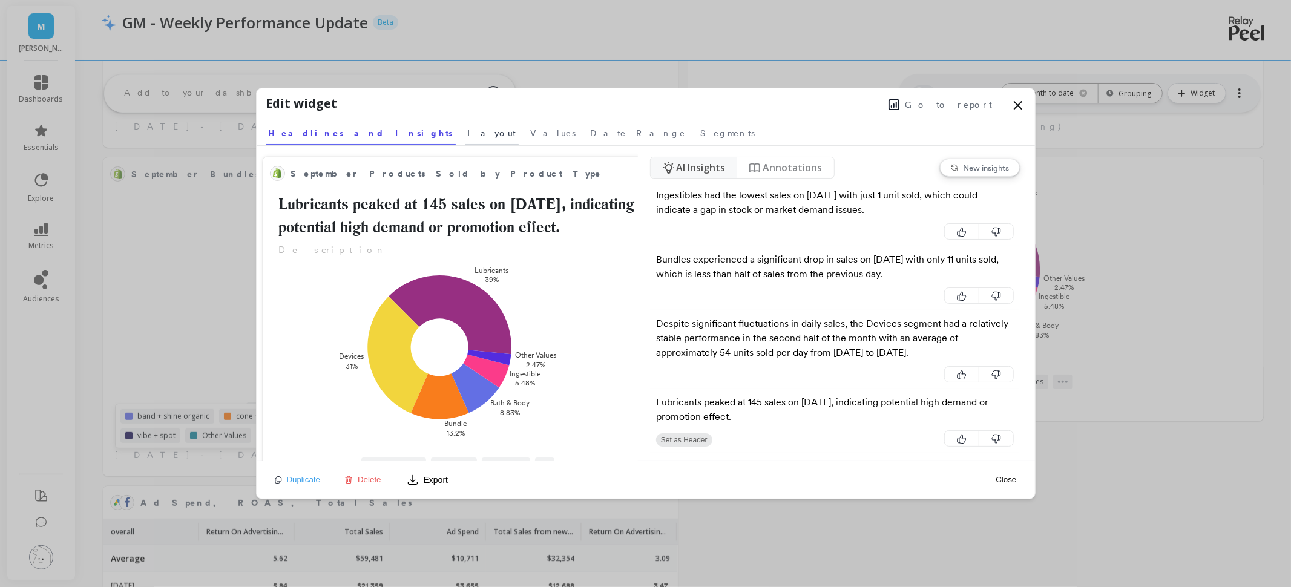
click at [468, 128] on span "Layout" at bounding box center [492, 133] width 48 height 12
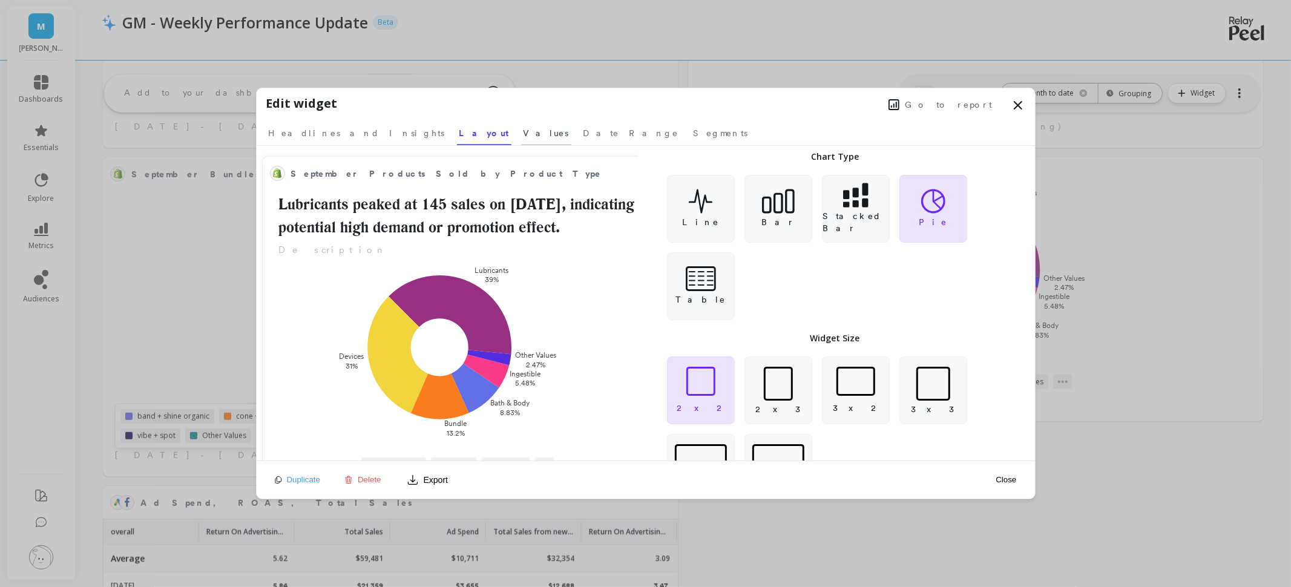
click at [524, 134] on span "Values" at bounding box center [546, 133] width 45 height 12
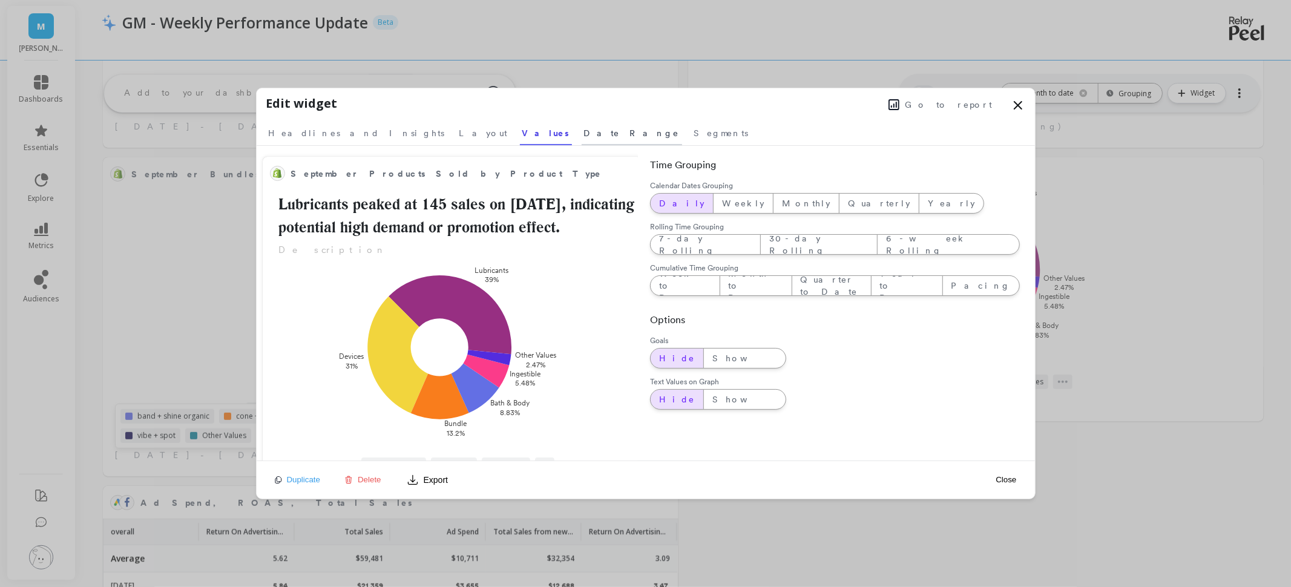
click at [584, 134] on span "Date Range" at bounding box center [632, 133] width 96 height 12
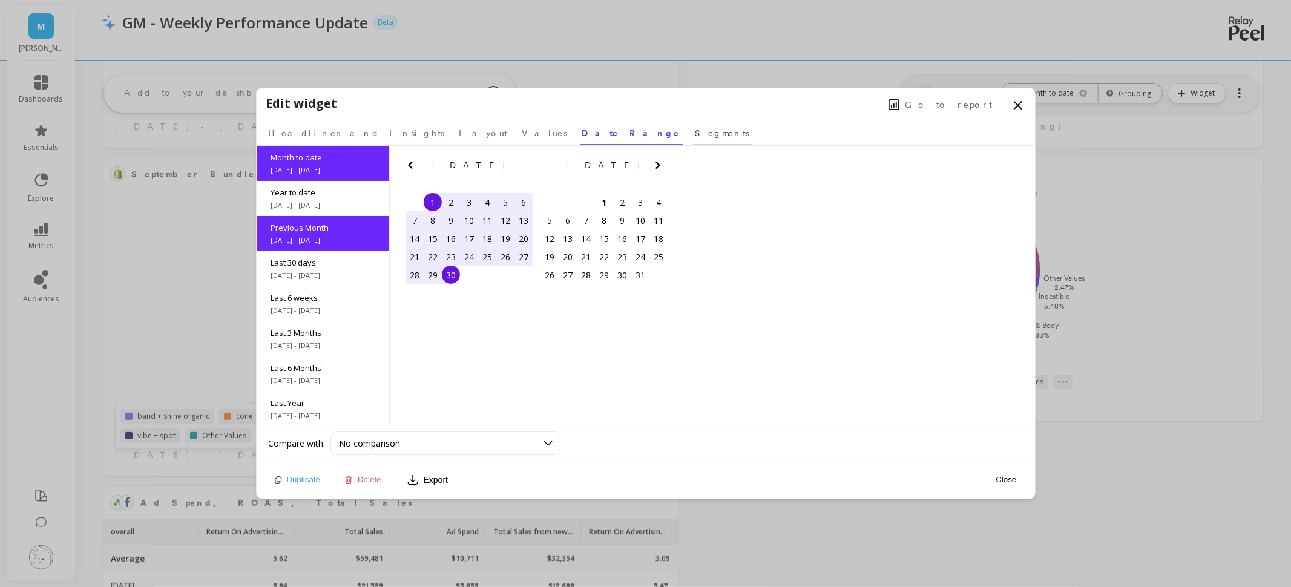
click at [696, 134] on span "Segments" at bounding box center [723, 133] width 54 height 12
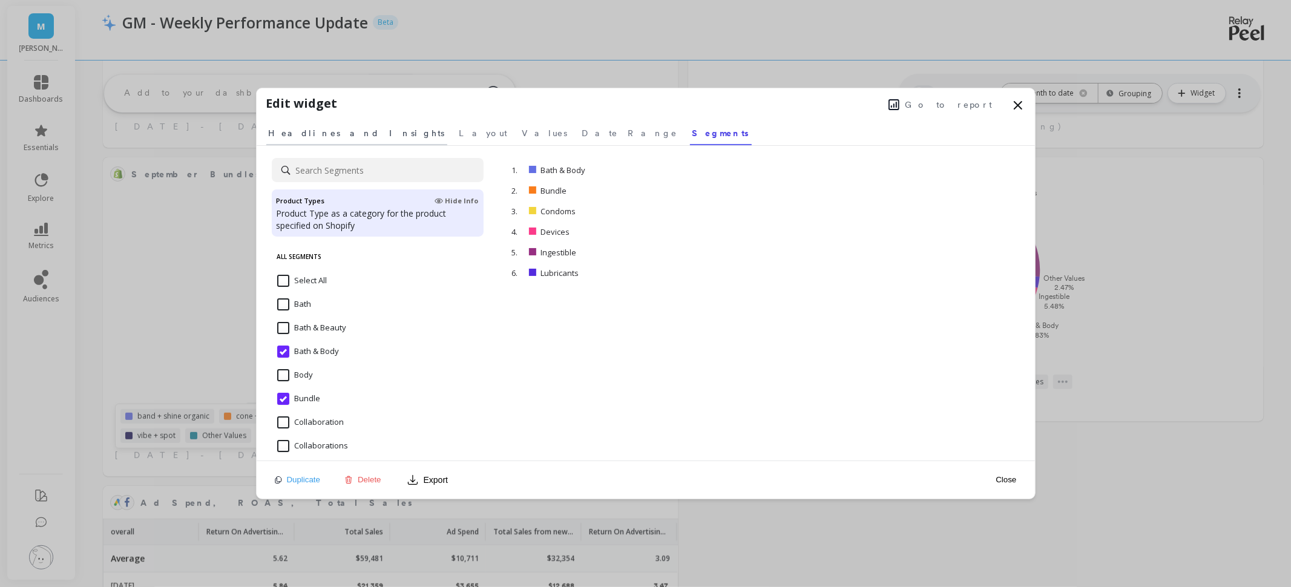
click at [302, 140] on link "Headlines and Insights" at bounding box center [356, 131] width 181 height 28
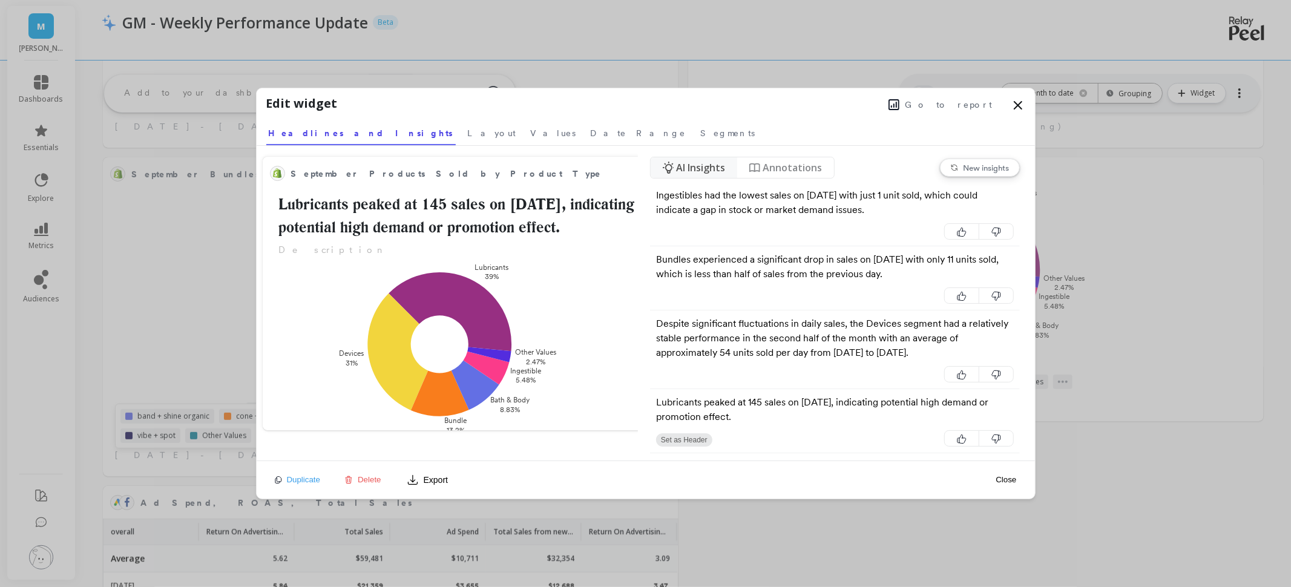
click at [1015, 104] on icon at bounding box center [1018, 105] width 15 height 15
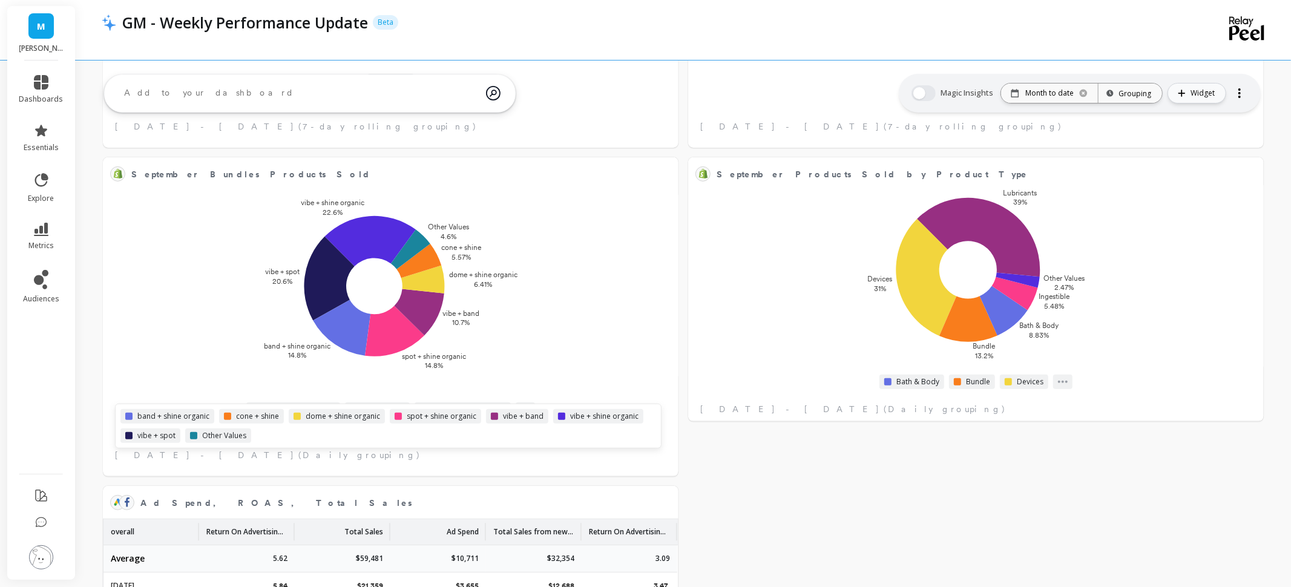
click at [1197, 97] on span "Widget" at bounding box center [1205, 93] width 28 height 12
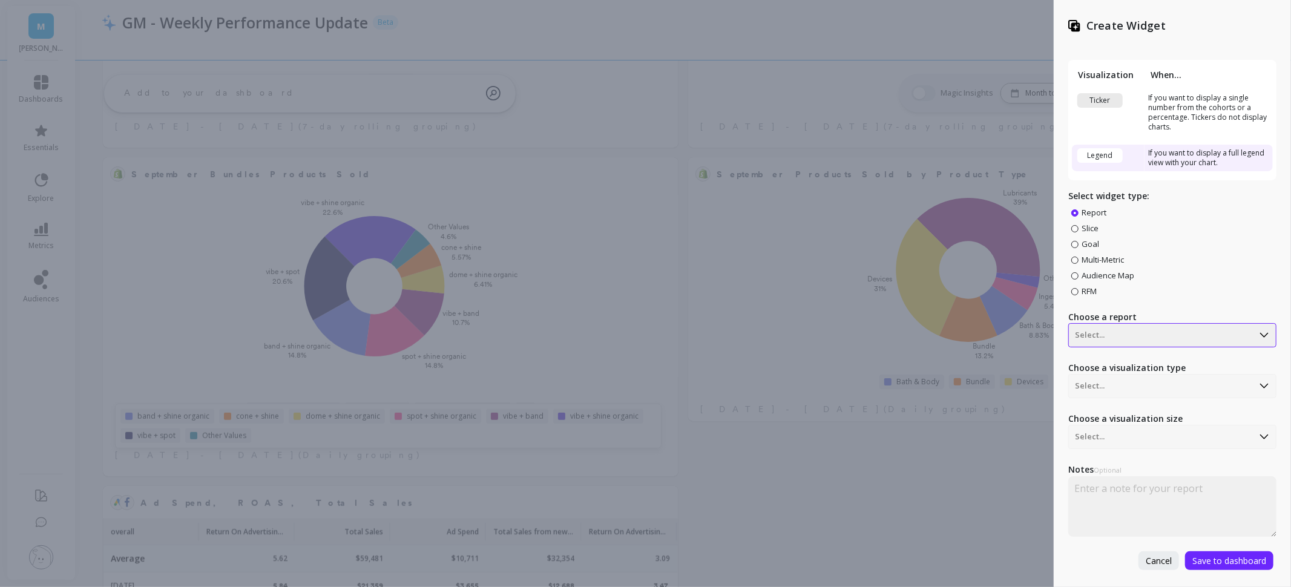
click at [1106, 335] on div at bounding box center [1161, 335] width 172 height 15
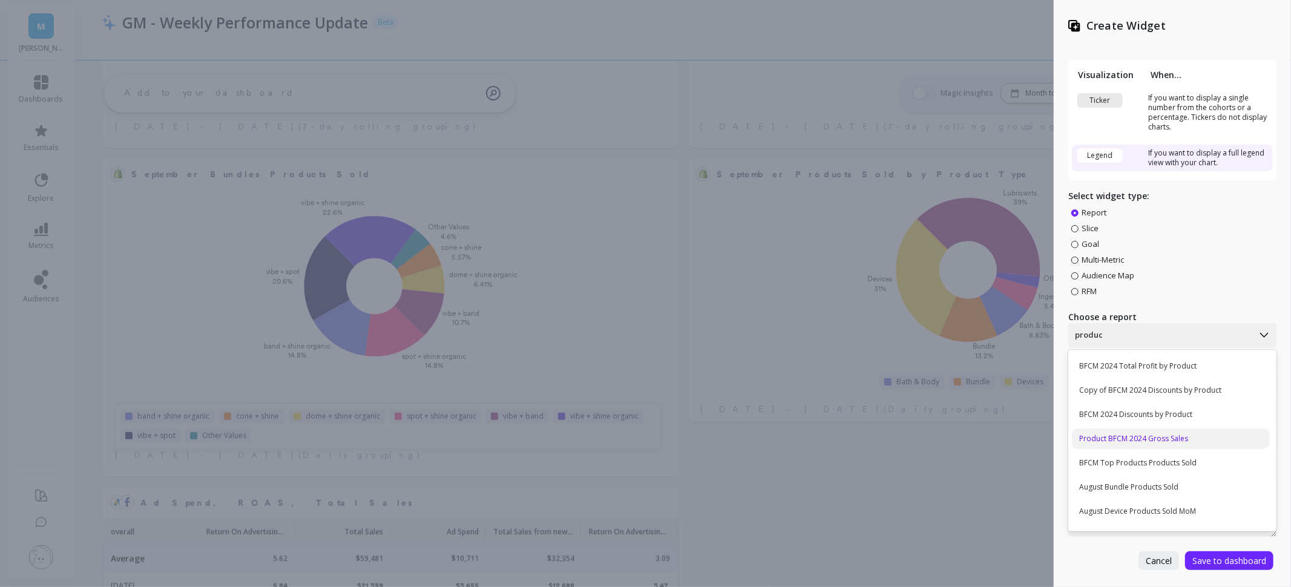
type input "product"
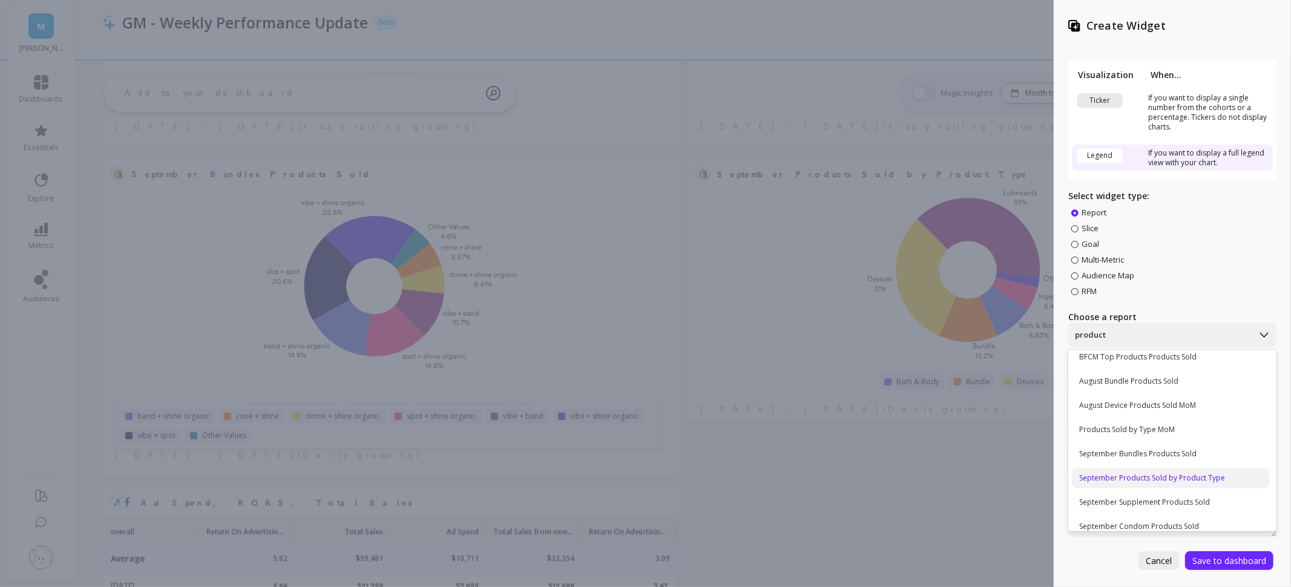
click at [1133, 481] on div "September Products Sold by Product Type" at bounding box center [1171, 478] width 198 height 21
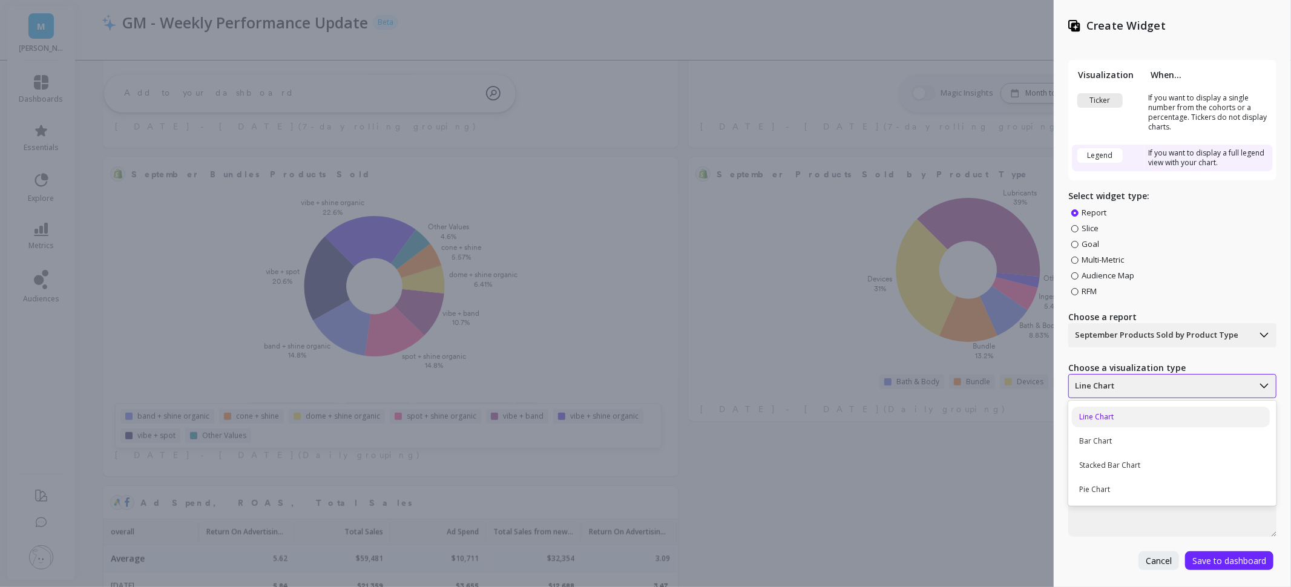
click at [1172, 384] on div at bounding box center [1161, 386] width 172 height 15
click at [1118, 441] on div "Bar Chart" at bounding box center [1171, 441] width 198 height 21
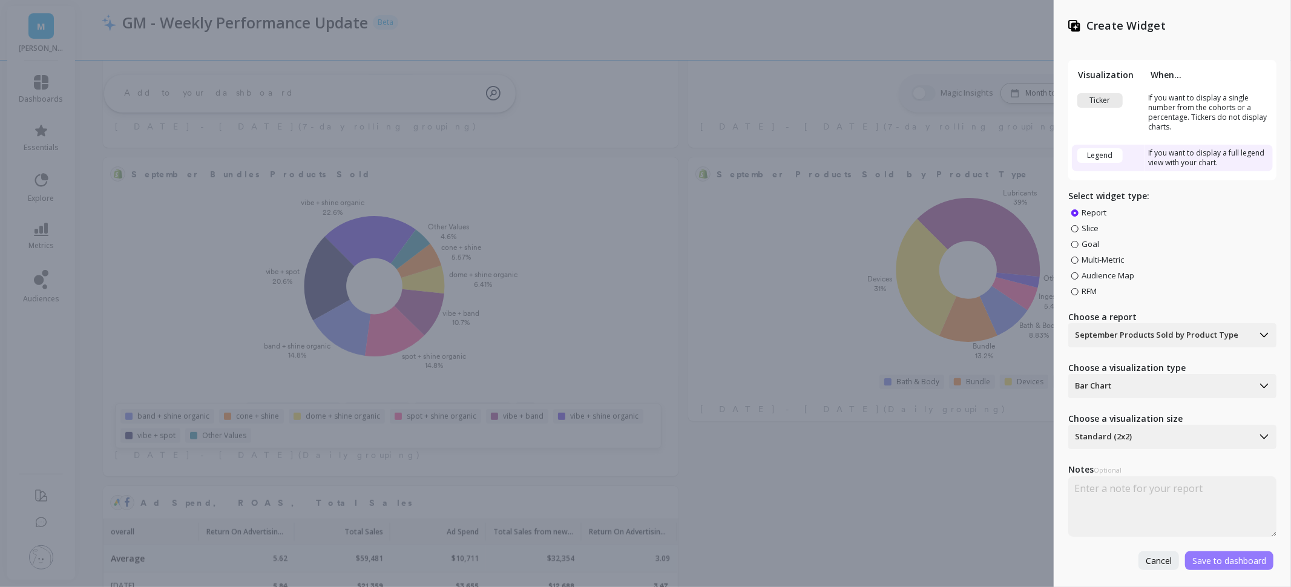
click at [1228, 562] on span "Save to dashboard" at bounding box center [1230, 561] width 74 height 12
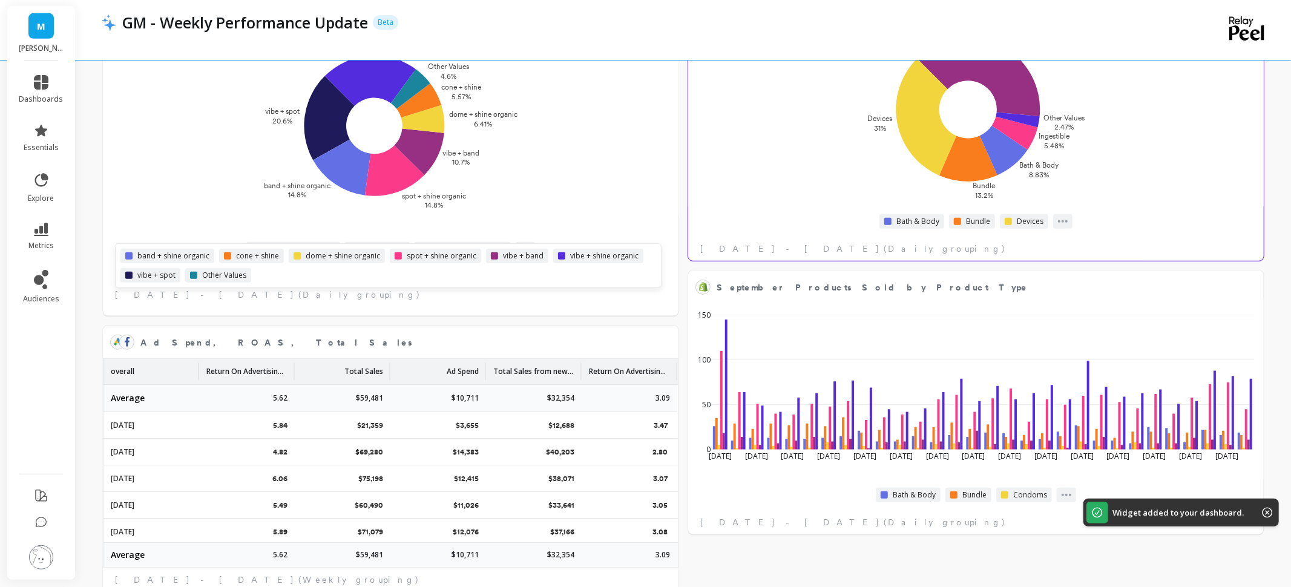
scroll to position [519, 0]
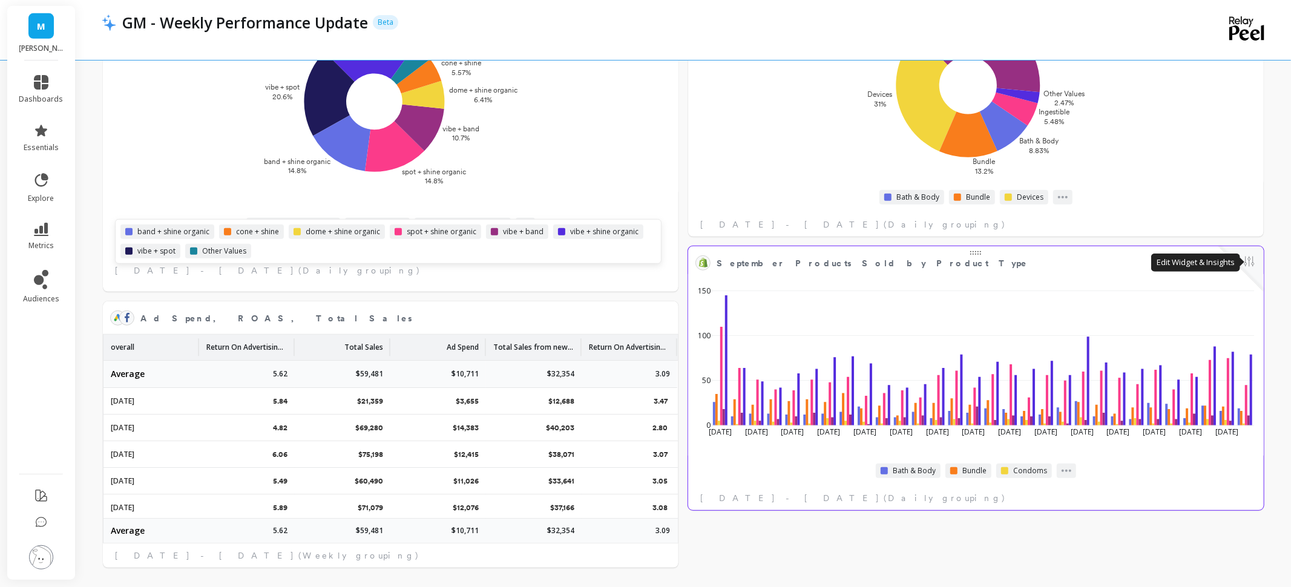
click at [1250, 260] on button at bounding box center [1249, 262] width 15 height 17
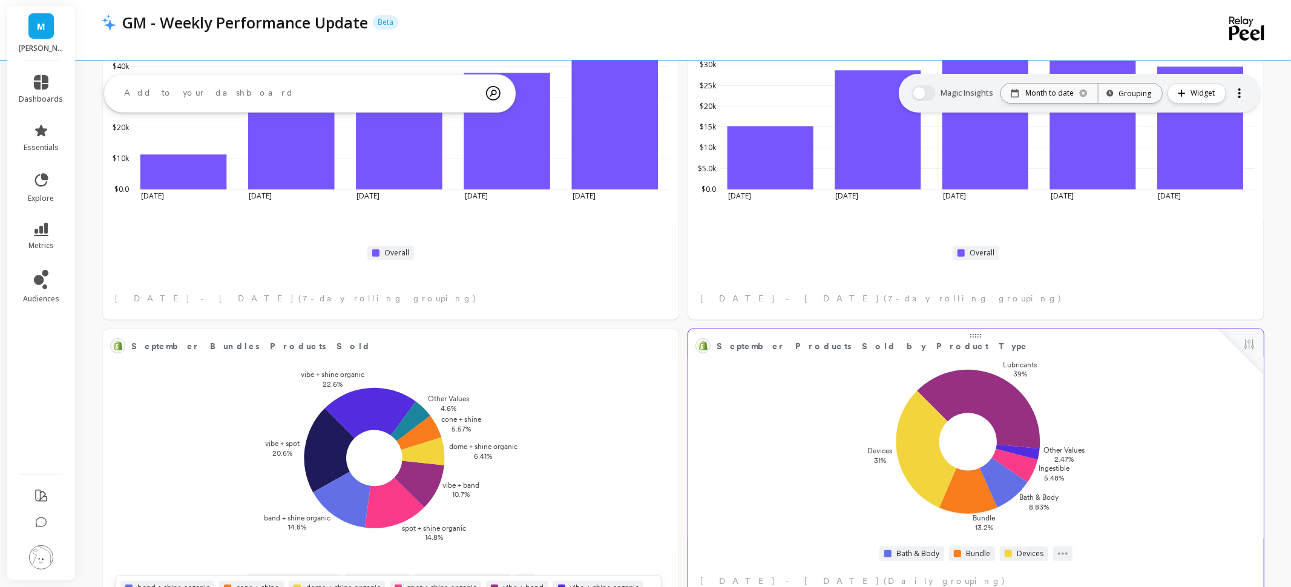
scroll to position [0, 0]
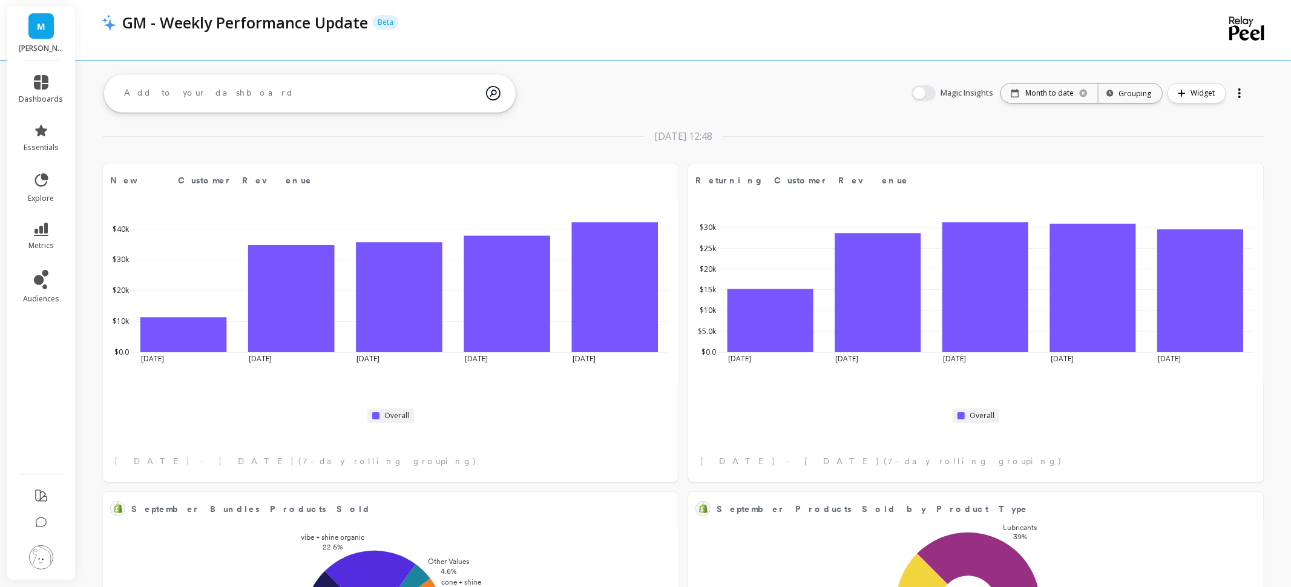
click at [1239, 87] on div at bounding box center [1240, 93] width 17 height 19
click at [675, 90] on div "Oct 1, 2025 at 12:48 New Customer Revenue Edit Widget & Insights Aug 31 2025 Se…" at bounding box center [684, 589] width 1216 height 1038
click at [43, 183] on icon at bounding box center [41, 180] width 17 height 17
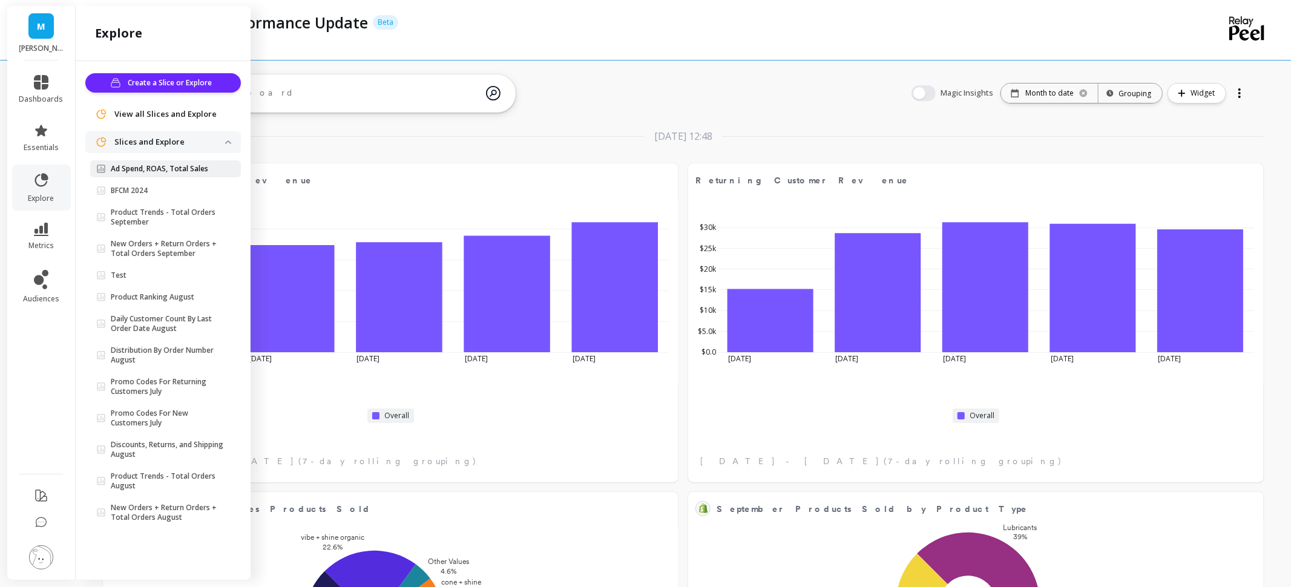
click at [119, 170] on p "Ad Spend, ROAS, Total Sales" at bounding box center [159, 169] width 97 height 10
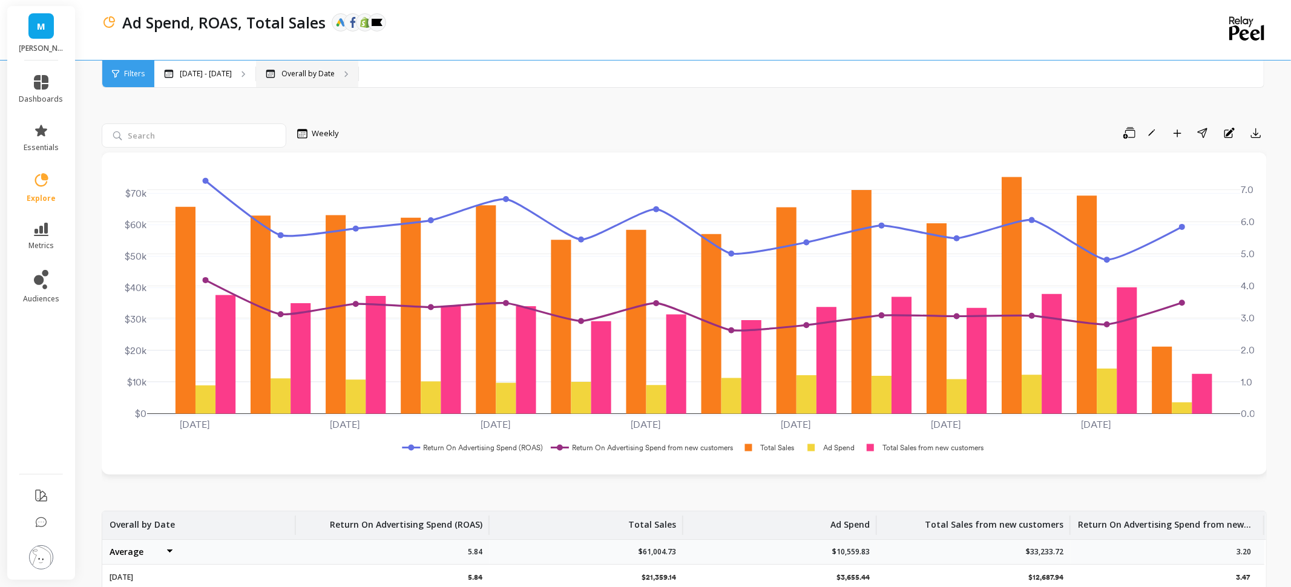
click at [321, 77] on p "Overall by Date" at bounding box center [308, 74] width 53 height 10
click at [325, 132] on span "Weekly" at bounding box center [325, 134] width 27 height 12
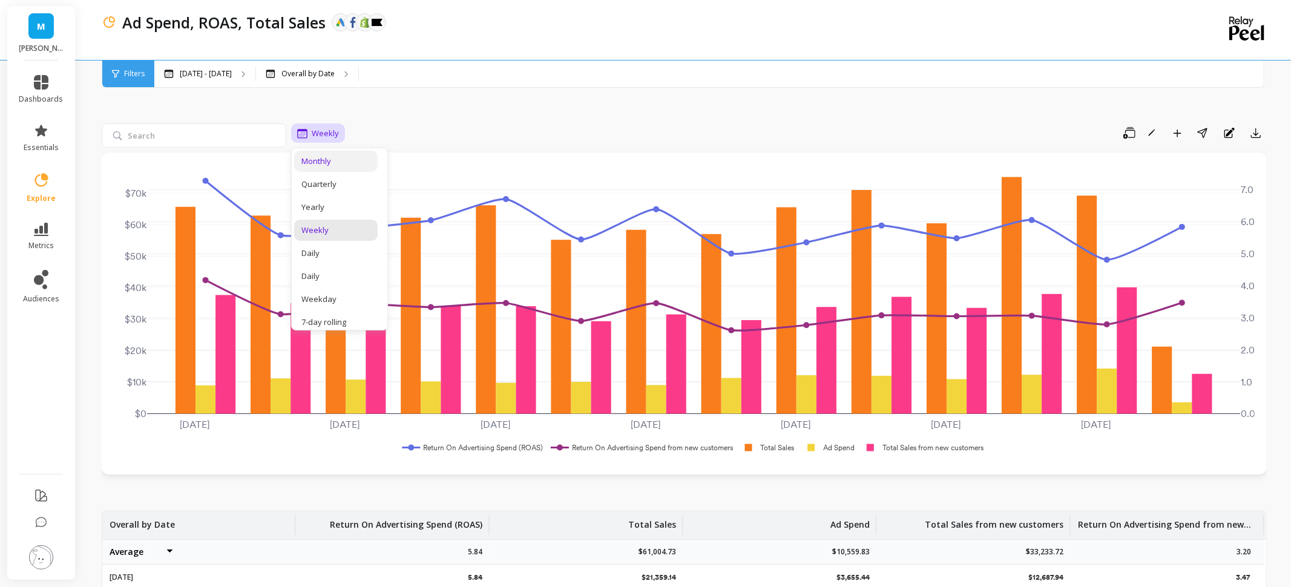
click at [322, 160] on div "Monthly" at bounding box center [336, 162] width 69 height 12
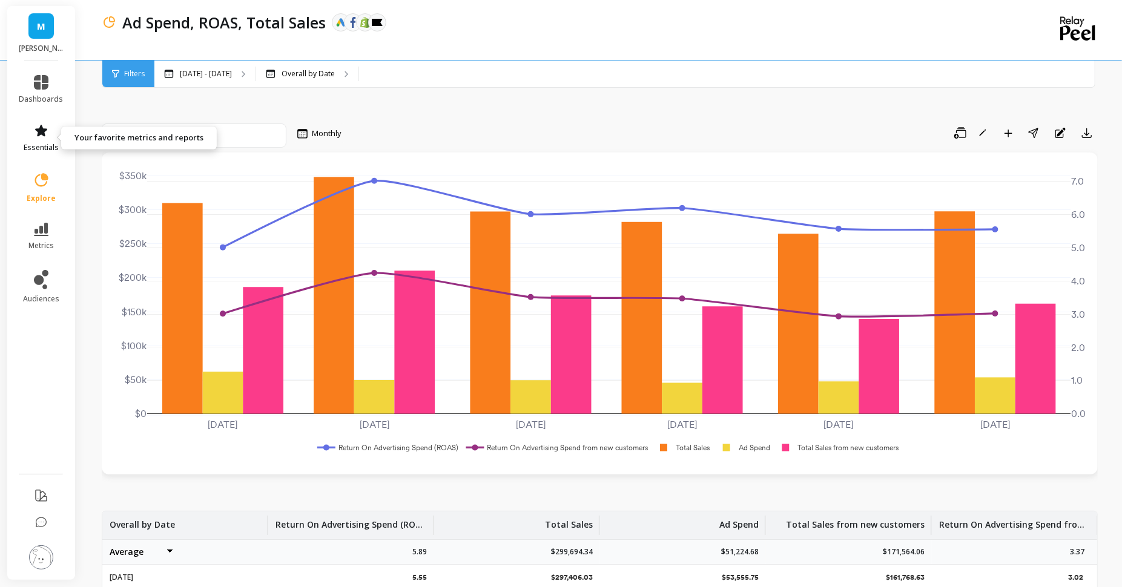
click at [36, 142] on link "essentials" at bounding box center [41, 138] width 44 height 29
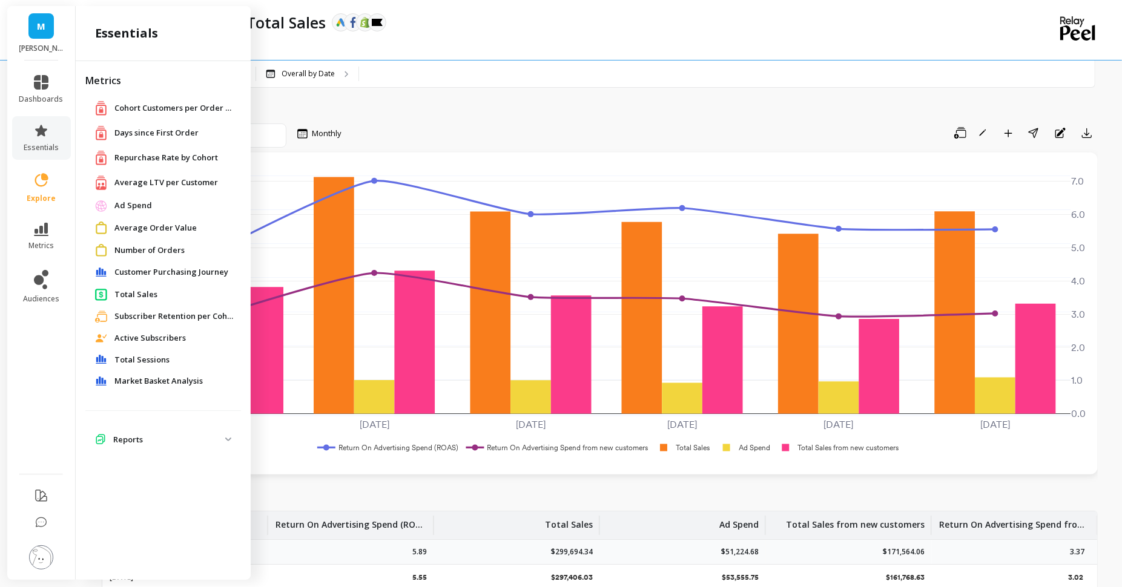
click at [143, 196] on div "Ad Spend" at bounding box center [163, 206] width 156 height 22
click at [127, 202] on span "Ad Spend" at bounding box center [133, 206] width 38 height 12
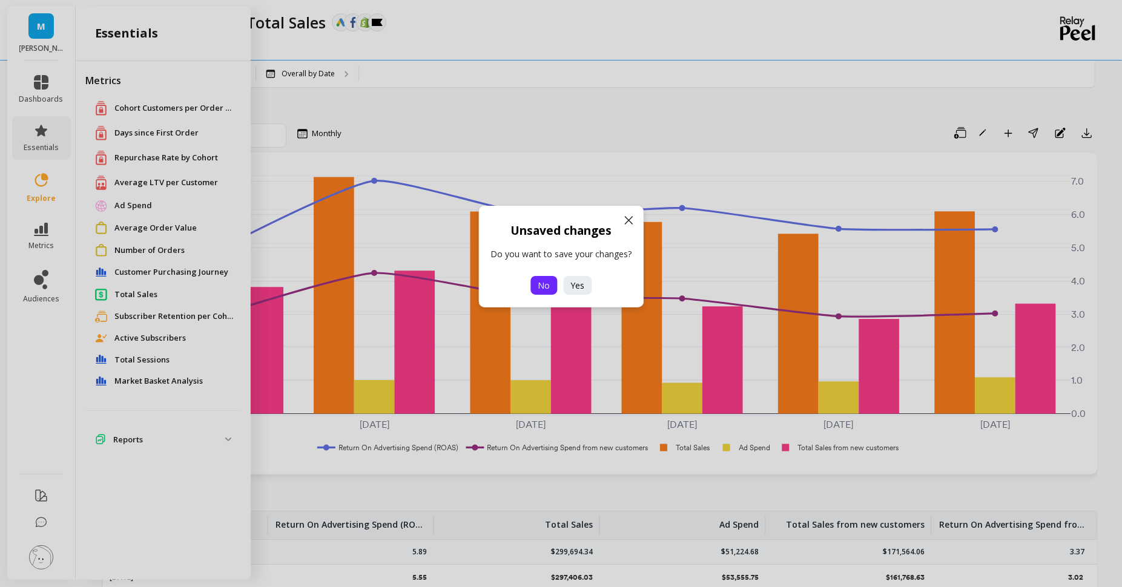
click at [543, 286] on span "No" at bounding box center [544, 286] width 12 height 12
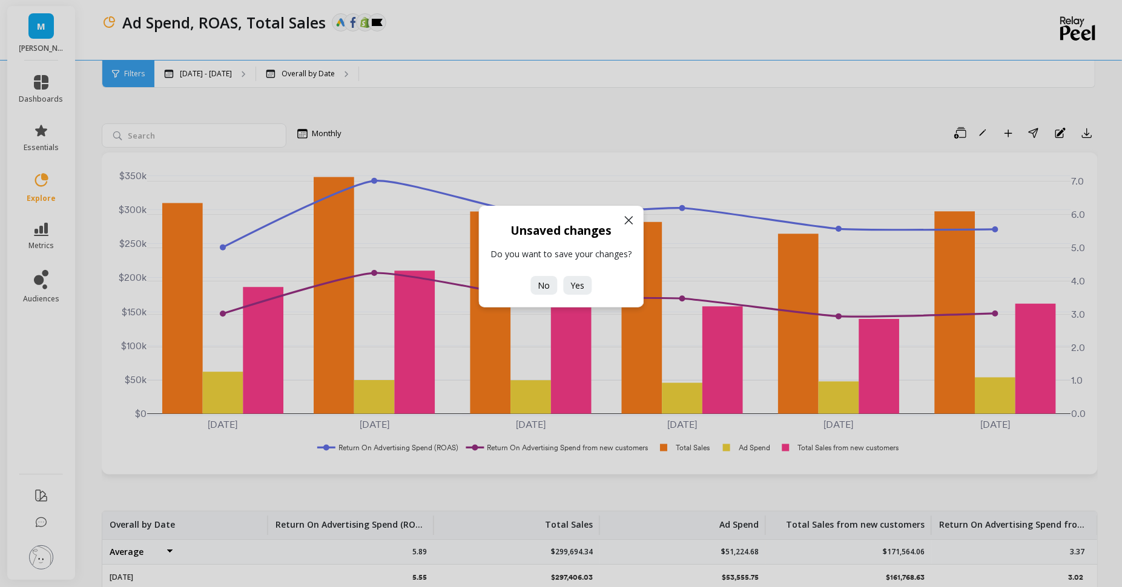
click at [44, 94] on div "Unsaved changes Do you want to save your changes? No Yes" at bounding box center [561, 293] width 1122 height 587
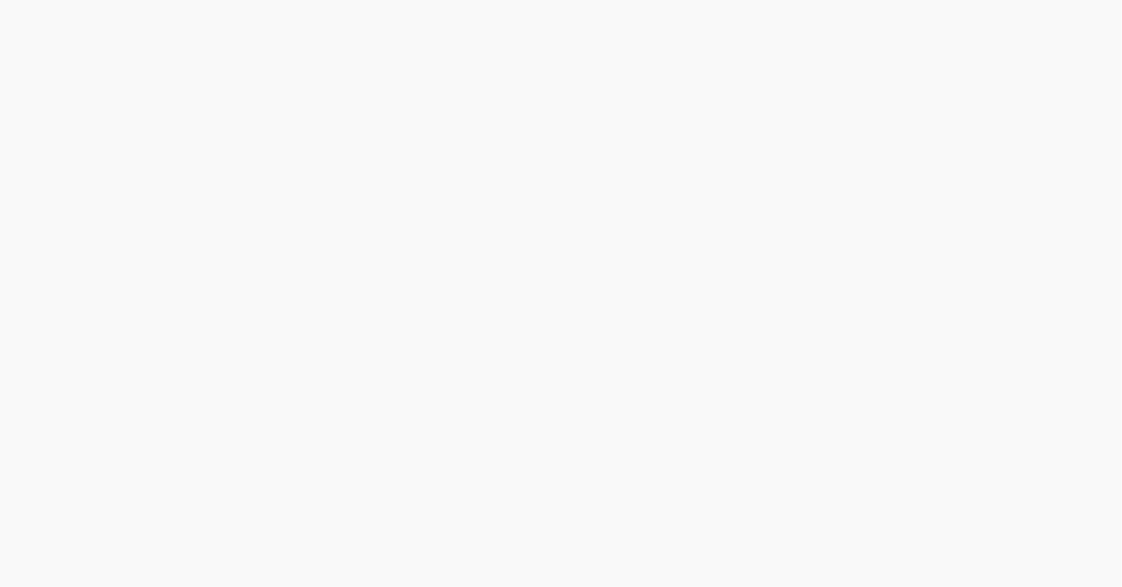
click at [41, 0] on html at bounding box center [561, 0] width 1122 height 0
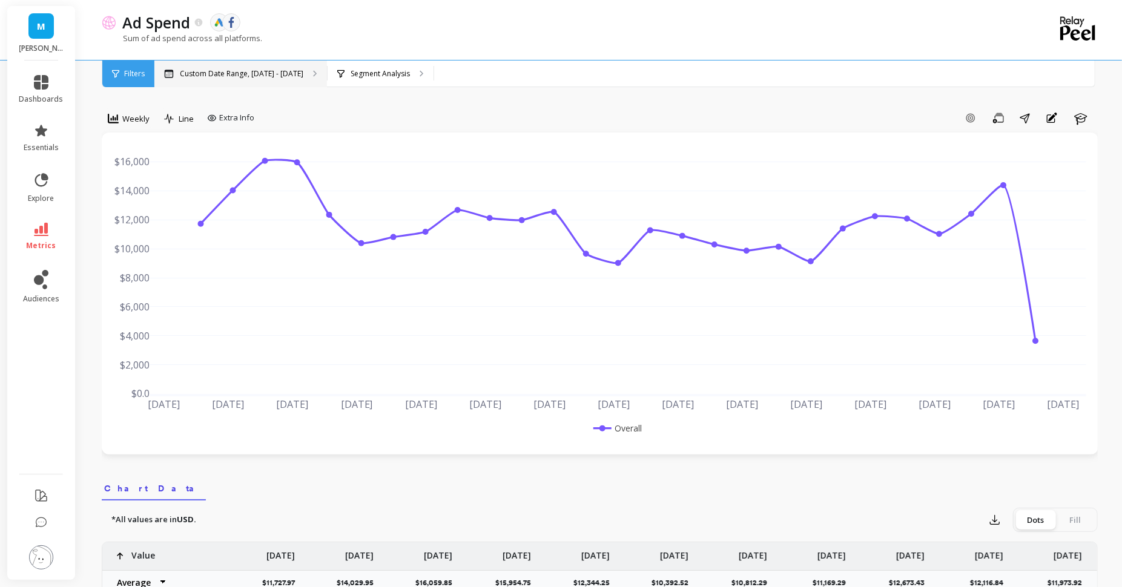
click at [233, 75] on p "Custom Date Range, [DATE] - [DATE]" at bounding box center [242, 74] width 124 height 10
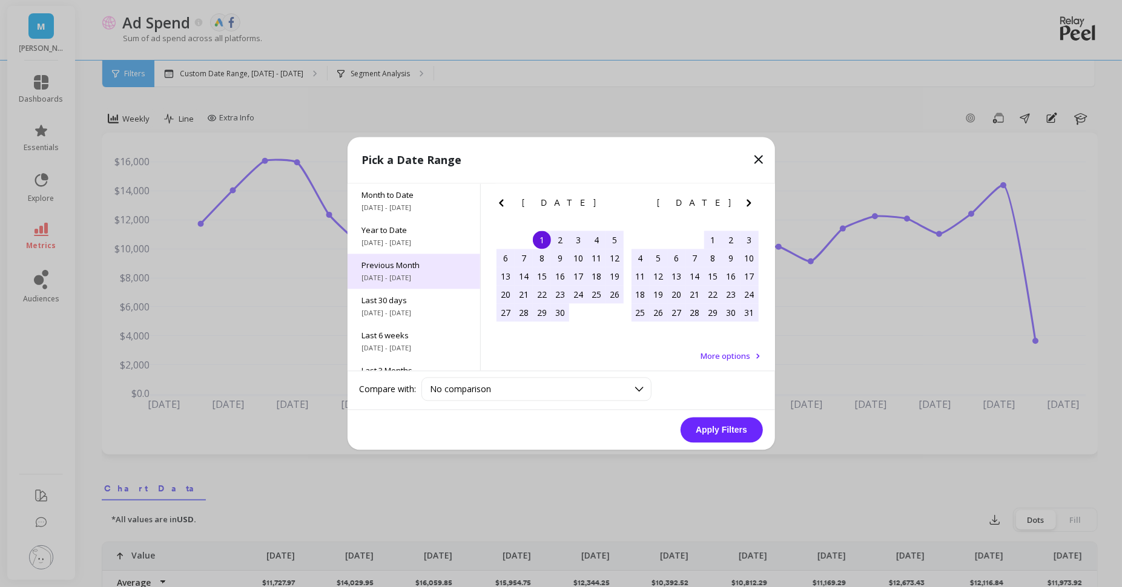
click at [408, 275] on span "[DATE] - [DATE]" at bounding box center [414, 279] width 104 height 10
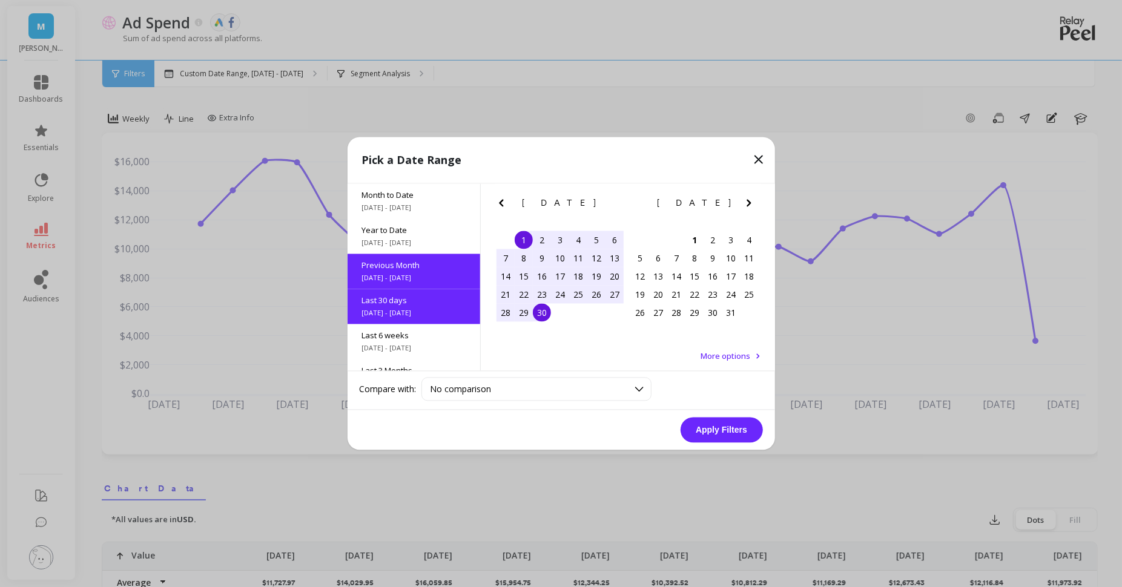
scroll to position [29, 0]
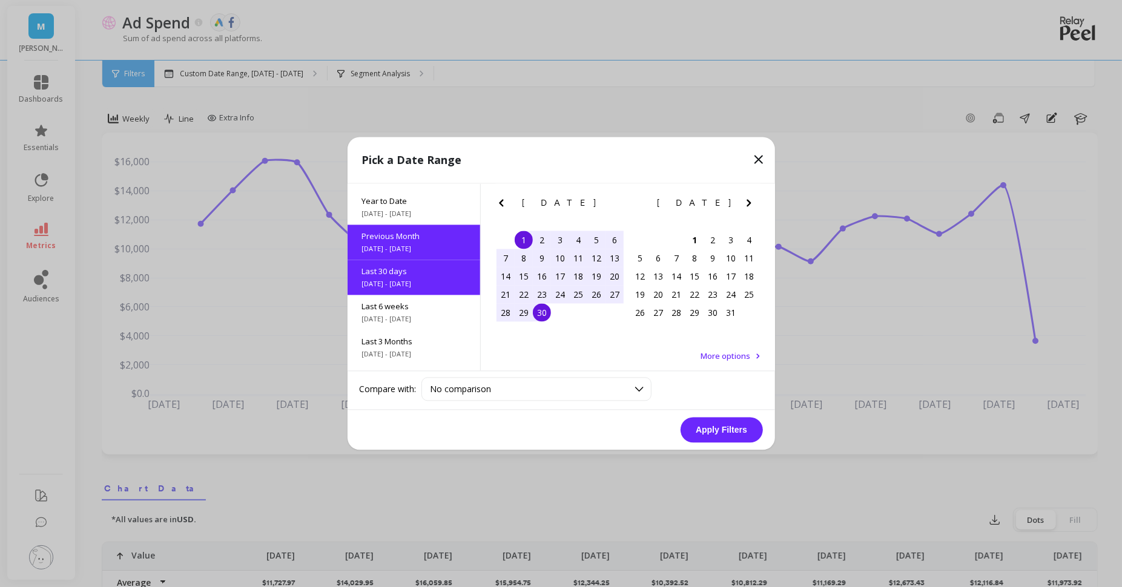
click at [737, 436] on button "Apply Filters" at bounding box center [722, 430] width 82 height 25
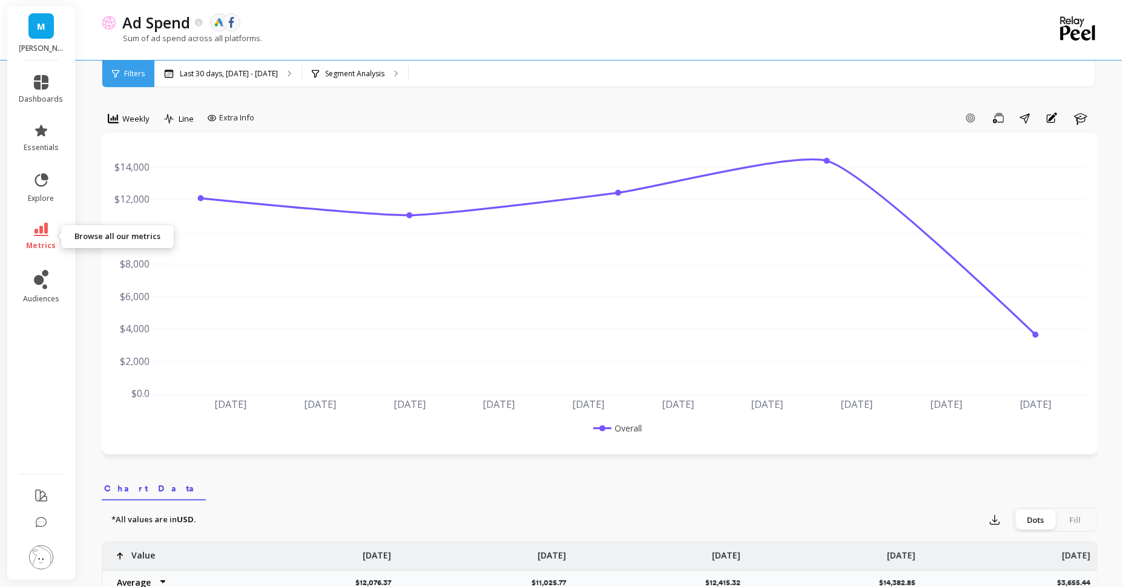
click at [45, 239] on link "metrics" at bounding box center [41, 237] width 44 height 28
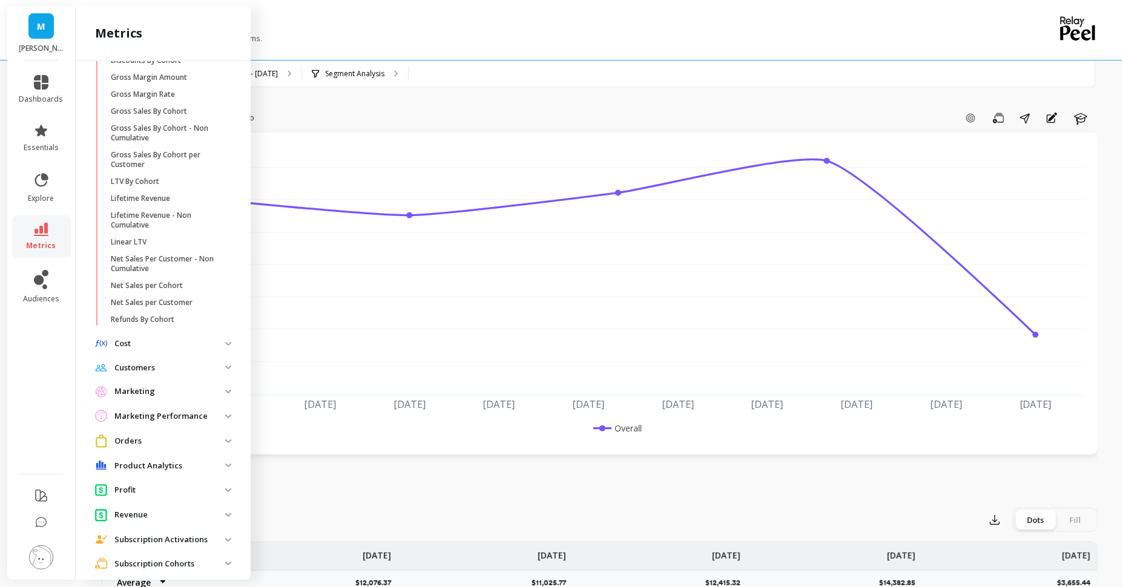
scroll to position [238, 0]
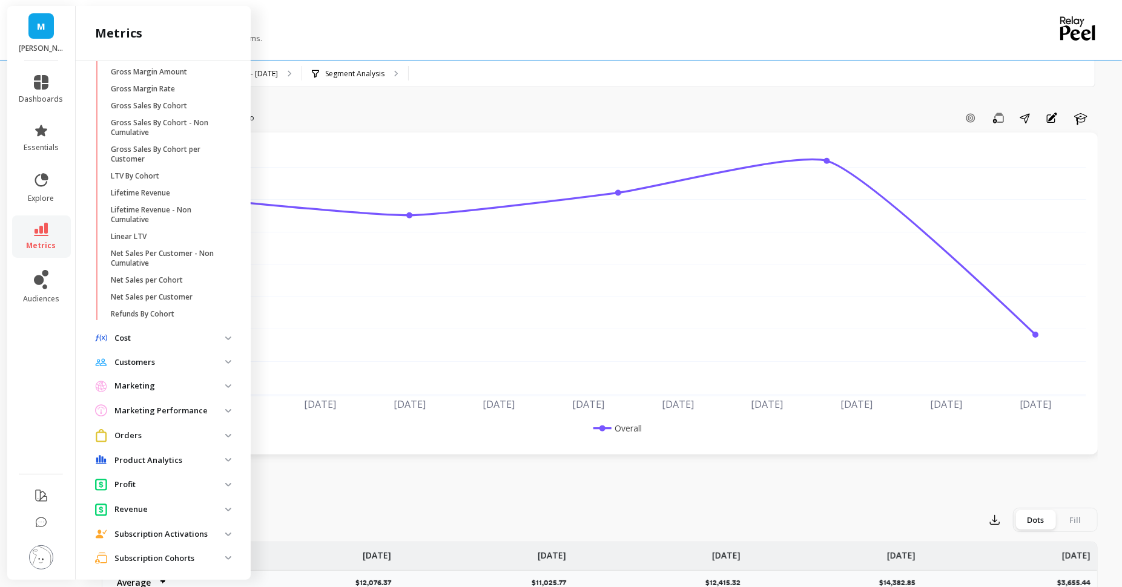
click at [177, 409] on p "Marketing Performance" at bounding box center [169, 411] width 111 height 12
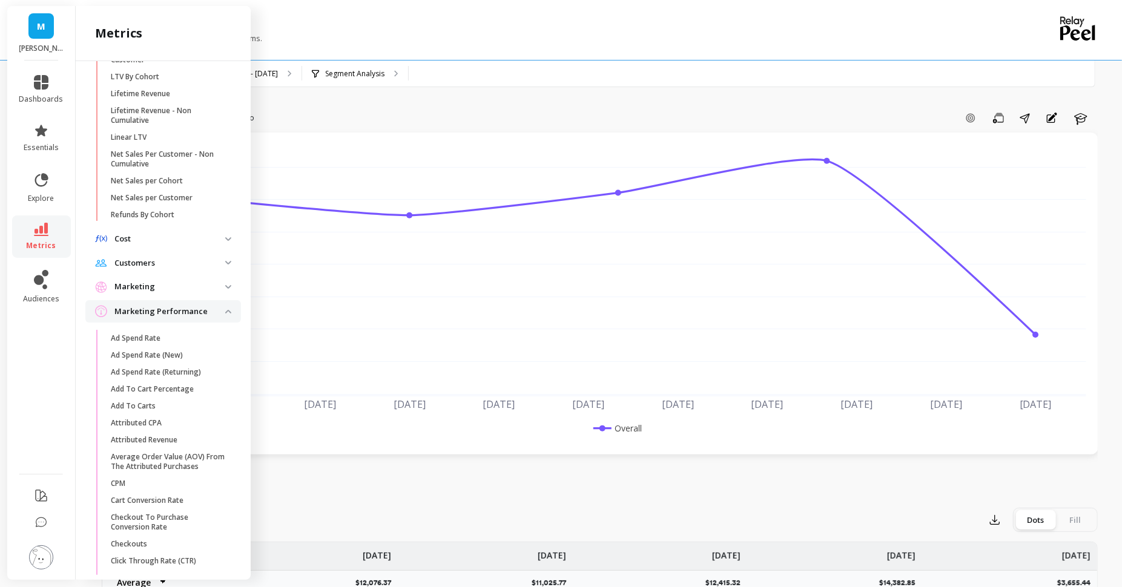
scroll to position [334, 0]
click at [167, 447] on p "Attributed Revenue" at bounding box center [144, 444] width 67 height 10
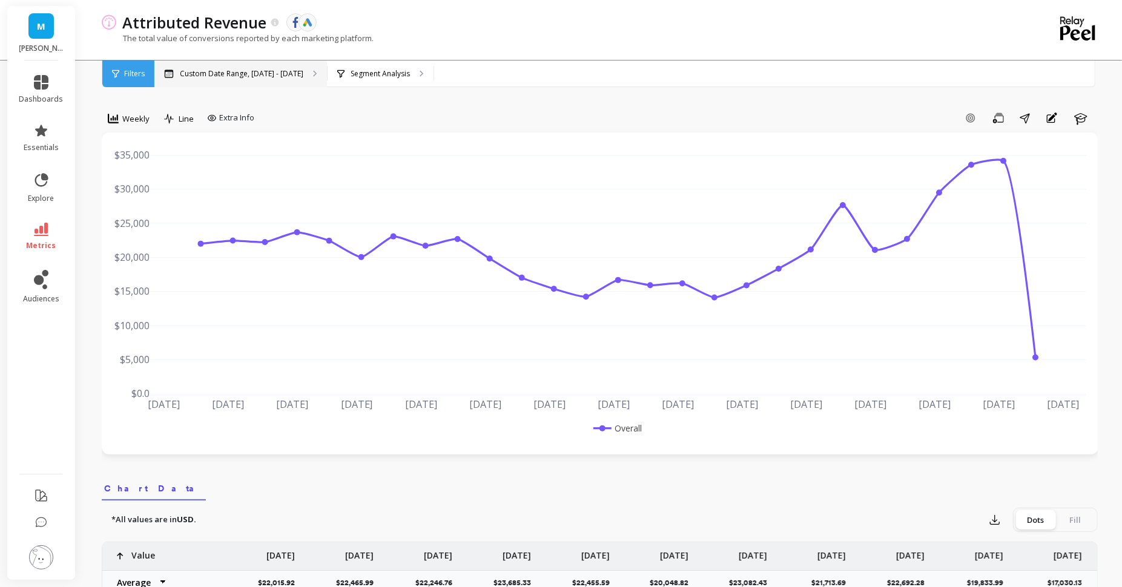
click at [239, 75] on p "Custom Date Range, Apr 1 - Sep 30" at bounding box center [242, 74] width 124 height 10
click at [38, 85] on icon at bounding box center [41, 82] width 15 height 15
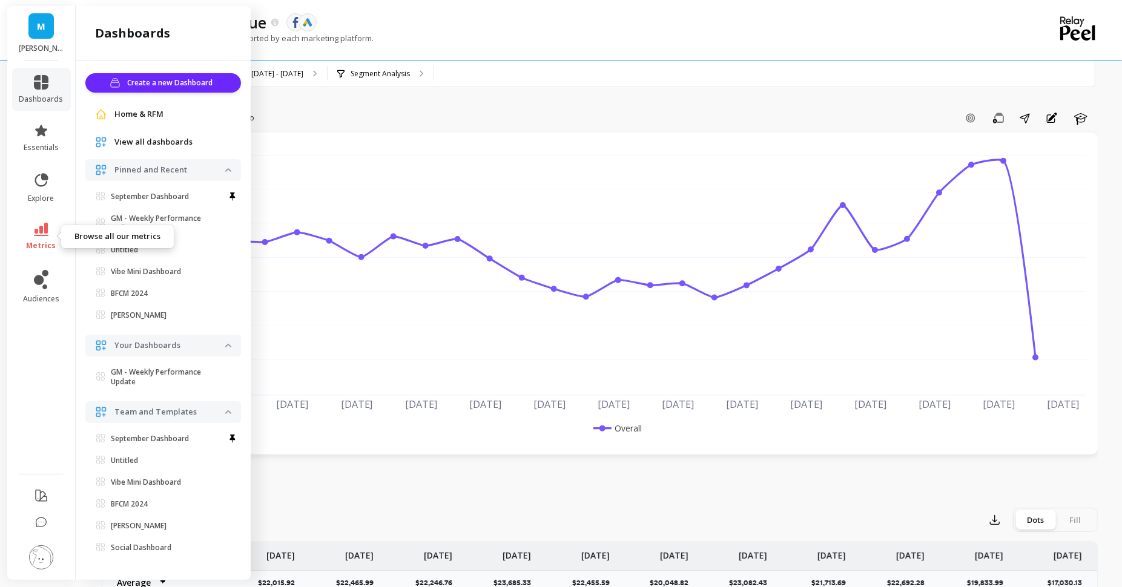
click at [41, 228] on icon at bounding box center [41, 229] width 15 height 13
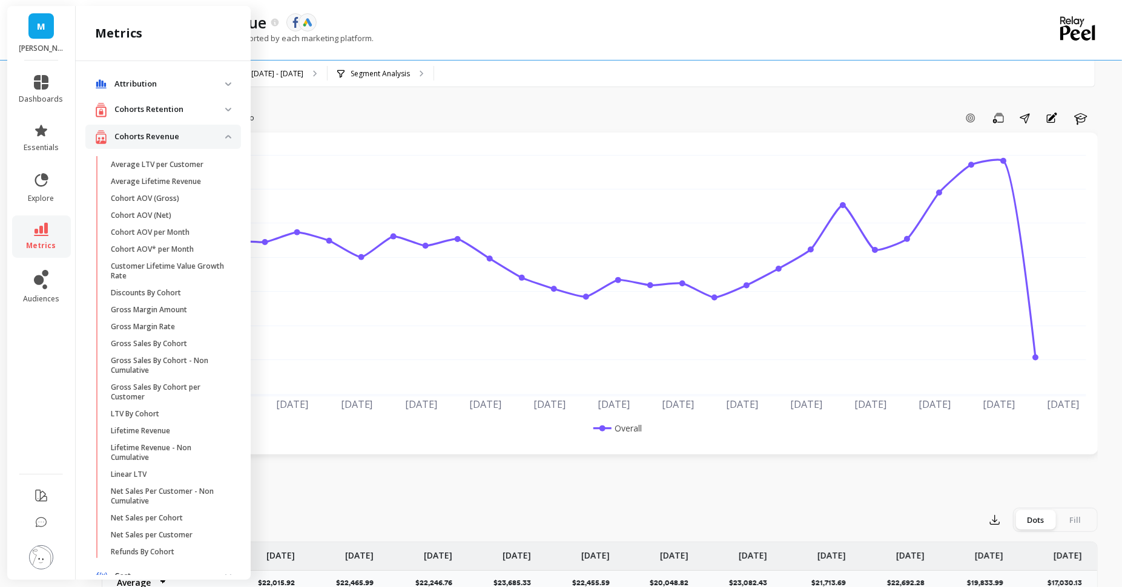
scroll to position [334, 0]
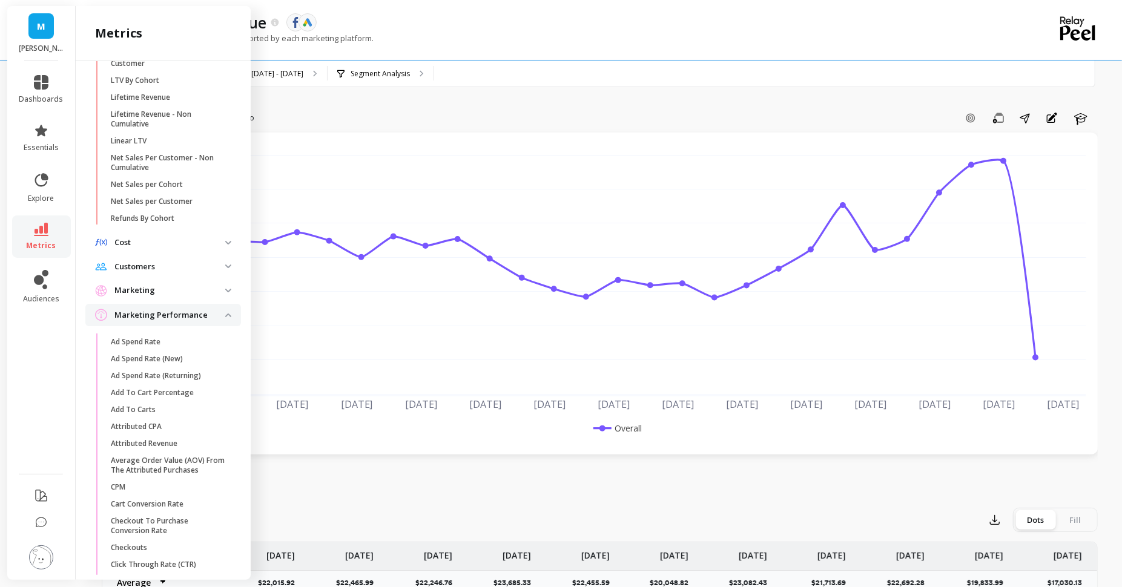
click at [220, 242] on p "Cost" at bounding box center [169, 243] width 111 height 12
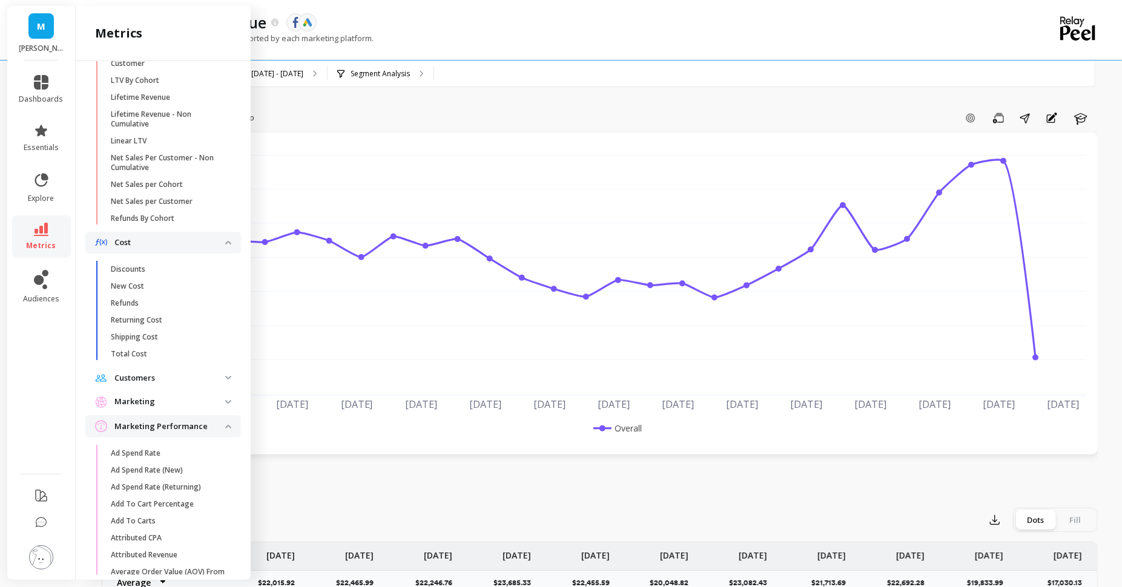
click at [222, 242] on p "Cost" at bounding box center [169, 243] width 111 height 12
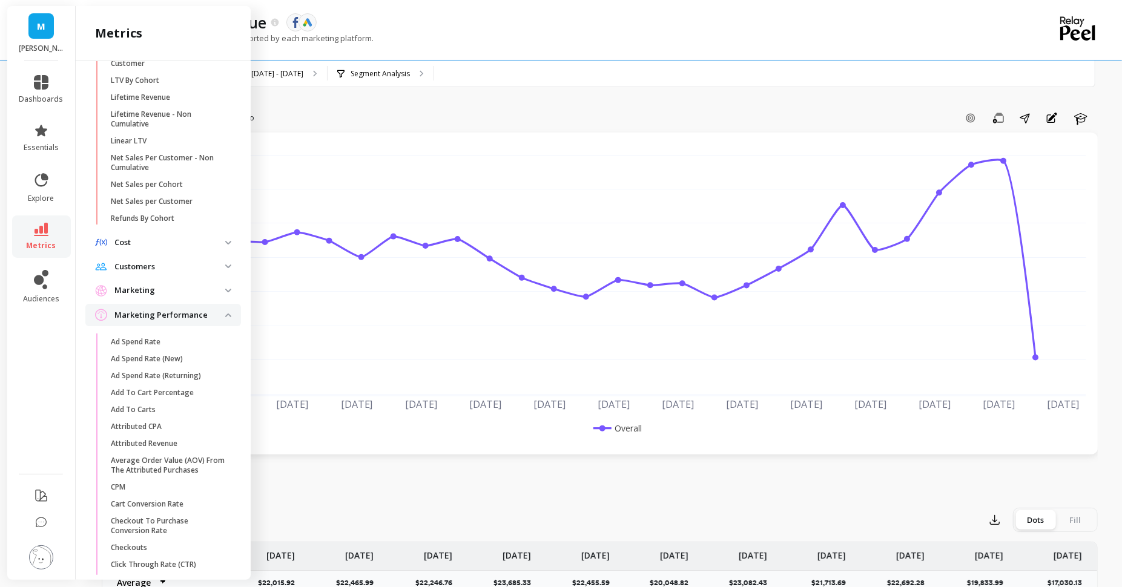
click at [220, 272] on span "Customers" at bounding box center [163, 267] width 156 height 22
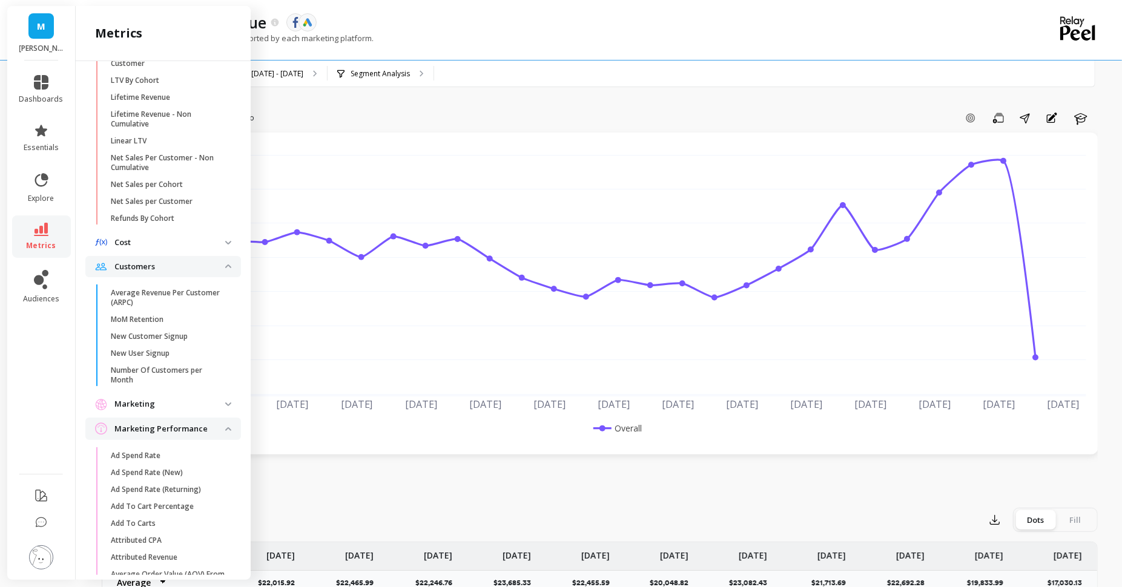
click at [218, 265] on p "Customers" at bounding box center [169, 267] width 111 height 12
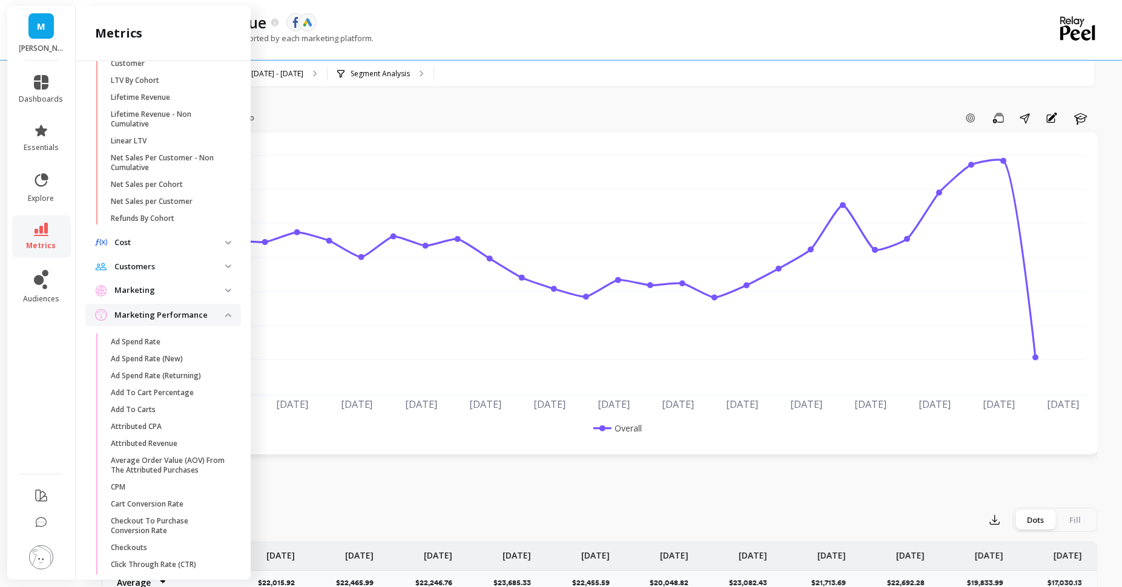
click at [209, 289] on p "Marketing" at bounding box center [169, 291] width 111 height 12
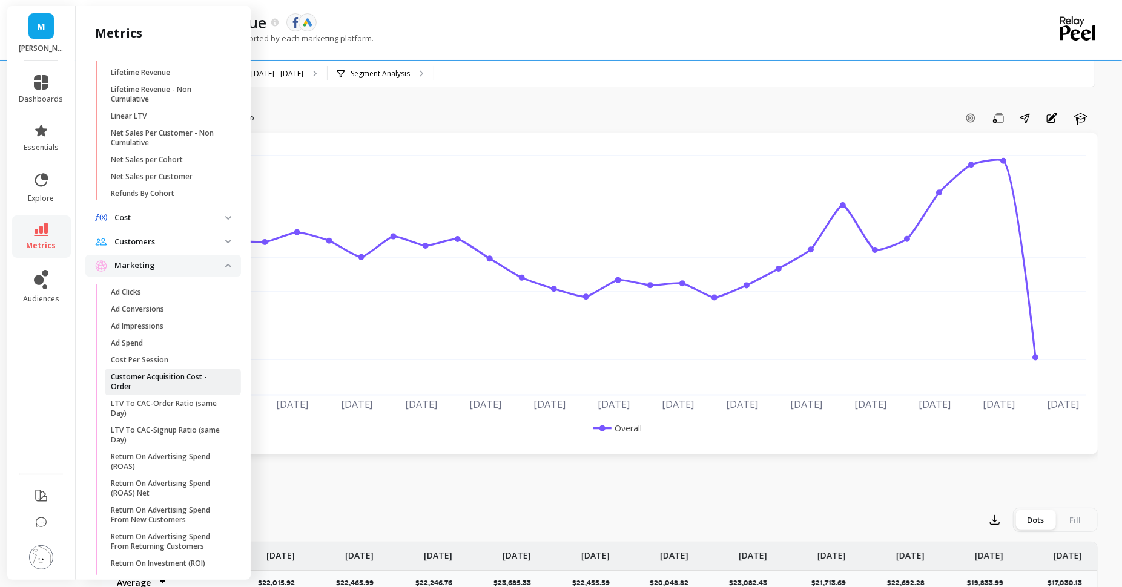
scroll to position [361, 0]
click at [167, 380] on p "Customer Acquisition Cost - Order" at bounding box center [169, 378] width 116 height 19
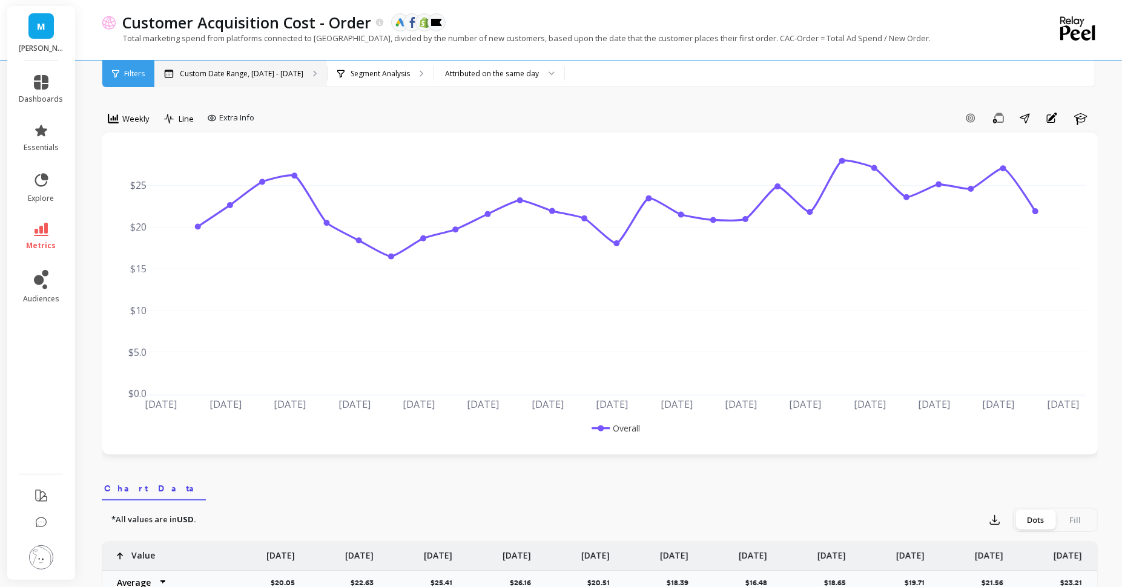
click at [297, 65] on div "Custom Date Range, Apr 1 - Sep 30" at bounding box center [240, 74] width 173 height 27
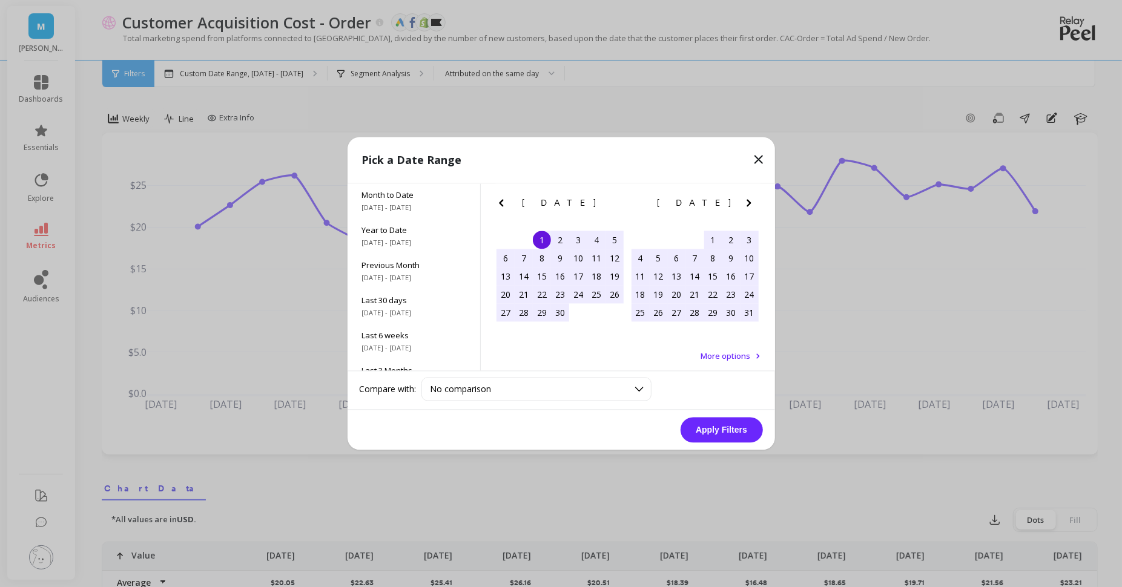
click at [709, 240] on div "1" at bounding box center [713, 240] width 18 height 18
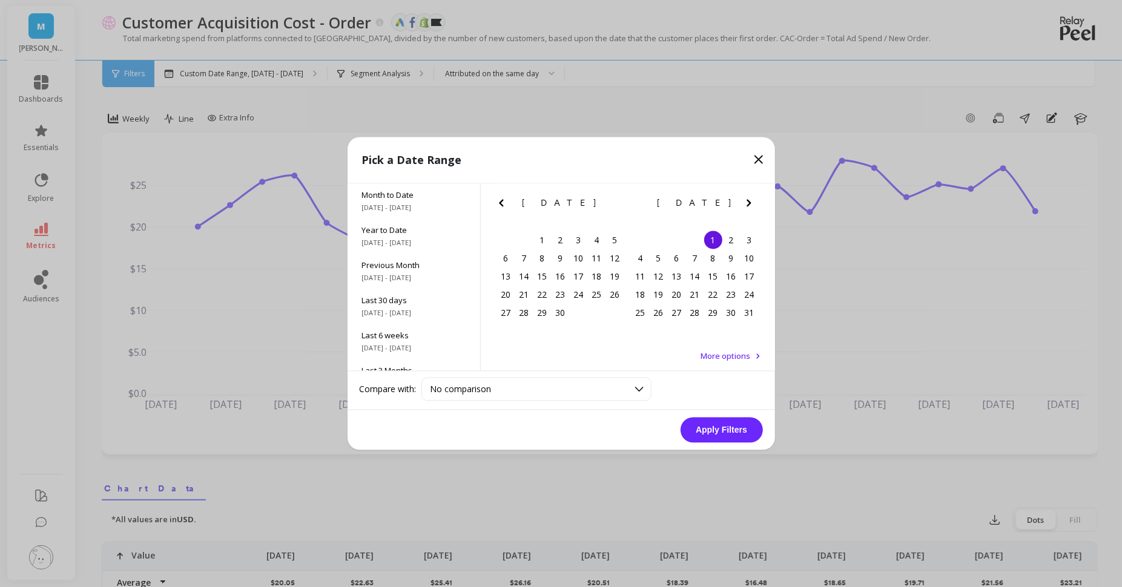
click at [754, 154] on icon at bounding box center [758, 160] width 15 height 15
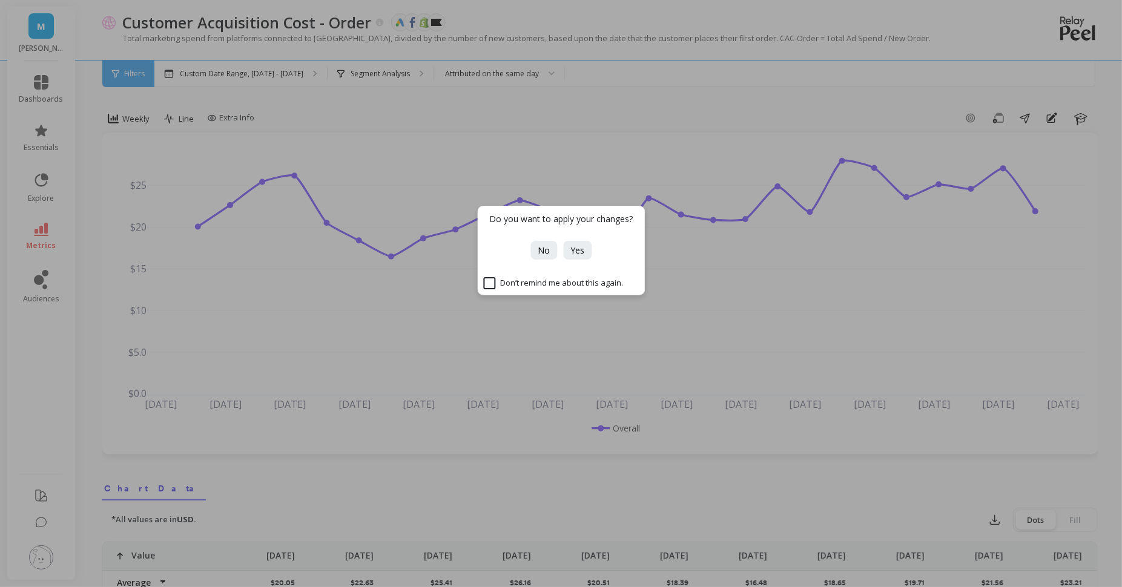
click at [352, 108] on div "Do you want to apply your changes? No Yes Don’t remind me about this again." at bounding box center [561, 293] width 1122 height 587
click at [544, 251] on span "No" at bounding box center [544, 251] width 12 height 12
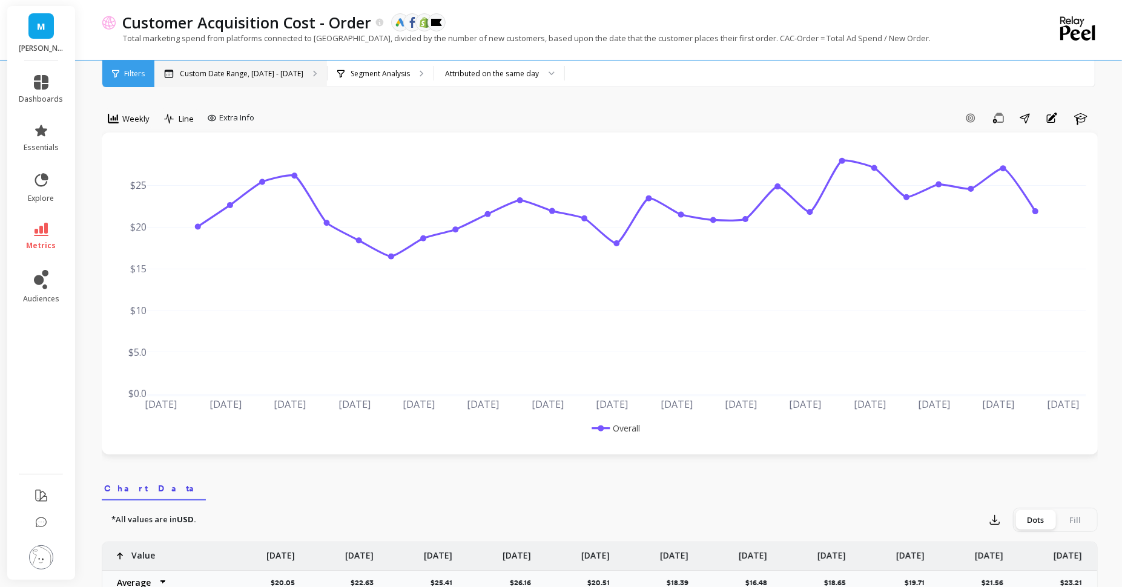
click at [249, 73] on p "Custom Date Range, Apr 1 - Sep 30" at bounding box center [242, 74] width 124 height 10
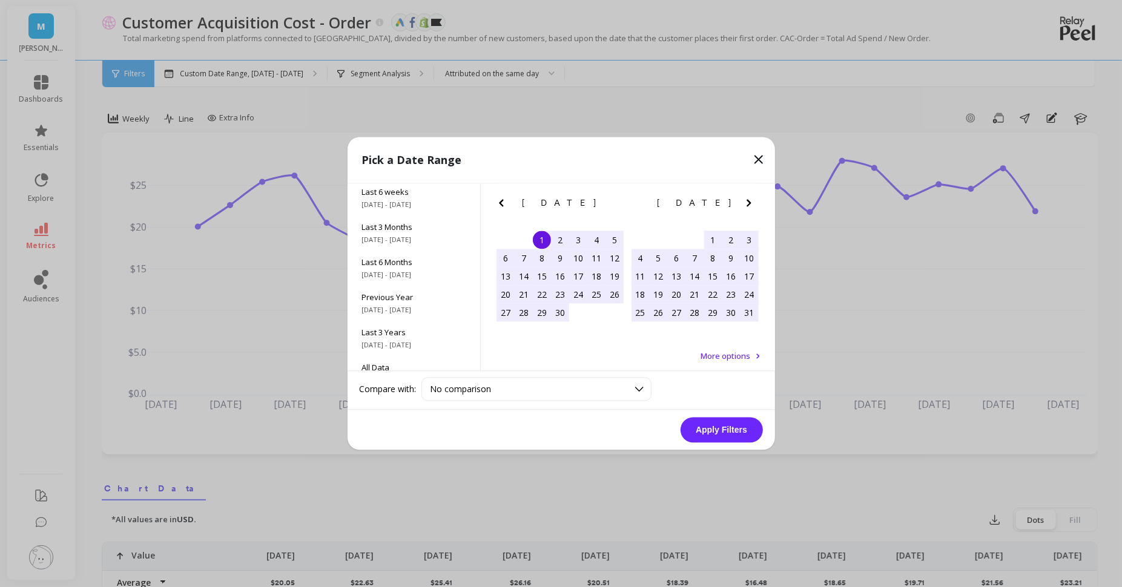
scroll to position [144, 0]
click at [422, 274] on span "[DATE] - [DATE]" at bounding box center [414, 275] width 104 height 10
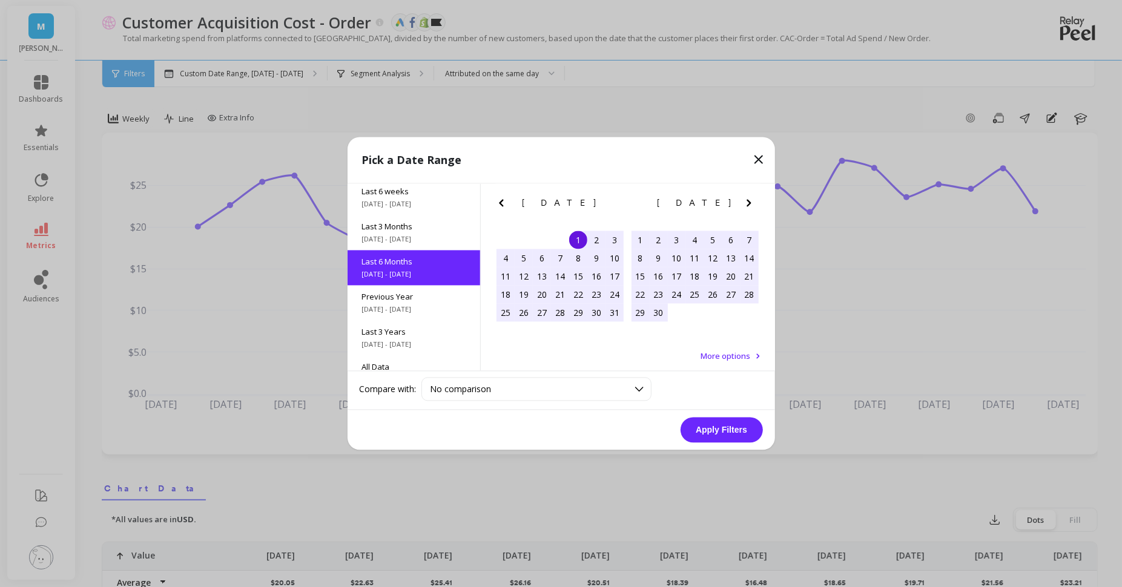
scroll to position [134, 0]
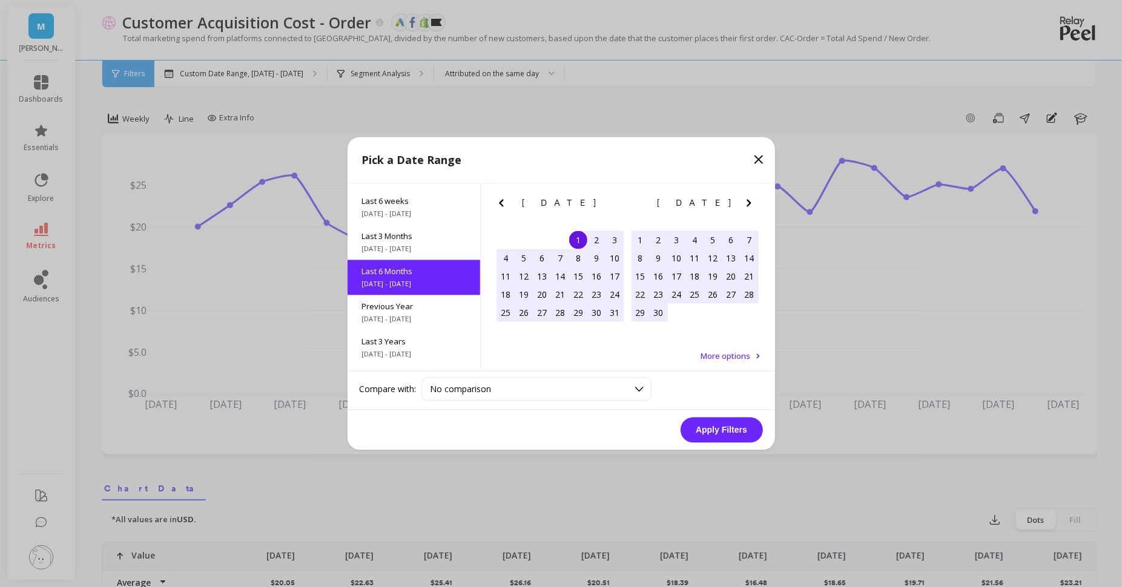
click at [713, 430] on button "Apply Filters" at bounding box center [722, 430] width 82 height 25
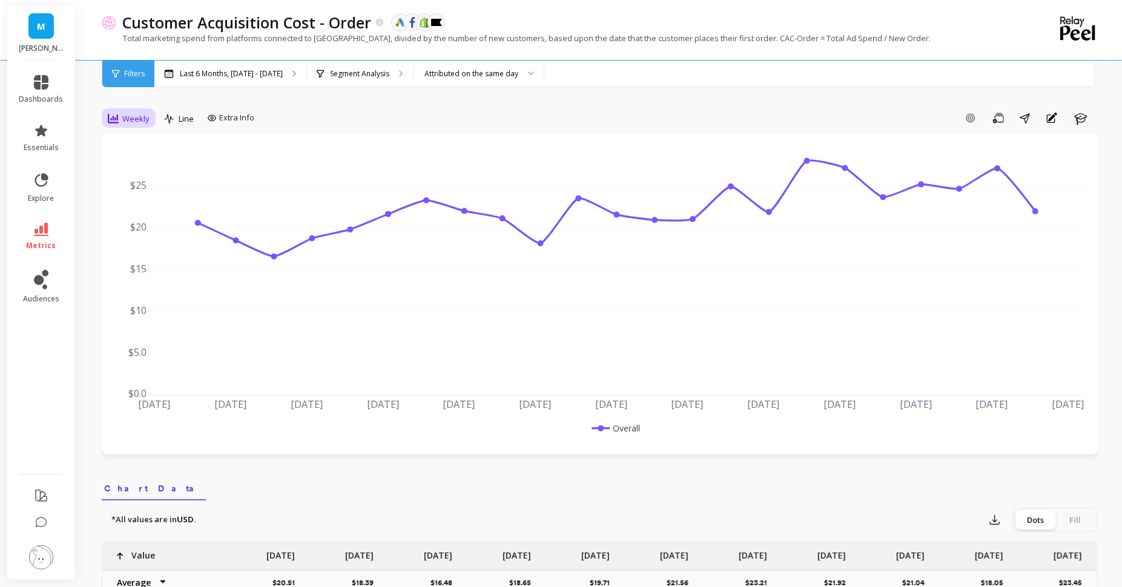
click at [131, 120] on span "Weekly" at bounding box center [135, 119] width 27 height 12
click at [146, 220] on div "Monthly" at bounding box center [146, 215] width 69 height 12
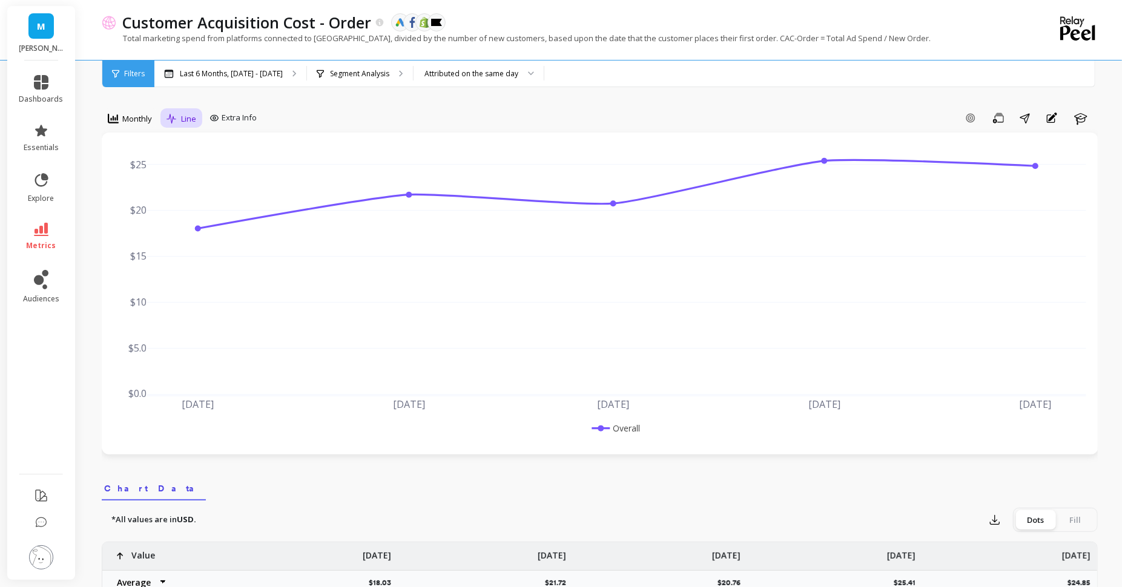
click at [176, 117] on icon at bounding box center [172, 119] width 11 height 10
click at [186, 161] on div "Bar" at bounding box center [205, 169] width 84 height 21
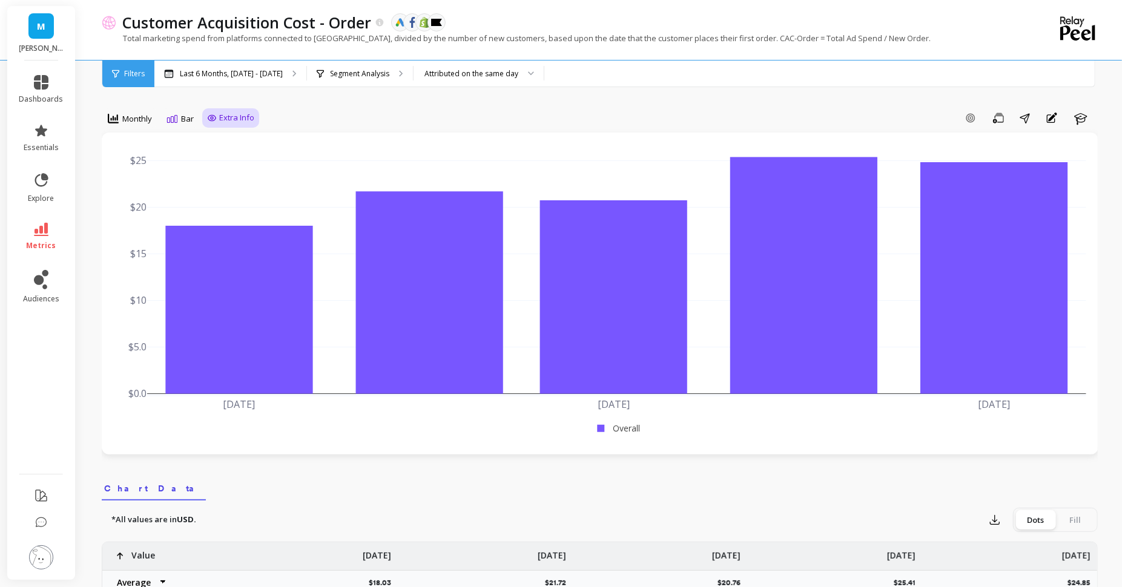
click at [231, 121] on span "Extra Info" at bounding box center [236, 118] width 35 height 12
click at [245, 191] on input "Values" at bounding box center [234, 189] width 42 height 12
checkbox input "true"
click at [973, 122] on icon "button" at bounding box center [970, 118] width 11 height 11
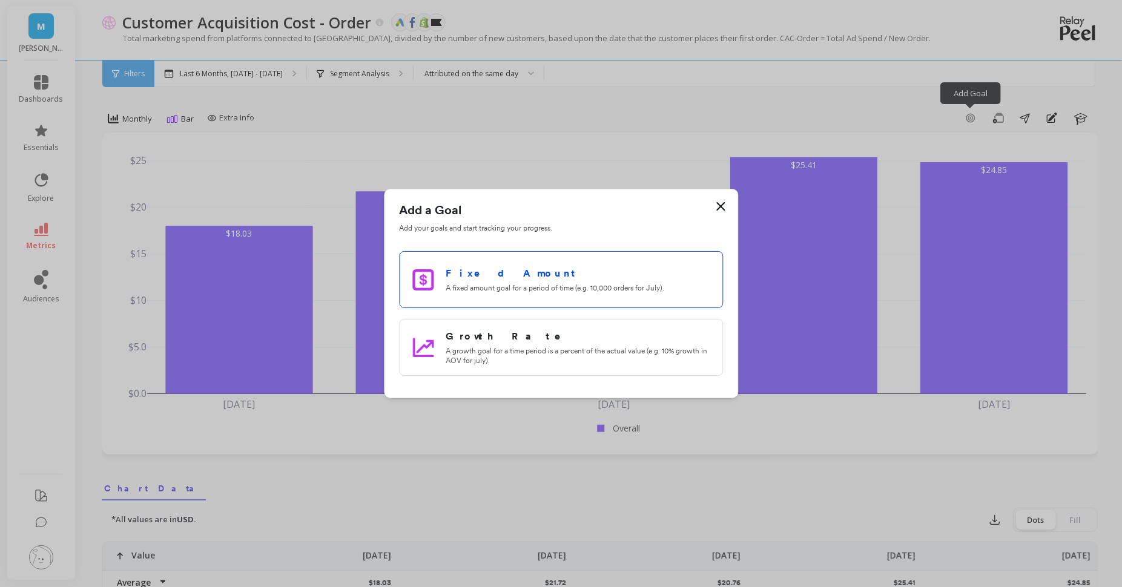
click at [521, 285] on p "A fixed amount goal for a period of time (e.g. 10,000 orders for July)." at bounding box center [578, 288] width 264 height 10
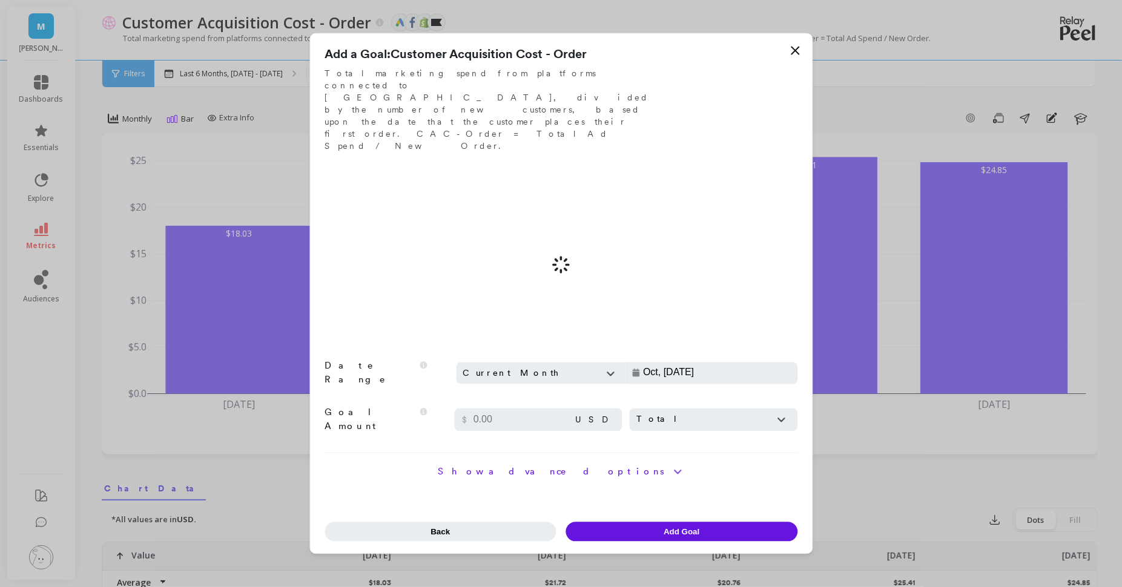
type input "Sep, 01 - Oct, 01"
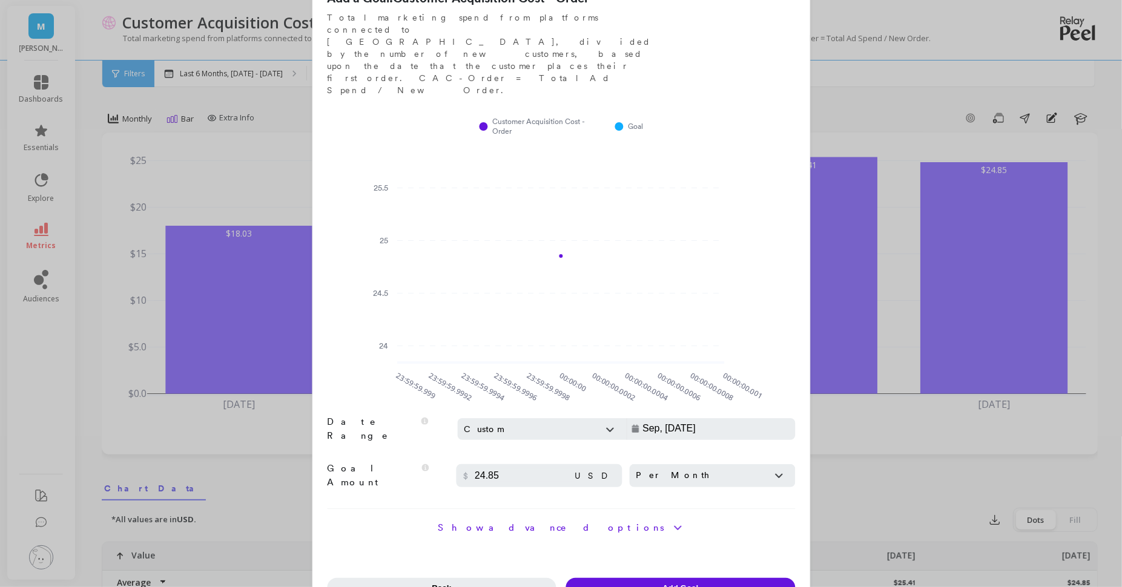
click at [535, 470] on input "24.85" at bounding box center [523, 476] width 102 height 12
type input "20"
click at [664, 584] on span "Add Goal" at bounding box center [680, 588] width 36 height 9
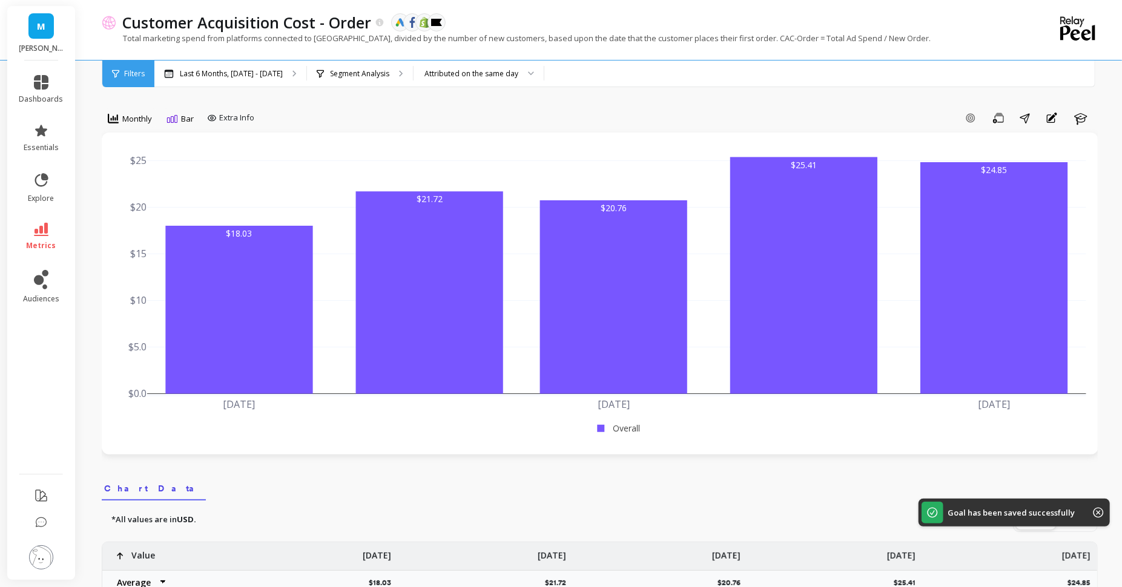
click at [724, 509] on div "*All values are in USD. Export Dots Fill" at bounding box center [600, 520] width 996 height 24
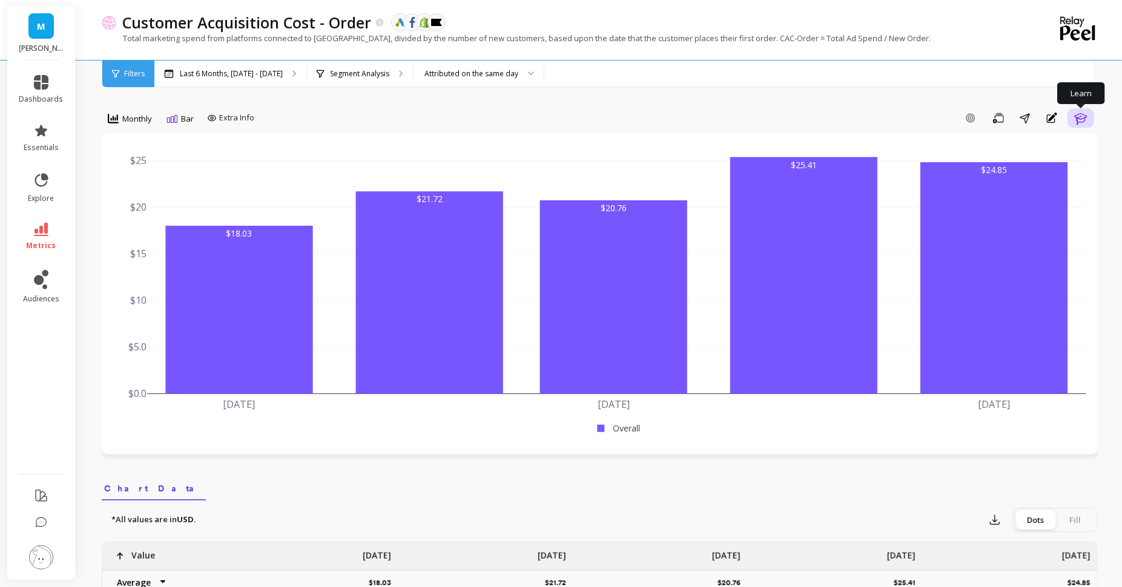
click at [1080, 117] on icon "button" at bounding box center [1081, 118] width 15 height 15
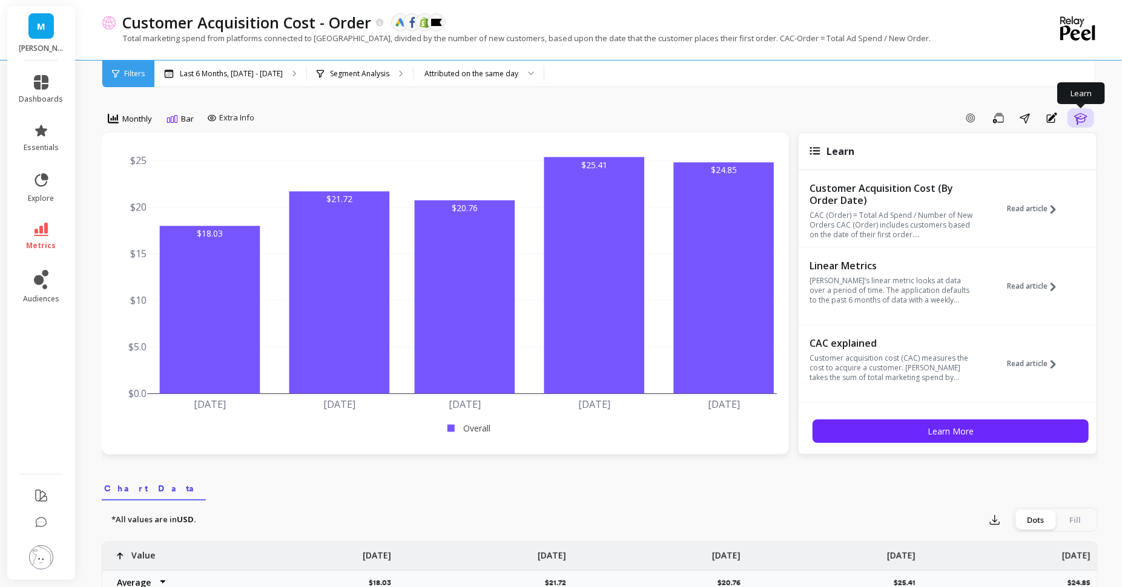
click at [1080, 117] on icon "button" at bounding box center [1081, 118] width 15 height 15
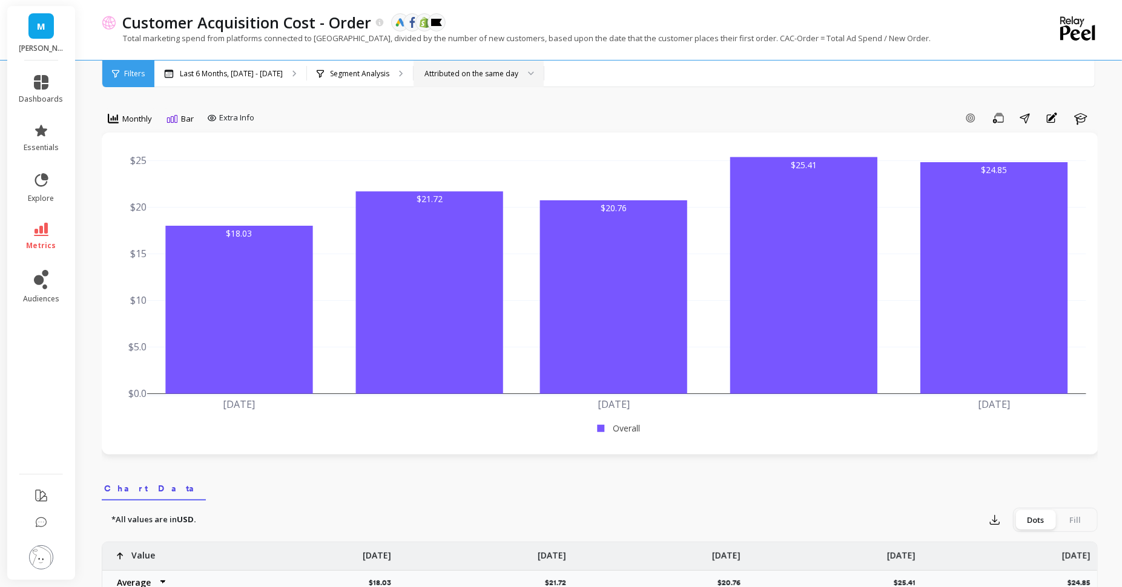
click at [457, 81] on div "Attributed on the same day" at bounding box center [479, 74] width 130 height 27
click at [442, 130] on div "Attributed 7 days before" at bounding box center [478, 131] width 114 height 12
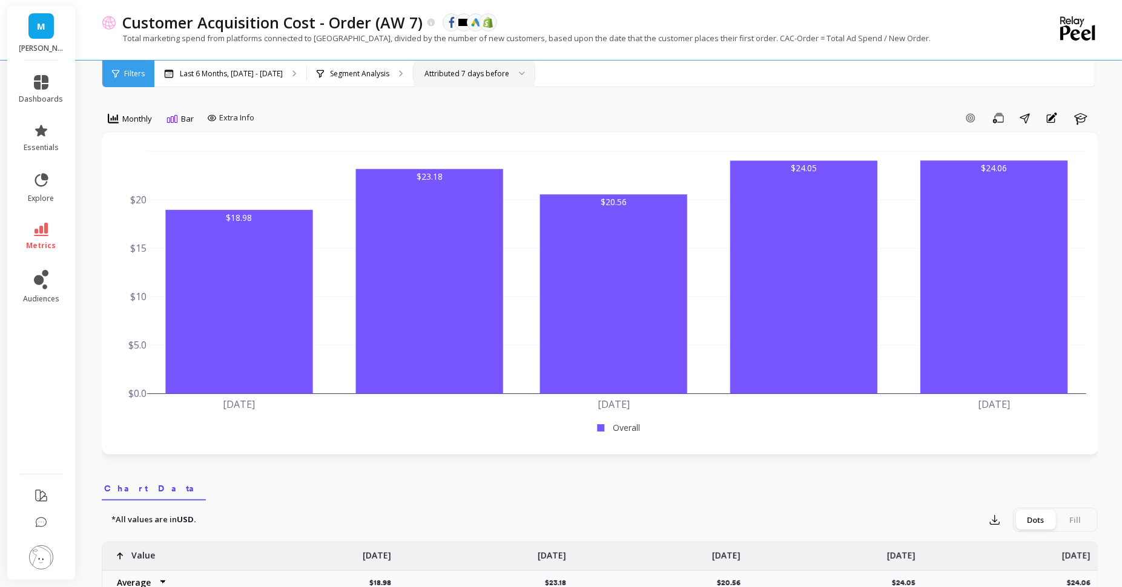
click at [458, 74] on div "Attributed 7 days before" at bounding box center [466, 74] width 85 height 12
click at [461, 146] on div "Attributed 15 days before" at bounding box center [474, 153] width 120 height 21
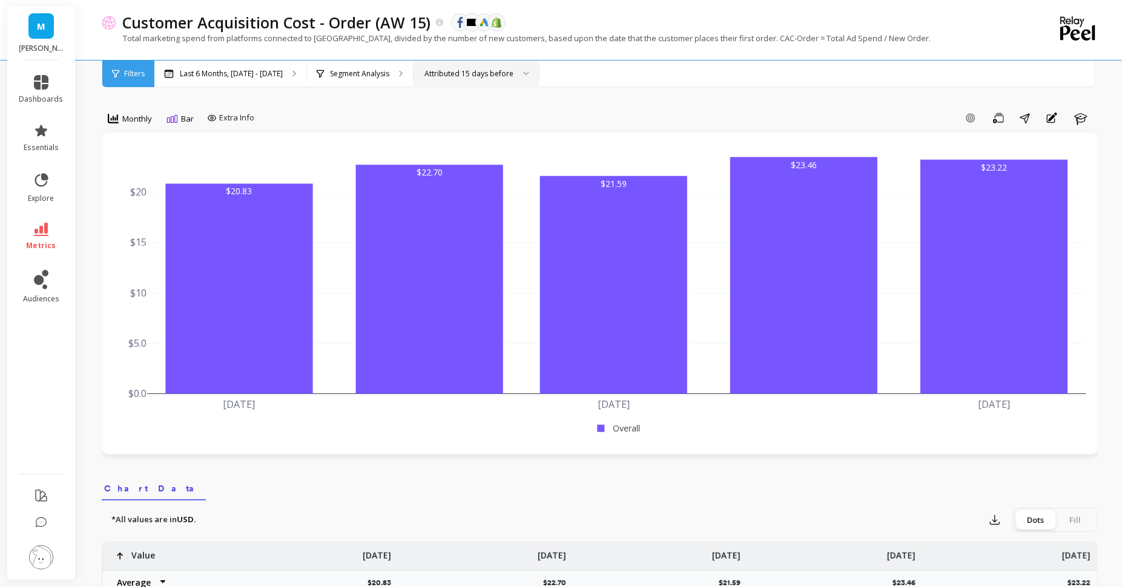
click at [454, 76] on div "Attributed 15 days before" at bounding box center [468, 74] width 89 height 12
click at [458, 104] on div "Attributed on the same day" at bounding box center [476, 108] width 110 height 12
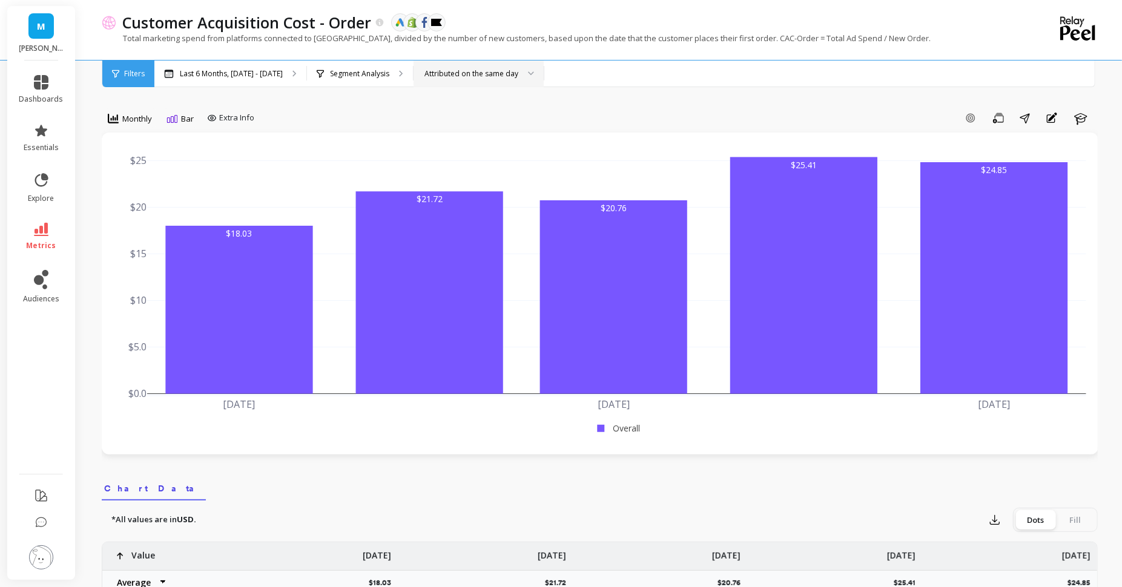
click at [506, 74] on div "Attributed on the same day" at bounding box center [471, 74] width 94 height 12
click at [507, 149] on div "Attributed 15 days before" at bounding box center [478, 154] width 114 height 12
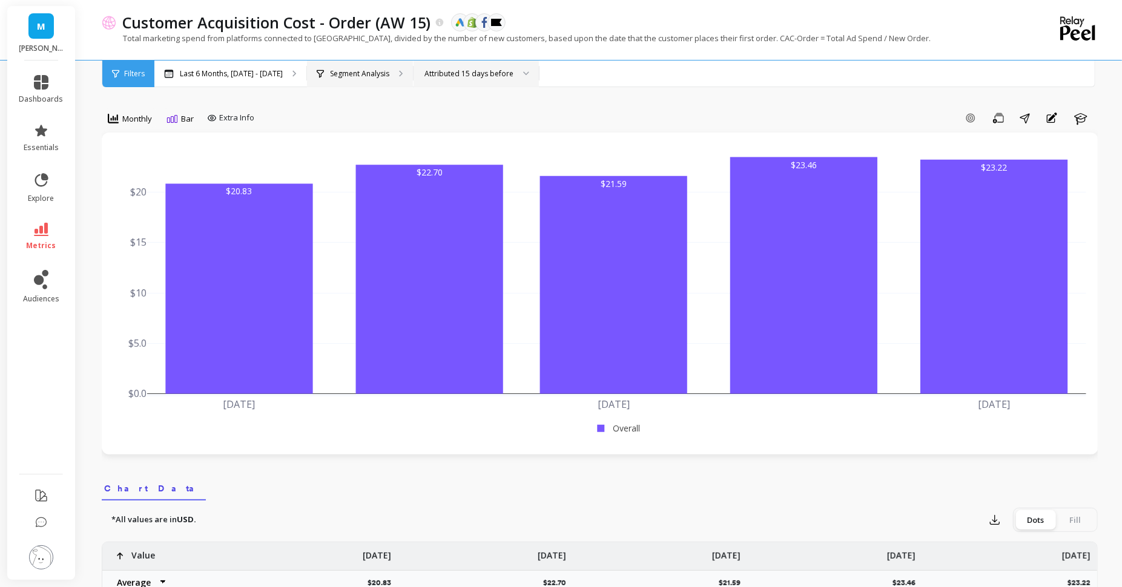
click at [360, 78] on p "Segment Analysis" at bounding box center [359, 74] width 59 height 10
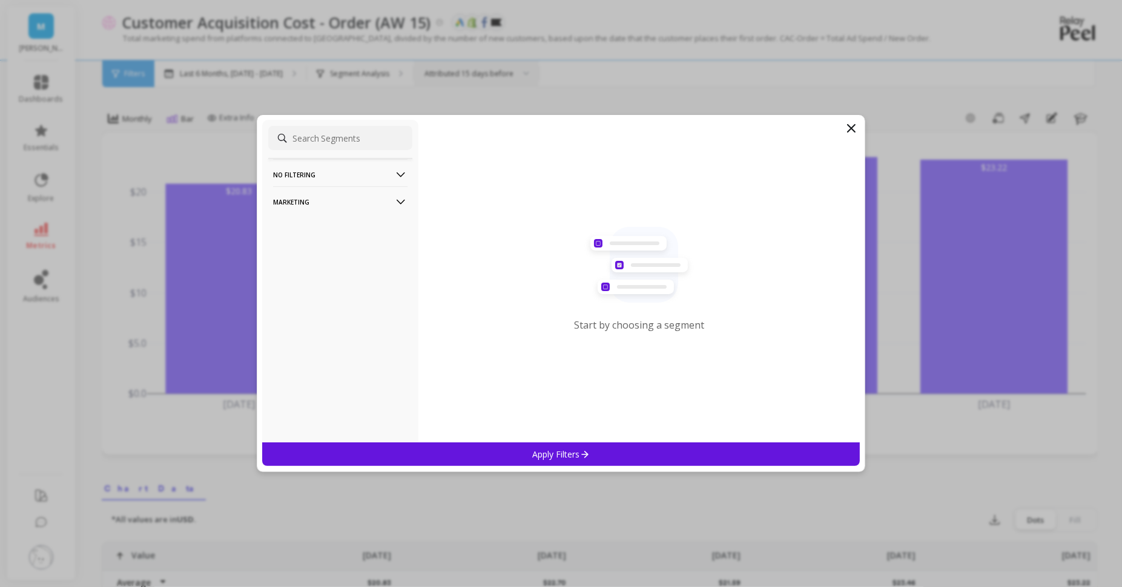
click at [343, 201] on p "Marketing" at bounding box center [340, 201] width 134 height 31
click at [339, 176] on p "No filtering" at bounding box center [340, 174] width 134 height 31
click at [309, 198] on p "Marketing" at bounding box center [340, 201] width 134 height 31
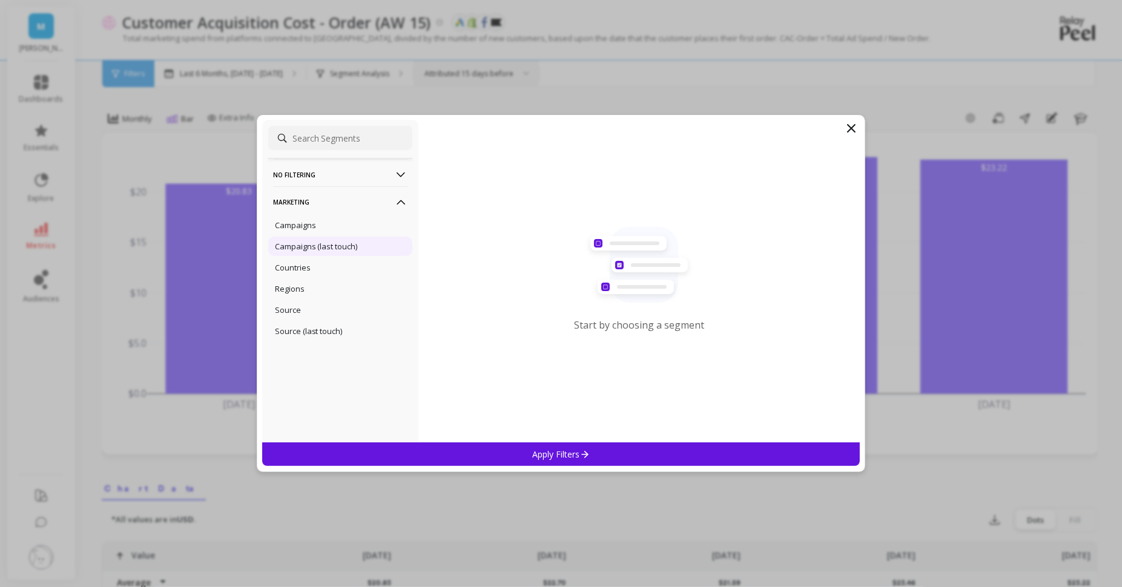
click at [322, 246] on p "Campaigns (last touch)" at bounding box center [316, 246] width 83 height 11
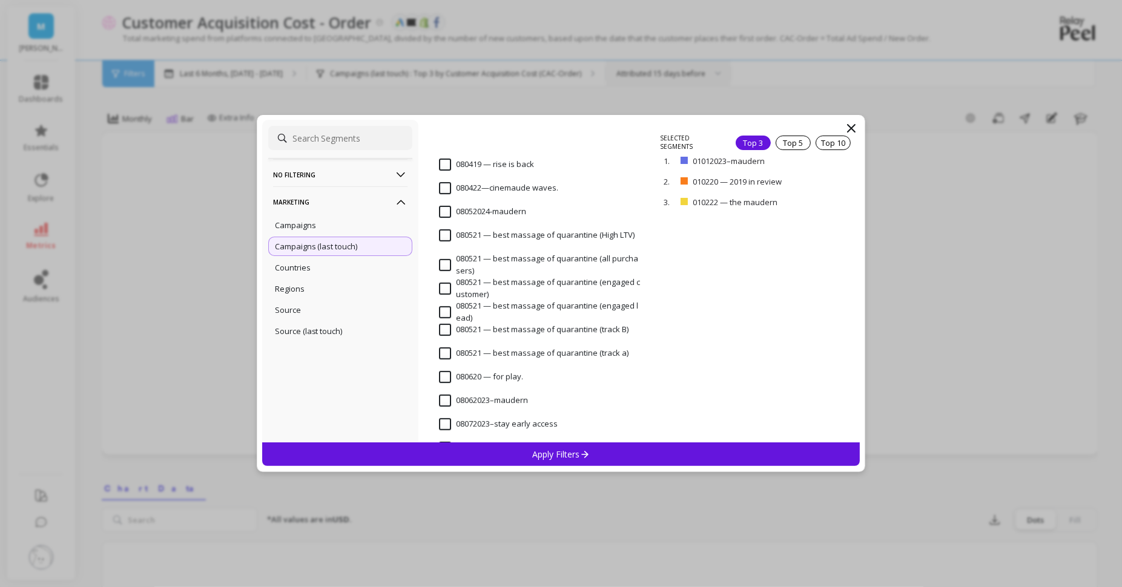
scroll to position [10488, 0]
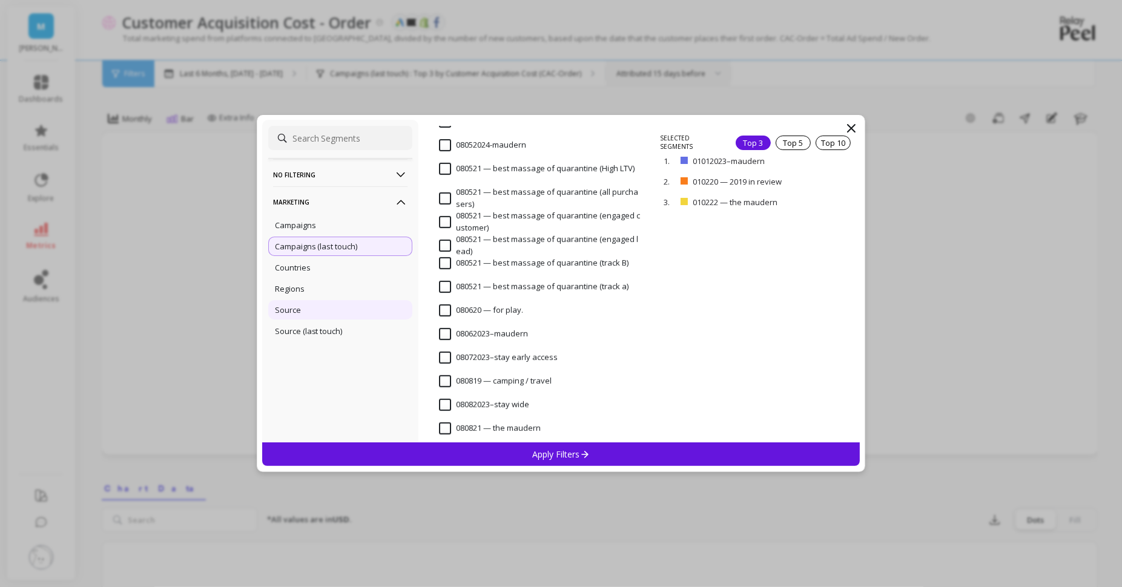
click at [325, 311] on div "Source" at bounding box center [340, 309] width 144 height 19
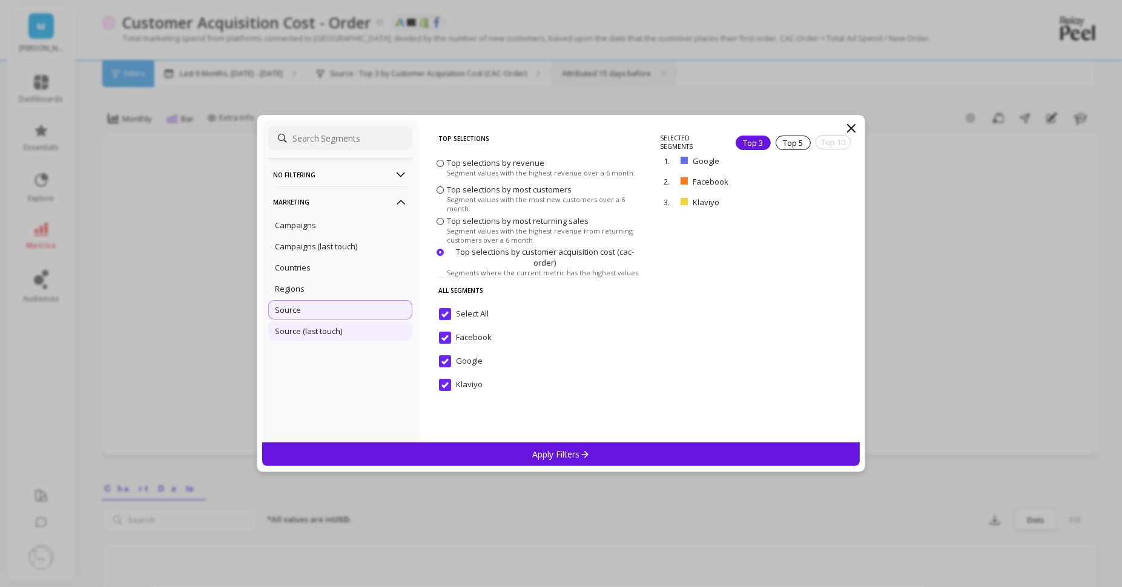
click at [320, 331] on p "Source (last touch)" at bounding box center [309, 331] width 68 height 11
click at [570, 457] on p "Apply Filters" at bounding box center [561, 455] width 58 height 12
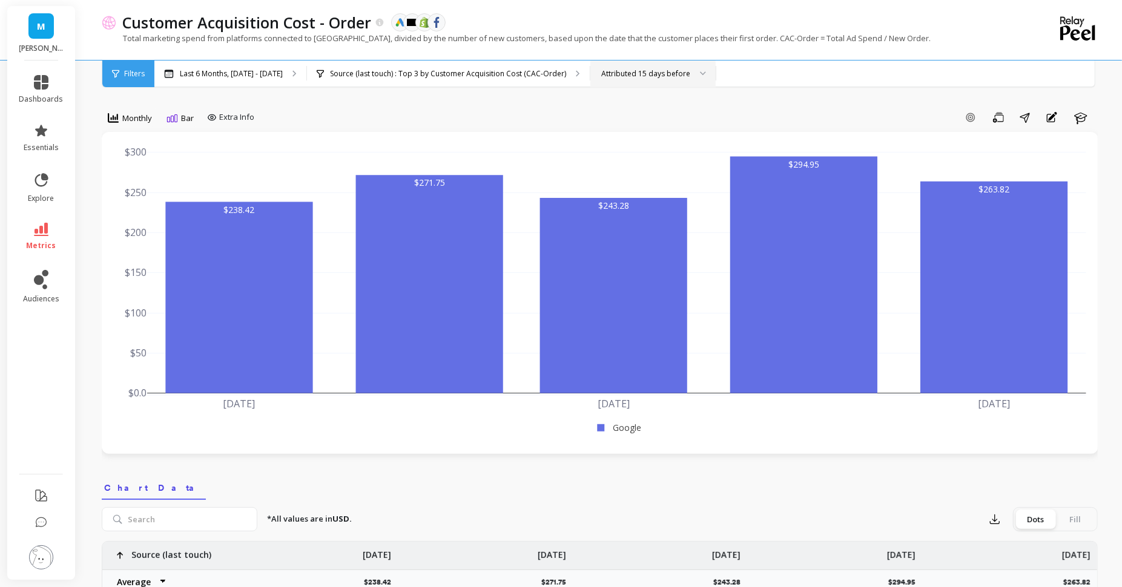
click at [679, 68] on div "Attributed 15 days before" at bounding box center [645, 74] width 91 height 12
click at [647, 110] on div "Attributed on the same day" at bounding box center [653, 108] width 110 height 12
click at [167, 116] on icon at bounding box center [172, 118] width 11 height 8
click at [209, 196] on div "Stacked Bar" at bounding box center [205, 192] width 69 height 12
click at [209, 121] on span "Stacked Bar" at bounding box center [203, 119] width 44 height 12
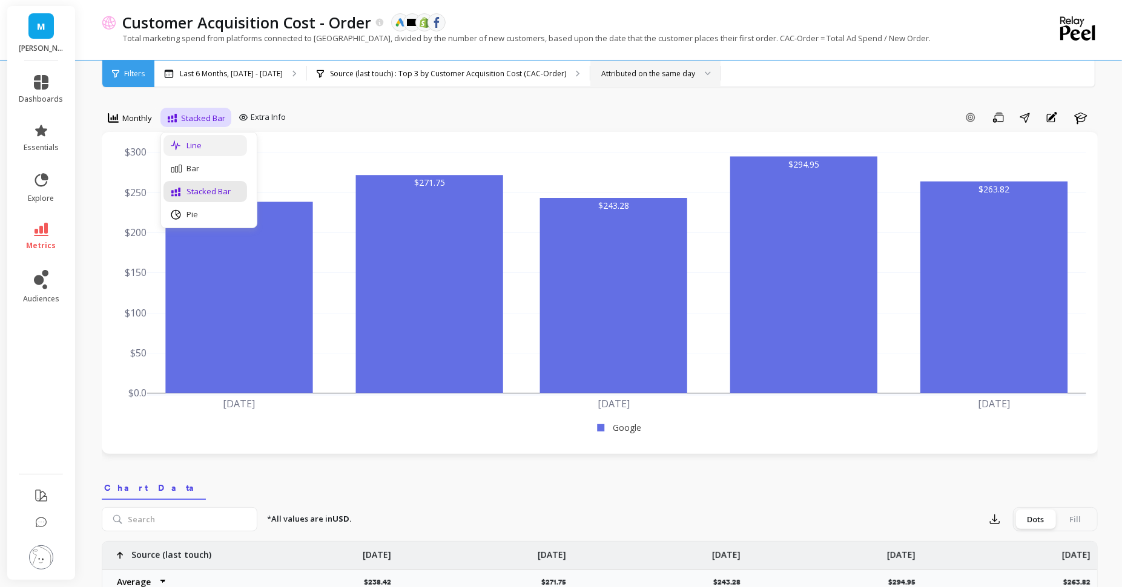
click at [216, 140] on div "Line" at bounding box center [205, 146] width 69 height 12
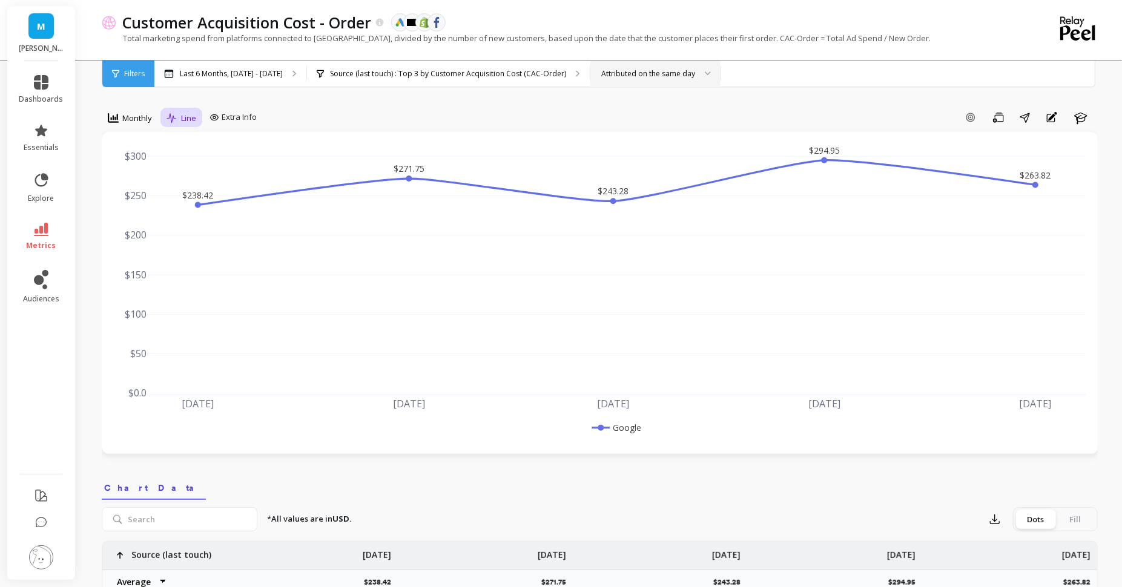
click at [170, 114] on icon at bounding box center [172, 118] width 10 height 10
click at [203, 173] on div "Bar" at bounding box center [205, 169] width 69 height 12
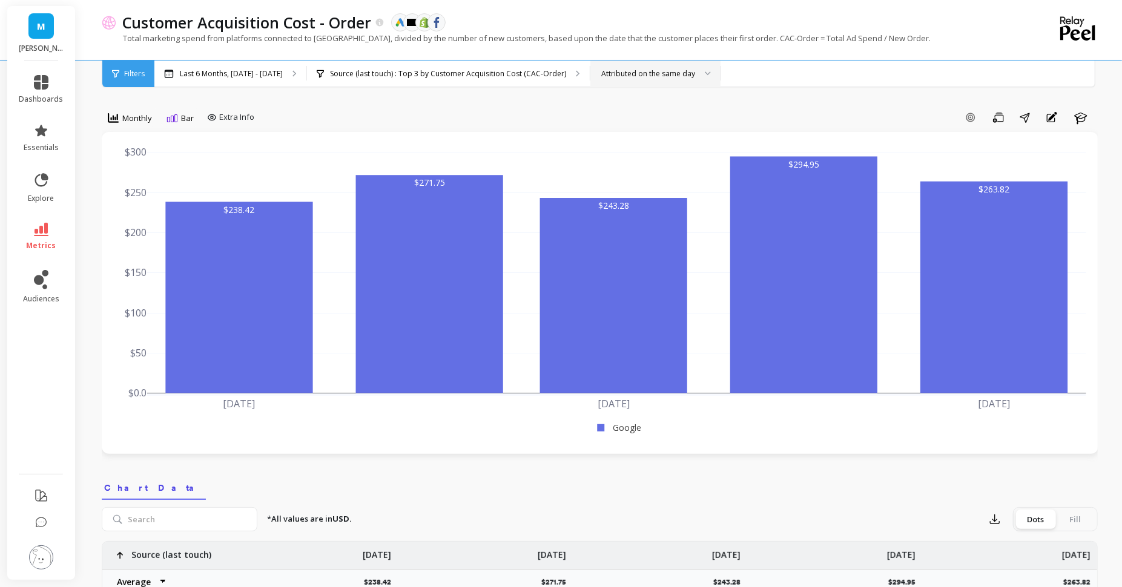
click at [132, 122] on span "Monthly" at bounding box center [137, 119] width 30 height 12
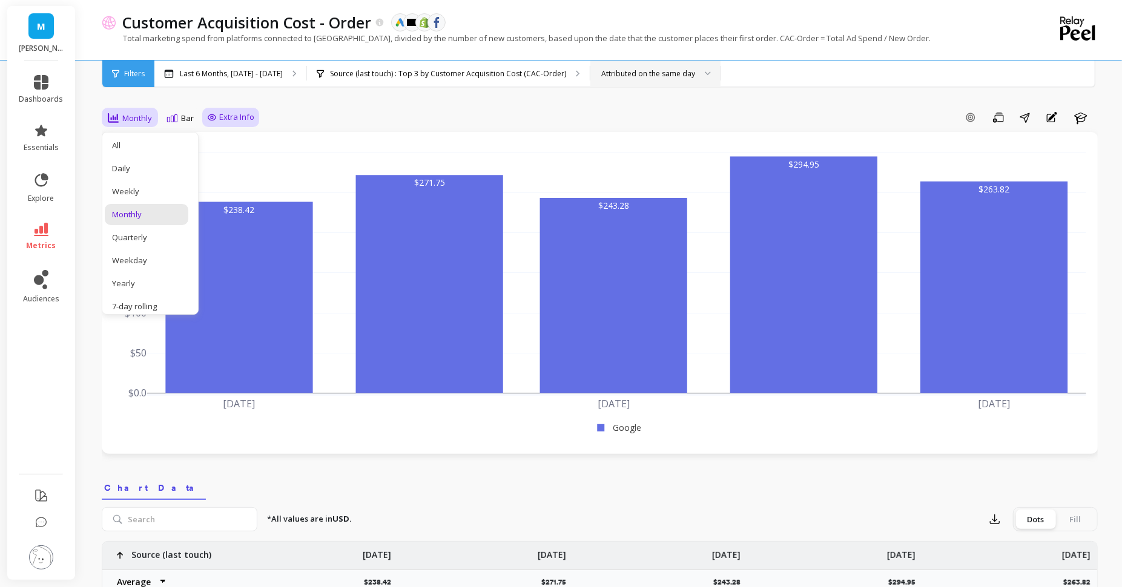
click at [238, 124] on div "Extra Info" at bounding box center [230, 117] width 57 height 19
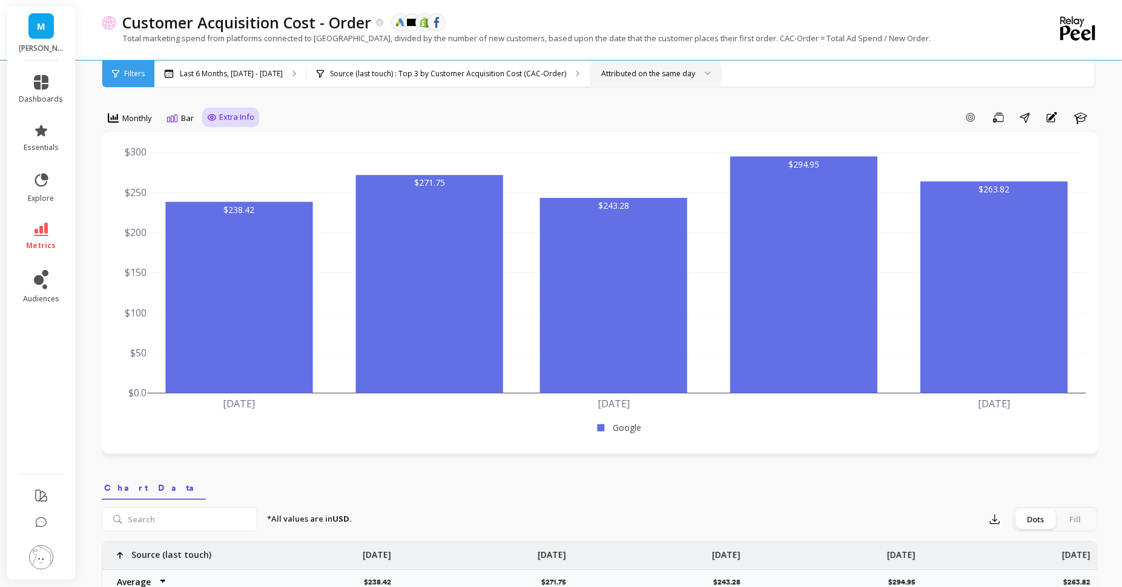
click at [239, 117] on span "Extra Info" at bounding box center [236, 117] width 35 height 12
click at [225, 141] on input "Goals" at bounding box center [232, 142] width 39 height 12
click at [220, 139] on input "Goals" at bounding box center [232, 142] width 39 height 12
checkbox input "false"
click at [336, 115] on div "Add Goal Save Share Annotations Learn" at bounding box center [678, 117] width 839 height 19
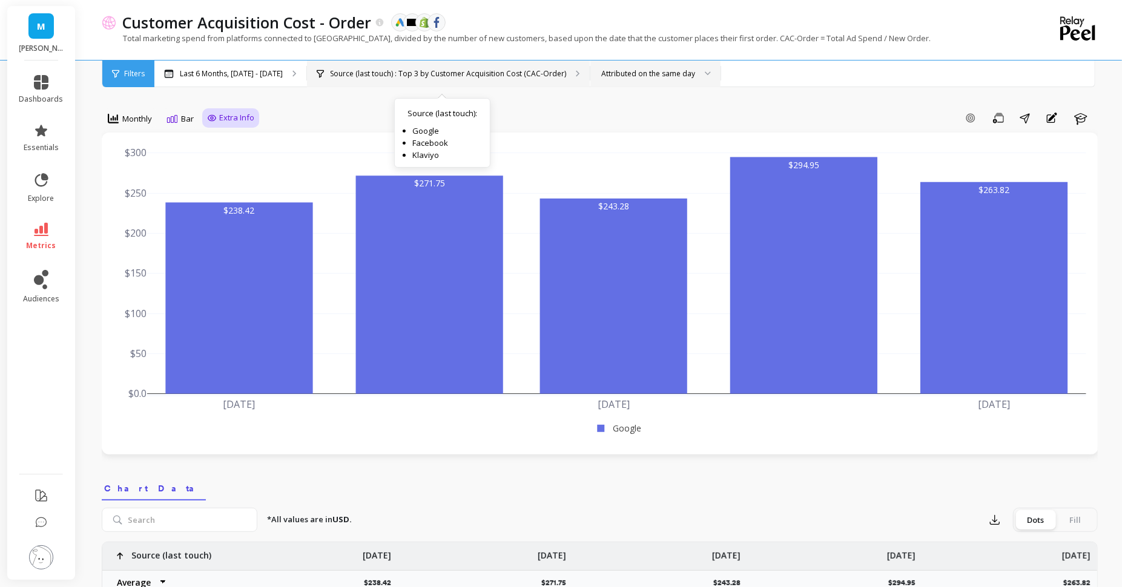
click at [411, 71] on p "Source (last touch) : Top 3 by Customer Acquisition Cost (CAC-Order)" at bounding box center [448, 74] width 236 height 10
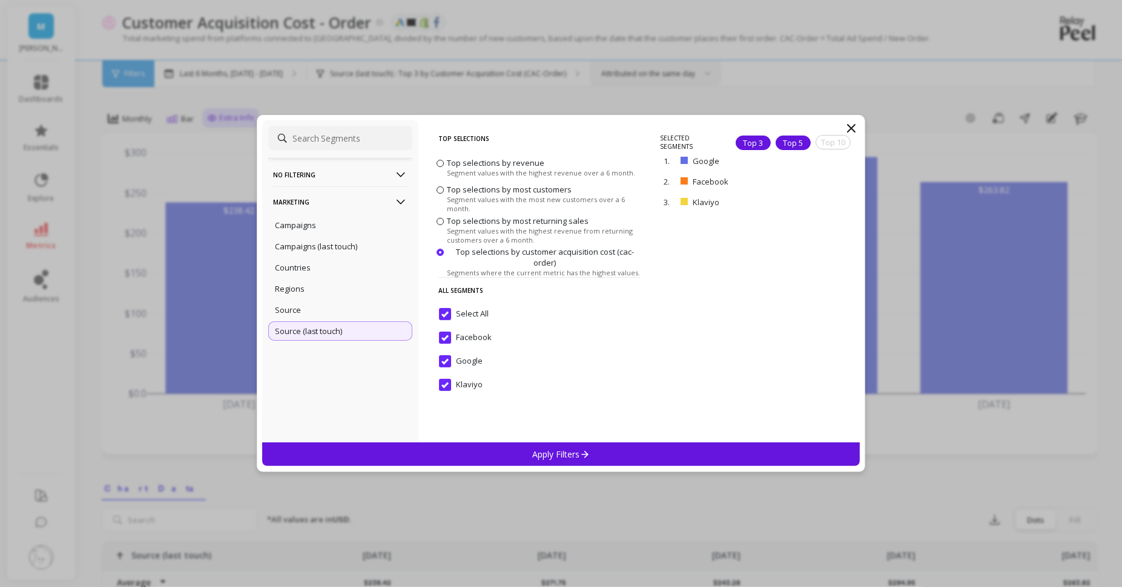
click at [788, 140] on div "Top 5" at bounding box center [793, 143] width 35 height 15
click at [496, 170] on span "Segment values with the highest revenue over a 6 month." at bounding box center [541, 172] width 188 height 9
click at [0, 0] on input "Top selections by revenue Segment values with the highest revenue over a 6 mont…" at bounding box center [0, 0] width 0 height 0
click at [526, 456] on div "Apply Filters" at bounding box center [561, 455] width 598 height 24
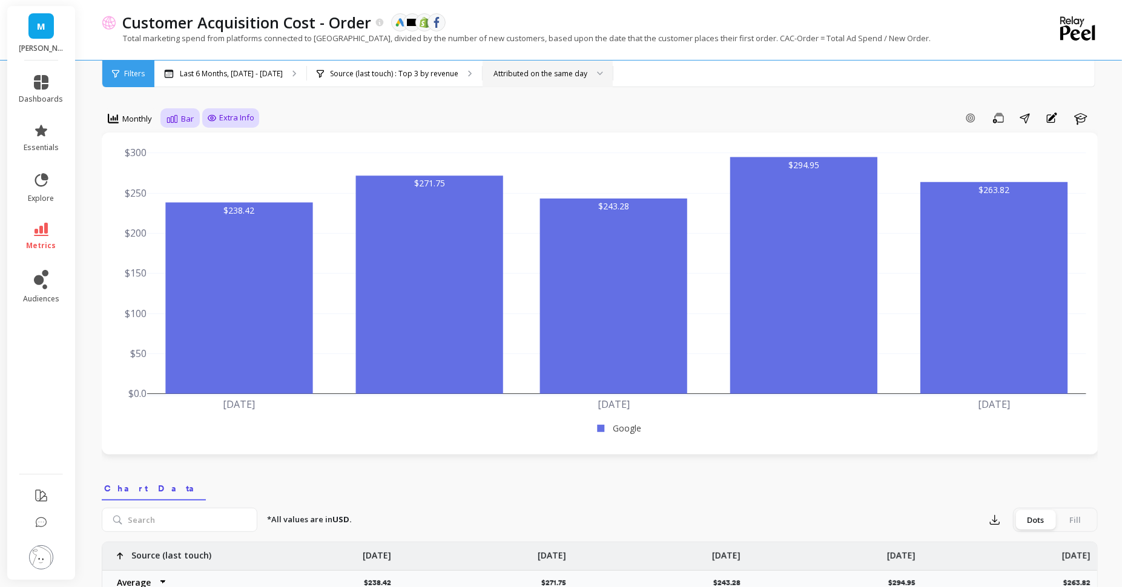
click at [178, 125] on div "Bar" at bounding box center [180, 118] width 27 height 15
click at [200, 208] on div "Pie" at bounding box center [205, 215] width 84 height 21
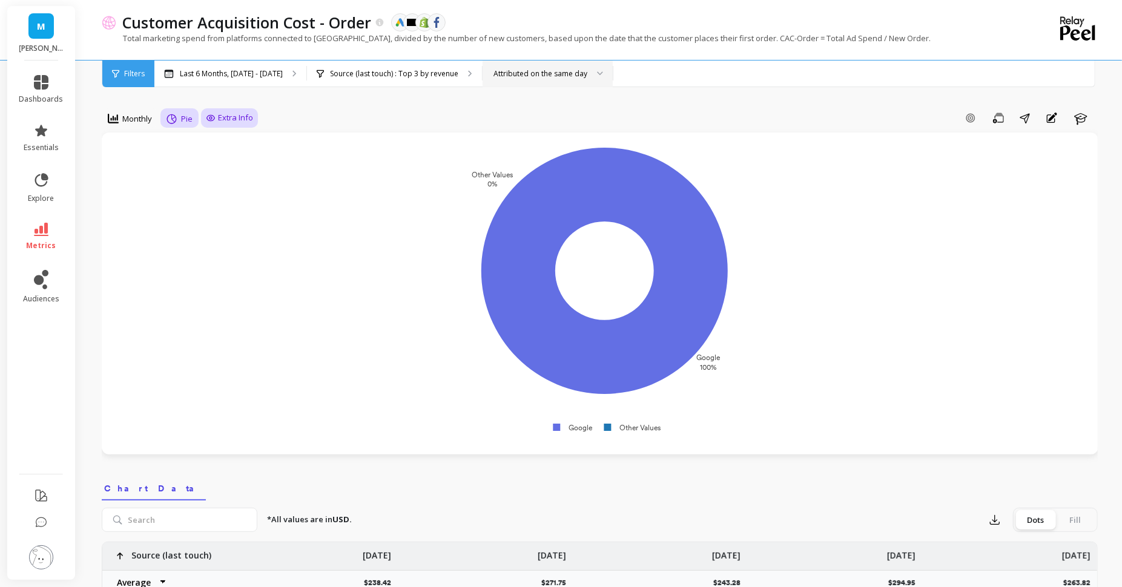
click at [182, 118] on span "Pie" at bounding box center [187, 119] width 12 height 12
click at [192, 145] on div "Line" at bounding box center [205, 146] width 69 height 12
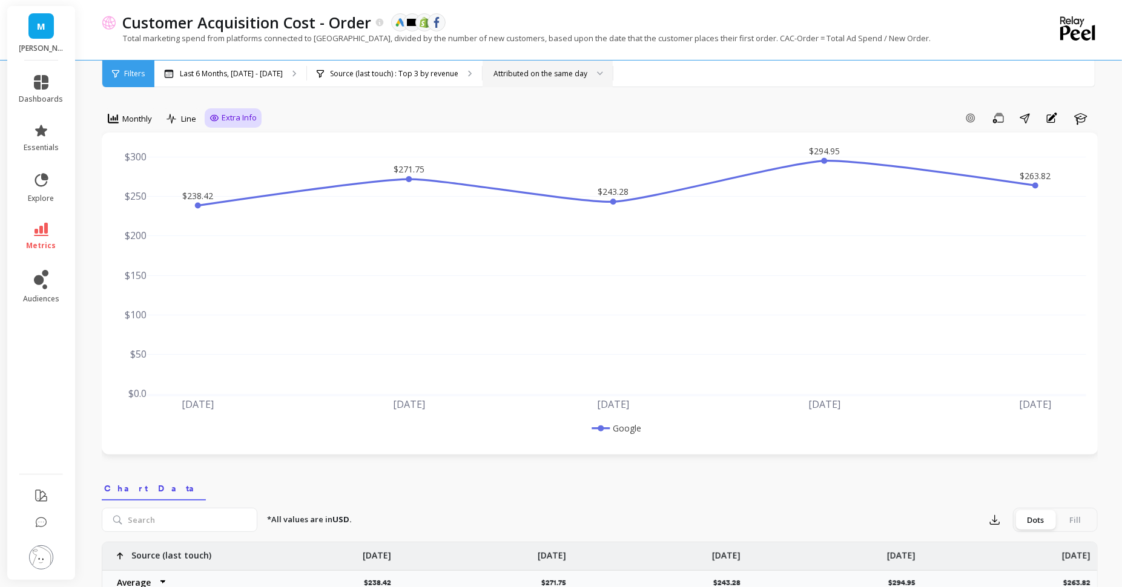
click at [179, 119] on div "Line" at bounding box center [182, 118] width 30 height 15
click at [186, 167] on div "Bar" at bounding box center [205, 169] width 69 height 12
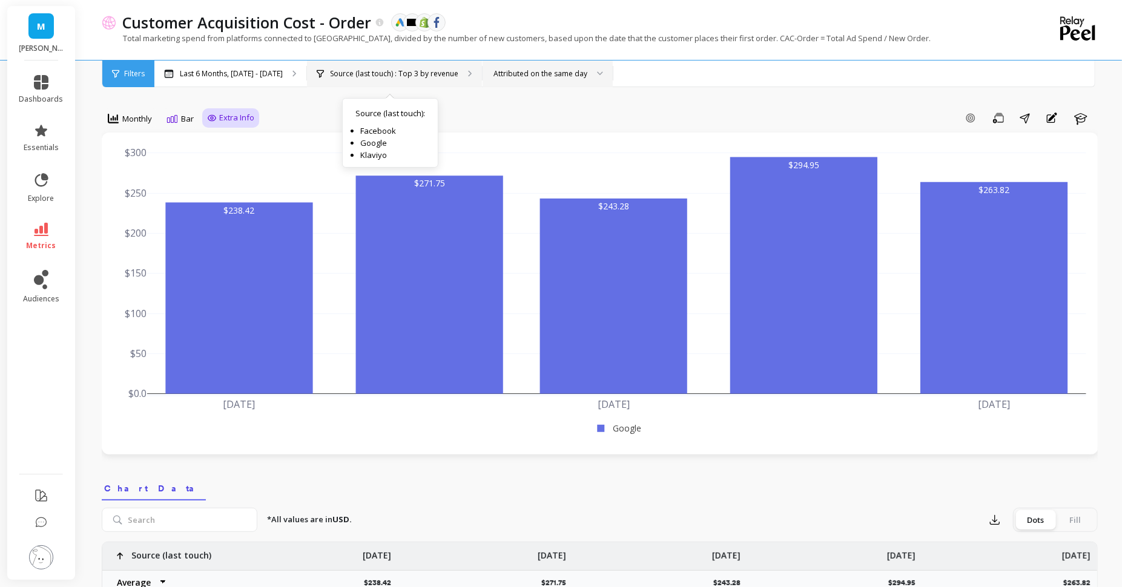
click at [406, 76] on p "Source (last touch) : Top 3 by revenue" at bounding box center [394, 74] width 128 height 10
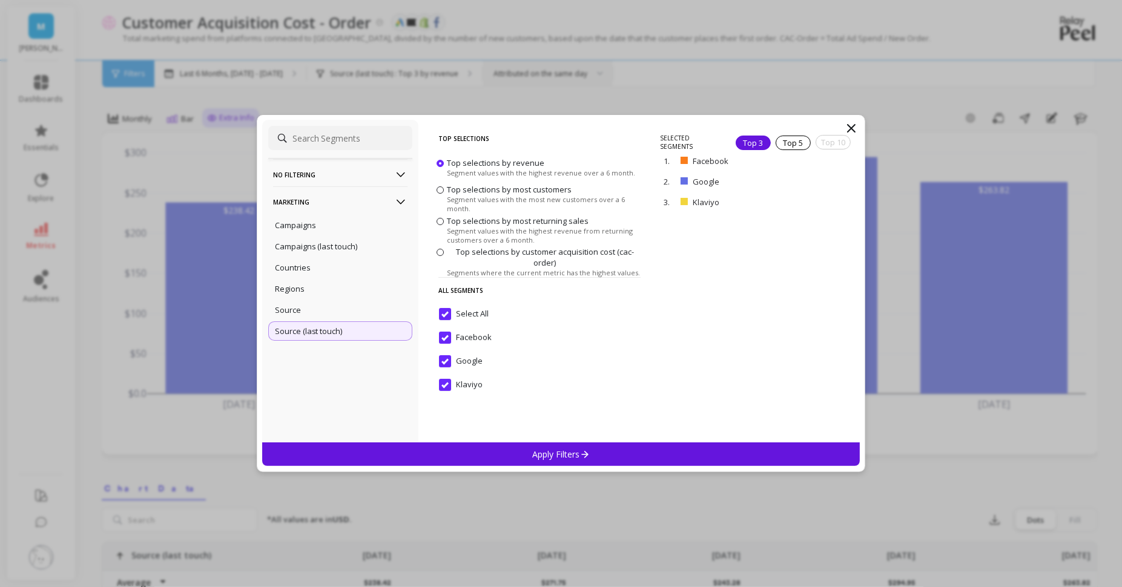
click at [317, 172] on p "No filtering" at bounding box center [340, 174] width 134 height 31
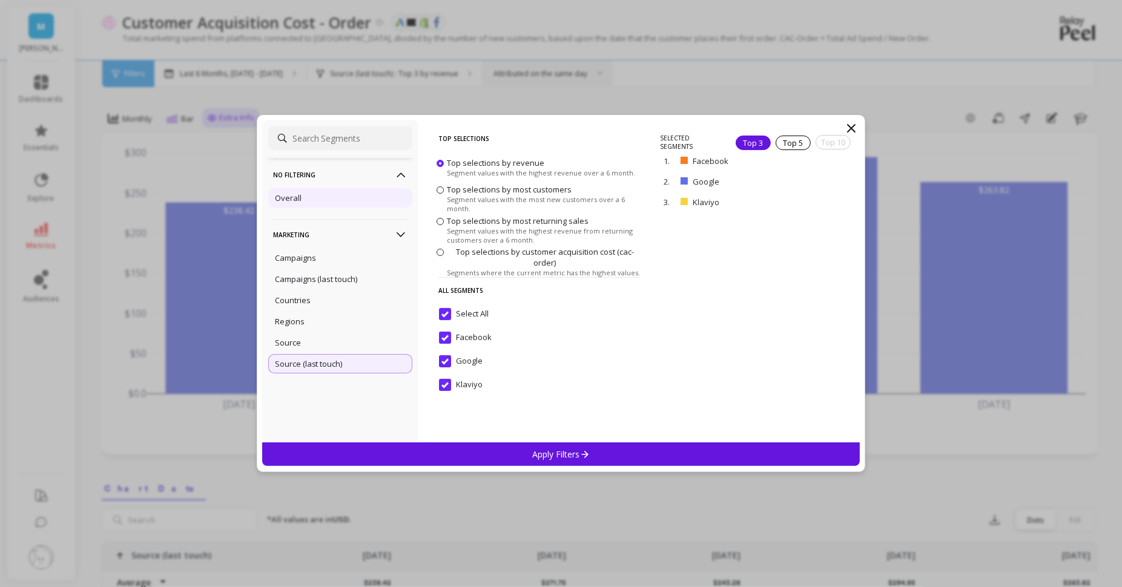
click at [305, 199] on div "Overall" at bounding box center [340, 197] width 144 height 19
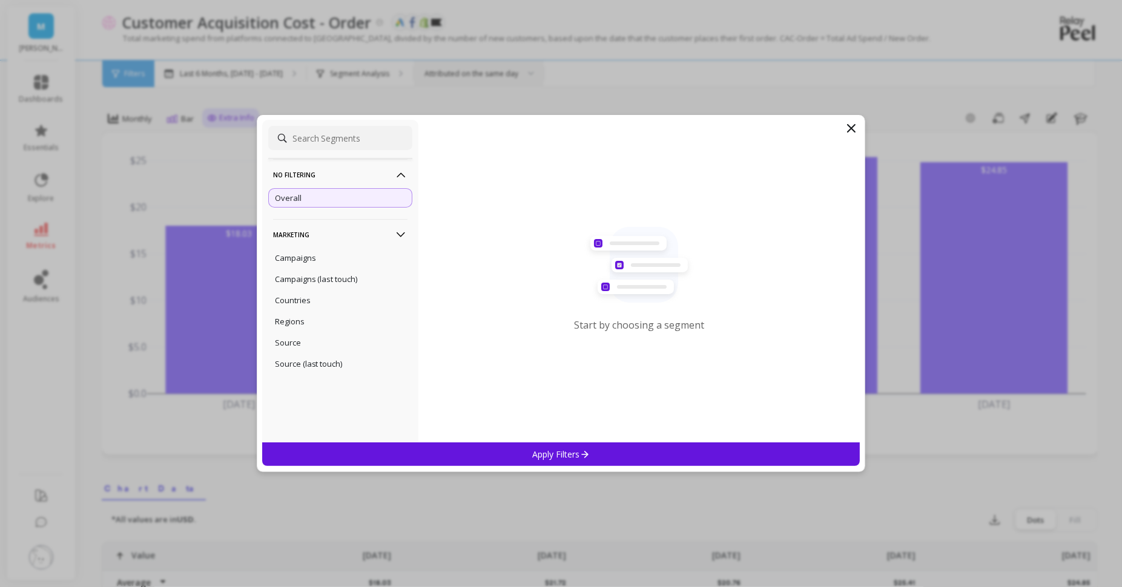
click at [464, 463] on div "Apply Filters" at bounding box center [561, 455] width 598 height 24
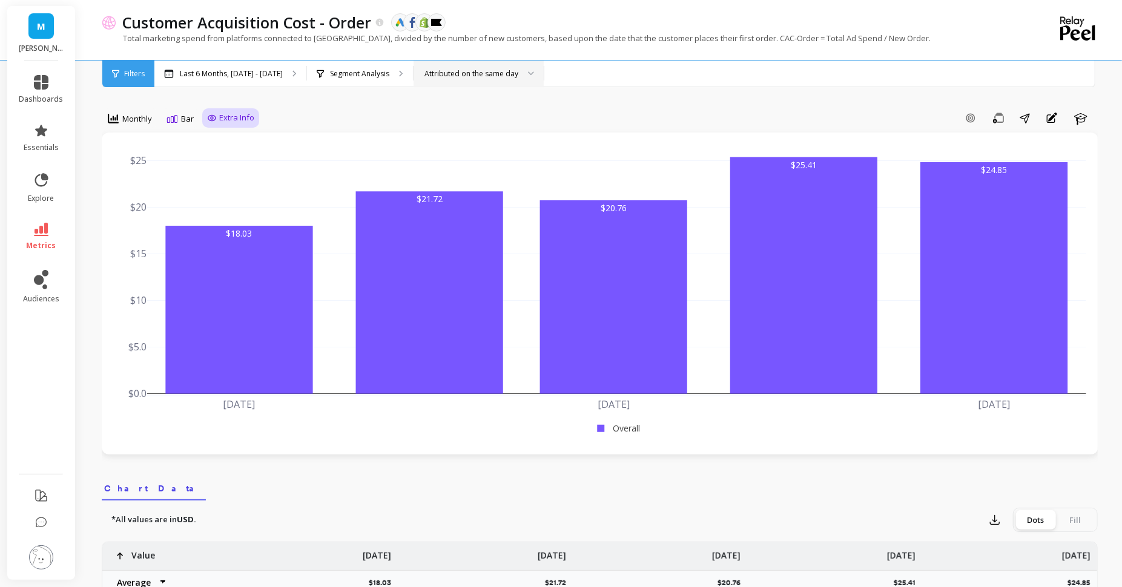
click at [486, 71] on div "Attributed on the same day" at bounding box center [471, 74] width 94 height 12
drag, startPoint x: 824, startPoint y: 96, endPoint x: 836, endPoint y: 98, distance: 11.6
click at [1083, 115] on icon "button" at bounding box center [1081, 118] width 15 height 15
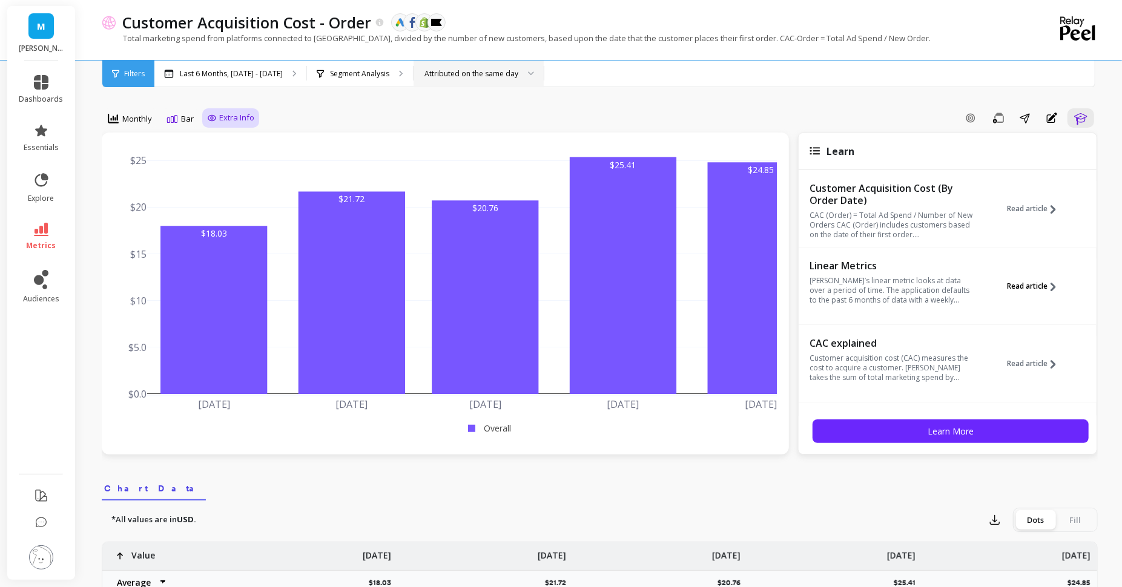
scroll to position [73, 0]
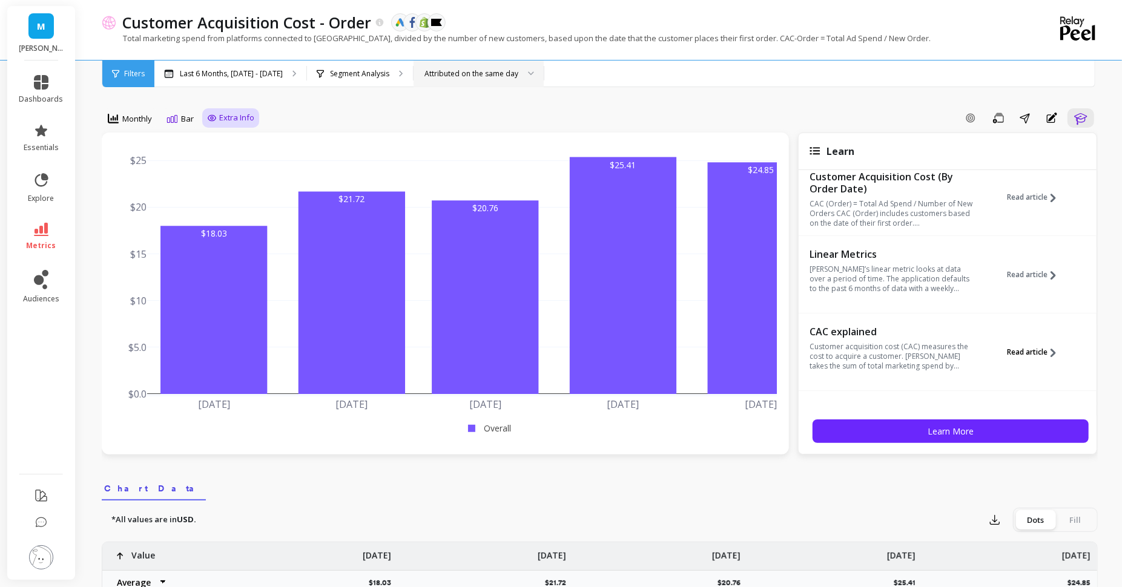
click at [1029, 356] on button "Read article" at bounding box center [1036, 353] width 58 height 56
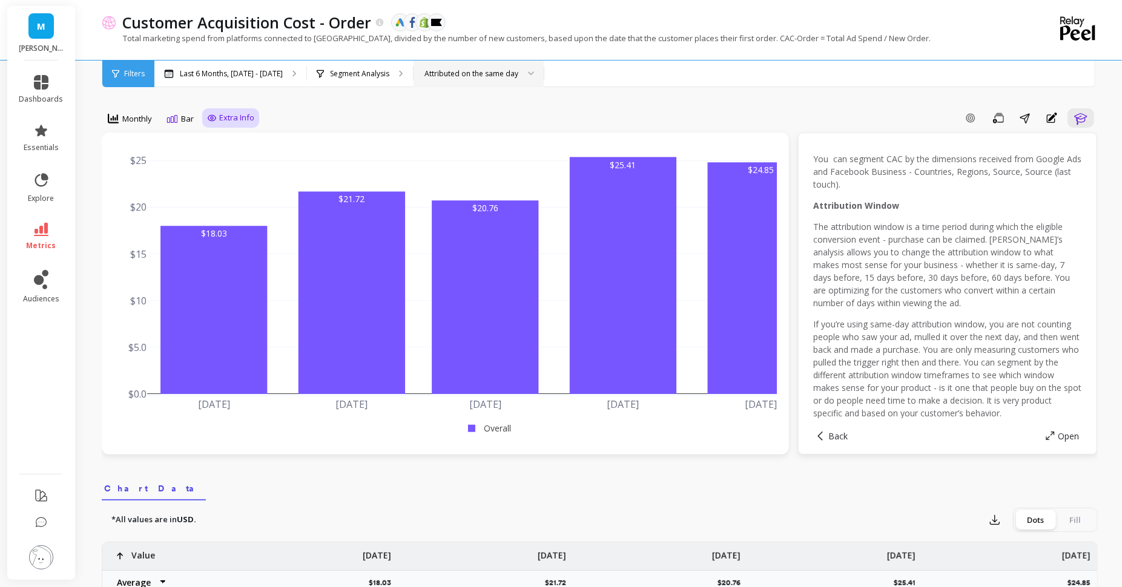
scroll to position [100, 0]
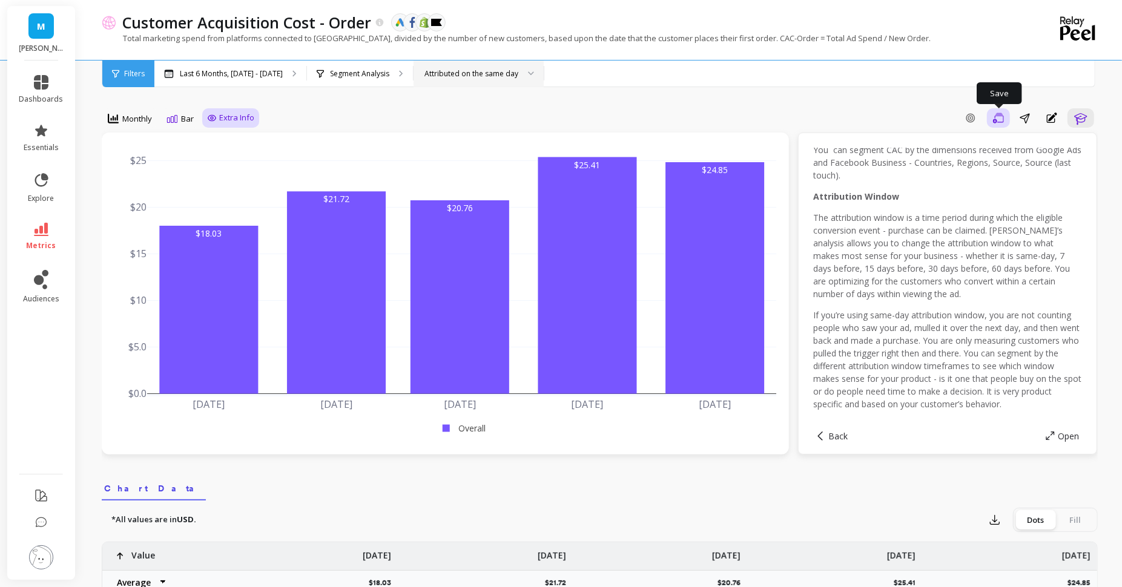
click at [994, 117] on icon "button" at bounding box center [998, 119] width 11 height 12
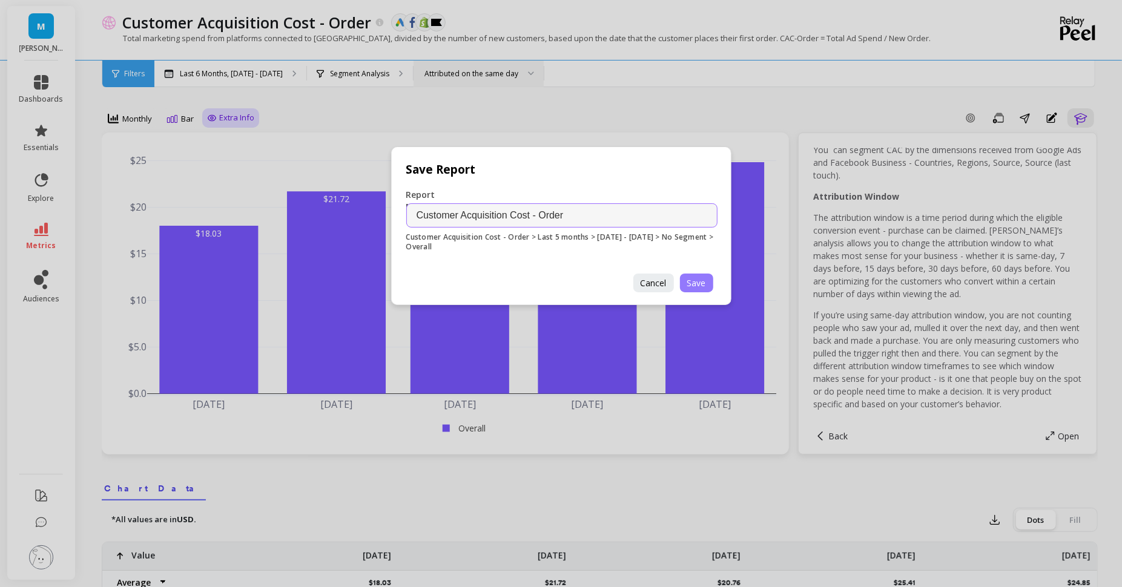
click at [703, 283] on span "Save" at bounding box center [696, 283] width 19 height 12
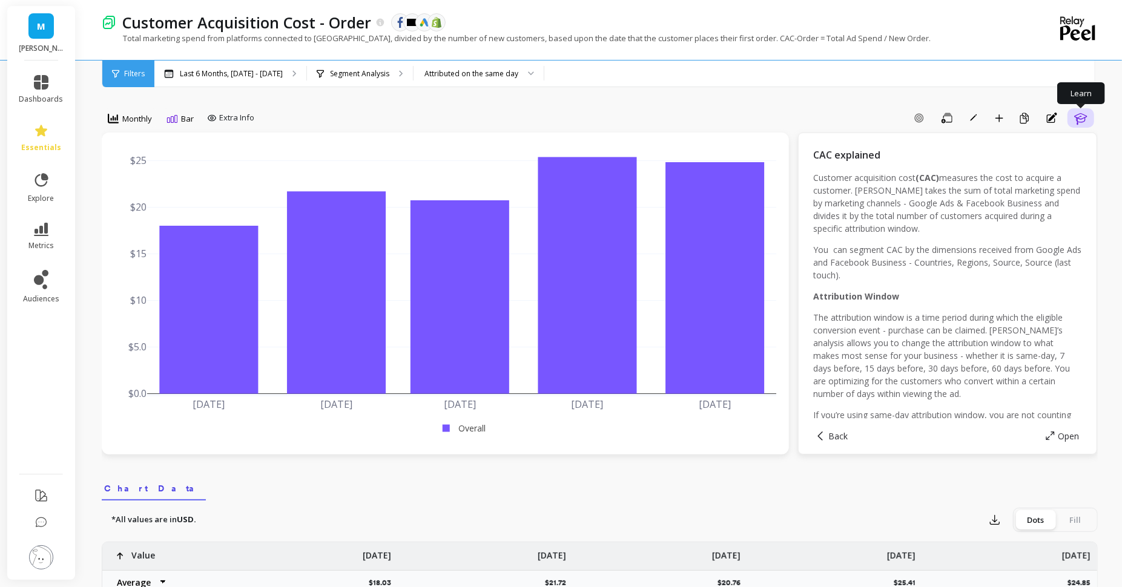
click at [1077, 119] on icon "button" at bounding box center [1080, 119] width 13 height 12
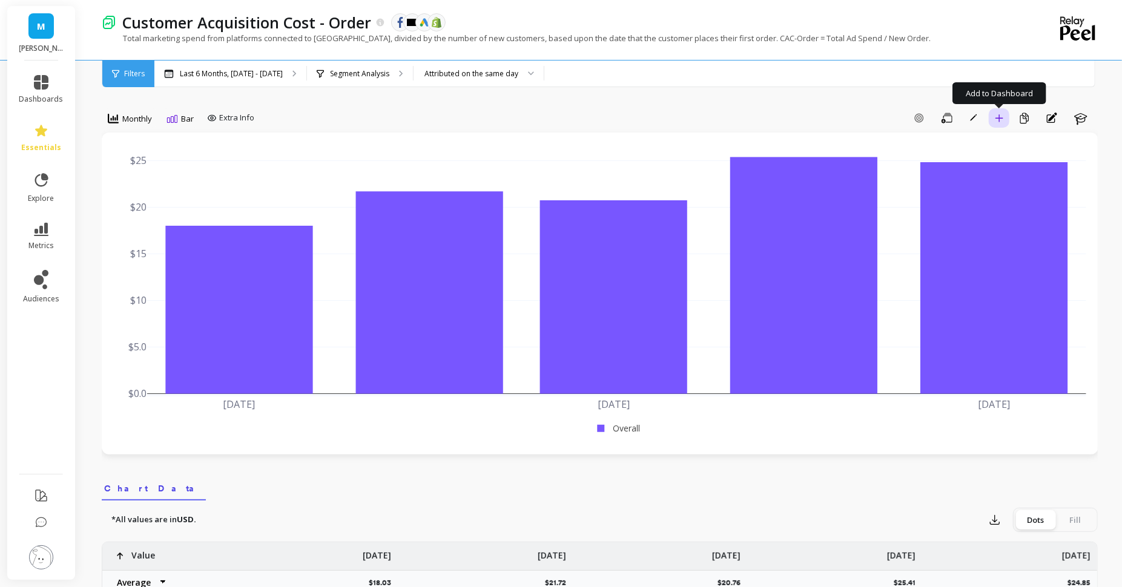
click at [1005, 116] on button "Add to Dashboard" at bounding box center [999, 117] width 21 height 19
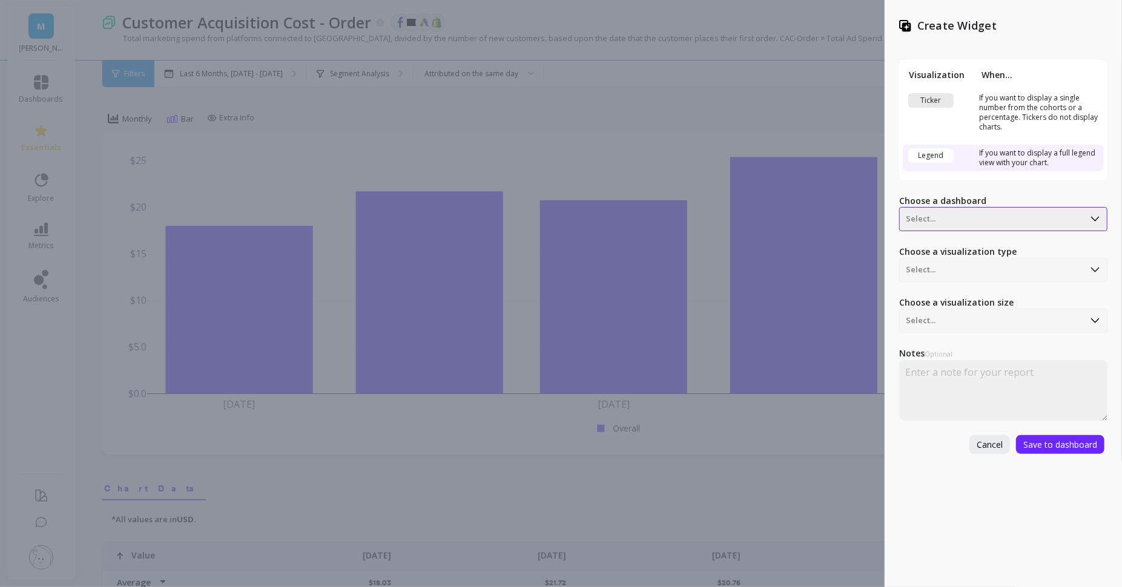
click at [1003, 223] on div at bounding box center [992, 219] width 172 height 15
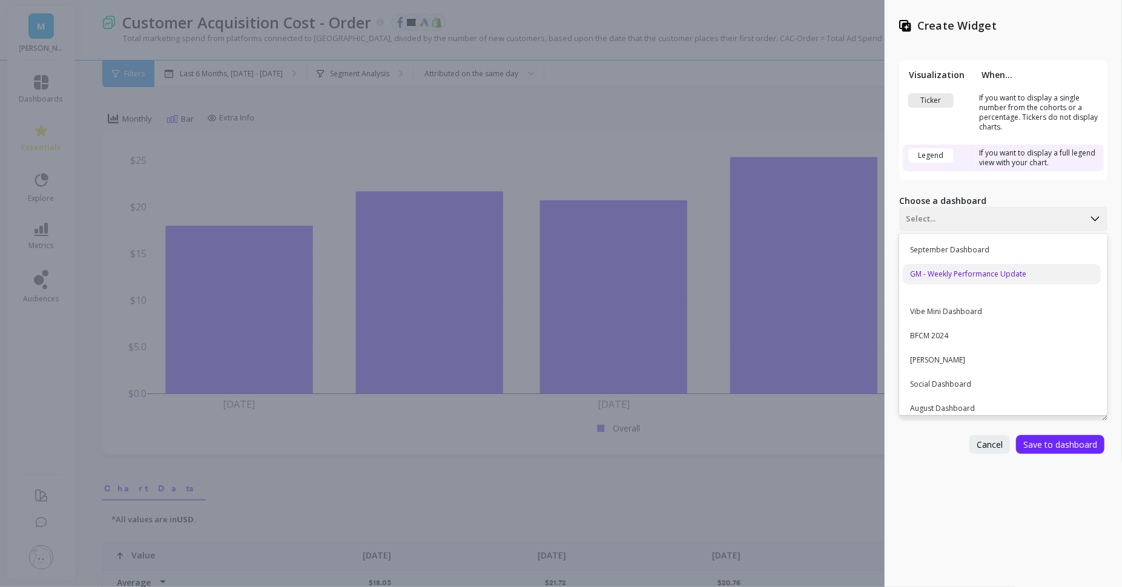
click at [1004, 280] on div "GM - Weekly Performance Update" at bounding box center [1002, 274] width 198 height 21
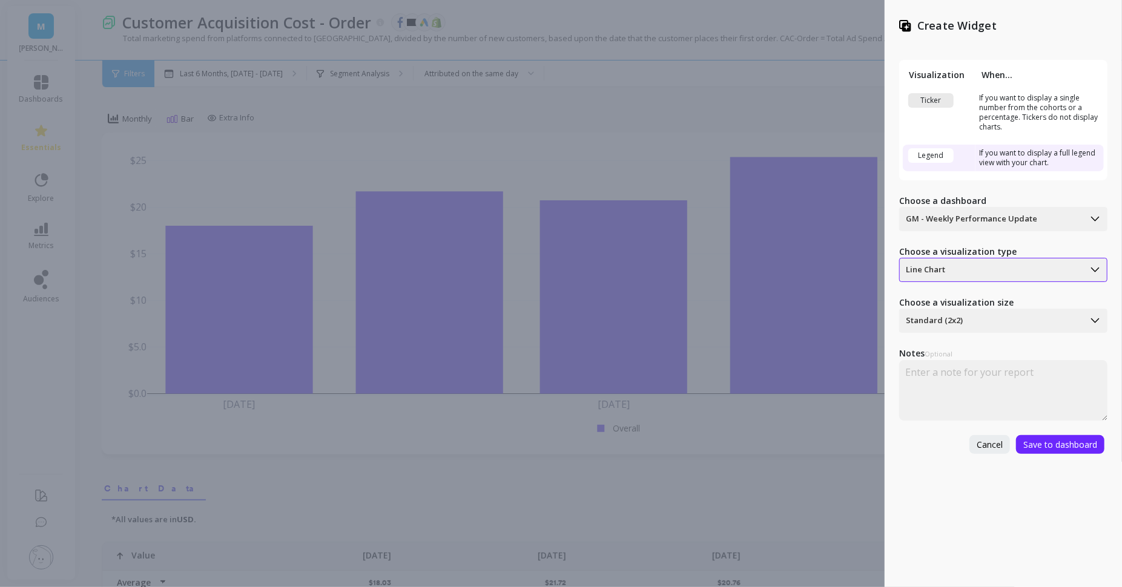
click at [983, 260] on div "Line Chart" at bounding box center [992, 269] width 184 height 19
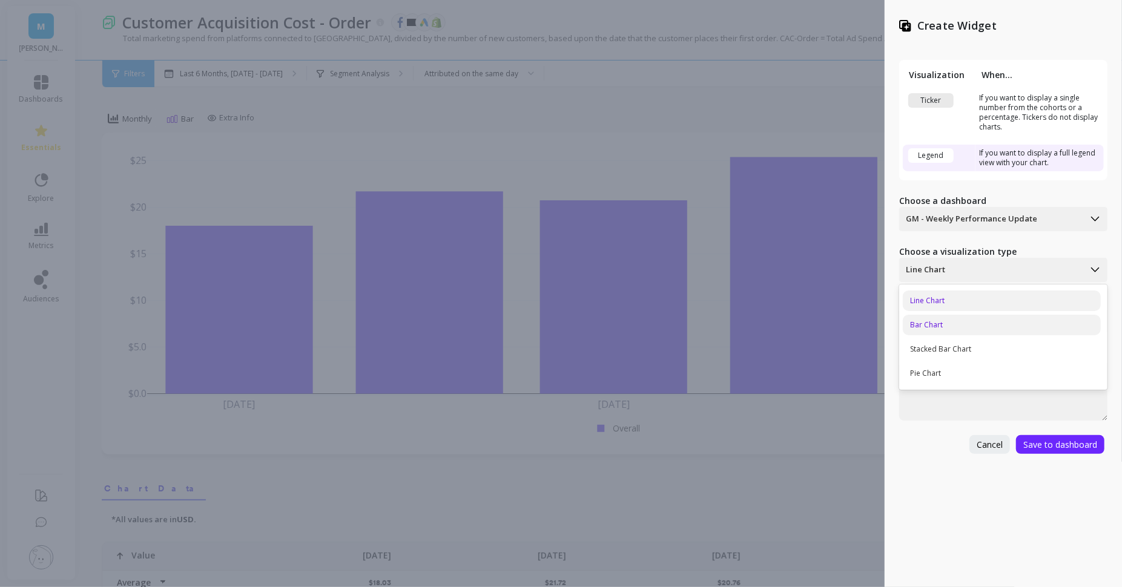
click at [968, 332] on div "Bar Chart" at bounding box center [1002, 325] width 198 height 21
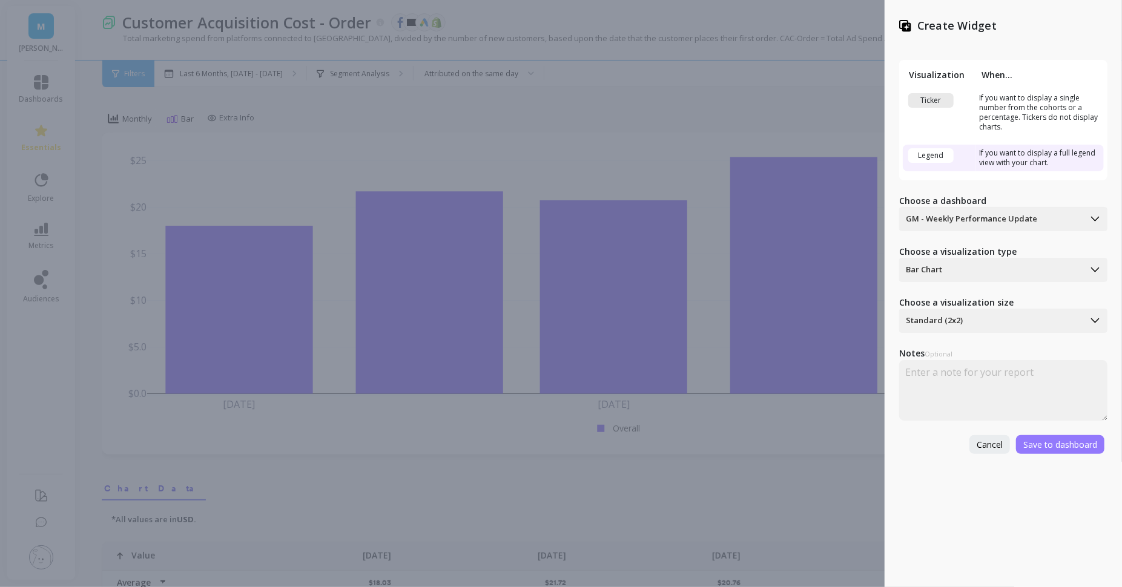
click at [1043, 442] on span "Save to dashboard" at bounding box center [1060, 445] width 74 height 12
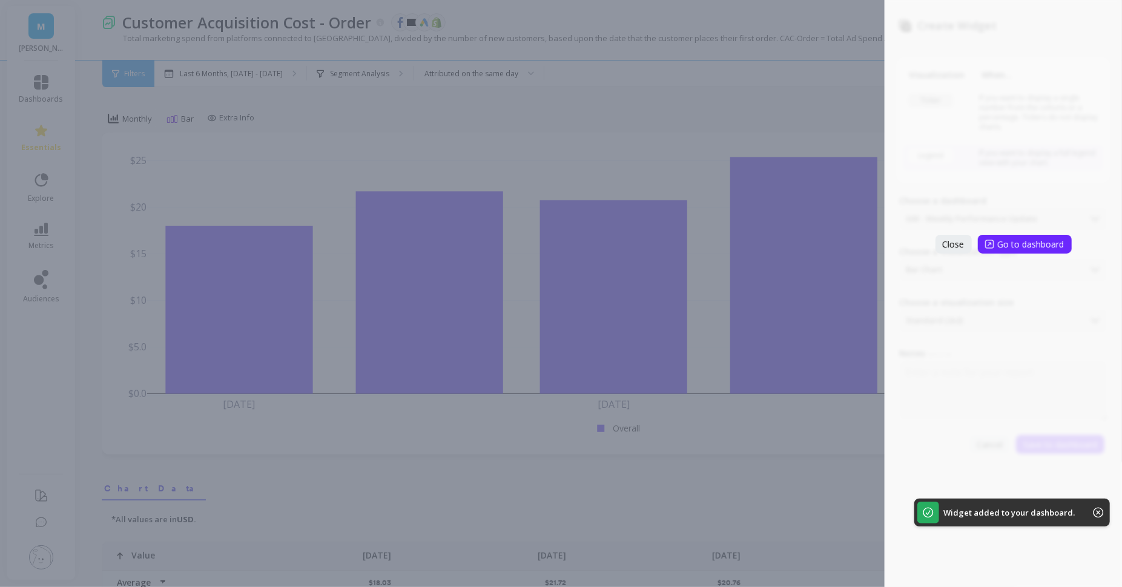
click at [686, 165] on div "Create Widget Visualization When... Ticker If you want to display a single numb…" at bounding box center [561, 293] width 1122 height 587
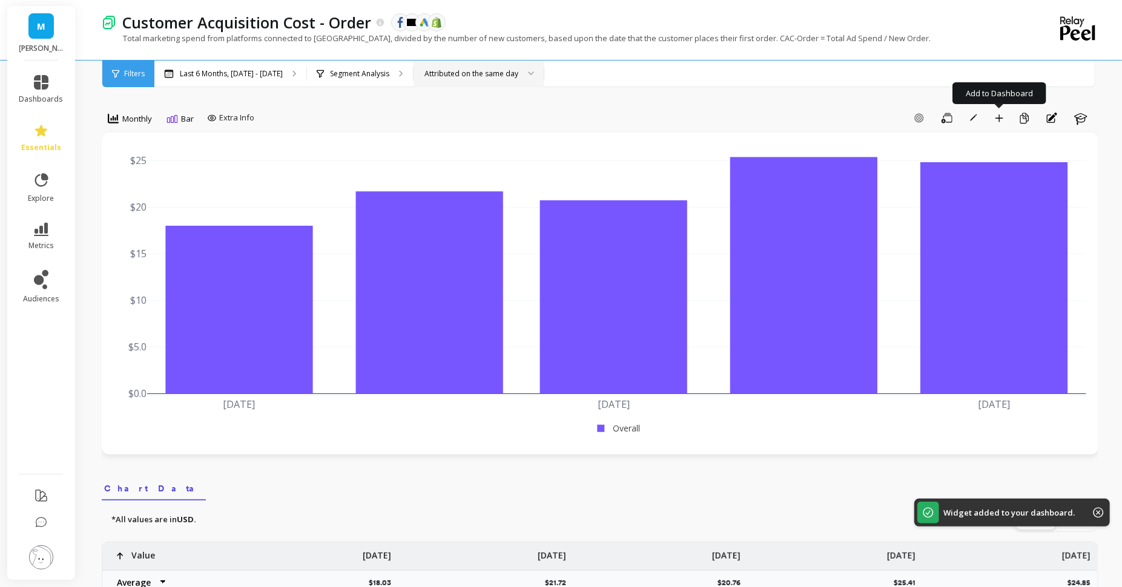
click at [423, 68] on div "Attributed on the same day" at bounding box center [471, 74] width 96 height 12
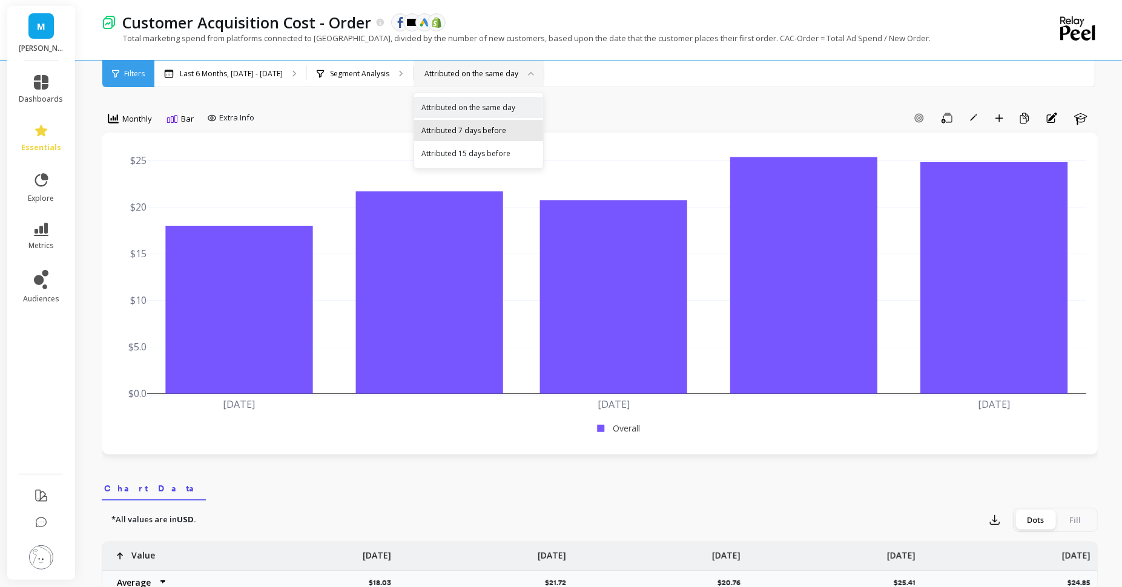
click at [430, 132] on div "Attributed 7 days before" at bounding box center [478, 131] width 114 height 12
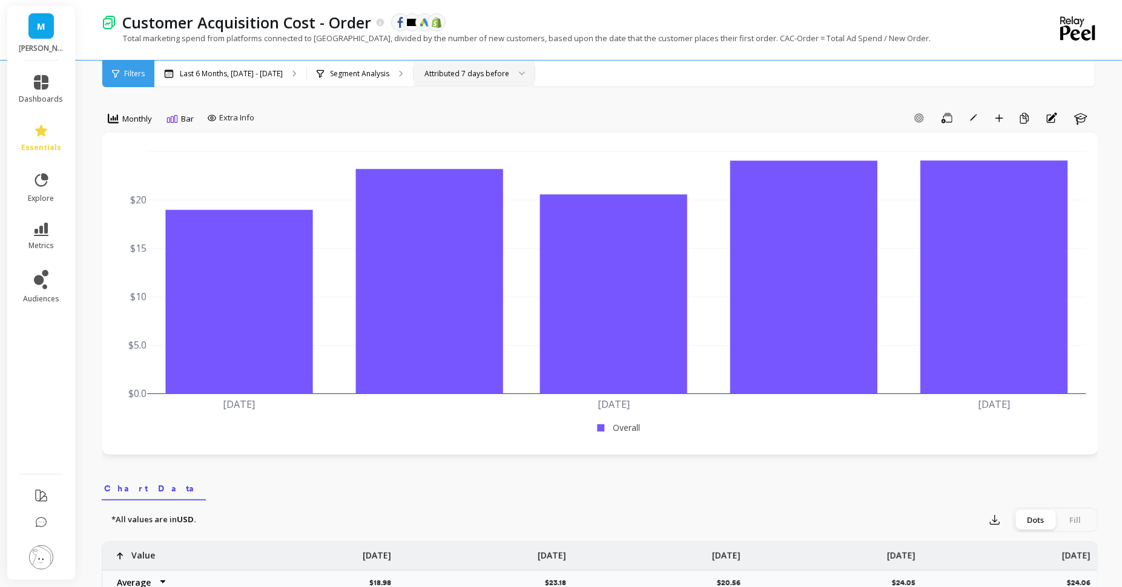
click at [466, 82] on div "Attributed 7 days before" at bounding box center [474, 74] width 121 height 27
click at [469, 153] on div "Attributed 15 days before" at bounding box center [473, 154] width 105 height 12
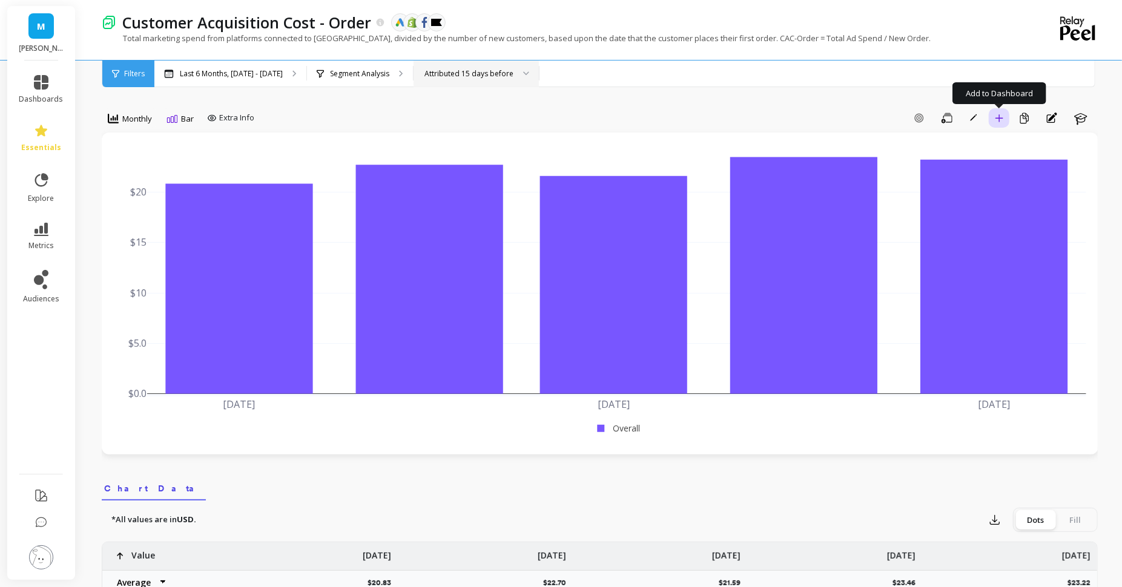
click at [1004, 119] on button "Add to Dashboard" at bounding box center [999, 117] width 21 height 19
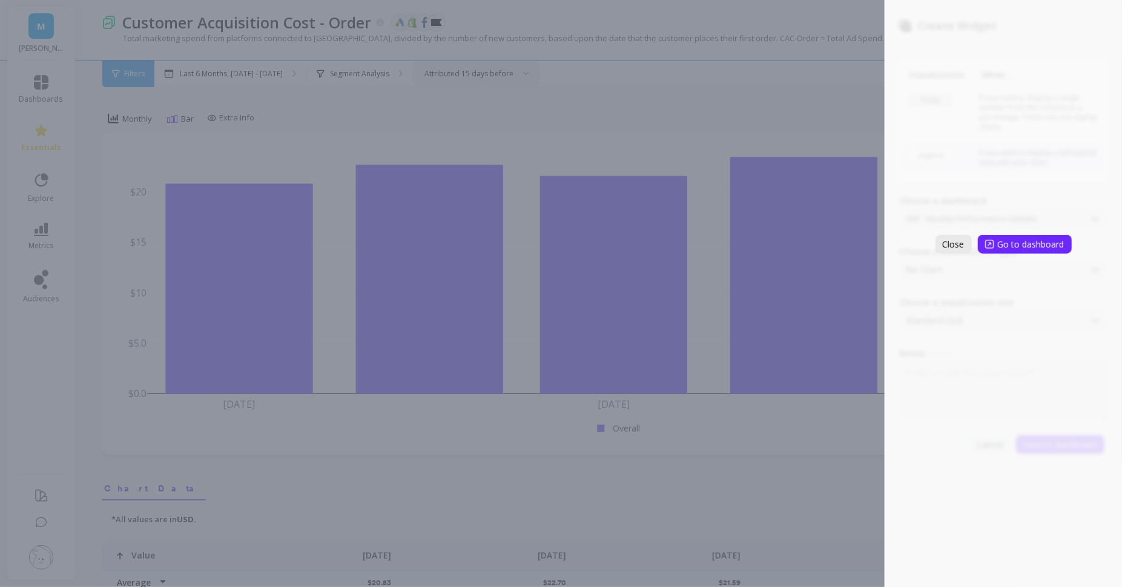
click at [955, 247] on span "Close" at bounding box center [954, 245] width 22 height 12
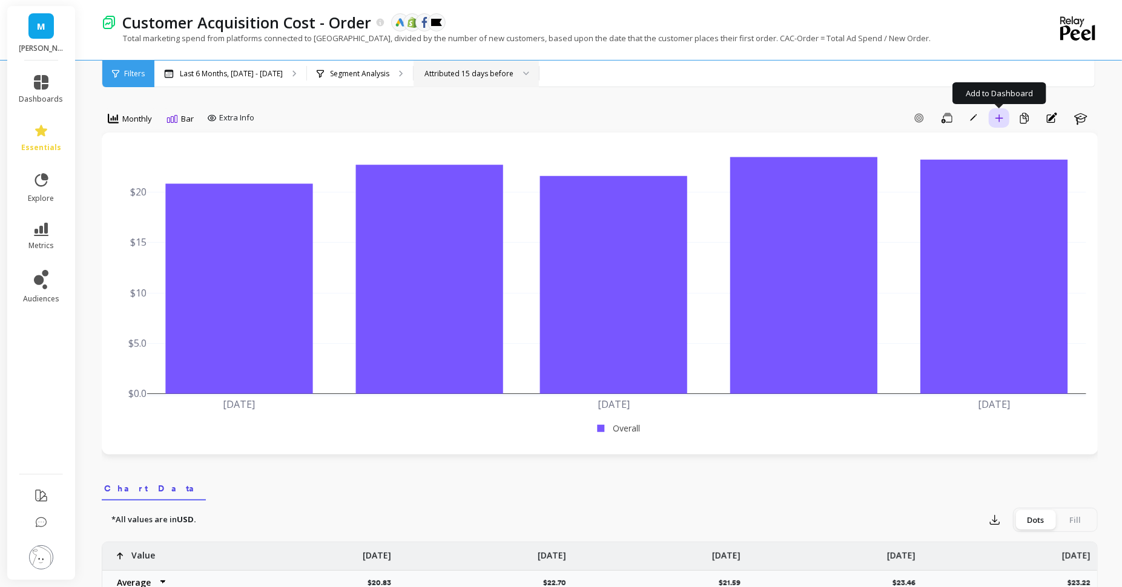
click at [994, 119] on button "Add to Dashboard" at bounding box center [999, 117] width 21 height 19
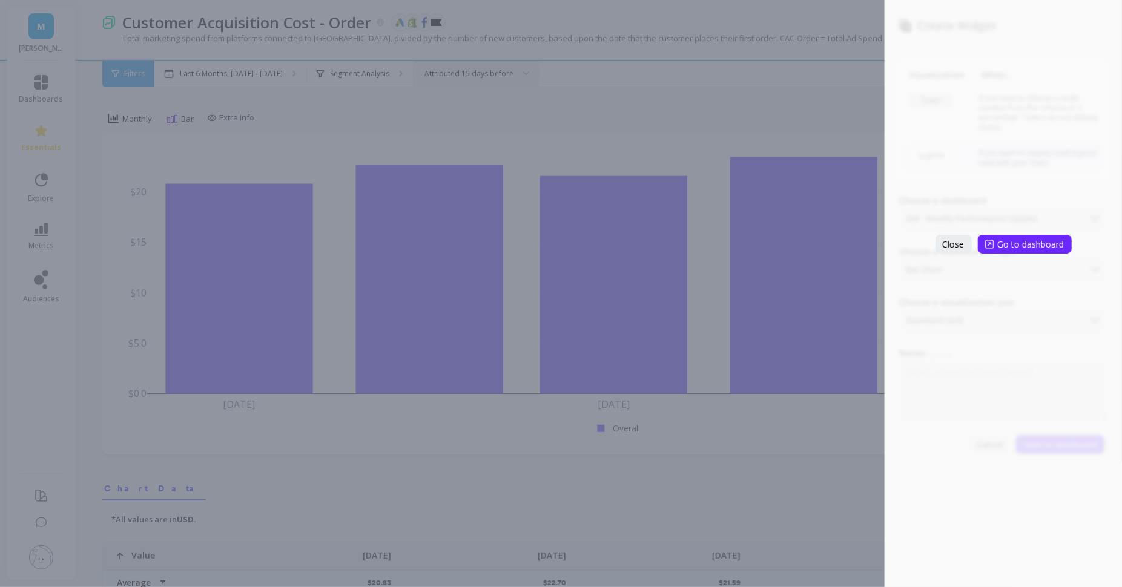
click at [592, 108] on div "Create Widget Visualization When... Ticker If you want to display a single numb…" at bounding box center [561, 293] width 1122 height 587
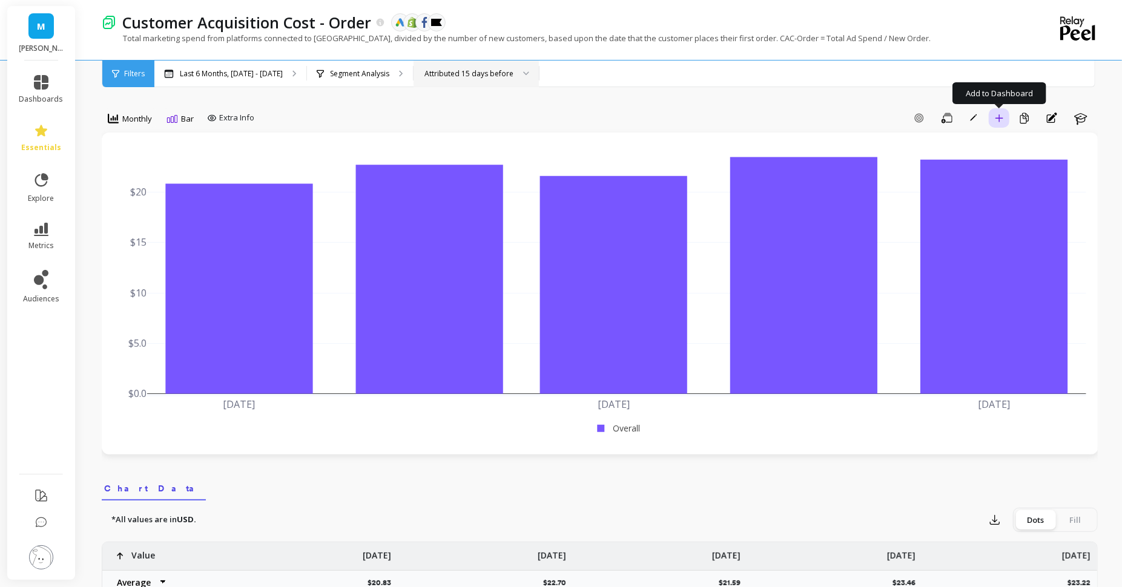
click at [995, 117] on icon "button" at bounding box center [999, 118] width 8 height 8
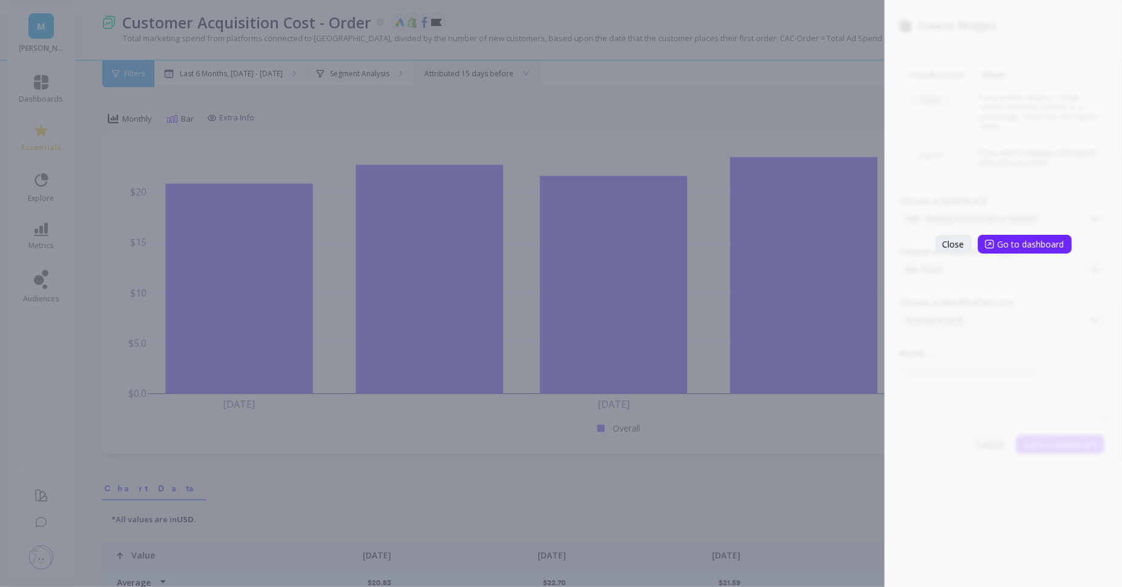
click at [1069, 256] on div "Close Go to dashboard" at bounding box center [1003, 293] width 237 height 587
click at [1056, 248] on span "Go to dashboard" at bounding box center [1031, 245] width 67 height 12
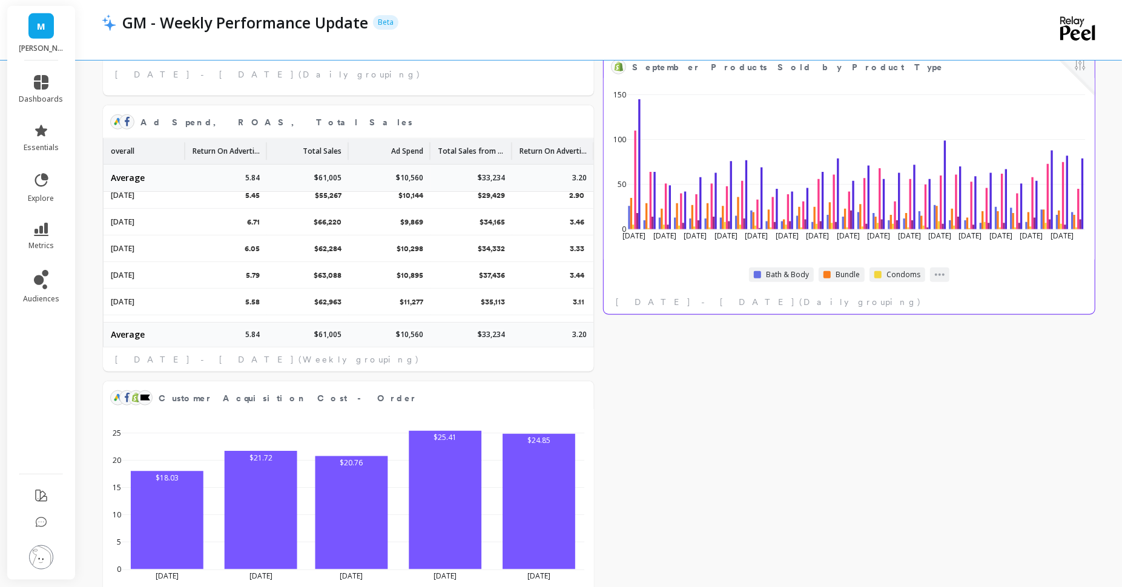
scroll to position [793, 0]
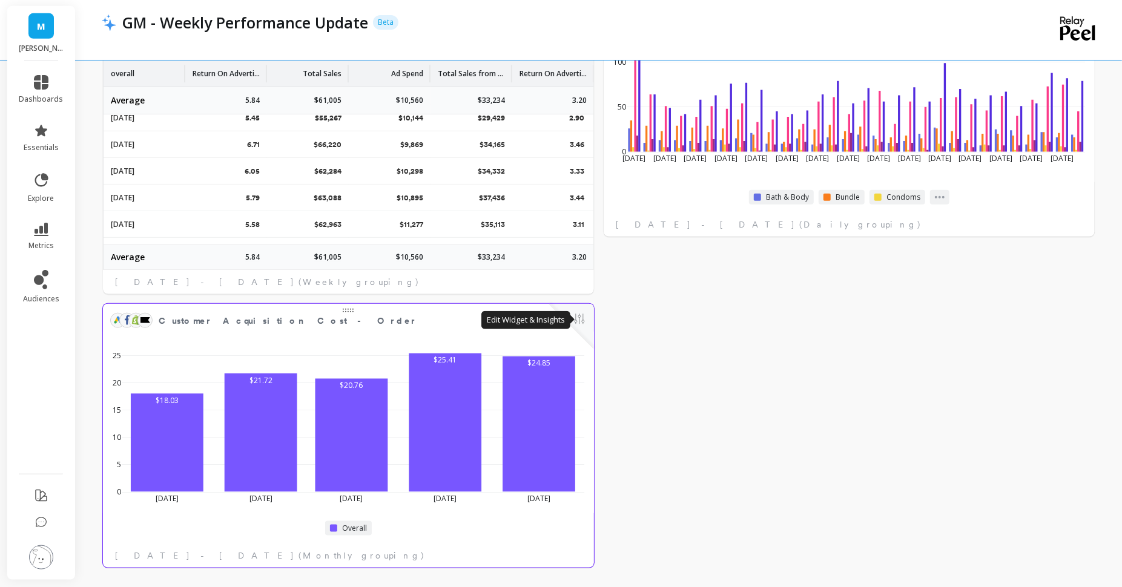
click at [582, 322] on button at bounding box center [579, 320] width 15 height 17
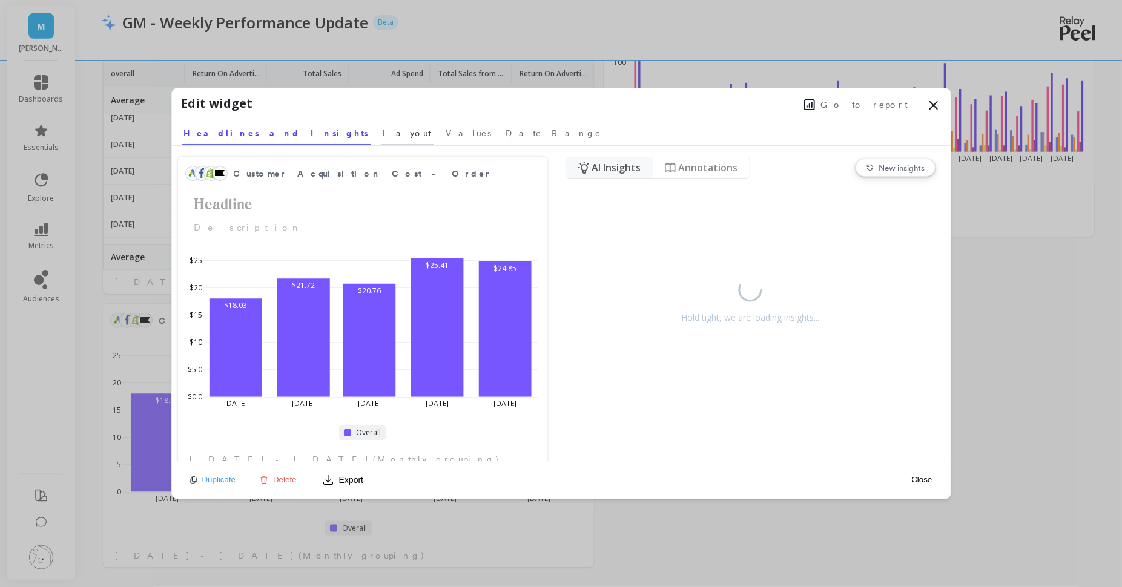
click at [383, 137] on span "Layout" at bounding box center [407, 133] width 48 height 12
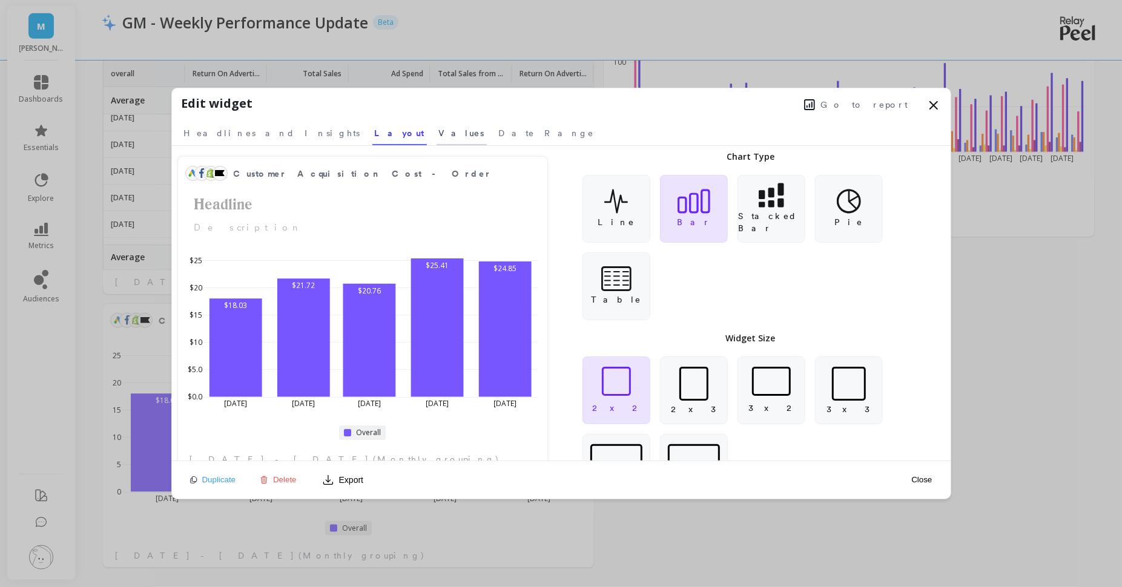
click at [439, 134] on span "Values" at bounding box center [461, 133] width 45 height 12
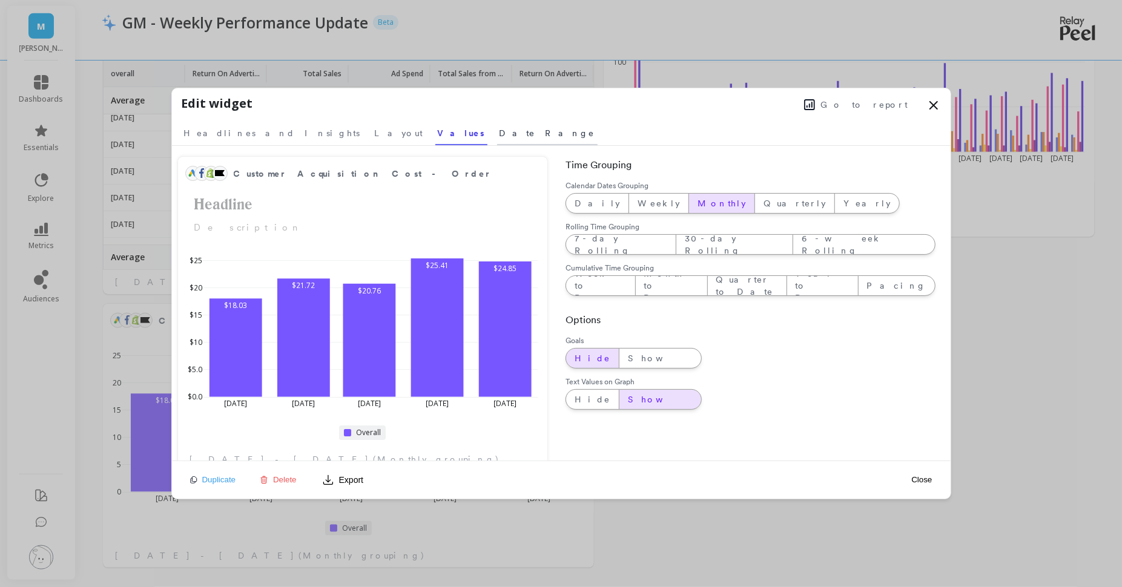
click at [497, 125] on link "Date Range" at bounding box center [547, 131] width 101 height 28
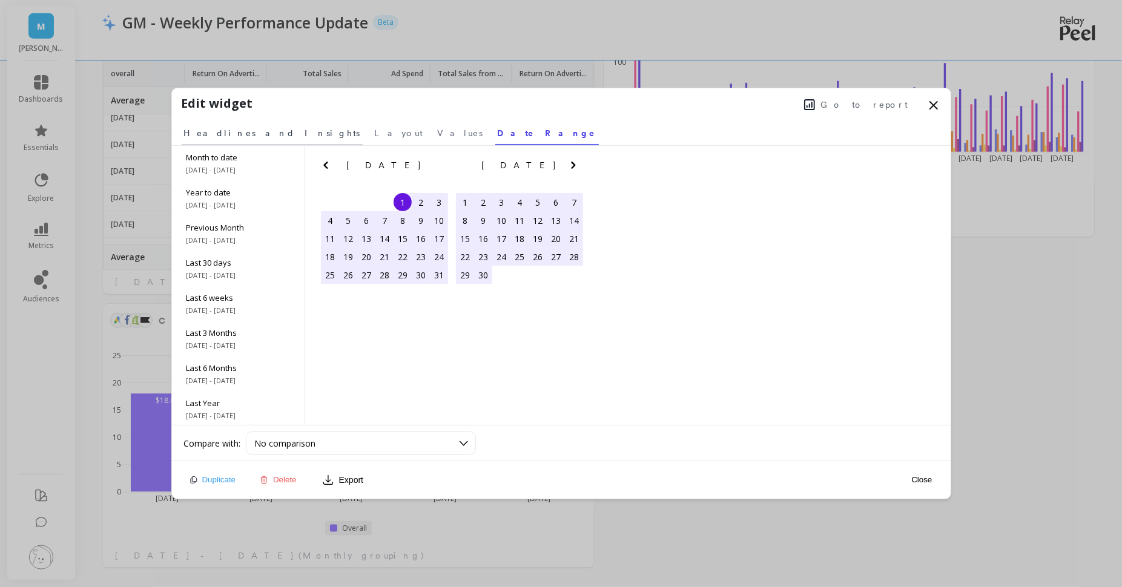
click at [272, 128] on link "Headlines and Insights" at bounding box center [272, 131] width 181 height 28
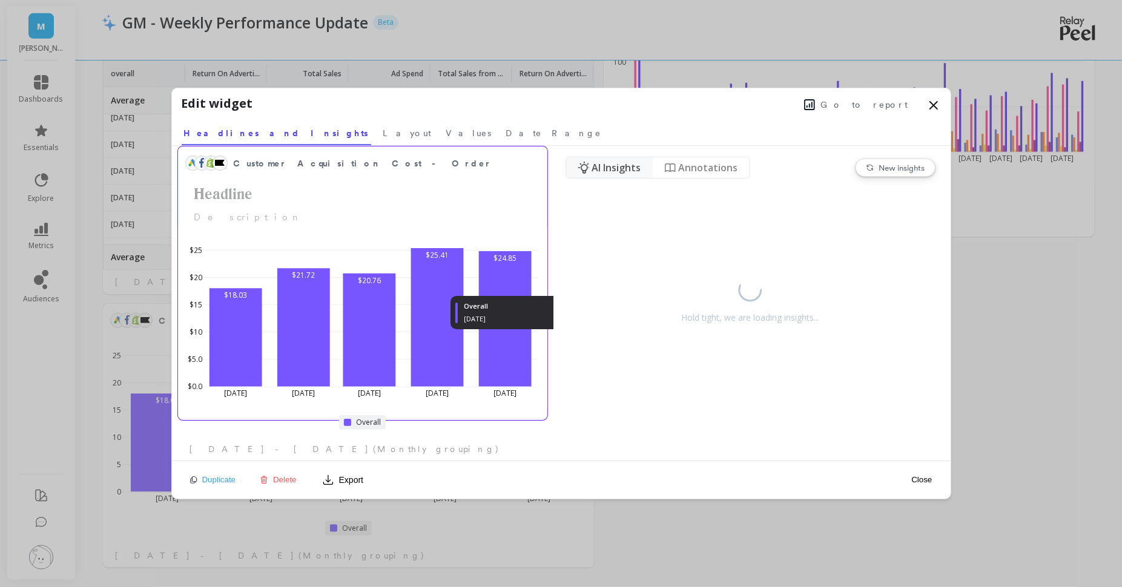
scroll to position [0, 0]
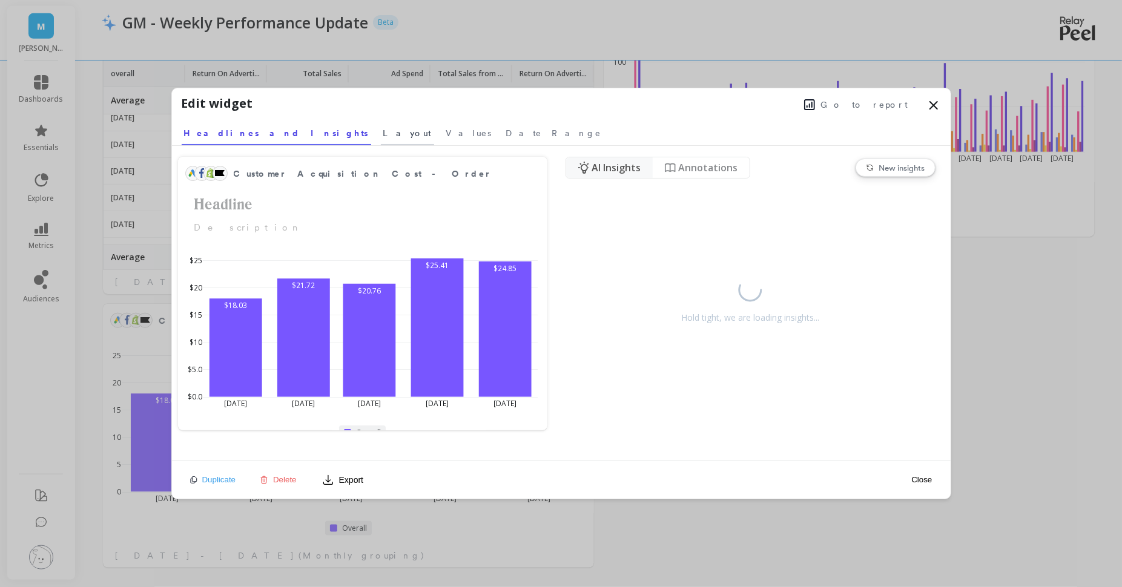
click at [383, 130] on span "Layout" at bounding box center [407, 133] width 48 height 12
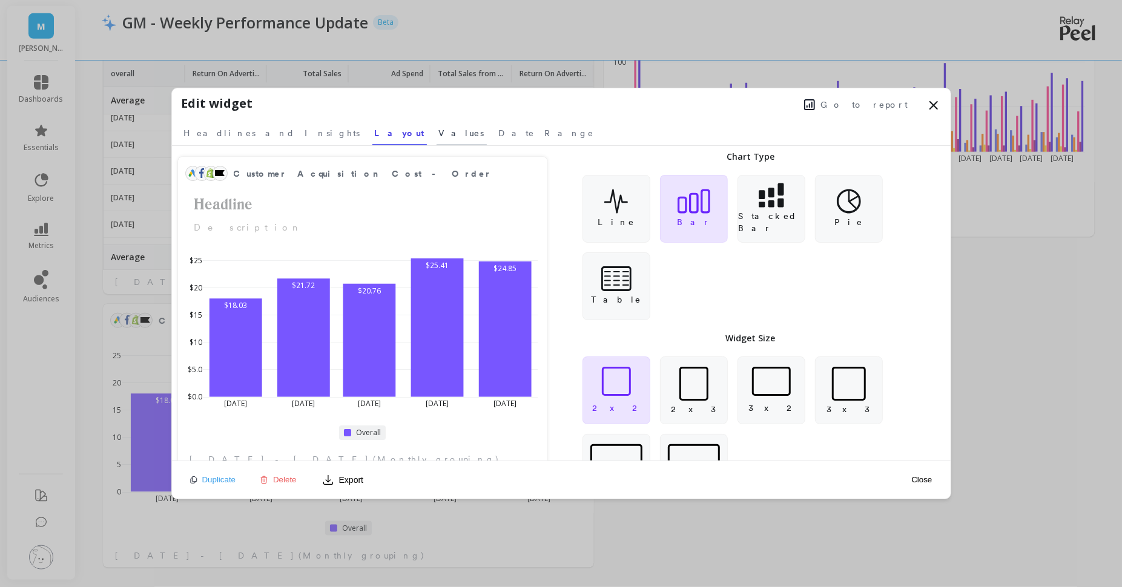
click at [439, 131] on span "Values" at bounding box center [461, 133] width 45 height 12
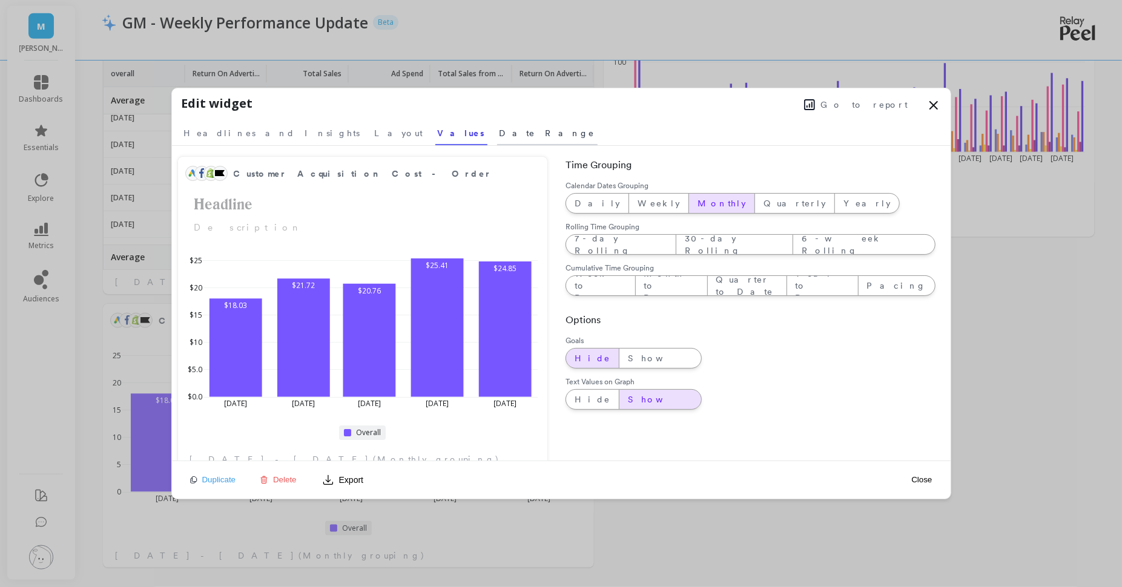
click at [500, 136] on span "Date Range" at bounding box center [548, 133] width 96 height 12
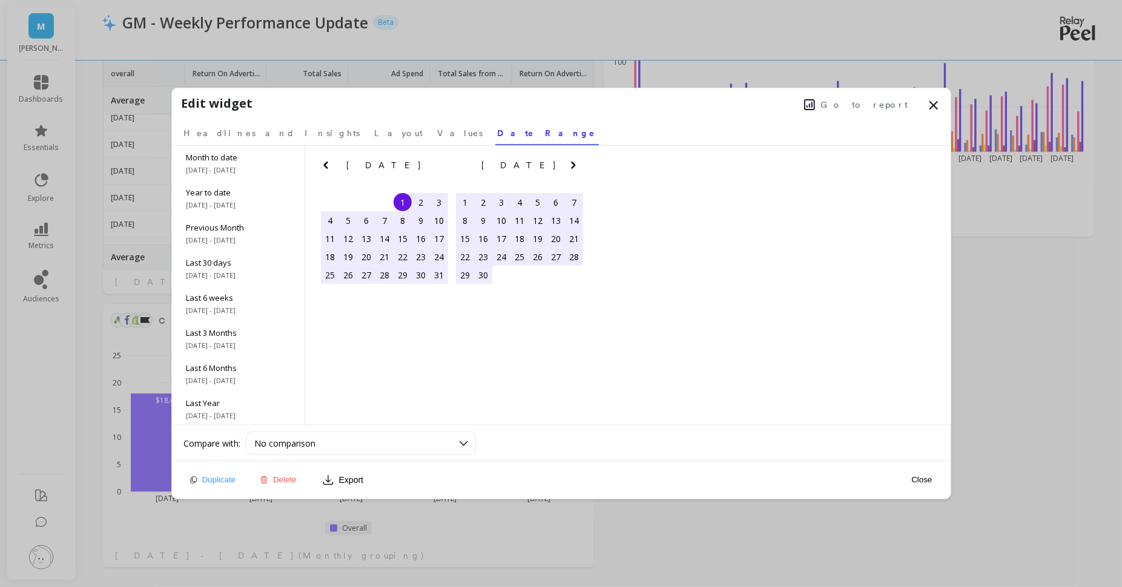
click at [930, 104] on icon at bounding box center [933, 105] width 15 height 15
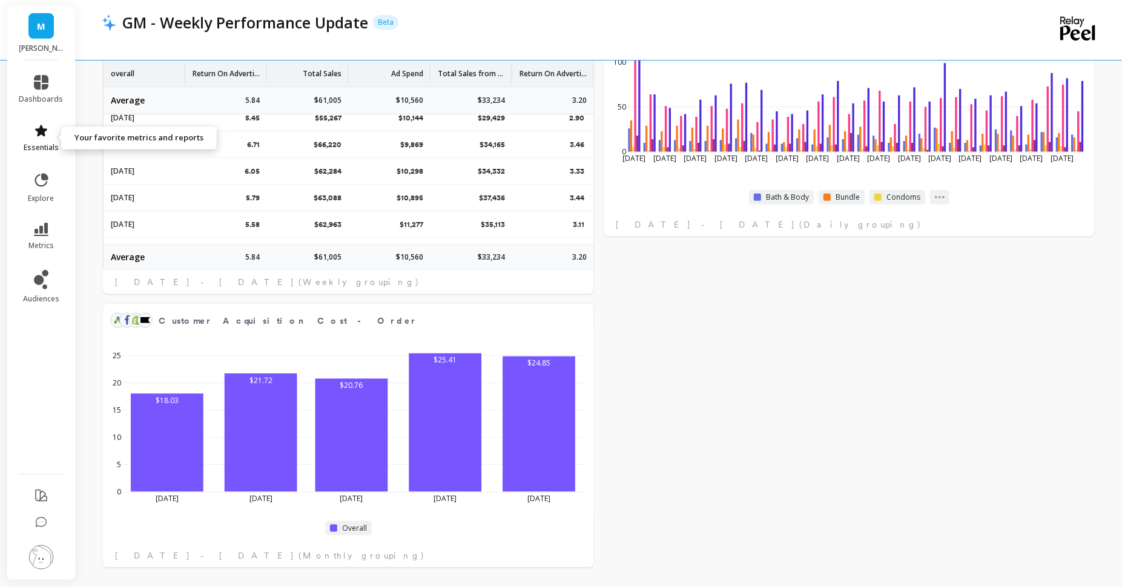
click at [38, 148] on span "essentials" at bounding box center [41, 148] width 35 height 10
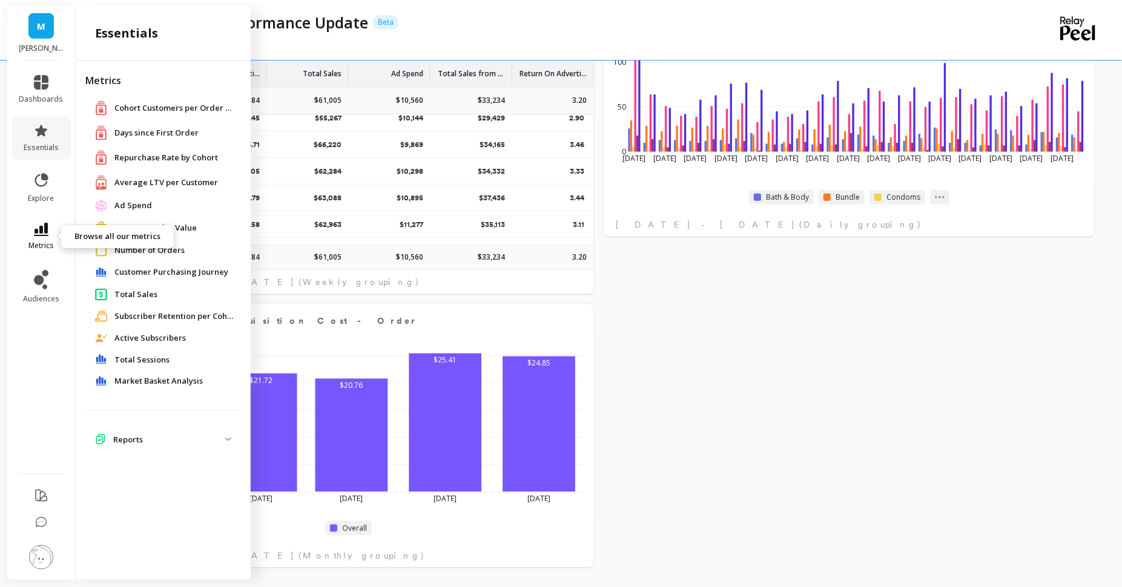
click at [44, 229] on icon at bounding box center [41, 229] width 15 height 13
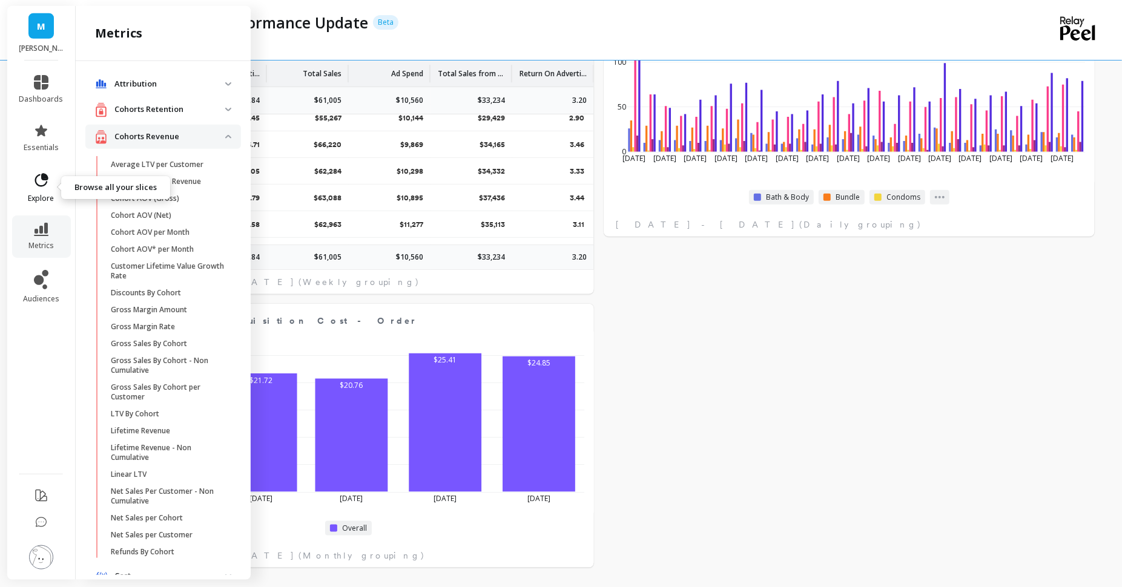
click at [44, 191] on link "explore" at bounding box center [41, 187] width 44 height 31
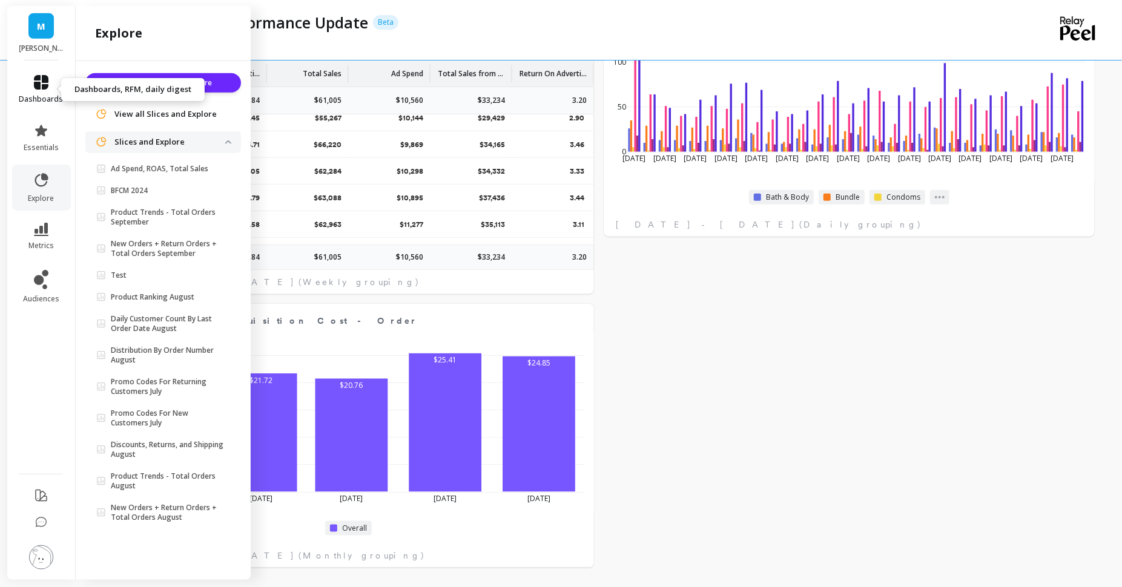
click at [42, 86] on icon at bounding box center [41, 82] width 15 height 15
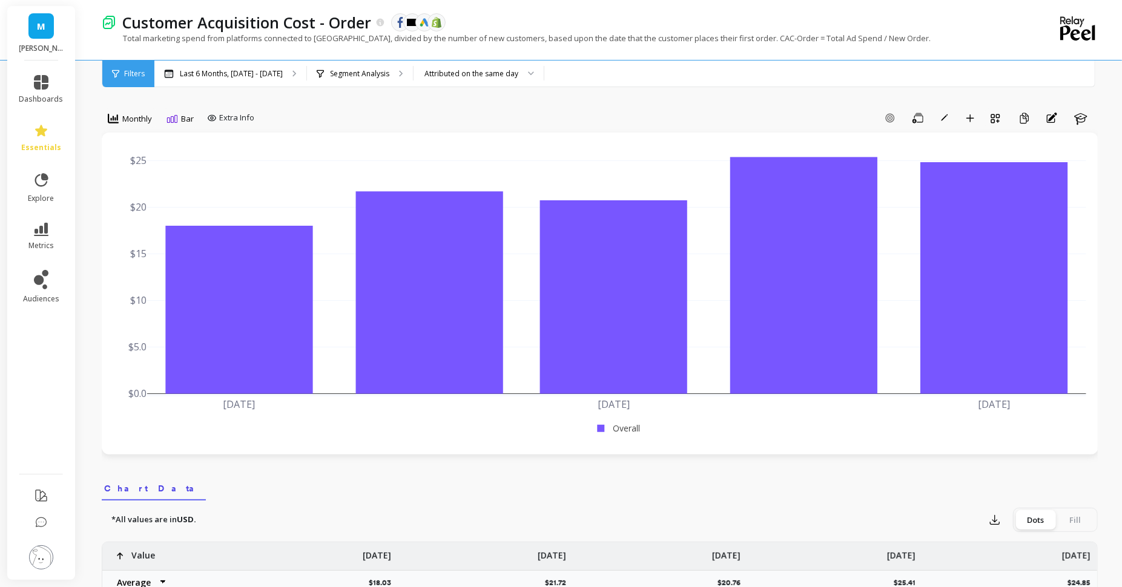
click at [109, 375] on div "[DATE] [DATE] [DATE] $0.0 $5.0 $10 $15 $20 $25 Overall" at bounding box center [600, 294] width 997 height 322
click at [948, 119] on span "button" at bounding box center [944, 118] width 11 height 11
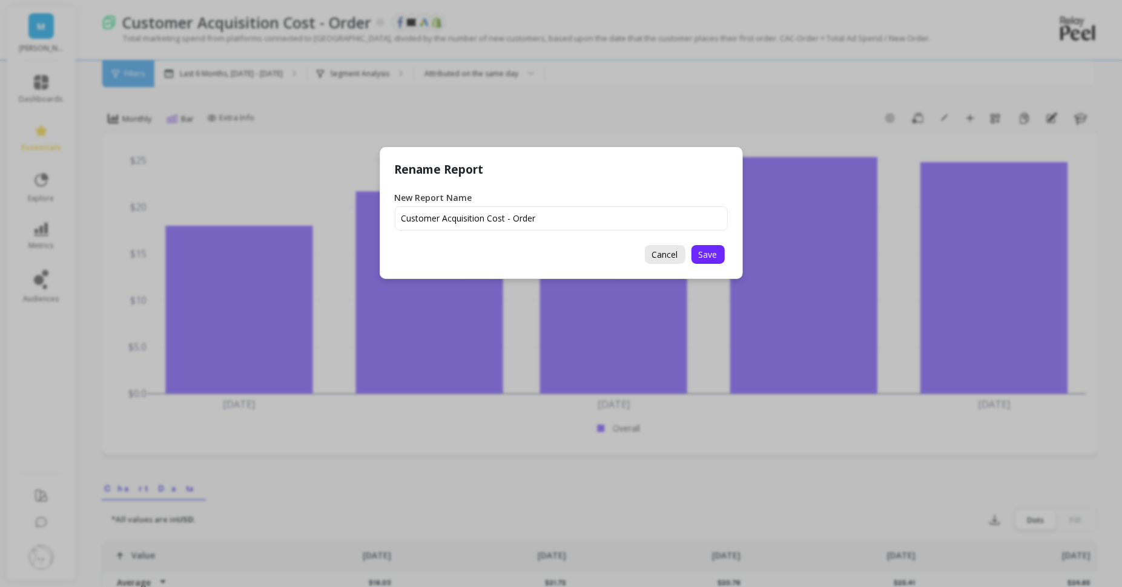
click at [673, 257] on span "Cancel" at bounding box center [665, 255] width 26 height 12
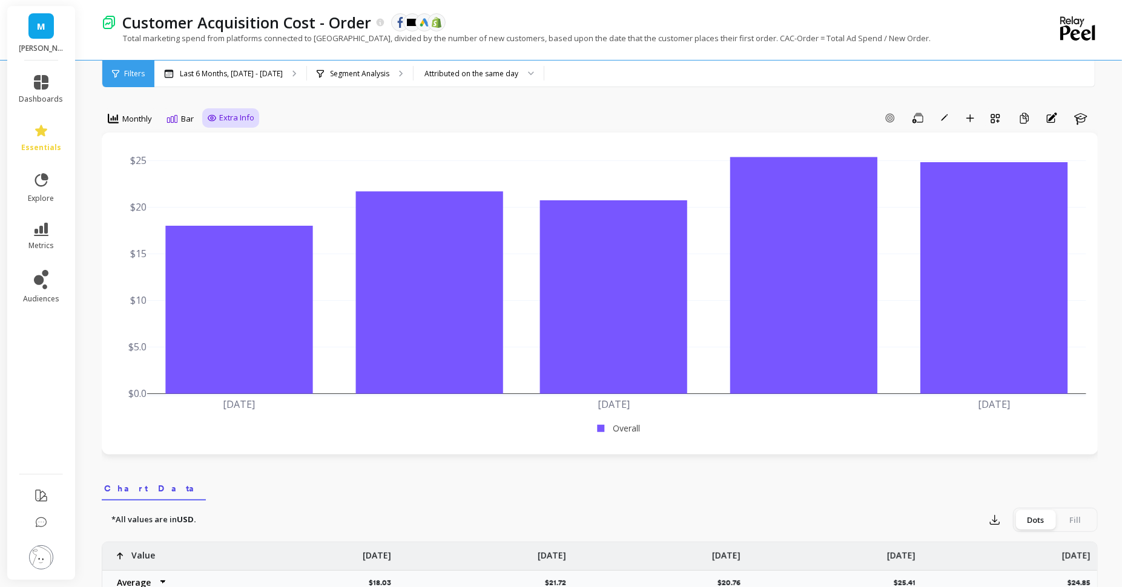
click at [210, 121] on icon at bounding box center [212, 118] width 10 height 10
click at [246, 65] on div "Last 6 Months, [DATE] - [DATE]" at bounding box center [230, 74] width 152 height 27
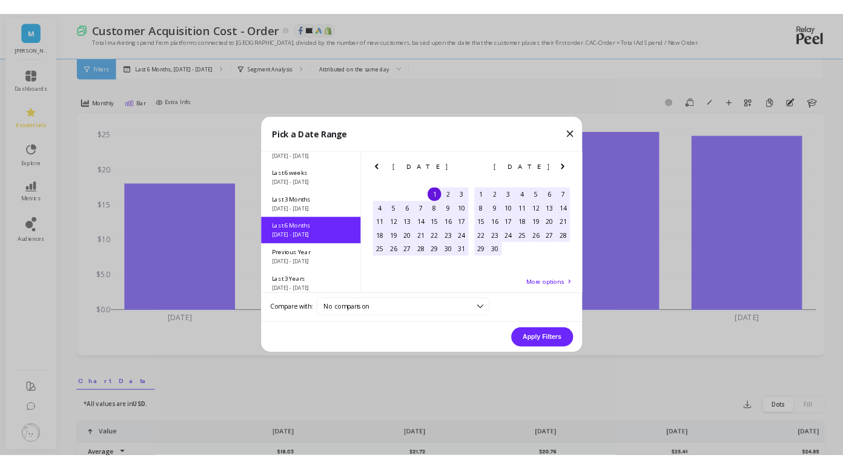
scroll to position [134, 0]
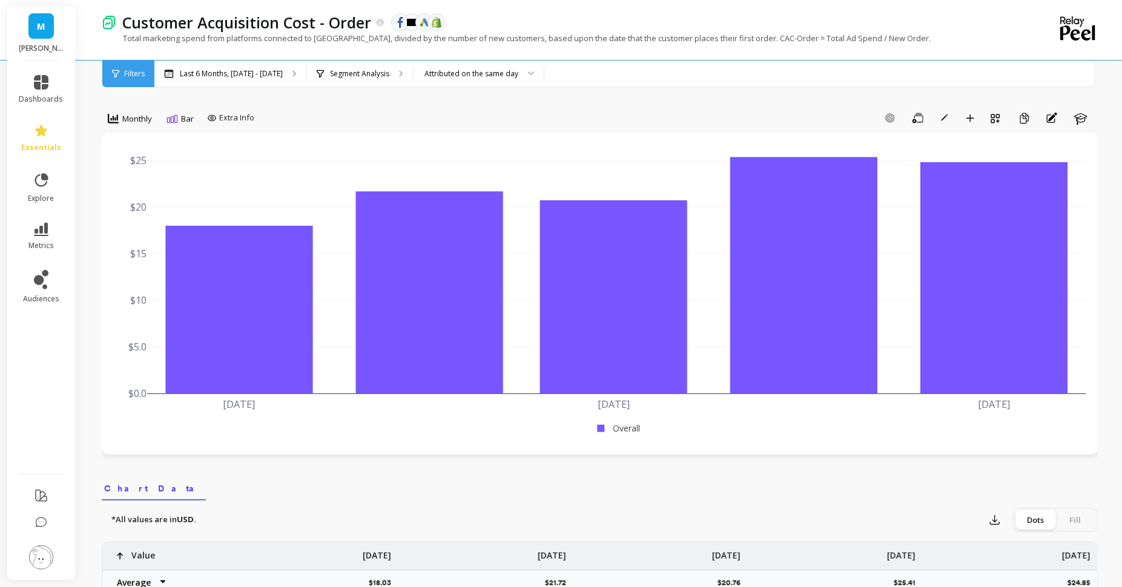
click at [457, 58] on div "Customer Acquisition Cost - Order The data you are viewing comes from: Facebook…" at bounding box center [550, 30] width 897 height 60
click at [449, 70] on div "Attributed on the same day" at bounding box center [471, 74] width 94 height 12
click at [457, 108] on div "Attributed on the same day" at bounding box center [478, 108] width 114 height 12
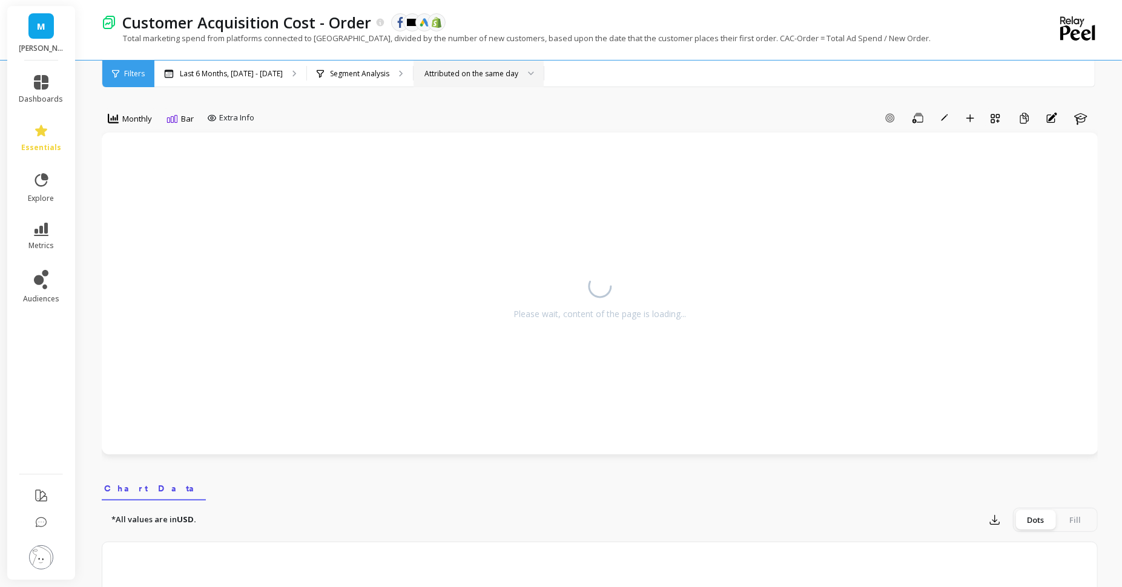
click at [722, 78] on div "Last 6 Months, [DATE] - [DATE] Segment Analysis option Attributed on the same d…" at bounding box center [650, 74] width 992 height 27
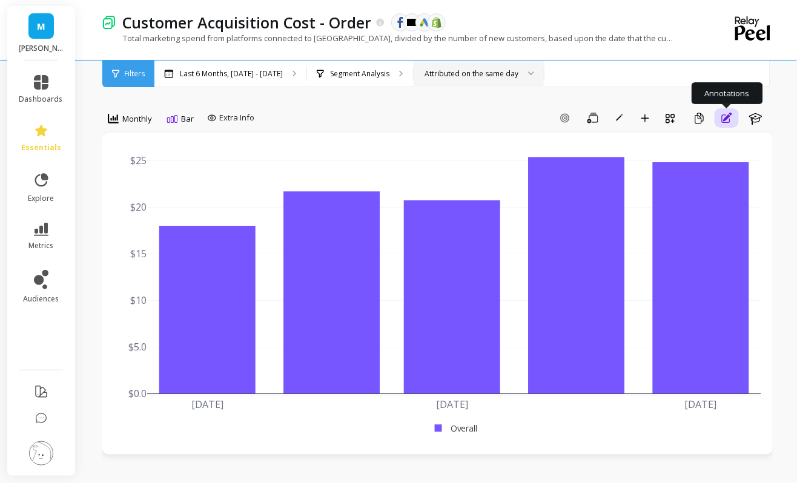
click at [720, 113] on button "Annotations" at bounding box center [726, 117] width 24 height 19
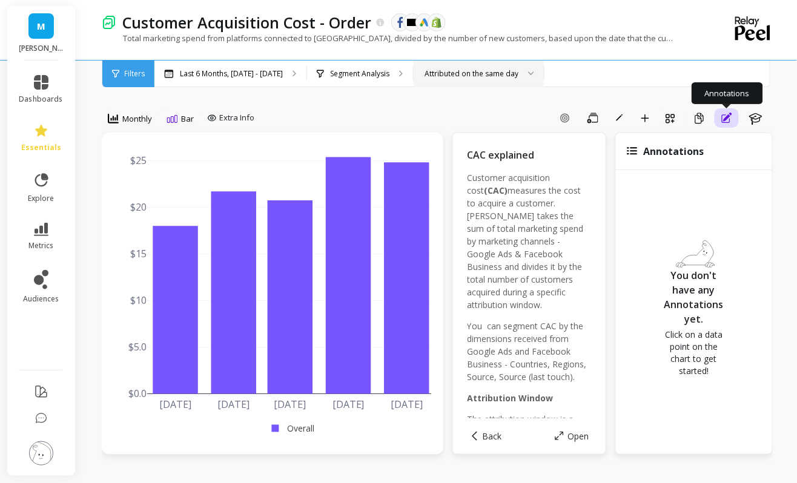
click at [720, 113] on button "Annotations" at bounding box center [726, 117] width 24 height 19
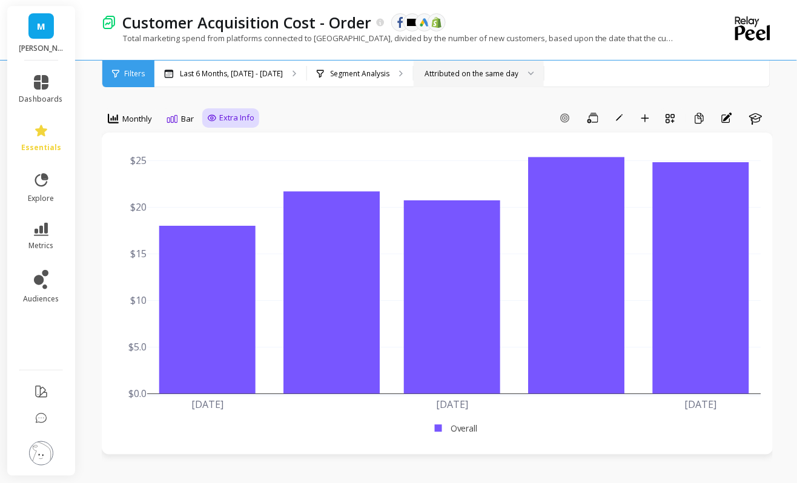
click at [243, 117] on span "Extra Info" at bounding box center [236, 118] width 35 height 12
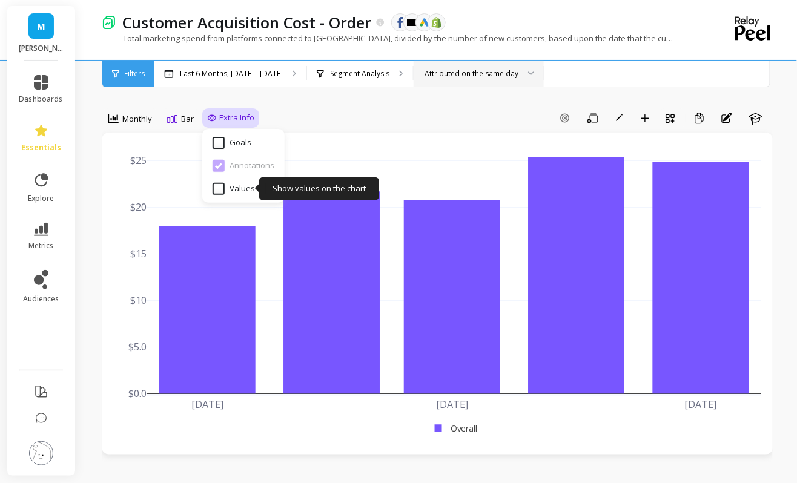
click at [239, 186] on input "Values" at bounding box center [234, 189] width 42 height 12
checkbox input "true"
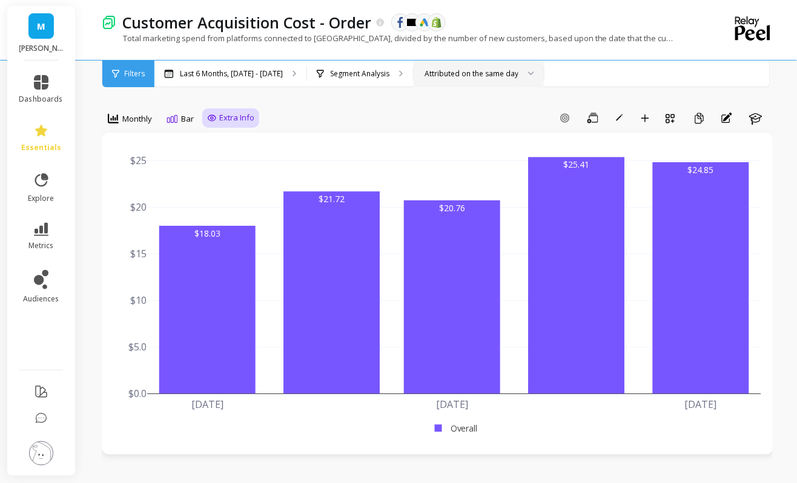
click at [343, 120] on div "Add Goal Save Rename Add to Dashboard Create a Copy Annotations Learn" at bounding box center [515, 117] width 513 height 19
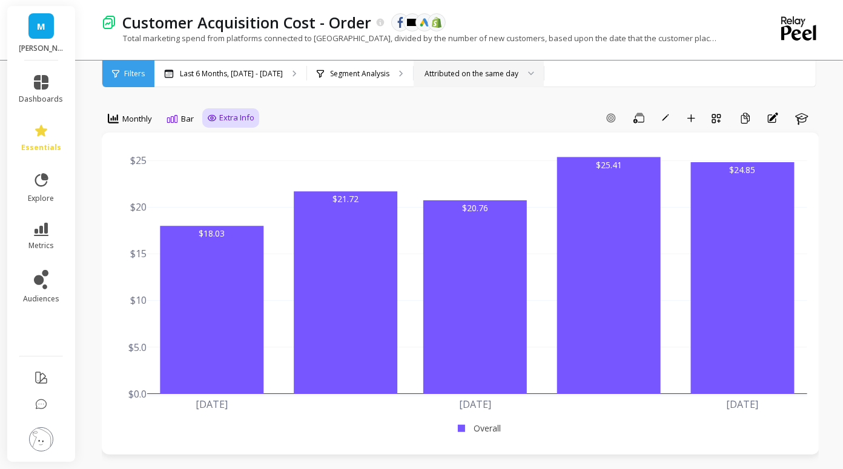
click at [480, 68] on div "Attributed on the same day" at bounding box center [471, 74] width 94 height 12
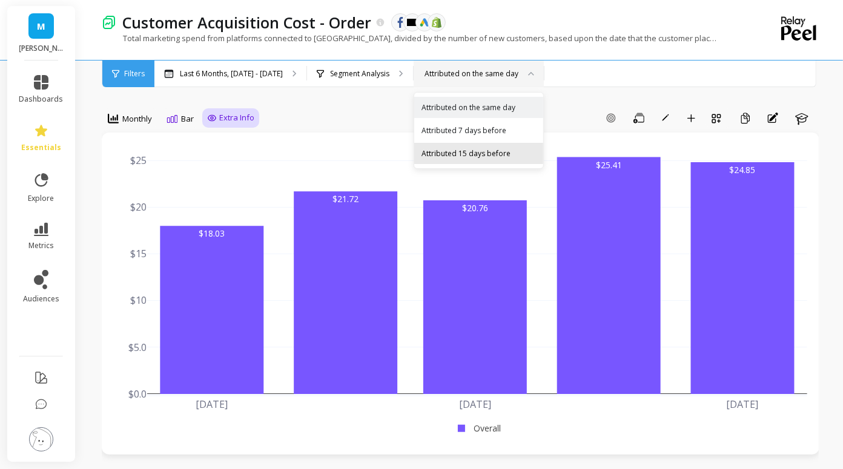
click at [480, 150] on div "Attributed 15 days before" at bounding box center [478, 154] width 114 height 12
